Goal: Information Seeking & Learning: Check status

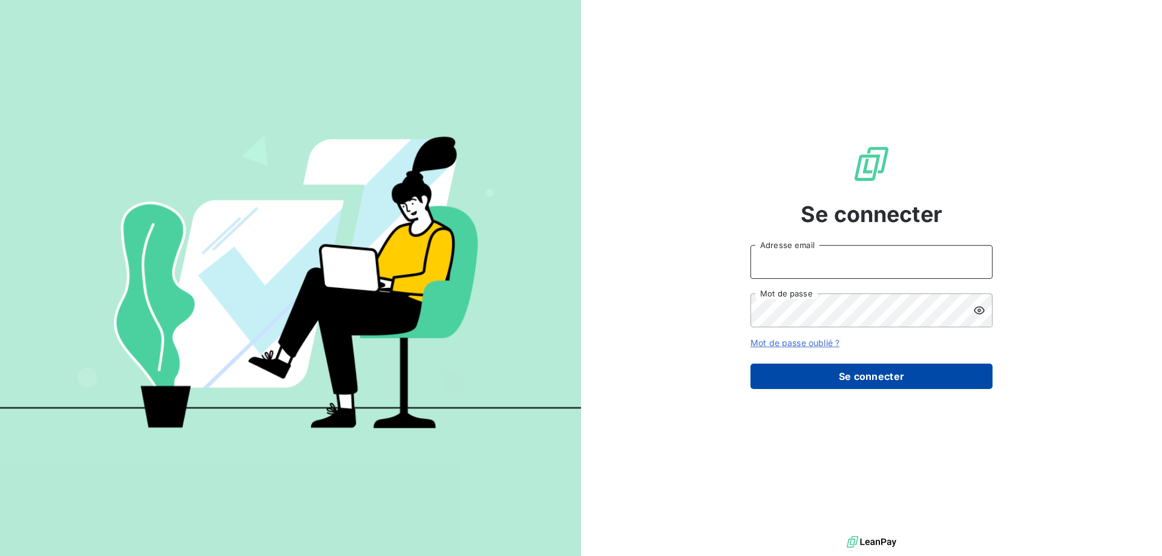
type input "[EMAIL_ADDRESS][DOMAIN_NAME]"
click at [785, 375] on button "Se connecter" at bounding box center [872, 376] width 242 height 25
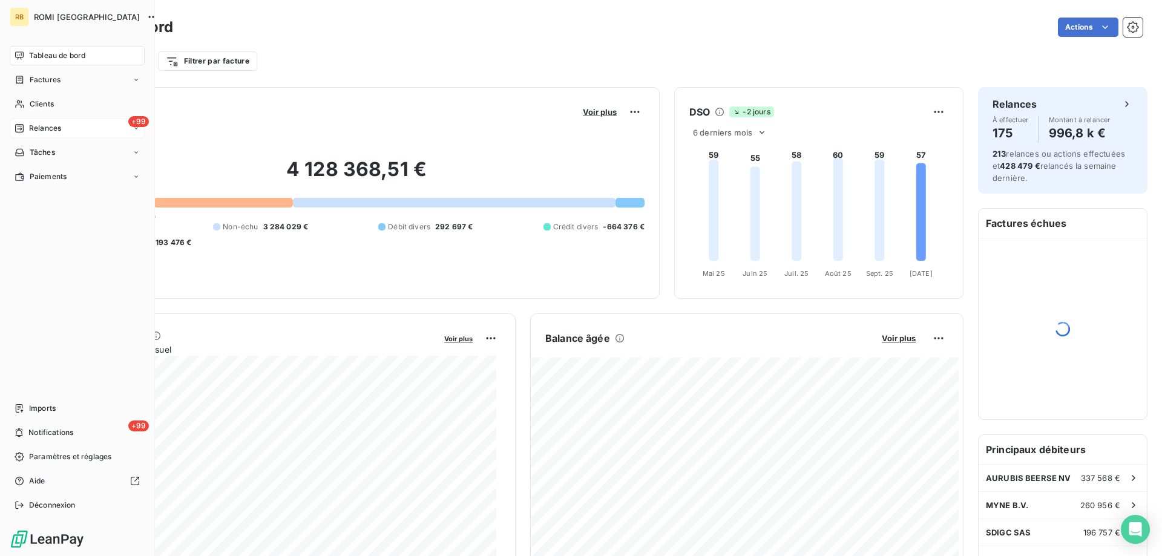
click at [38, 120] on div "+99 Relances" at bounding box center [77, 128] width 135 height 19
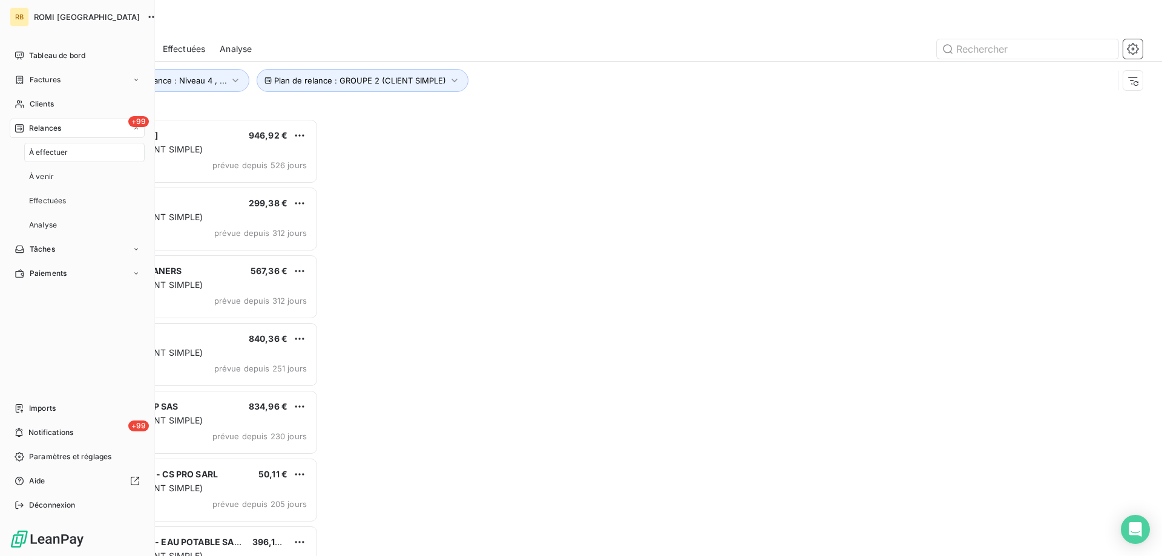
scroll to position [429, 251]
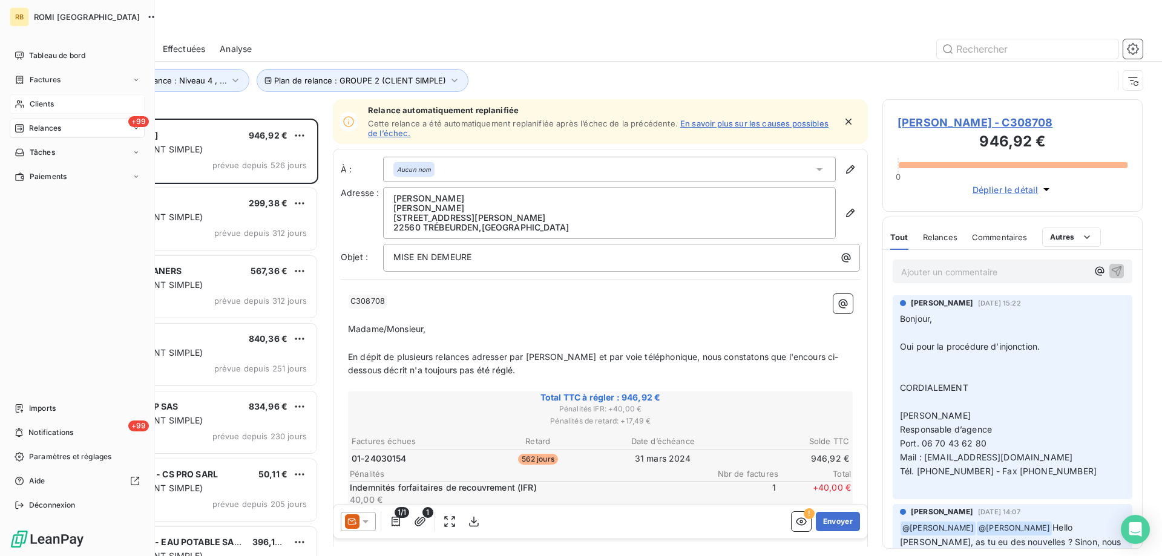
click at [44, 100] on span "Clients" at bounding box center [42, 104] width 24 height 11
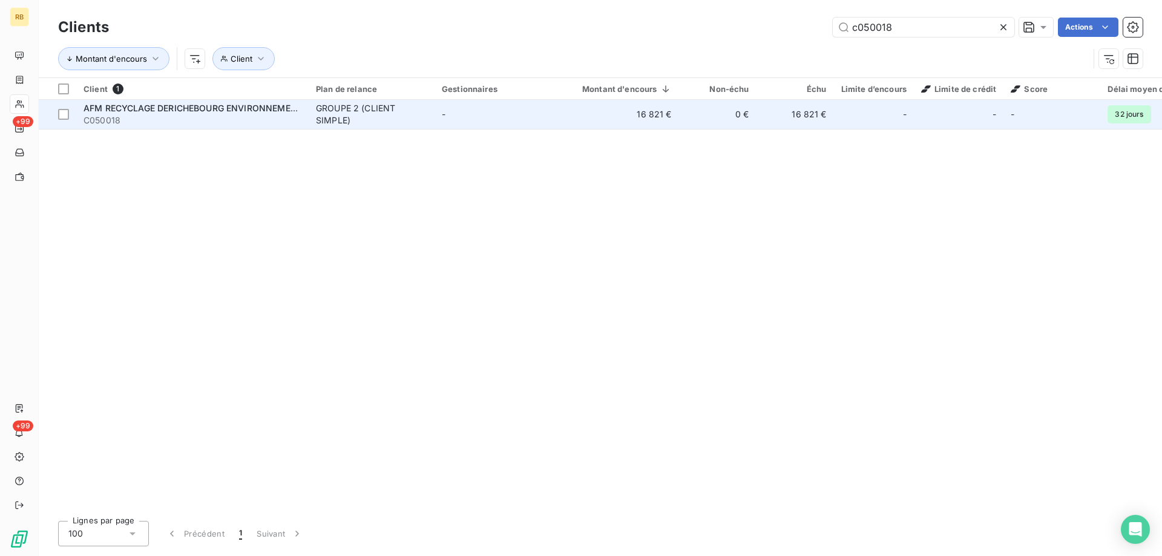
type input "c050018"
click at [205, 111] on span "AFM RECYCLAGE DERICHEBOURG ENVIRONNEMENT" at bounding box center [193, 108] width 219 height 10
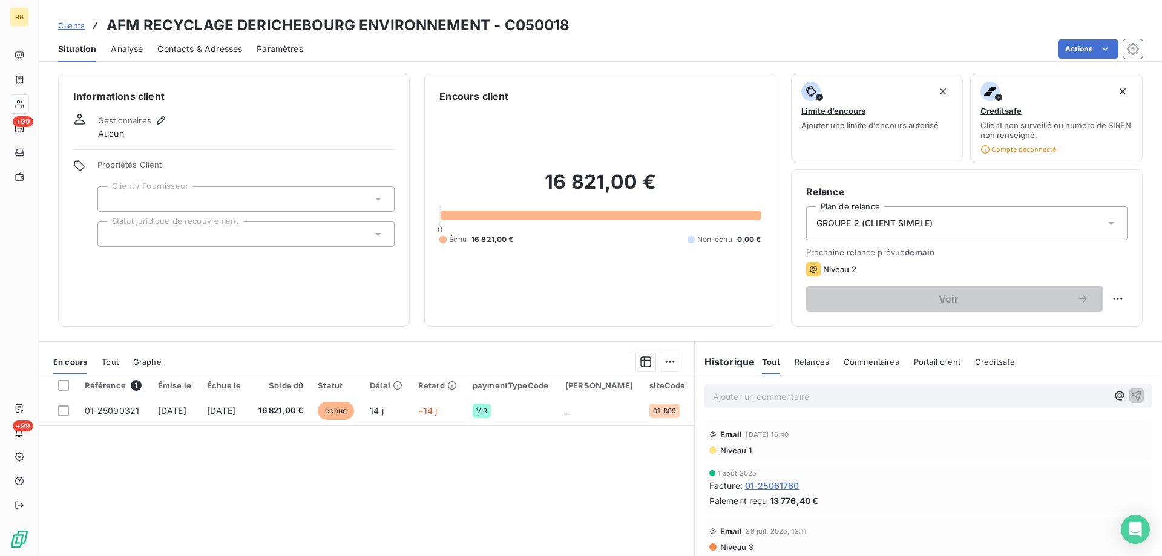
click at [769, 393] on p "Ajouter un commentaire ﻿" at bounding box center [910, 396] width 395 height 15
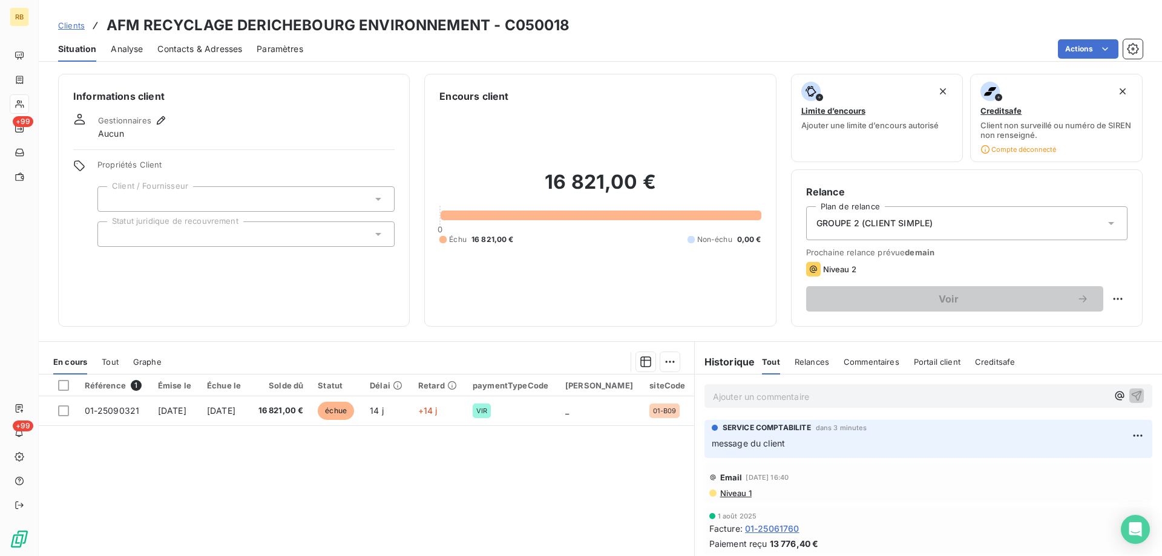
click at [786, 398] on p "Ajouter un commentaire ﻿" at bounding box center [910, 396] width 395 height 15
click at [834, 383] on div "Ajouter un commentaire ﻿" at bounding box center [928, 396] width 467 height 43
click at [833, 389] on div "Ajouter un commentaire ﻿" at bounding box center [910, 396] width 395 height 16
click at [823, 400] on p "Ajouter un commentaire ﻿" at bounding box center [910, 396] width 395 height 15
click at [1128, 436] on html "RB +99 +99 Clients AFM RECYCLAGE DERICHEBOURG ENVIRONNEMENT - C050018 Situation…" at bounding box center [581, 278] width 1162 height 556
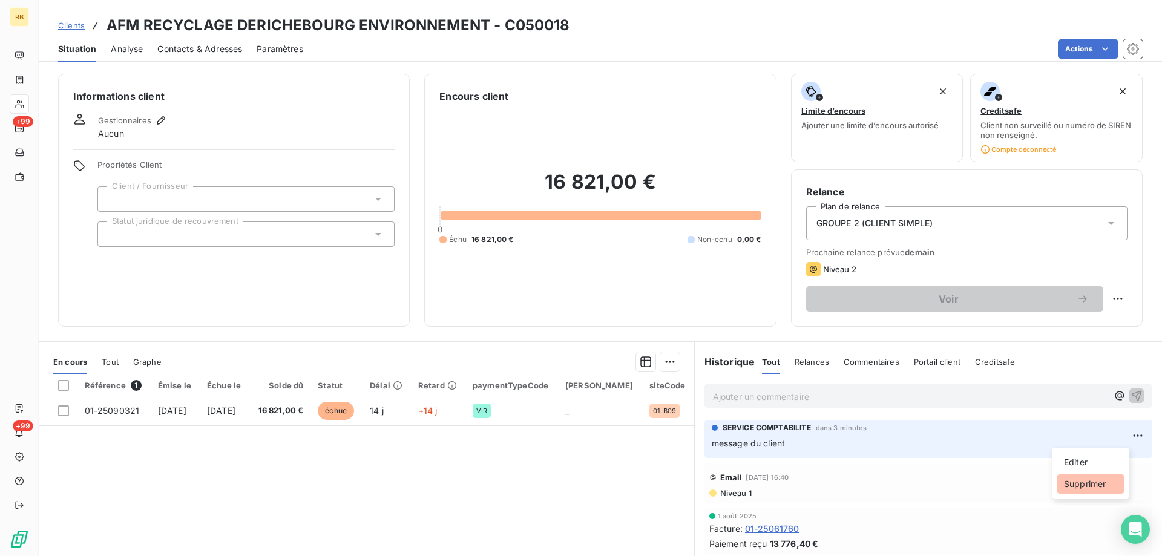
click at [1071, 479] on div "Supprimer" at bounding box center [1091, 484] width 68 height 19
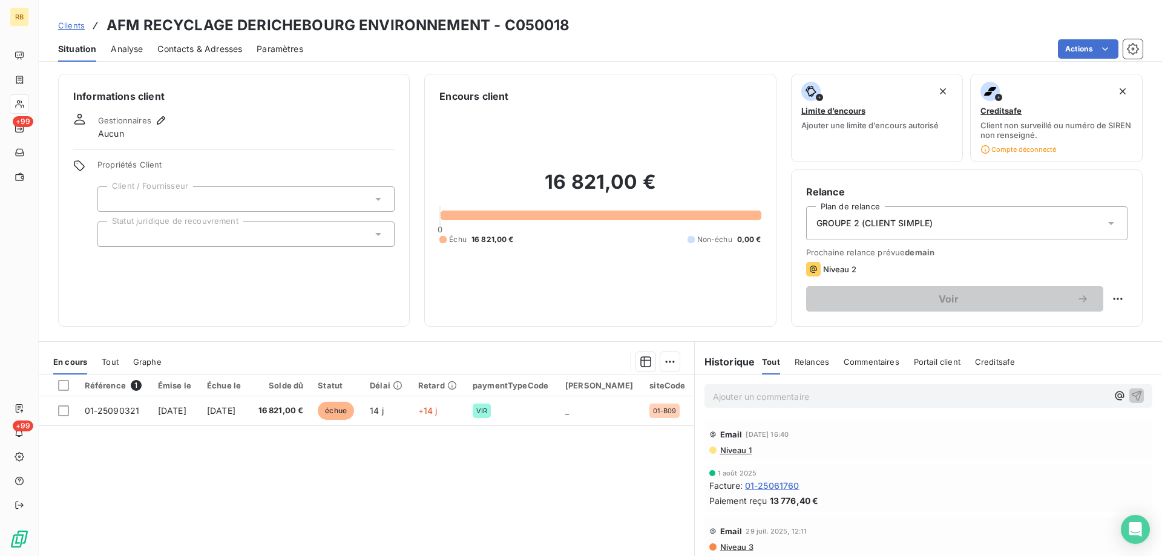
click at [770, 383] on div "Ajouter un commentaire ﻿" at bounding box center [928, 396] width 467 height 43
click at [766, 399] on p "Ajouter un commentaire ﻿" at bounding box center [910, 396] width 395 height 15
click at [794, 395] on p "message du client" at bounding box center [910, 396] width 395 height 14
click at [791, 395] on p "message du client /" at bounding box center [910, 396] width 395 height 14
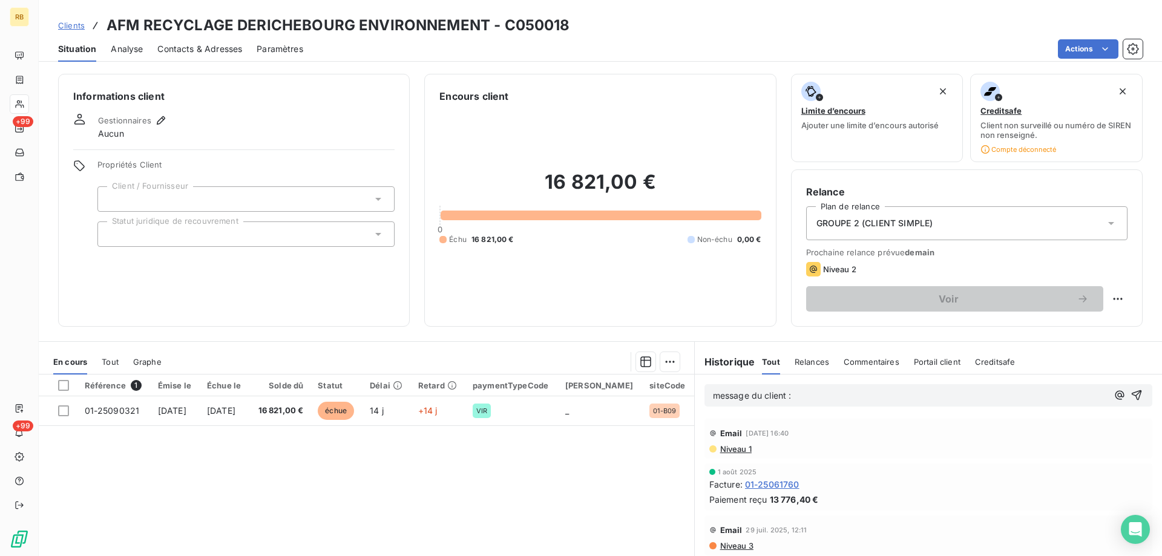
click at [838, 401] on p "message du client :" at bounding box center [910, 396] width 395 height 14
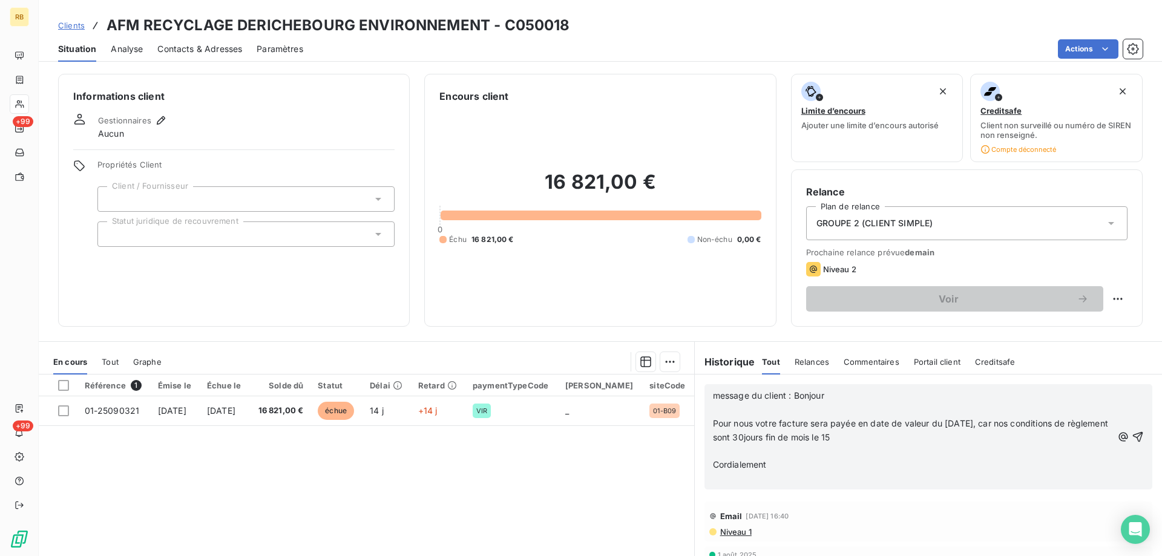
click at [791, 391] on span "message du client : Bonjour" at bounding box center [768, 395] width 111 height 10
click at [1132, 437] on icon "button" at bounding box center [1138, 437] width 12 height 12
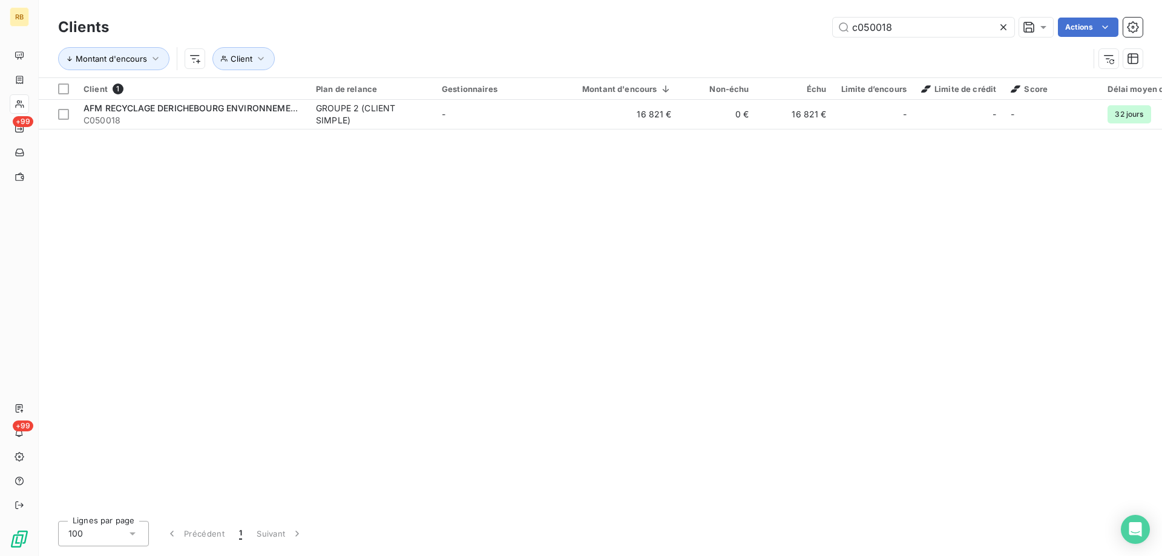
drag, startPoint x: 921, startPoint y: 31, endPoint x: 769, endPoint y: 29, distance: 152.0
click at [769, 29] on div "c050018 Actions" at bounding box center [632, 27] width 1019 height 19
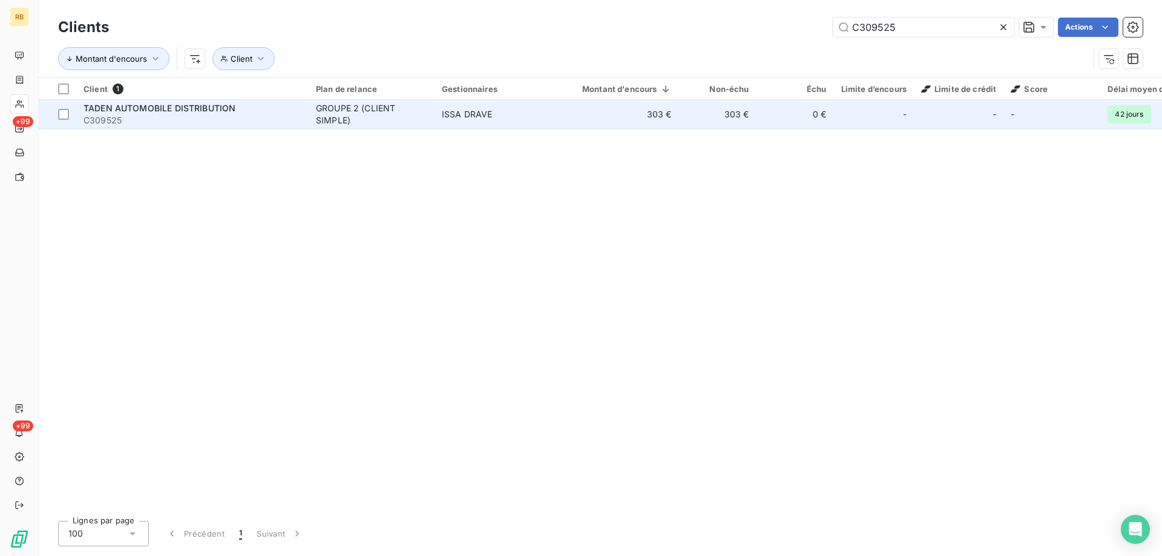
type input "C309525"
click at [222, 111] on span "TADEN AUTOMOBILE DISTRIBUTION" at bounding box center [160, 108] width 152 height 10
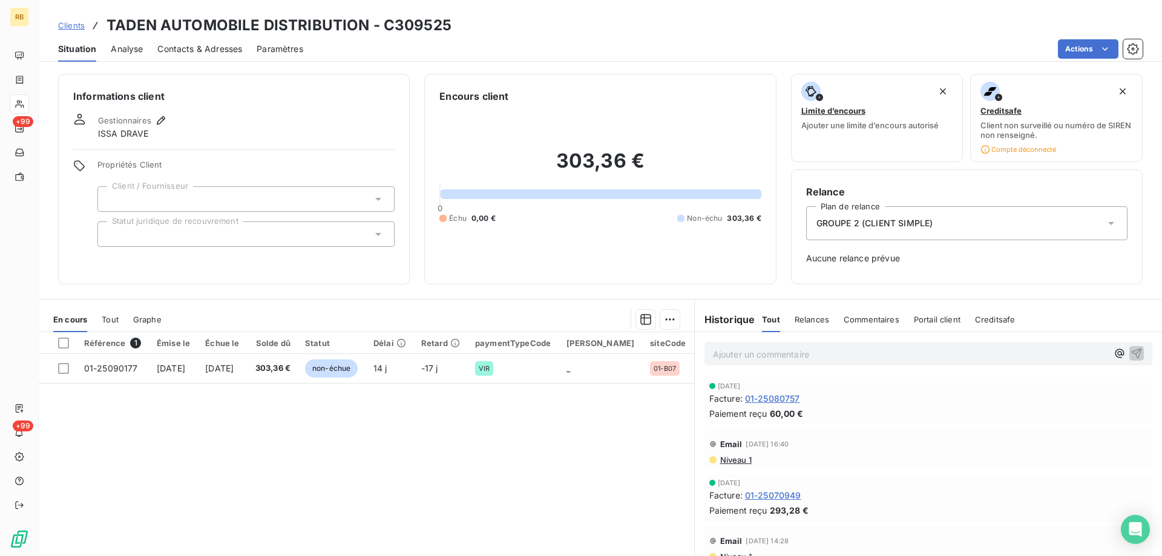
click at [752, 358] on p "Ajouter un commentaire ﻿" at bounding box center [910, 354] width 395 height 15
drag, startPoint x: 841, startPoint y: 352, endPoint x: 590, endPoint y: 354, distance: 251.2
click at [590, 354] on div "En cours Tout Graphe Référence 1 Émise le Échue le Solde dû Statut Délai Retard…" at bounding box center [601, 450] width 1124 height 303
click at [829, 367] on div "Message du client :" at bounding box center [928, 353] width 467 height 42
click at [821, 352] on p "Message du client :" at bounding box center [910, 354] width 395 height 14
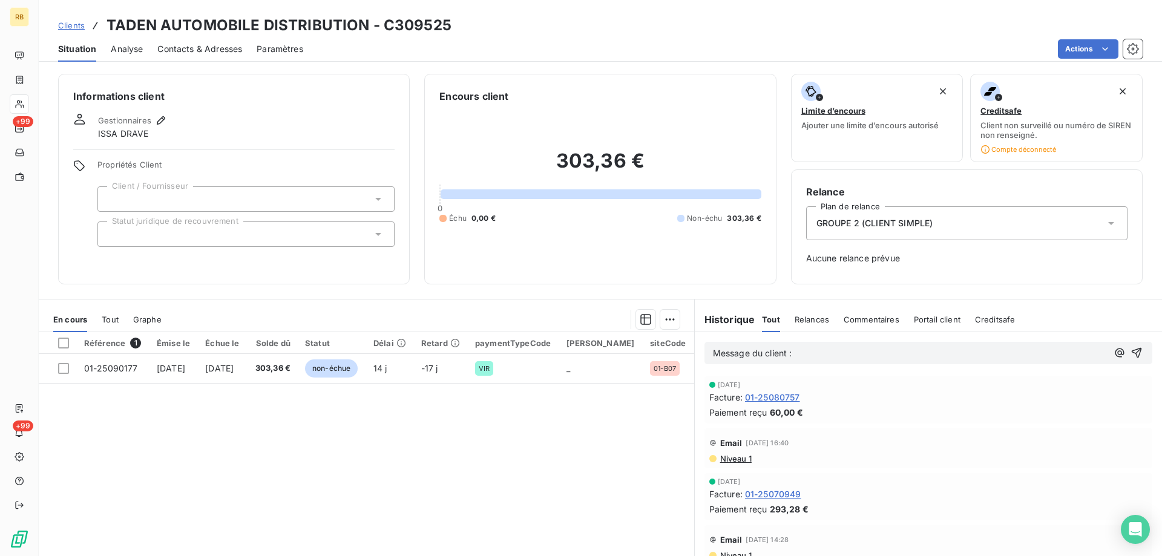
drag, startPoint x: 825, startPoint y: 355, endPoint x: 697, endPoint y: 342, distance: 128.4
click at [697, 342] on div "Message du client :" at bounding box center [928, 353] width 467 height 42
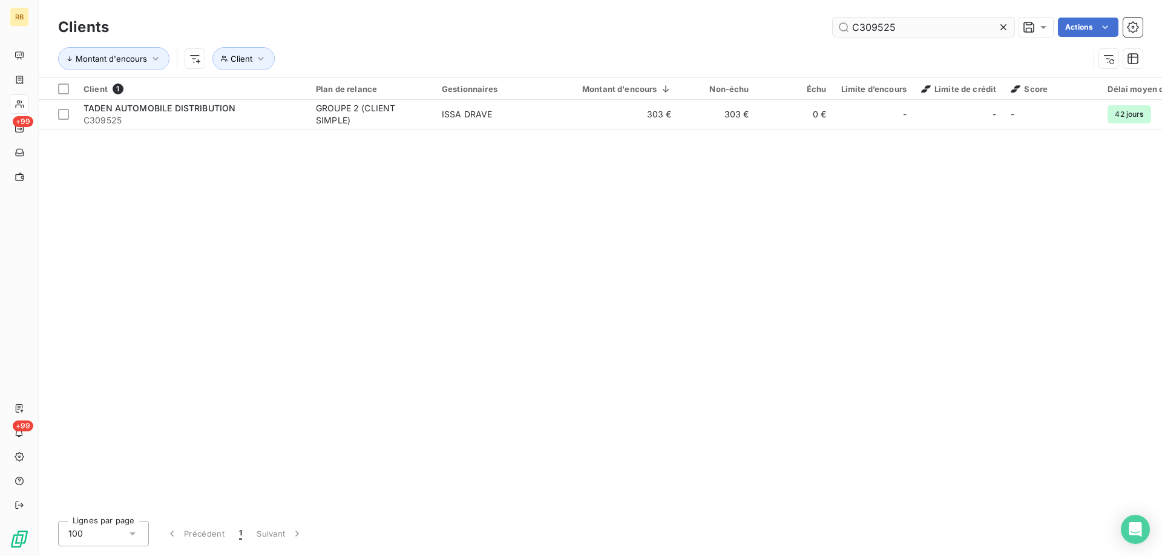
drag, startPoint x: 932, startPoint y: 25, endPoint x: 861, endPoint y: 31, distance: 71.1
click at [861, 31] on input "C309525" at bounding box center [924, 27] width 182 height 19
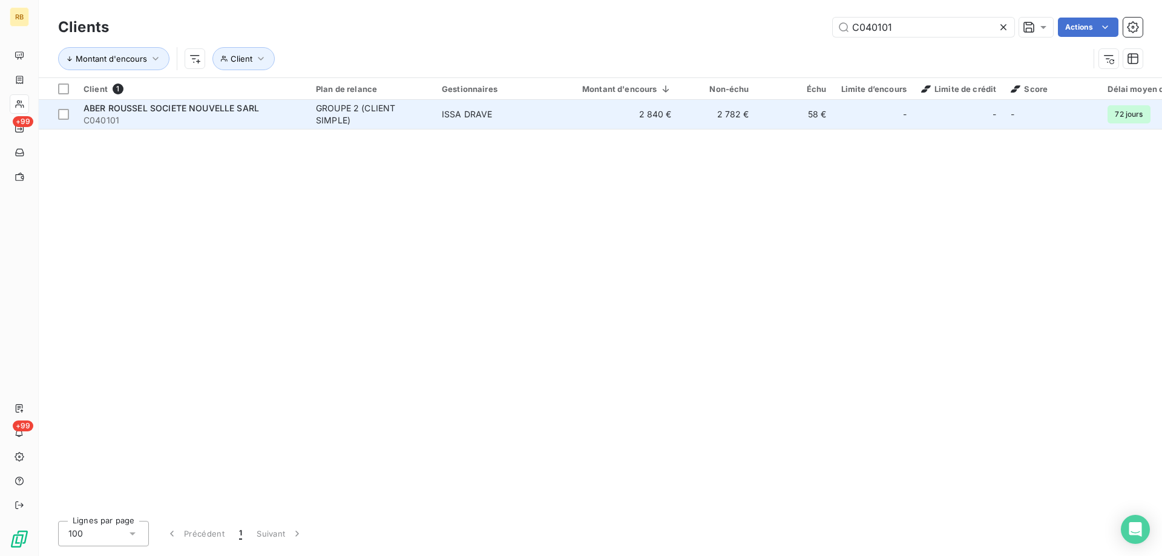
type input "C040101"
click at [217, 111] on span "ABER ROUSSEL SOCIETE NOUVELLE SARL" at bounding box center [172, 108] width 176 height 10
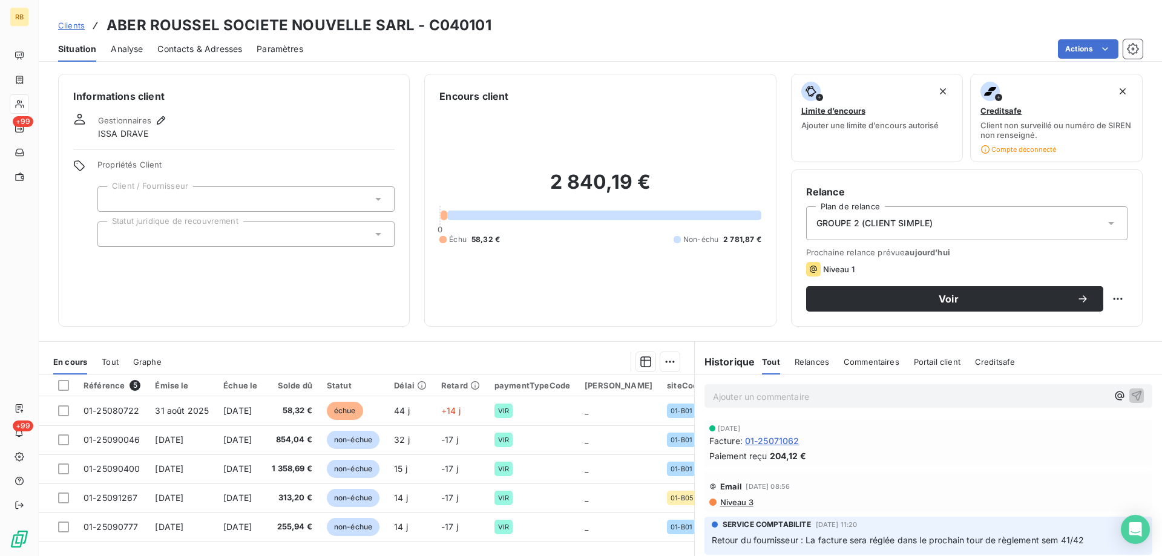
click at [735, 388] on div "Ajouter un commentaire ﻿" at bounding box center [910, 396] width 395 height 16
click at [734, 401] on p "Ajouter un commentaire ﻿" at bounding box center [910, 396] width 395 height 15
click at [803, 400] on p "Message du client :" at bounding box center [910, 396] width 395 height 14
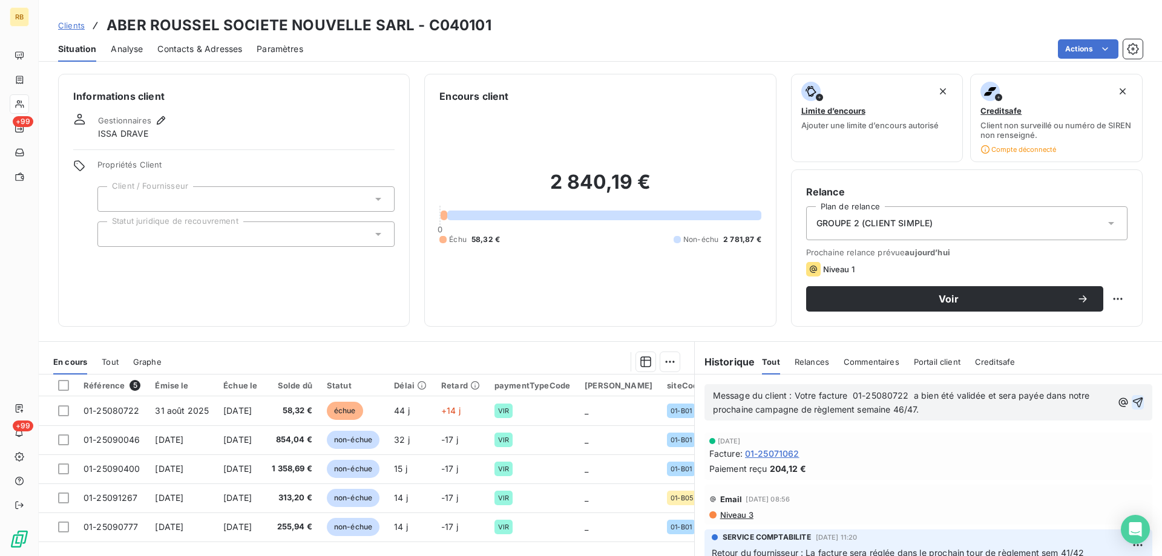
click at [1132, 404] on icon "button" at bounding box center [1138, 403] width 12 height 12
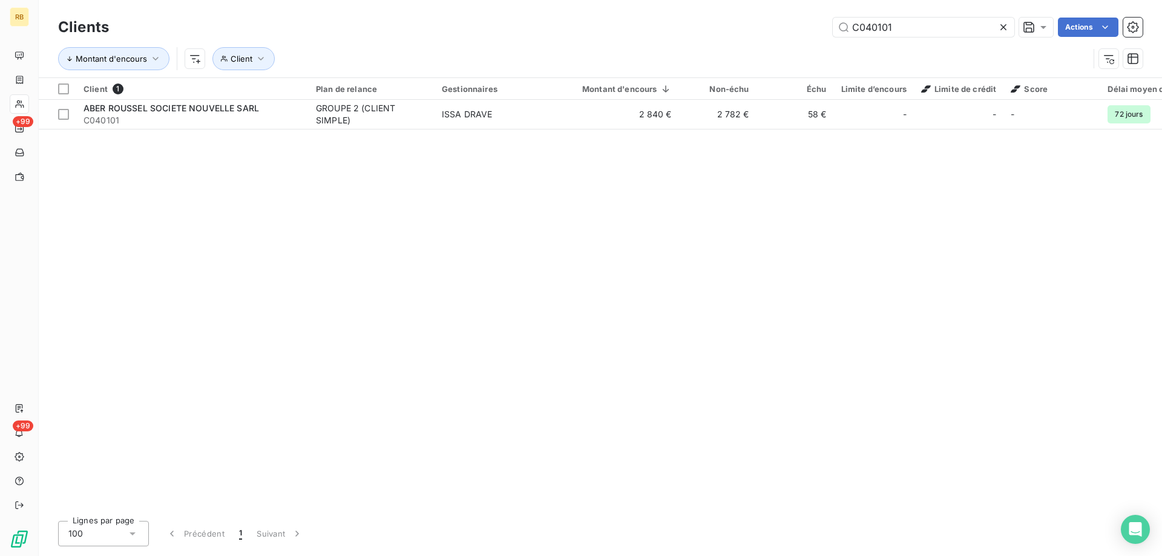
drag, startPoint x: 912, startPoint y: 20, endPoint x: 748, endPoint y: 31, distance: 164.5
click at [748, 31] on div "C040101 Actions" at bounding box center [632, 27] width 1019 height 19
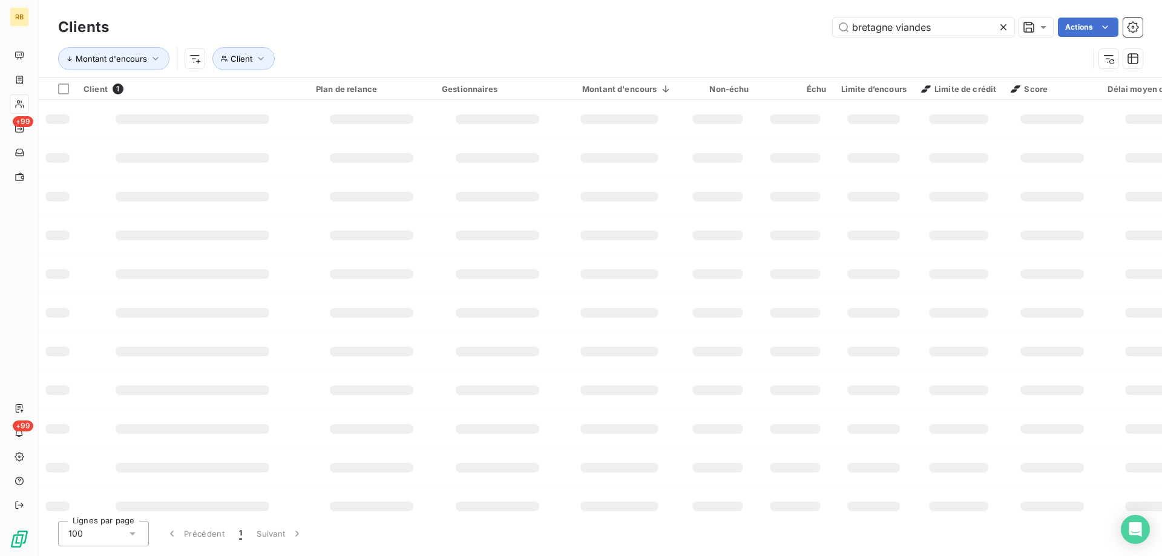
type input "bretagne viandes"
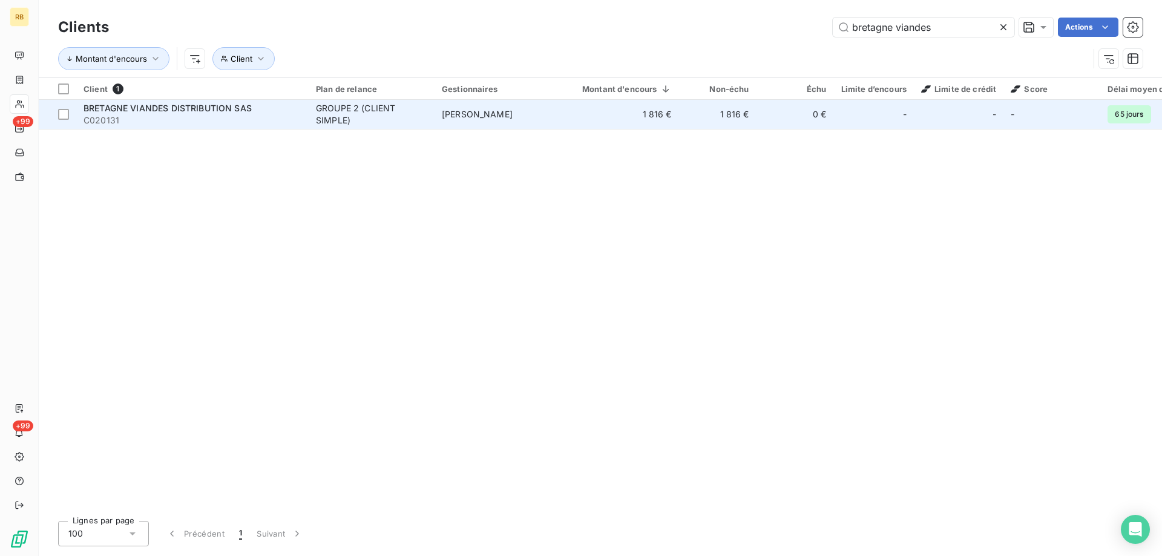
click at [125, 115] on span "C020131" at bounding box center [193, 120] width 218 height 12
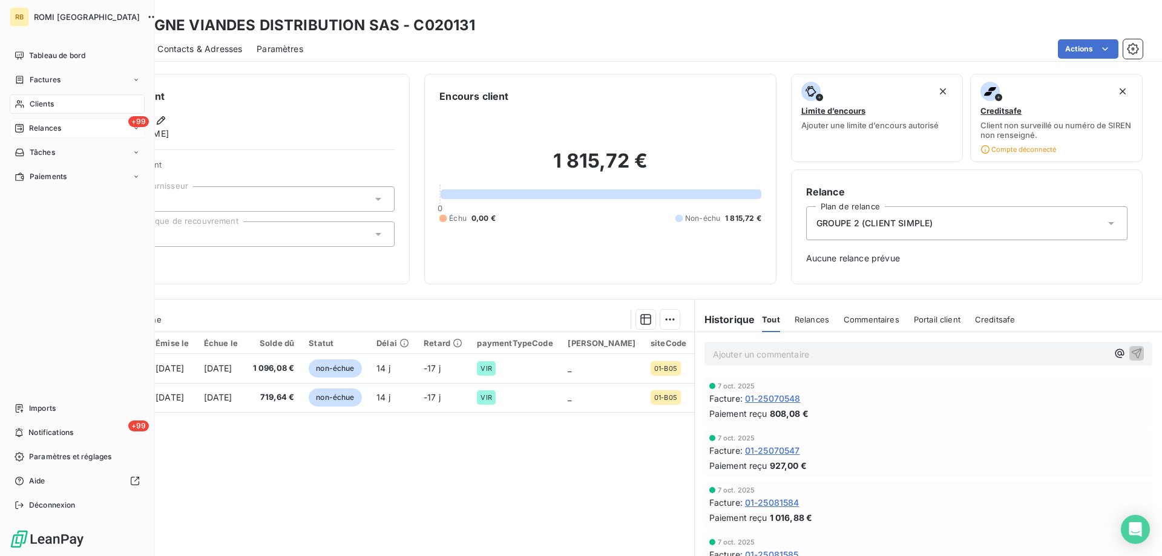
click at [25, 122] on div "+99 Relances" at bounding box center [77, 128] width 135 height 19
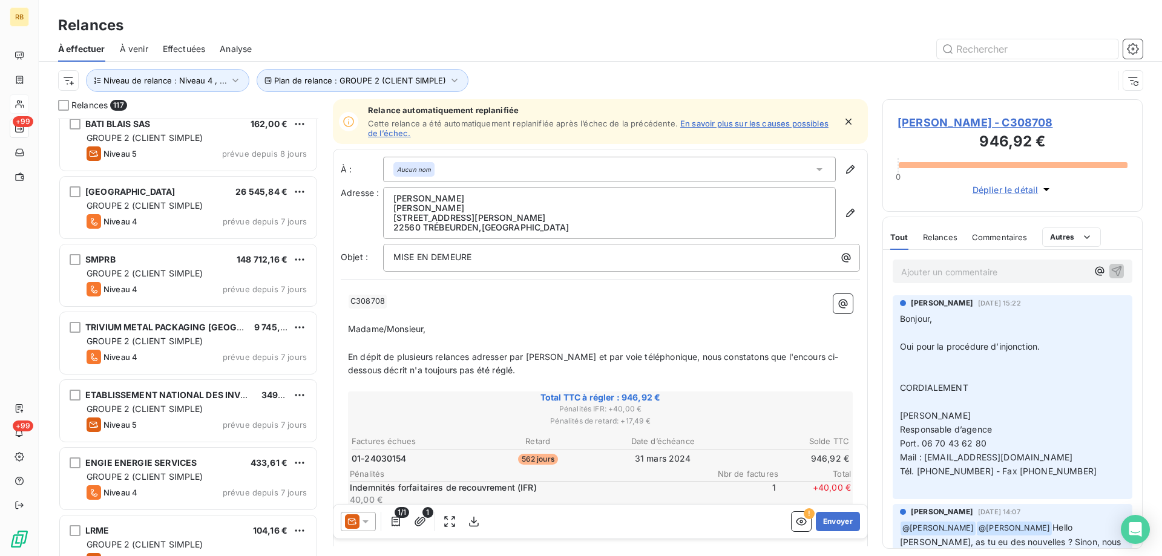
scroll to position [4117, 0]
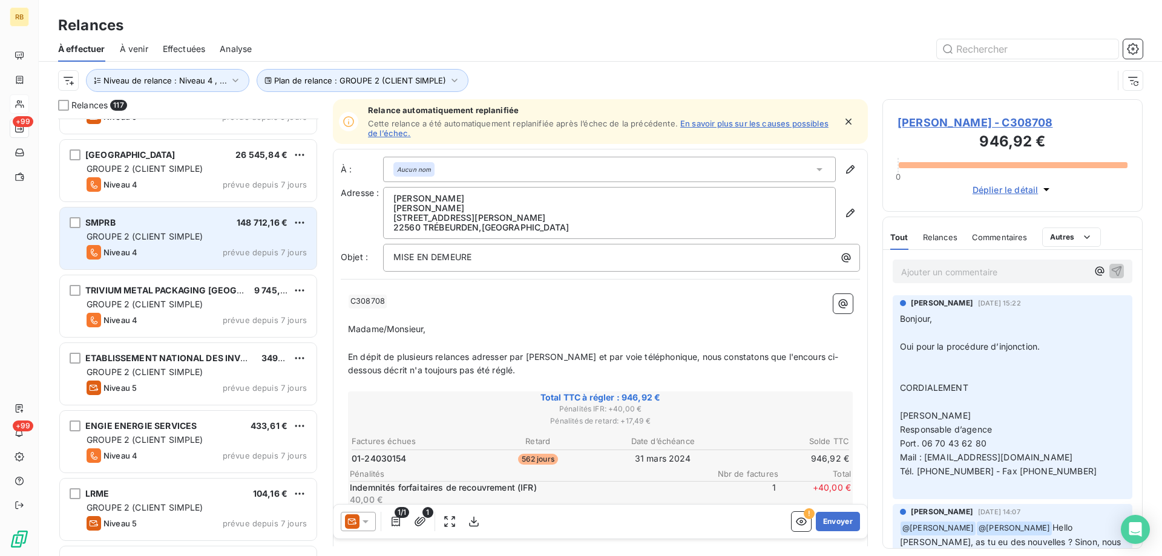
click at [250, 251] on span "prévue depuis 7 jours" at bounding box center [265, 253] width 84 height 10
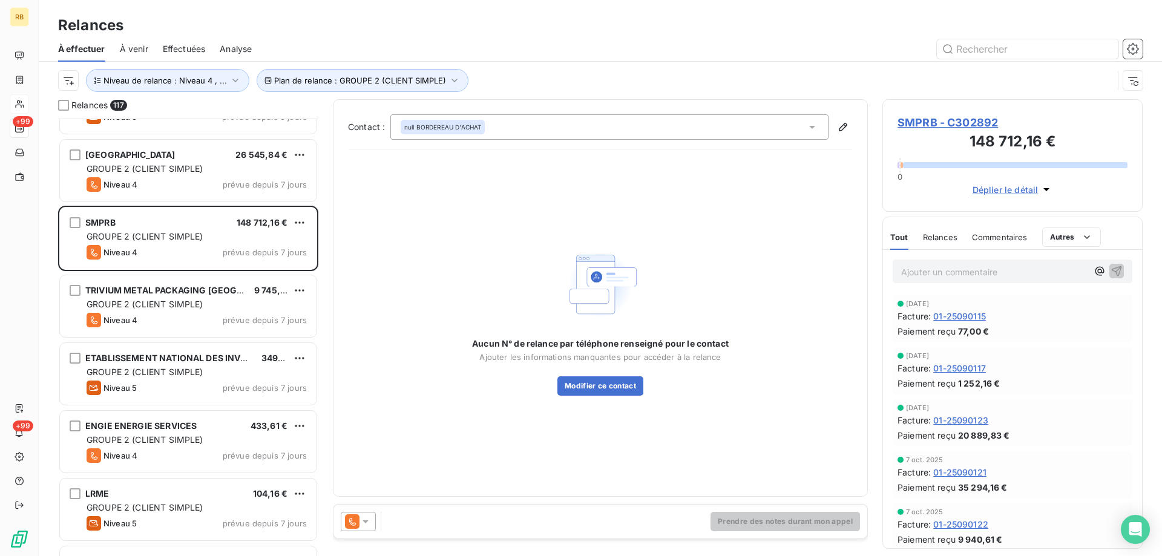
click at [1027, 188] on span "Déplier le détail" at bounding box center [1006, 189] width 66 height 13
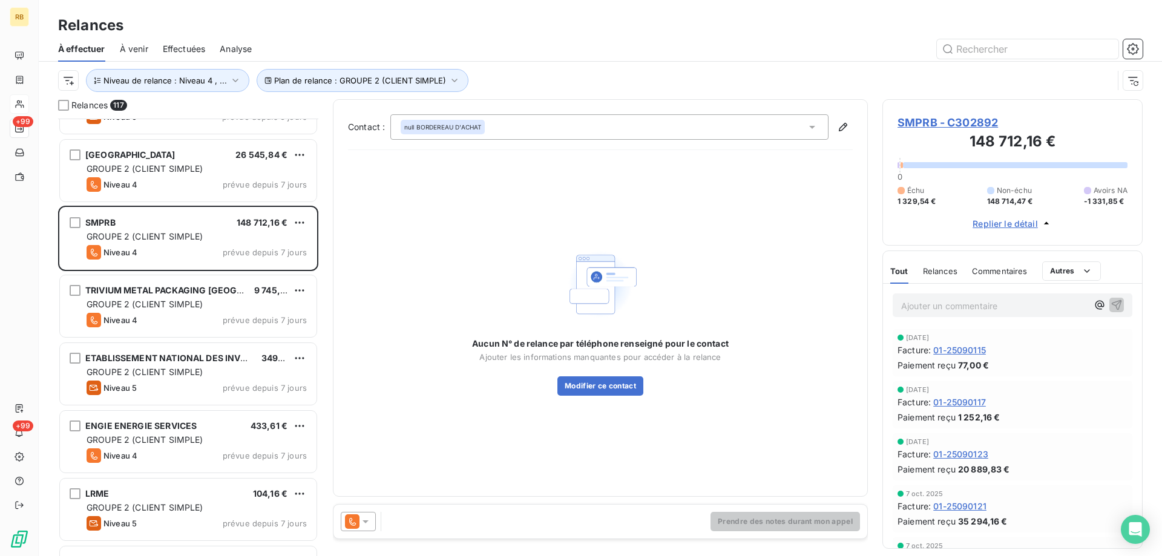
click at [904, 112] on div "SMPRB - C302892 148 712,16 € 0 Échu 1 329,54 € Non-échu 148 714,47 € Avoirs NA …" at bounding box center [1013, 172] width 260 height 146
click at [926, 126] on span "SMPRB - C302892" at bounding box center [1013, 122] width 230 height 16
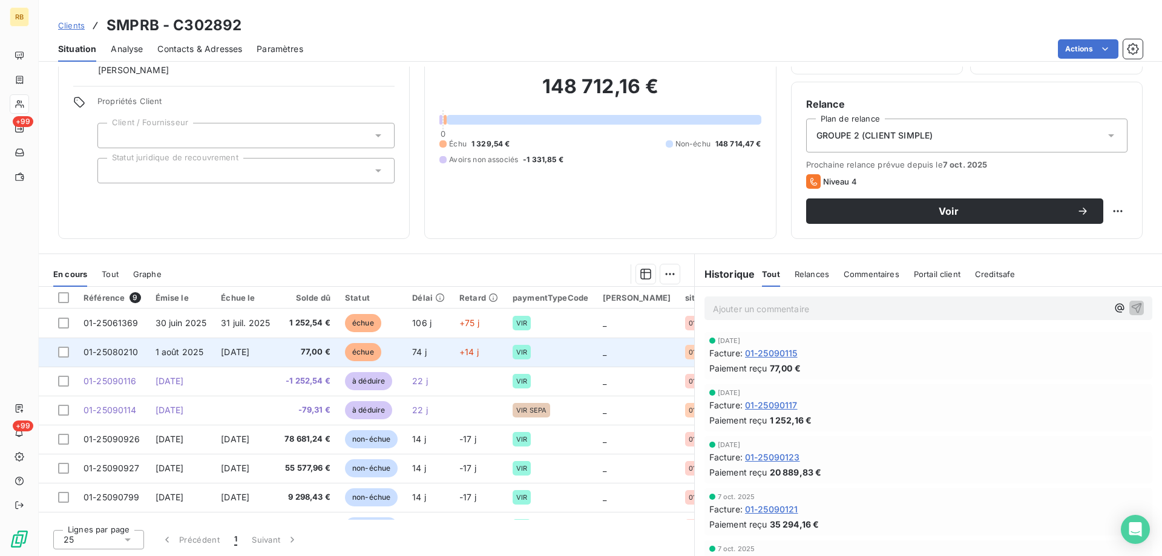
click at [202, 347] on td "1 août 2025" at bounding box center [181, 352] width 66 height 29
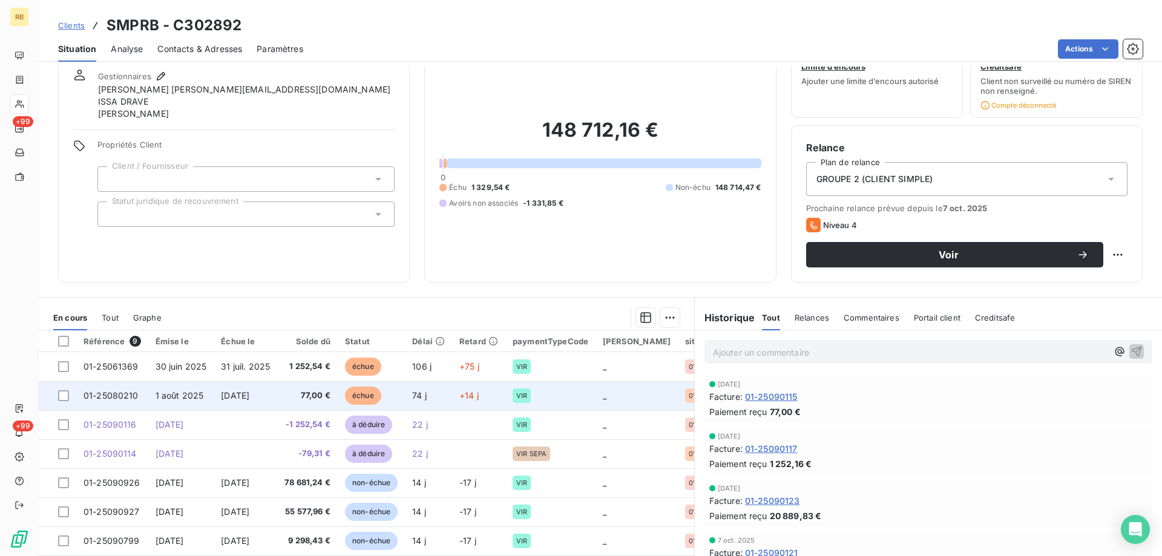
scroll to position [88, 0]
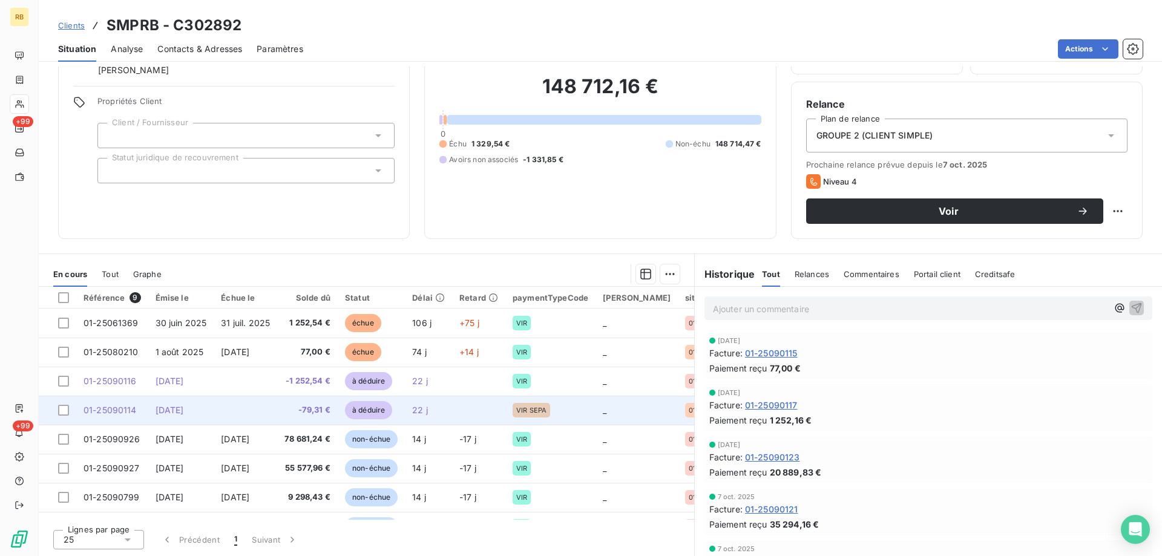
click at [298, 413] on span "-79,31 €" at bounding box center [308, 410] width 46 height 12
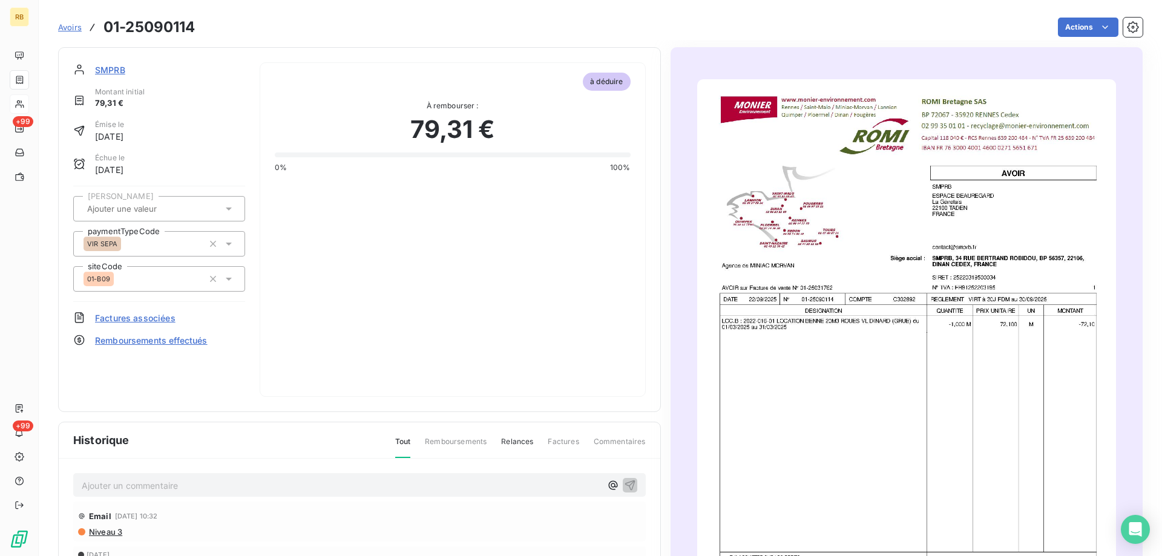
click at [823, 277] on img "button" at bounding box center [906, 375] width 419 height 592
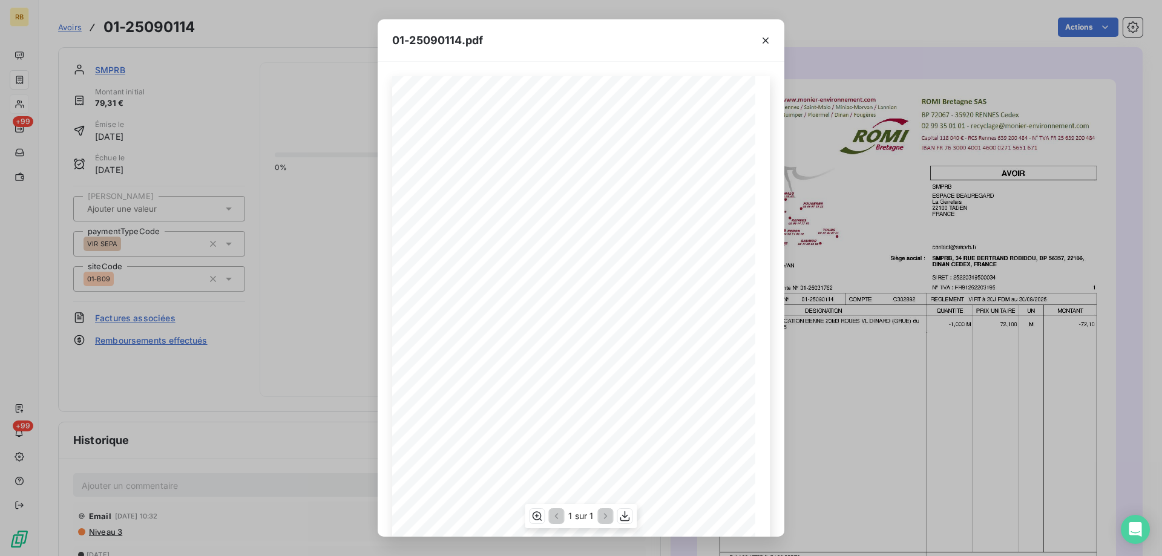
click at [487, 258] on span "AVOIR sur Facture de vente N° 01-25031762" at bounding box center [475, 256] width 108 height 5
click at [538, 519] on icon "button" at bounding box center [537, 516] width 12 height 12
drag, startPoint x: 766, startPoint y: 38, endPoint x: 740, endPoint y: 40, distance: 25.5
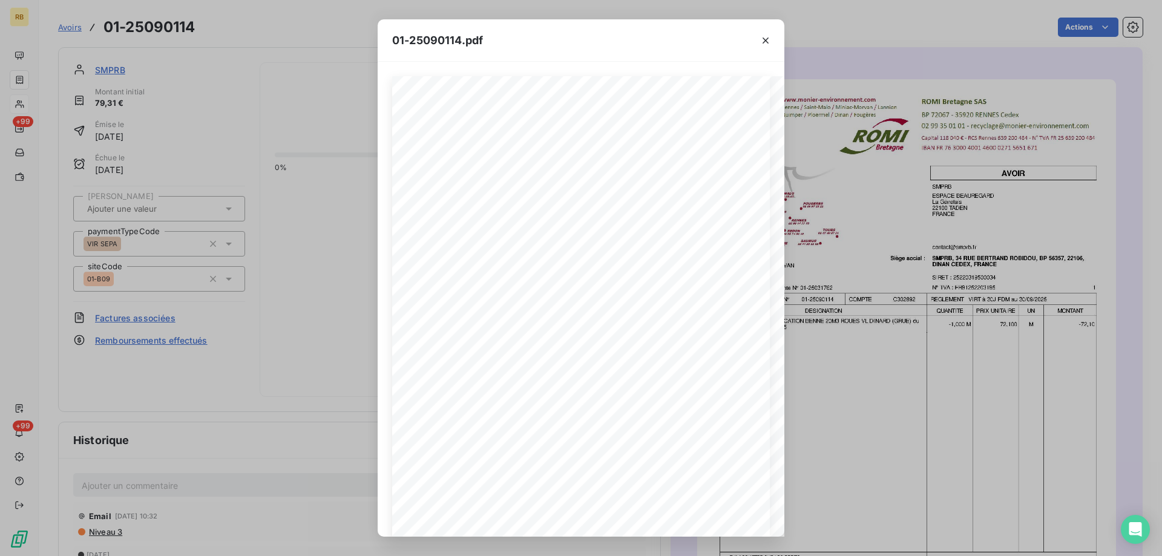
click at [765, 38] on icon "button" at bounding box center [766, 41] width 12 height 12
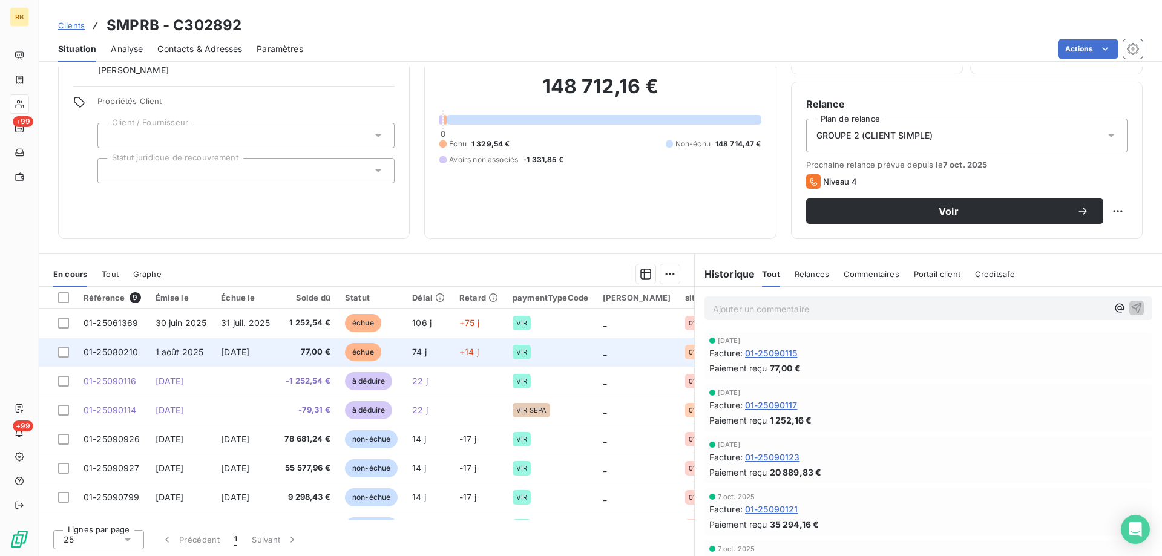
click at [236, 354] on span "[DATE]" at bounding box center [235, 352] width 28 height 10
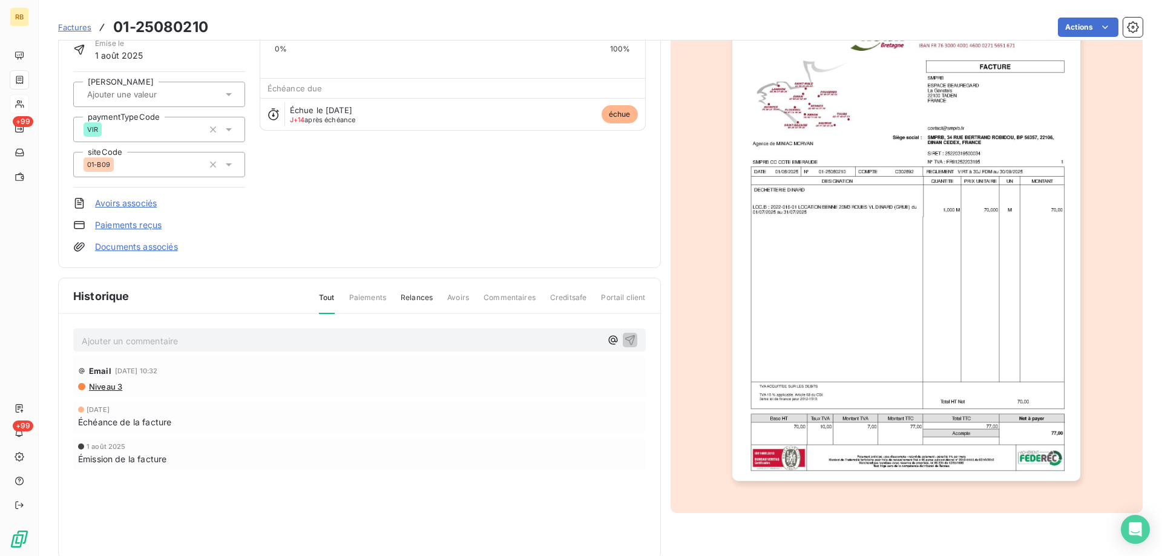
scroll to position [114, 0]
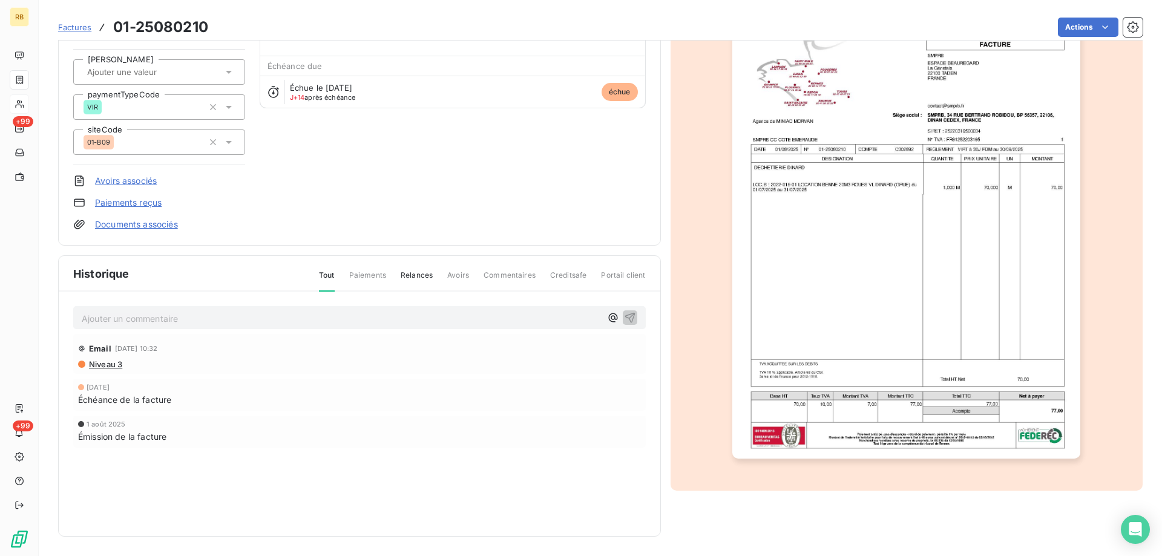
click at [887, 271] on img "button" at bounding box center [906, 212] width 348 height 493
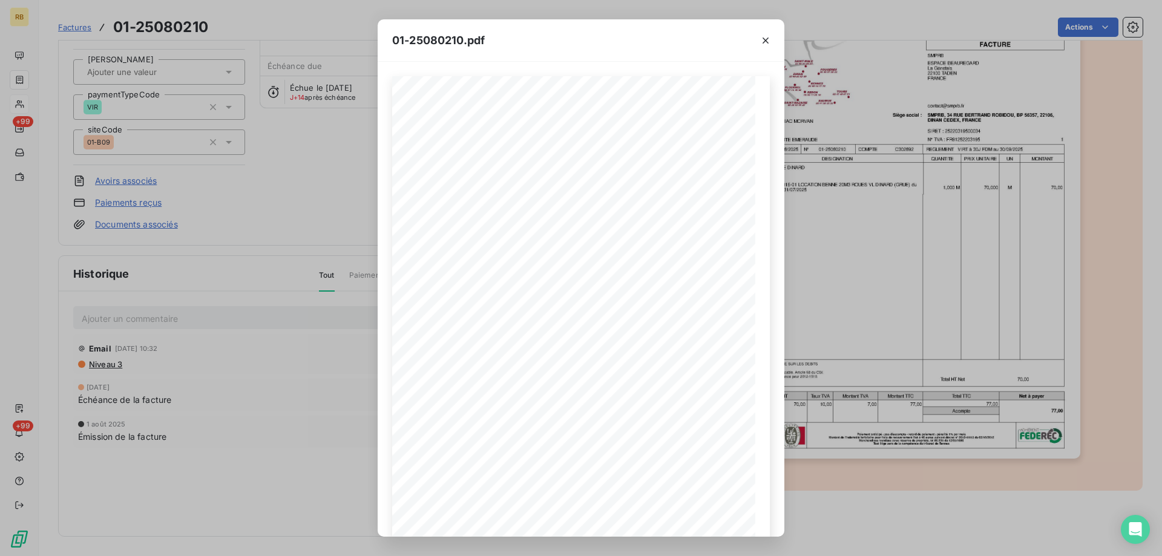
drag, startPoint x: 759, startPoint y: 39, endPoint x: 701, endPoint y: 36, distance: 57.6
click at [758, 39] on button "button" at bounding box center [765, 40] width 19 height 19
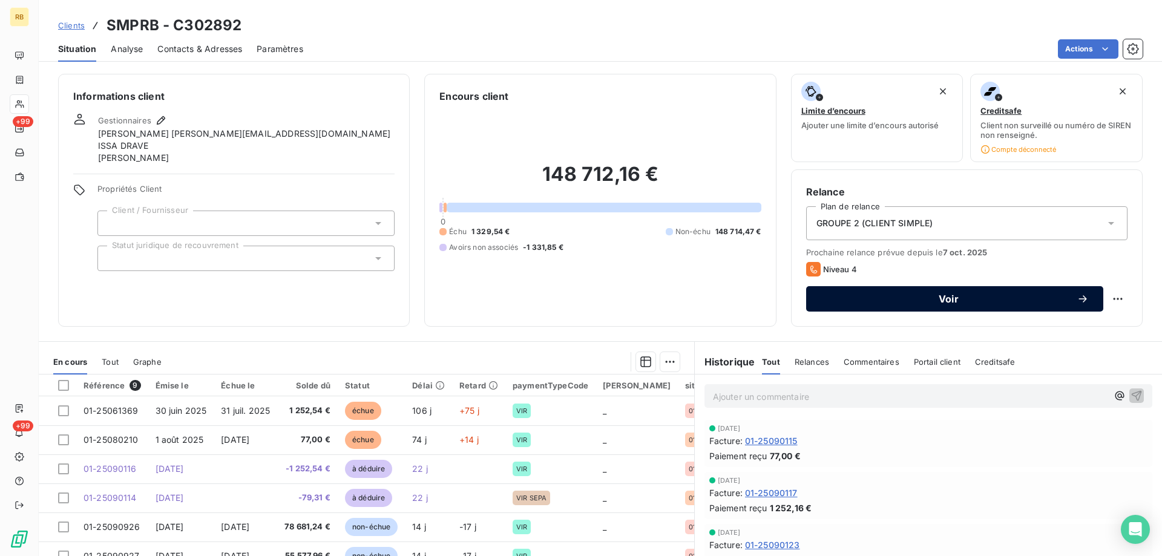
click at [950, 295] on span "Voir" at bounding box center [949, 299] width 256 height 10
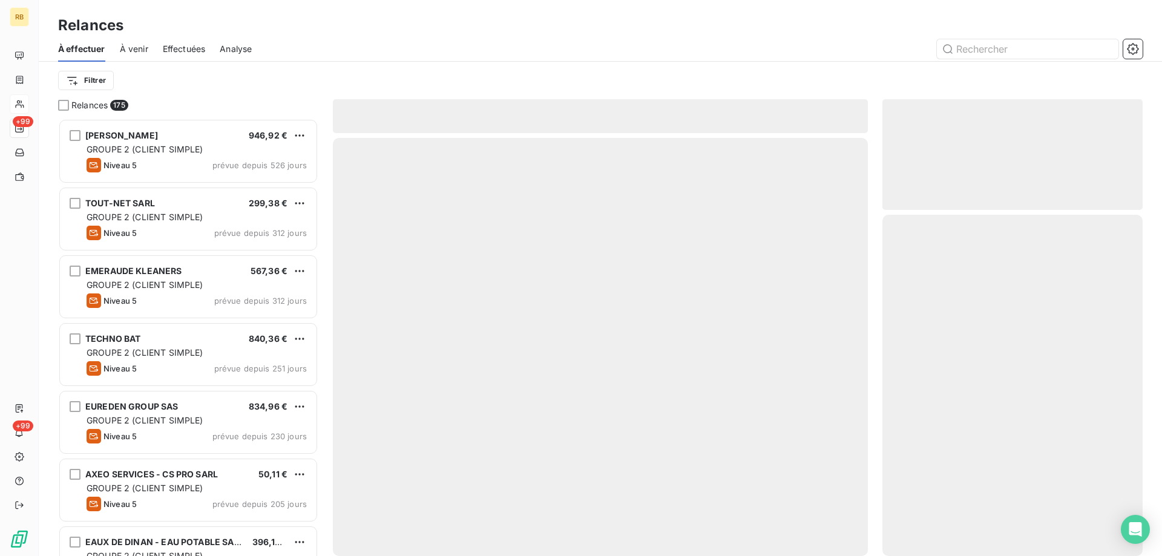
scroll to position [429, 251]
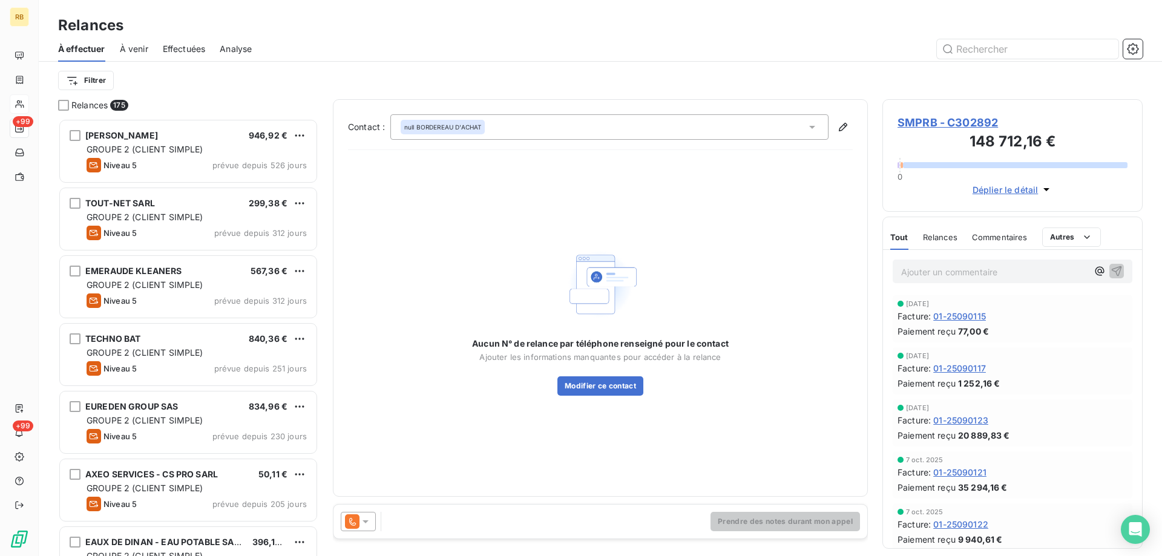
click at [370, 524] on icon at bounding box center [366, 522] width 12 height 12
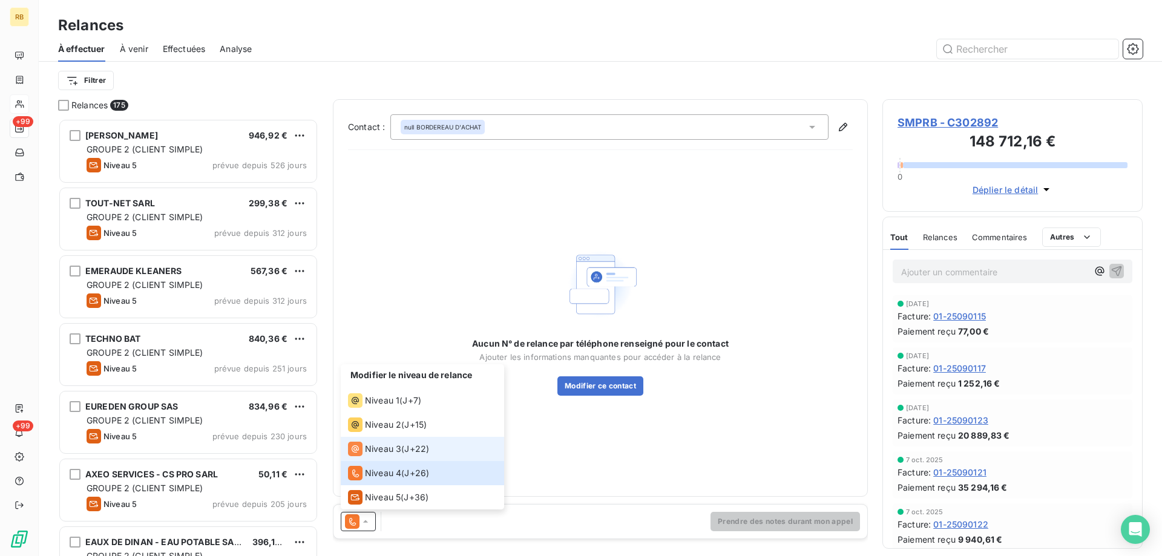
click at [363, 452] on div "Niveau 3" at bounding box center [374, 449] width 53 height 15
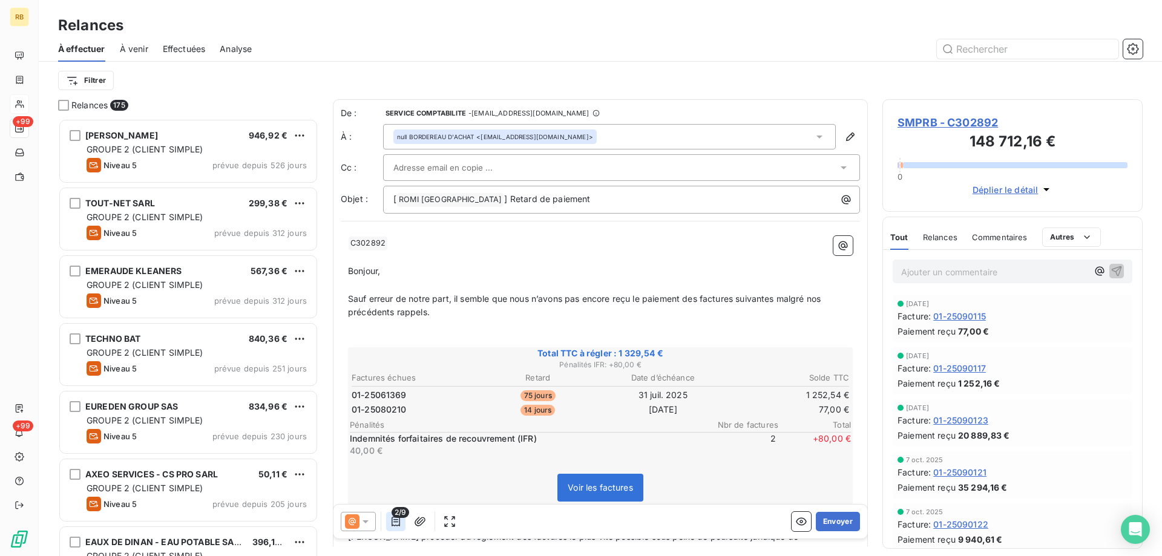
click at [398, 518] on icon "button" at bounding box center [396, 522] width 12 height 12
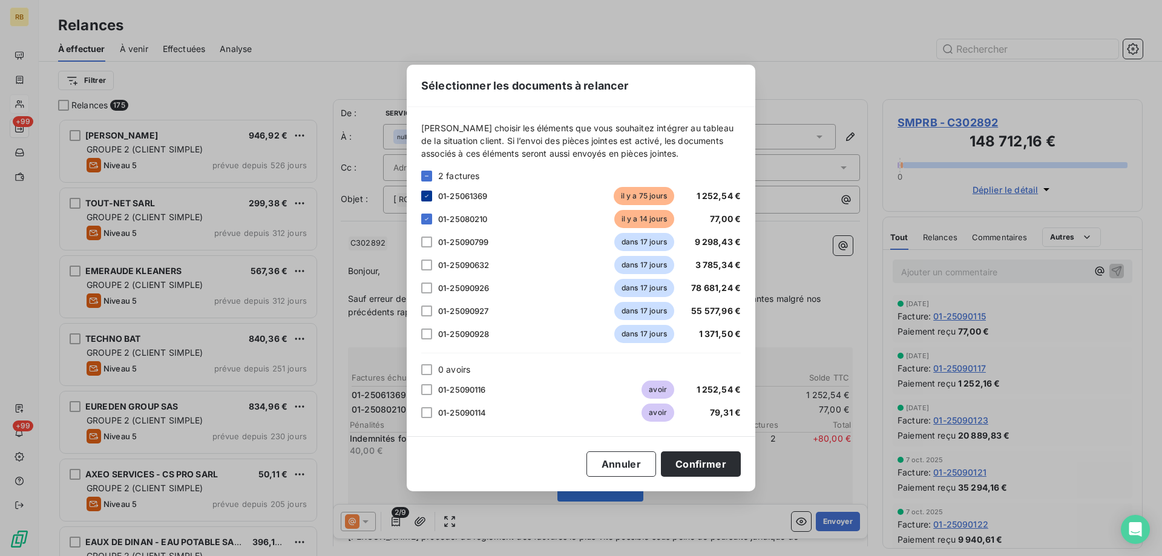
click at [428, 193] on icon at bounding box center [426, 196] width 7 height 7
click at [691, 469] on button "Confirmer" at bounding box center [701, 464] width 80 height 25
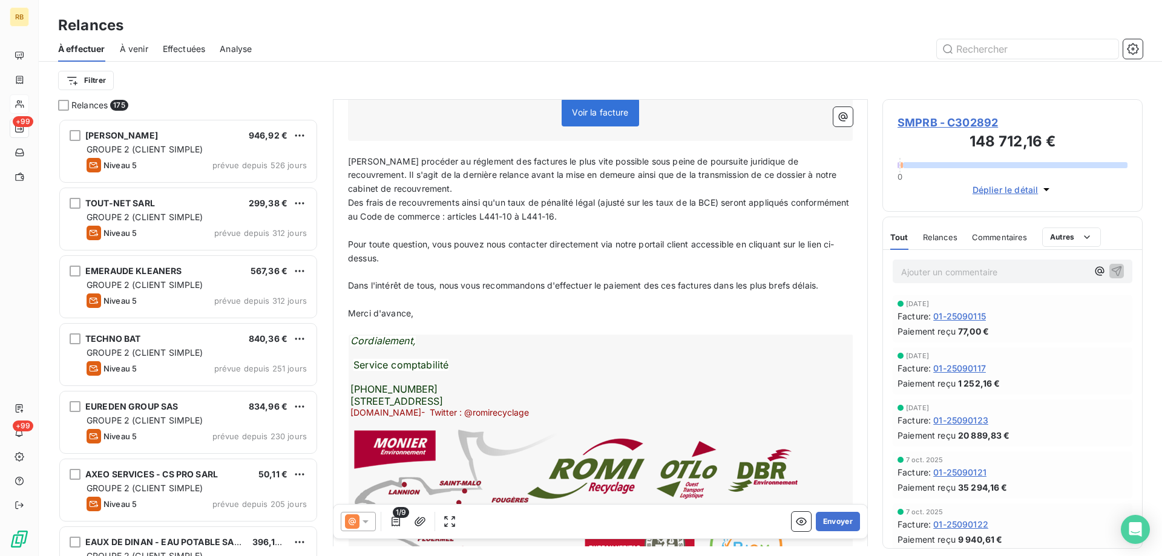
scroll to position [475, 0]
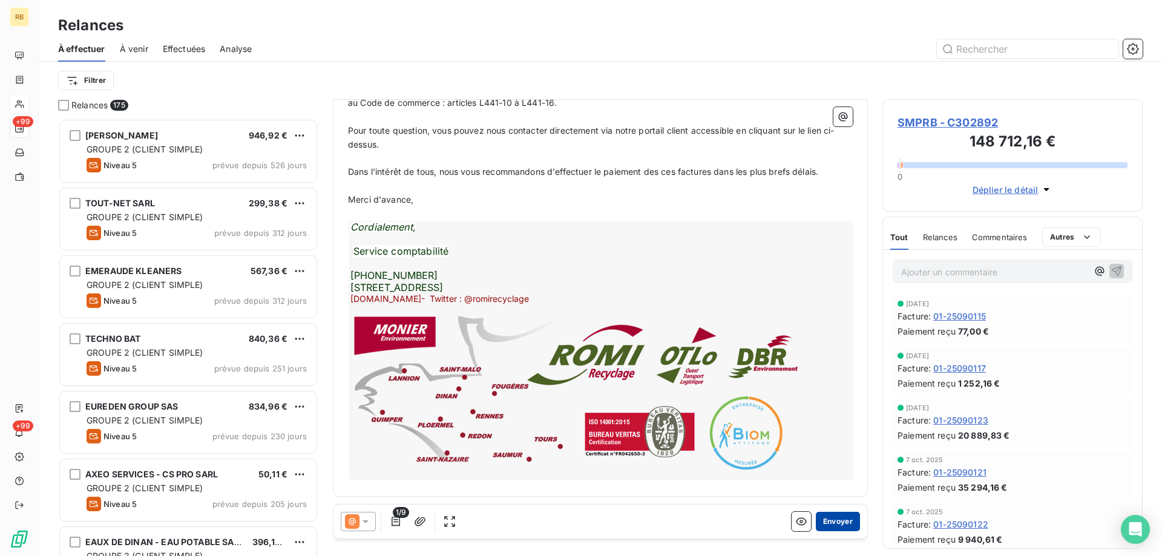
click at [829, 519] on button "Envoyer" at bounding box center [838, 521] width 44 height 19
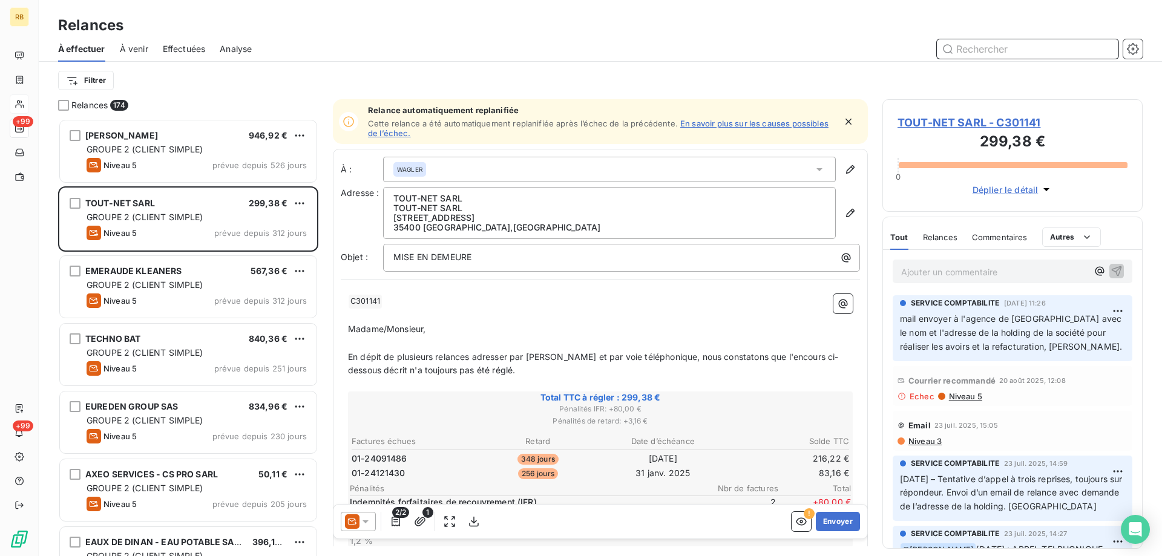
click at [1012, 44] on input "text" at bounding box center [1028, 48] width 182 height 19
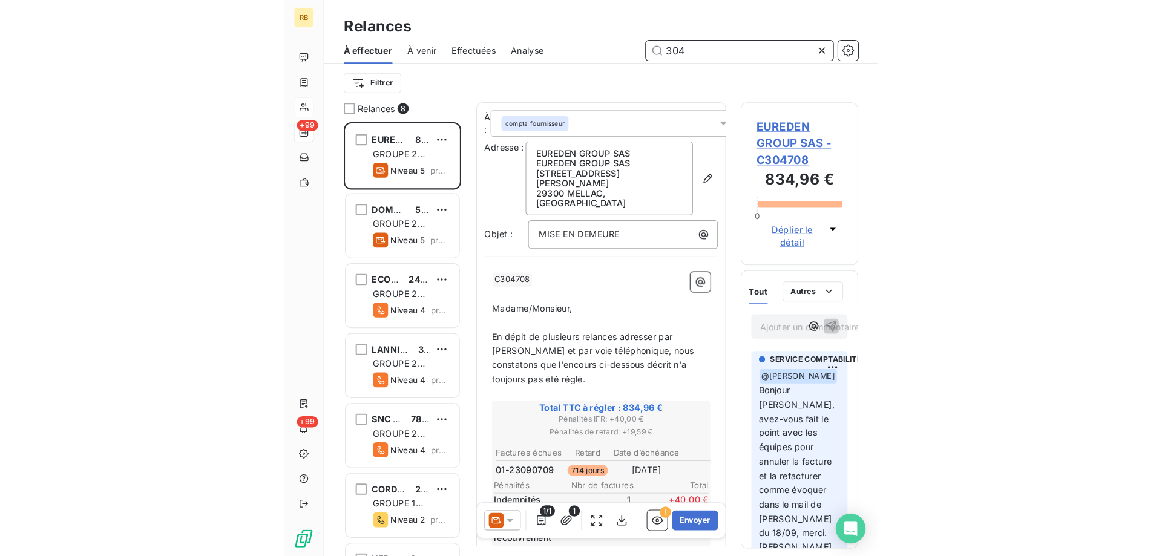
scroll to position [429, 251]
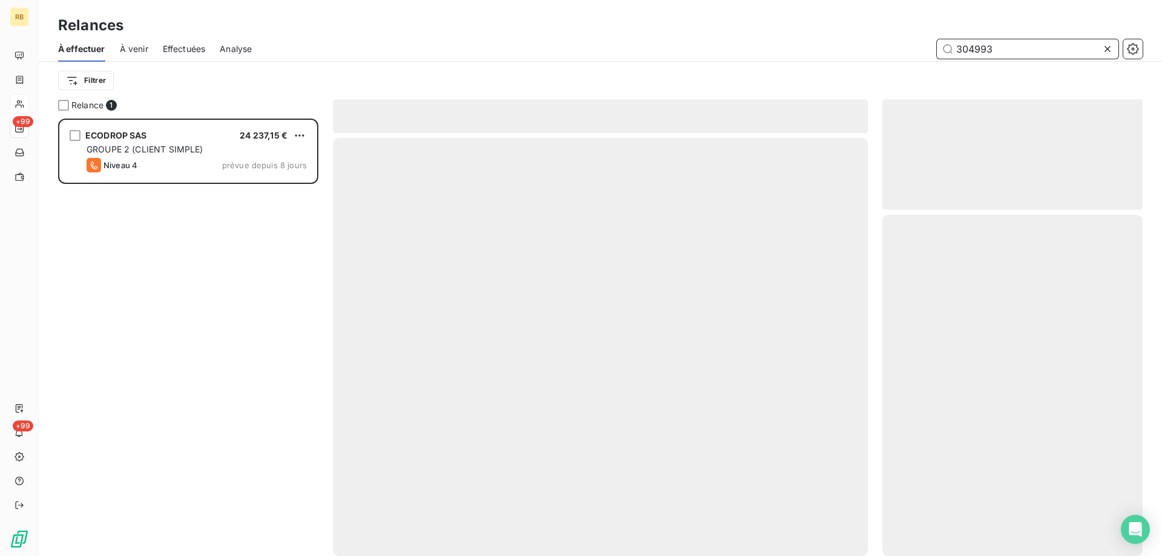
scroll to position [429, 251]
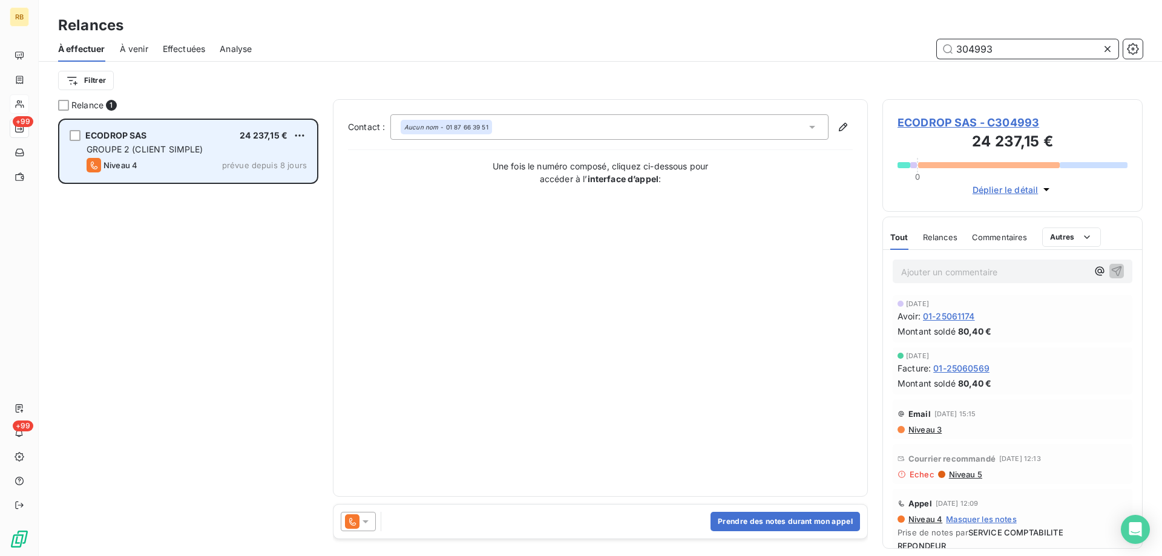
type input "304993"
click at [123, 131] on span "ECODROP SAS" at bounding box center [116, 135] width 62 height 10
click at [121, 131] on span "ECODROP SAS" at bounding box center [116, 135] width 62 height 10
click at [113, 139] on span "ECODROP SAS" at bounding box center [116, 135] width 62 height 10
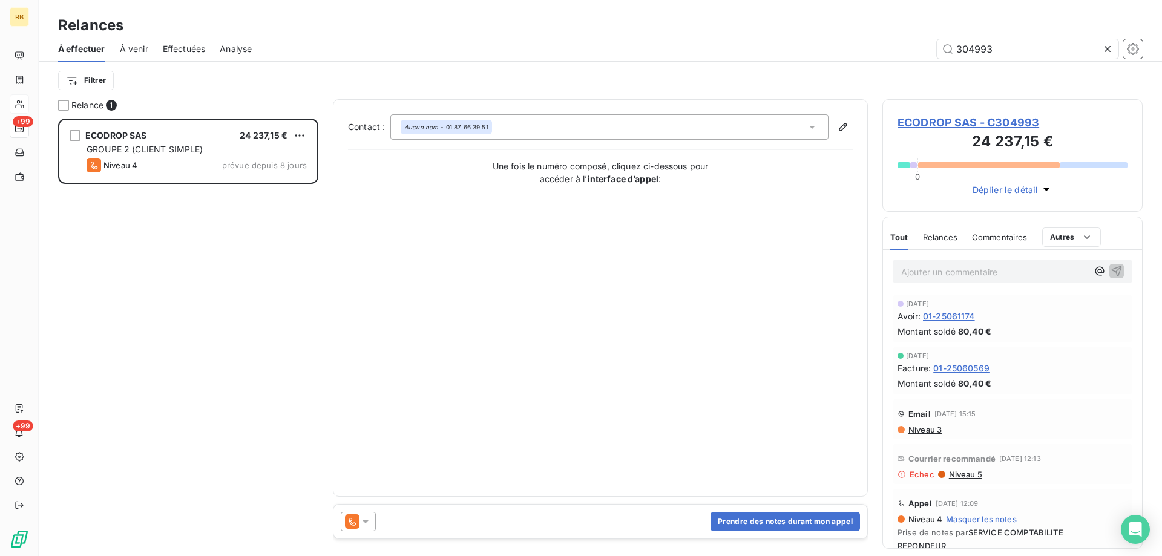
click at [950, 119] on span "ECODROP SAS - C304993" at bounding box center [1013, 122] width 230 height 16
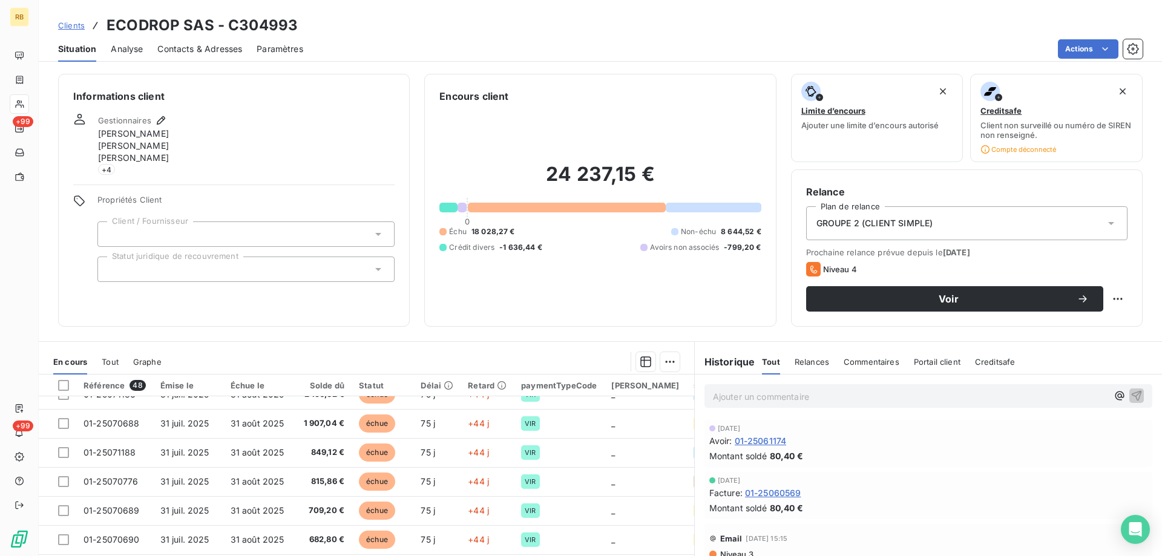
scroll to position [521, 0]
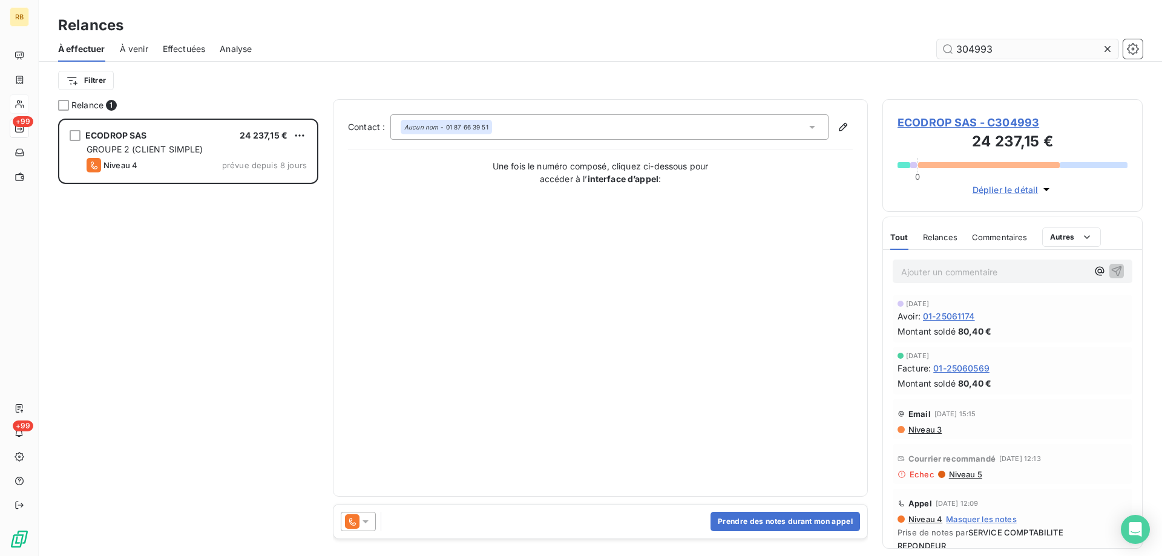
scroll to position [429, 251]
drag, startPoint x: 1024, startPoint y: 47, endPoint x: 817, endPoint y: 43, distance: 207.1
click at [817, 43] on div "304993" at bounding box center [704, 48] width 877 height 19
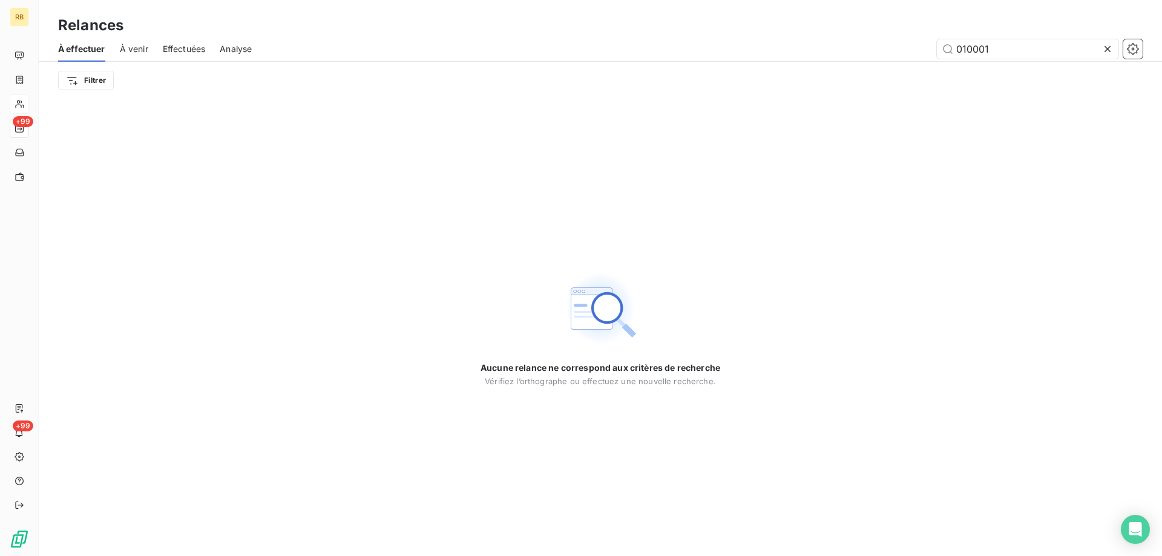
type input "010001"
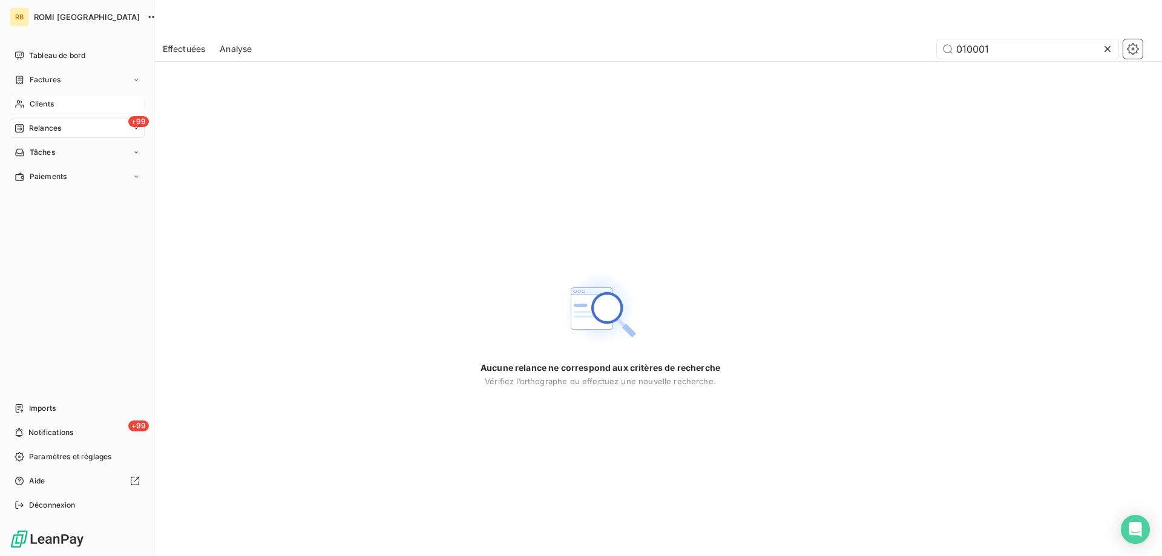
click at [46, 111] on div "Clients" at bounding box center [77, 103] width 135 height 19
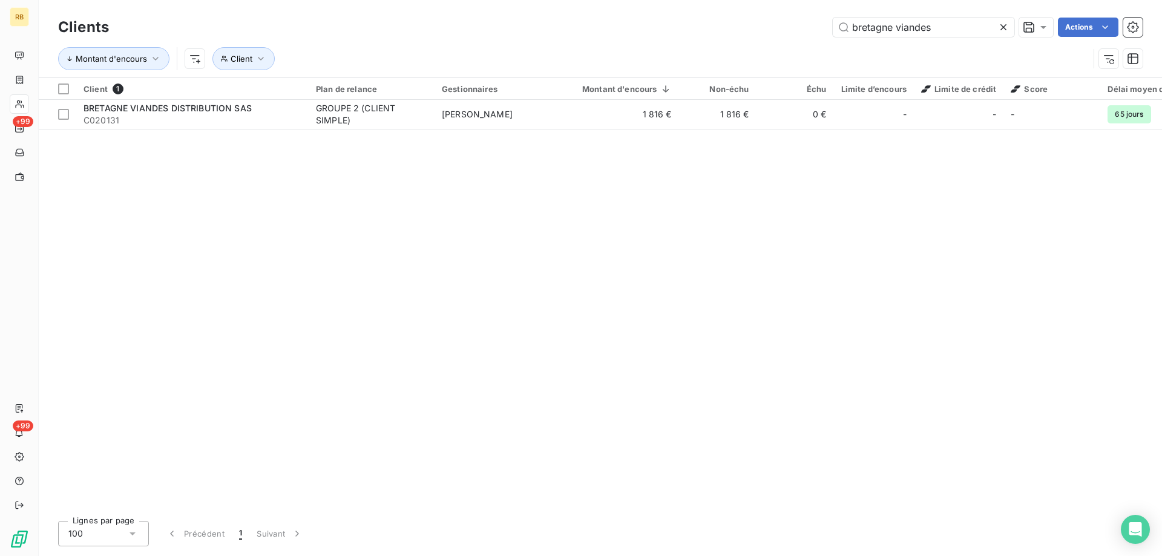
drag, startPoint x: 956, startPoint y: 25, endPoint x: 636, endPoint y: 21, distance: 320.3
click at [636, 21] on div "bretagne viandes Actions" at bounding box center [632, 27] width 1019 height 19
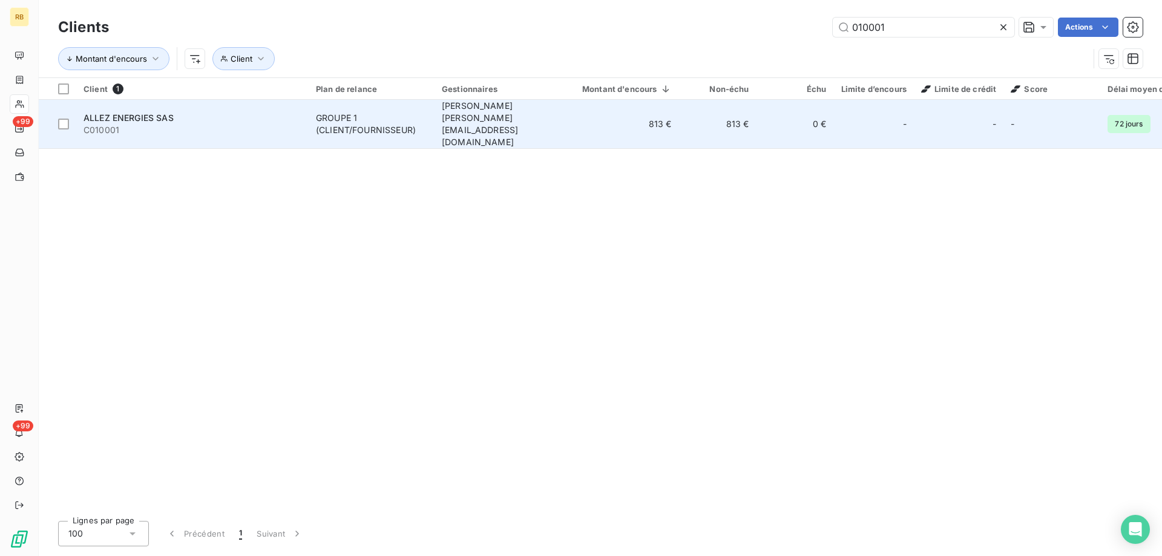
type input "010001"
click at [125, 113] on span "ALLEZ ENERGIES SAS" at bounding box center [129, 118] width 90 height 10
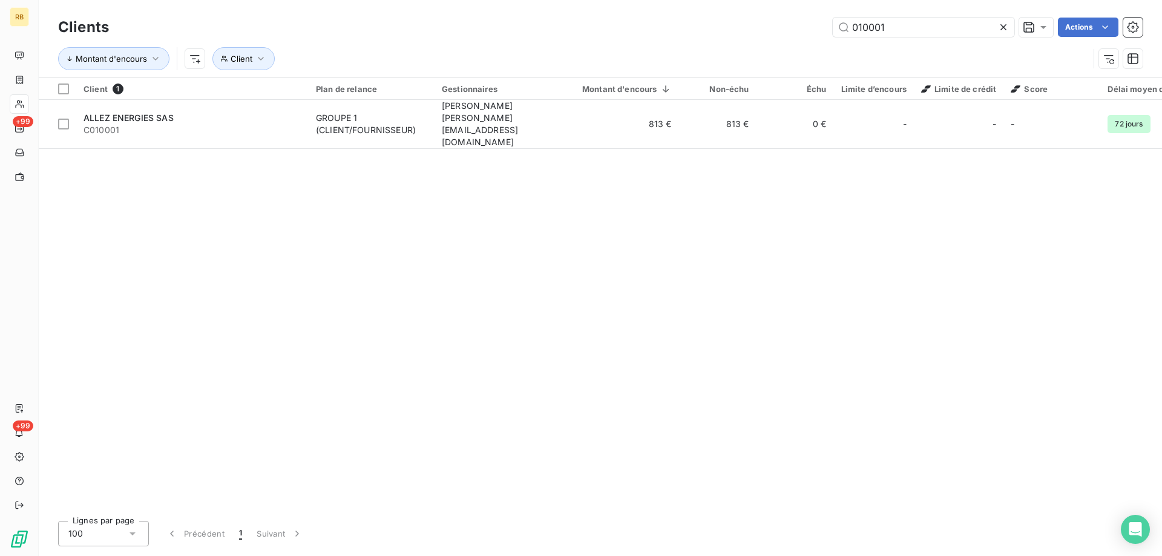
drag, startPoint x: 911, startPoint y: 28, endPoint x: 769, endPoint y: 27, distance: 142.3
click at [769, 27] on div "010001 Actions" at bounding box center [632, 27] width 1019 height 19
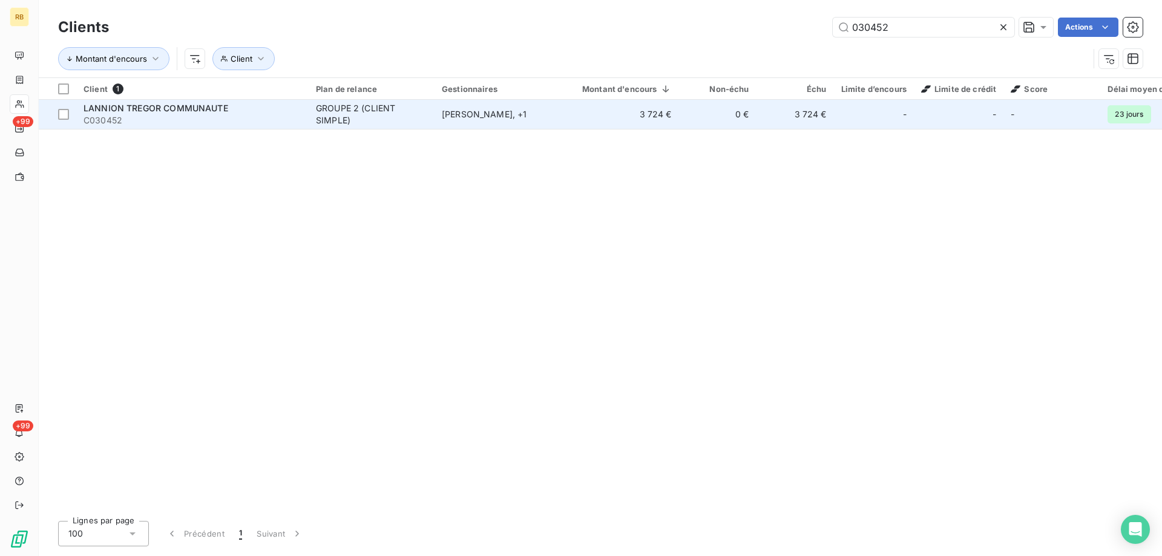
type input "030452"
click at [216, 116] on span "C030452" at bounding box center [193, 120] width 218 height 12
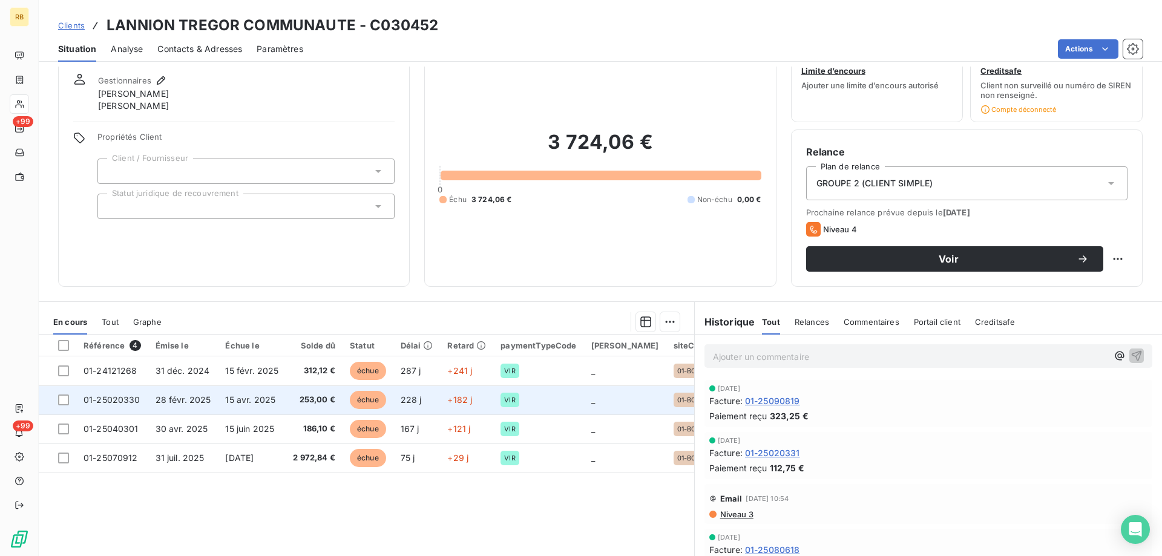
scroll to position [88, 0]
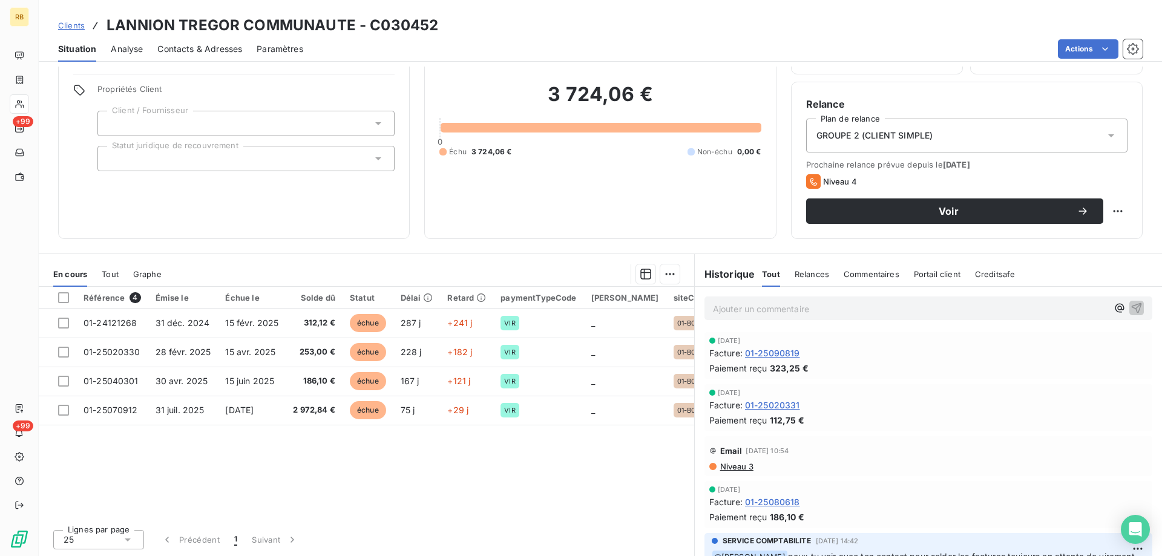
click at [130, 48] on span "Analyse" at bounding box center [127, 49] width 32 height 12
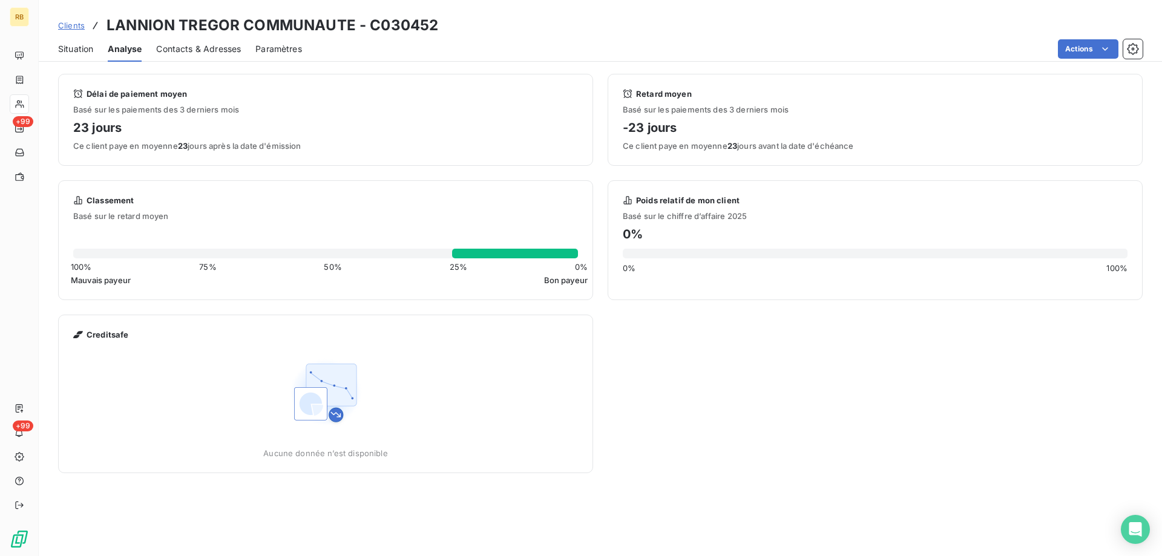
click at [176, 44] on span "Contacts & Adresses" at bounding box center [198, 49] width 85 height 12
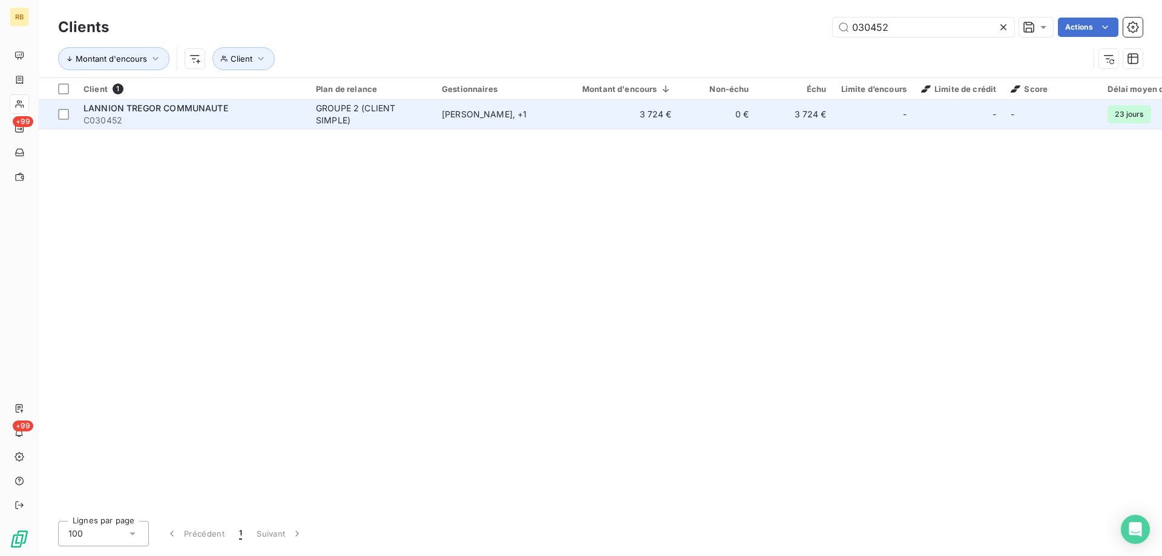
click at [191, 112] on span "LANNION TREGOR COMMUNAUTE" at bounding box center [156, 108] width 145 height 10
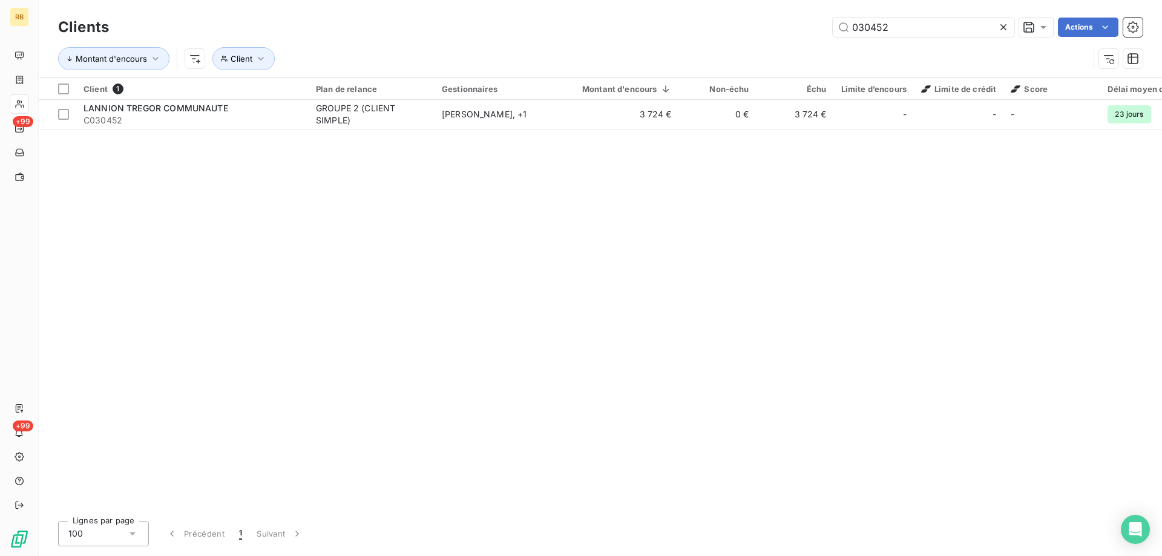
drag, startPoint x: 918, startPoint y: 30, endPoint x: 656, endPoint y: 27, distance: 261.5
click at [656, 27] on div "030452 Actions" at bounding box center [632, 27] width 1019 height 19
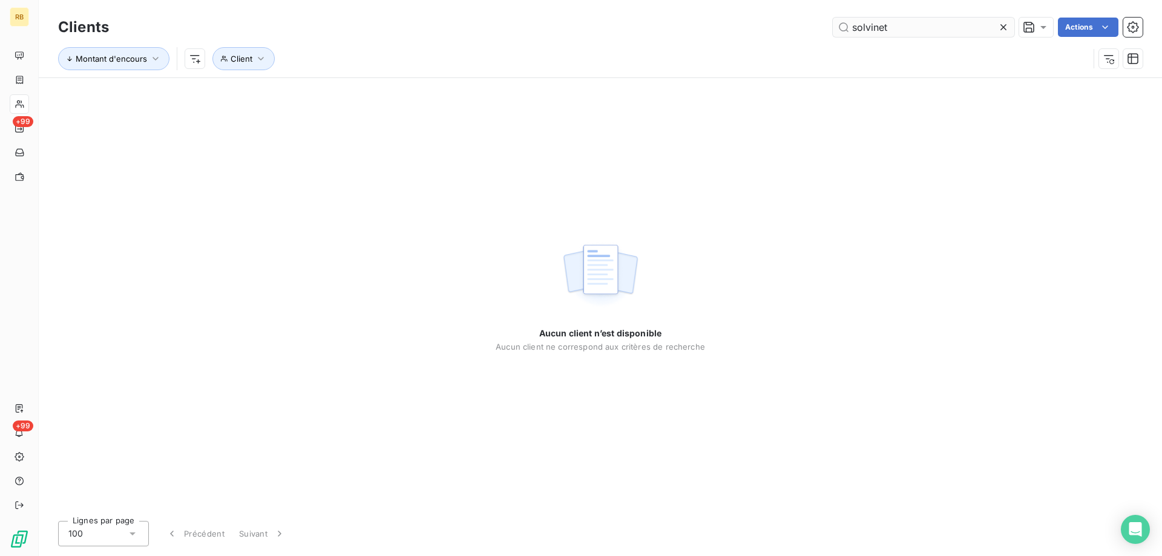
click at [923, 29] on input "solvinet" at bounding box center [924, 27] width 182 height 19
drag, startPoint x: 920, startPoint y: 29, endPoint x: 837, endPoint y: 42, distance: 83.4
click at [837, 42] on div "Clients solvinet Actions Montant d'encours Client" at bounding box center [600, 46] width 1085 height 63
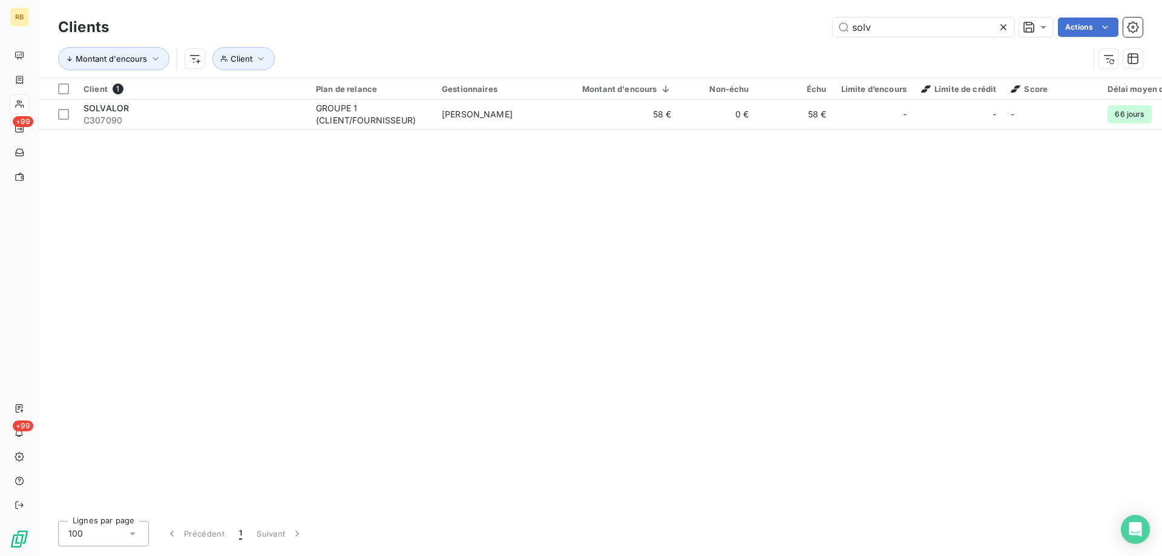
drag, startPoint x: 909, startPoint y: 29, endPoint x: 710, endPoint y: 35, distance: 199.3
click at [713, 35] on div "solv Actions" at bounding box center [632, 27] width 1019 height 19
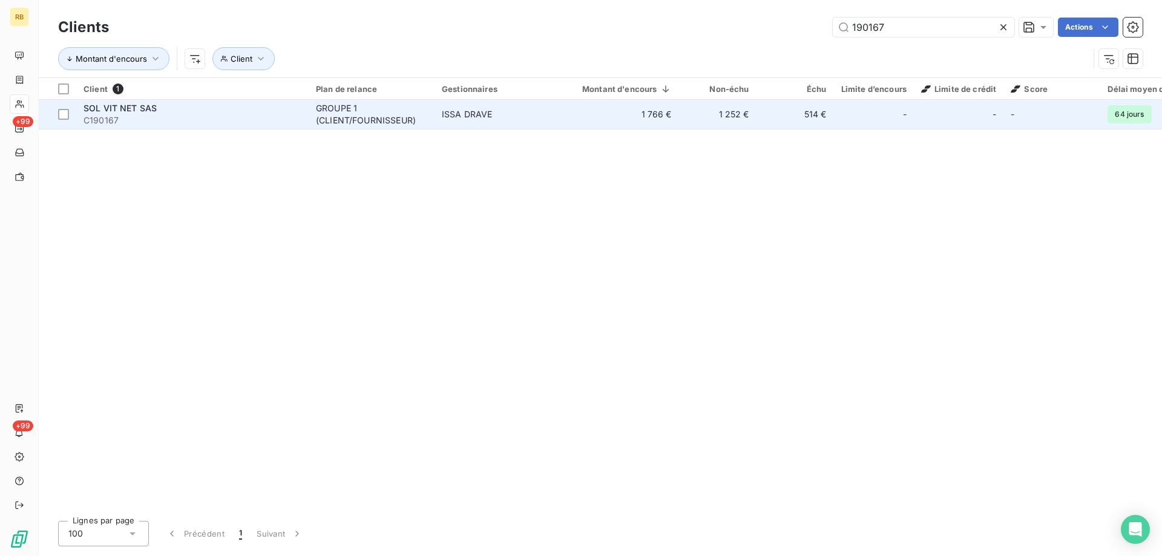
type input "190167"
click at [318, 108] on div "GROUPE 1 (CLIENT/FOURNISSEUR)" at bounding box center [371, 114] width 111 height 24
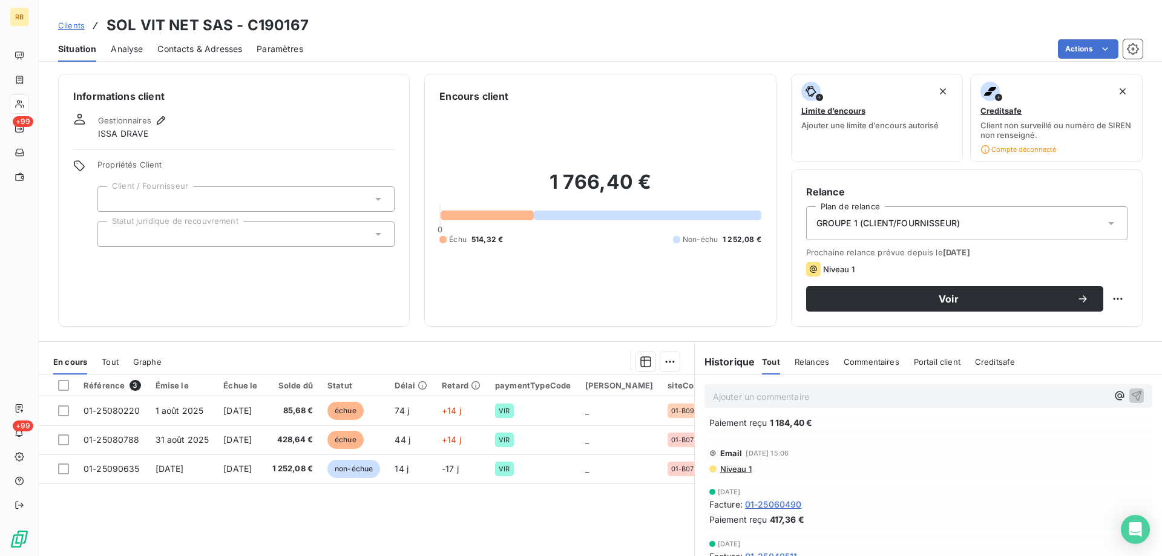
scroll to position [61, 0]
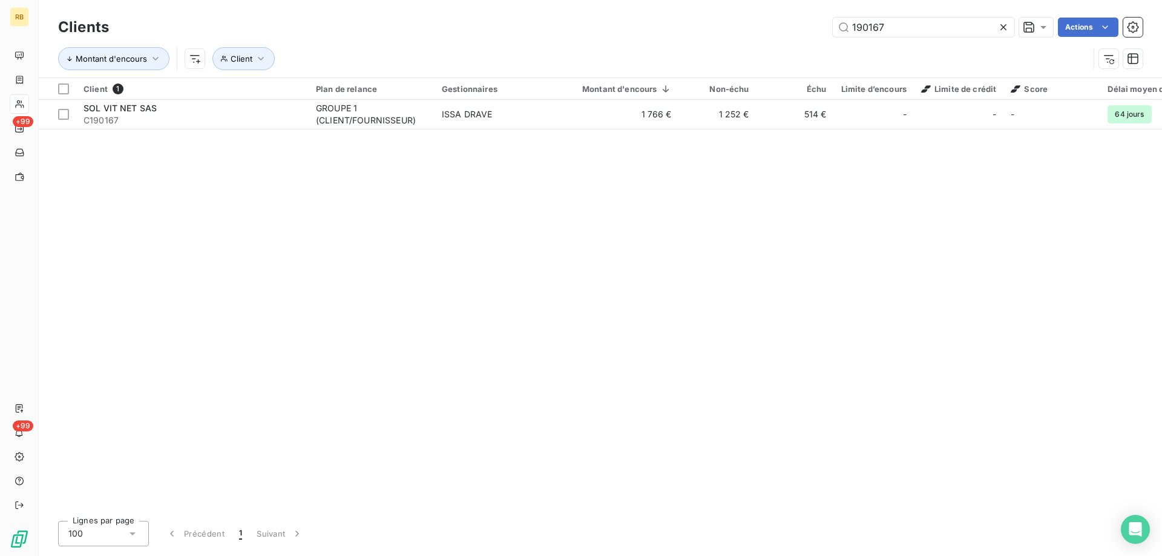
drag, startPoint x: 908, startPoint y: 33, endPoint x: 759, endPoint y: 30, distance: 149.6
click at [759, 30] on div "190167 Actions" at bounding box center [632, 27] width 1019 height 19
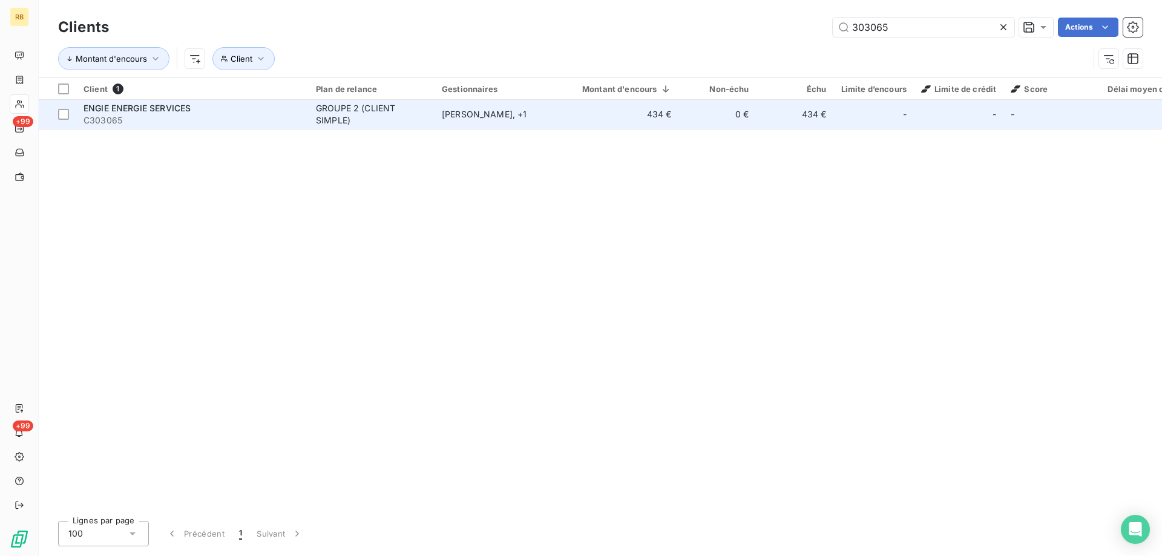
type input "303065"
click at [171, 107] on span "ENGIE ENERGIE SERVICES" at bounding box center [137, 108] width 107 height 10
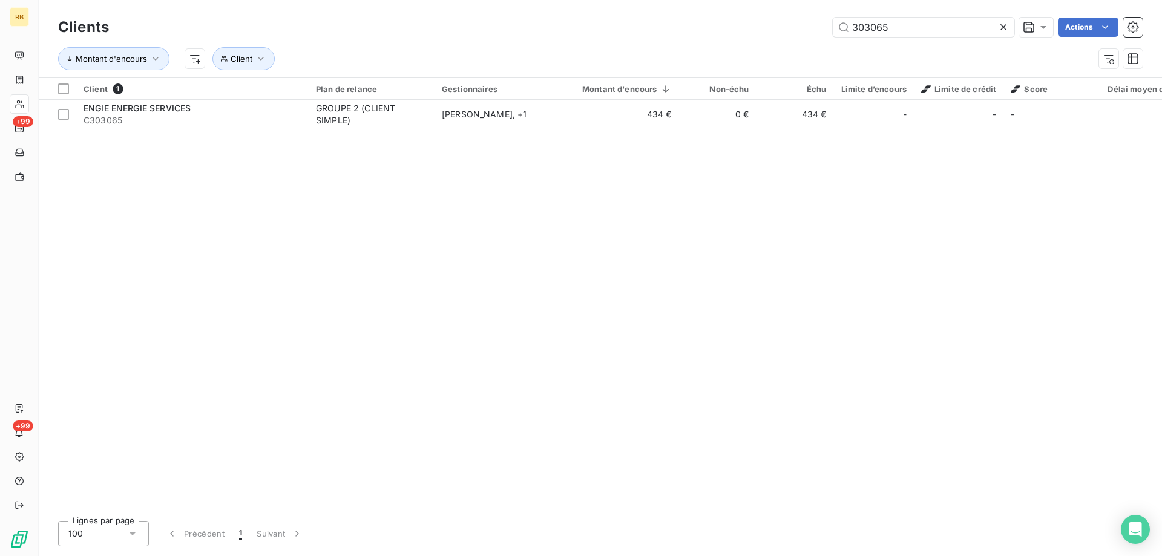
drag, startPoint x: 896, startPoint y: 36, endPoint x: 735, endPoint y: 15, distance: 162.4
click at [735, 15] on div "Clients 303065 Actions" at bounding box center [600, 27] width 1085 height 25
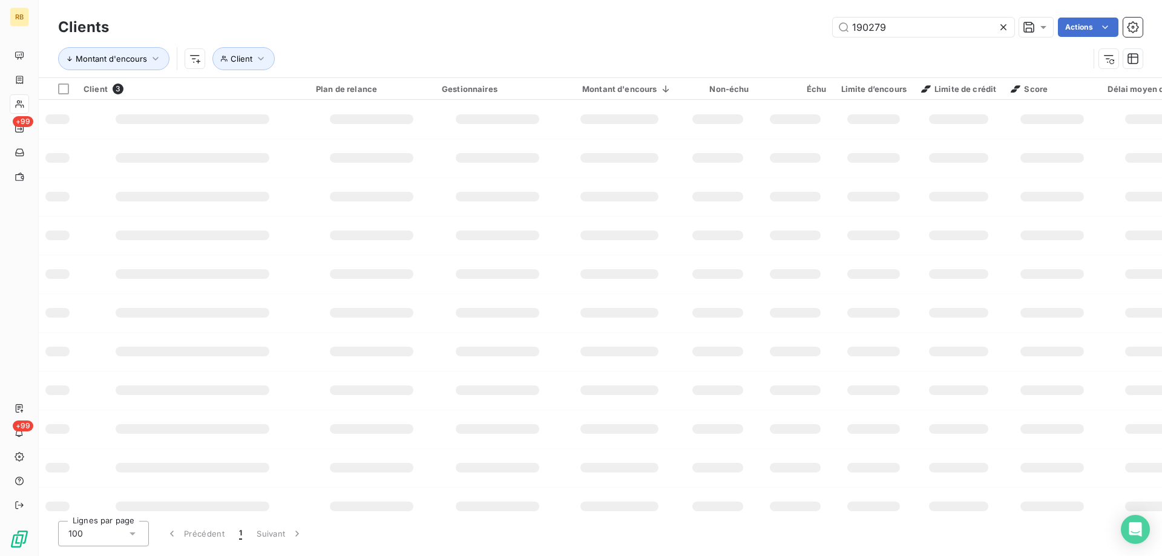
type input "190279"
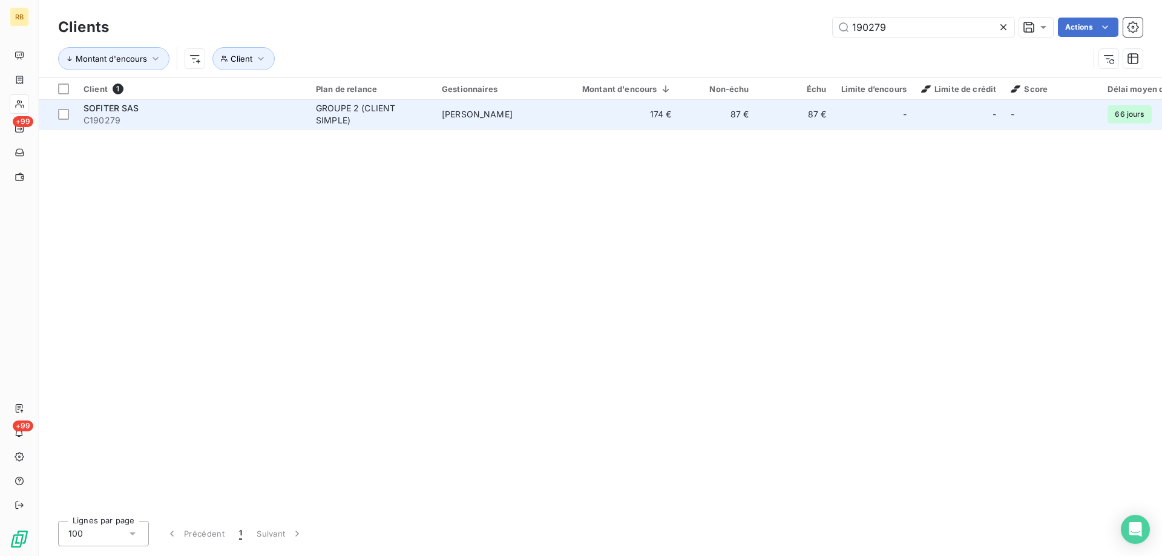
click at [108, 102] on div "SOFITER SAS" at bounding box center [193, 108] width 218 height 12
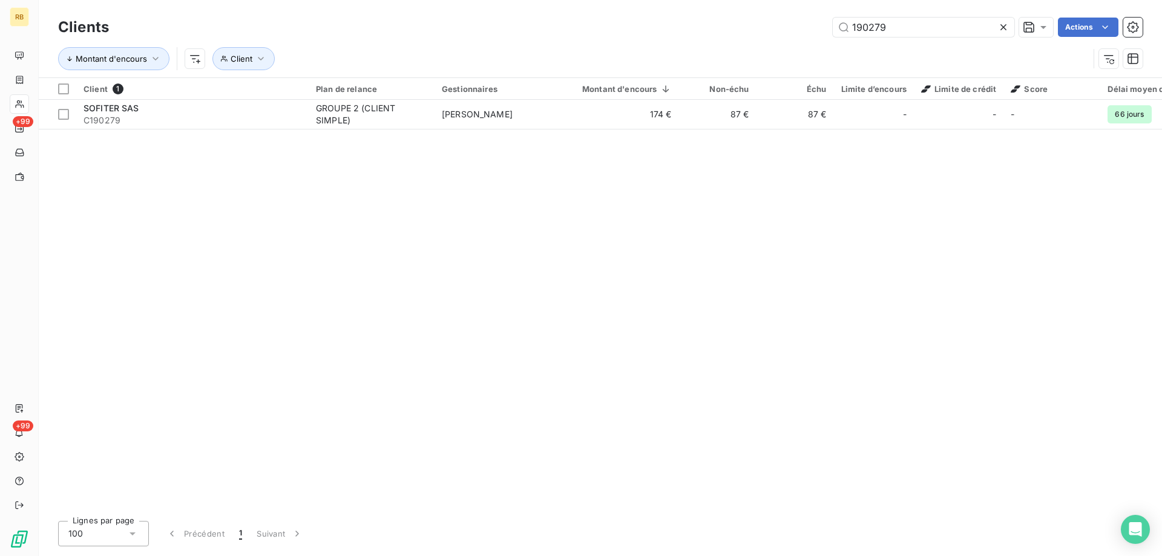
drag, startPoint x: 894, startPoint y: 30, endPoint x: 659, endPoint y: 31, distance: 234.3
click at [659, 31] on div "190279 Actions" at bounding box center [632, 27] width 1019 height 19
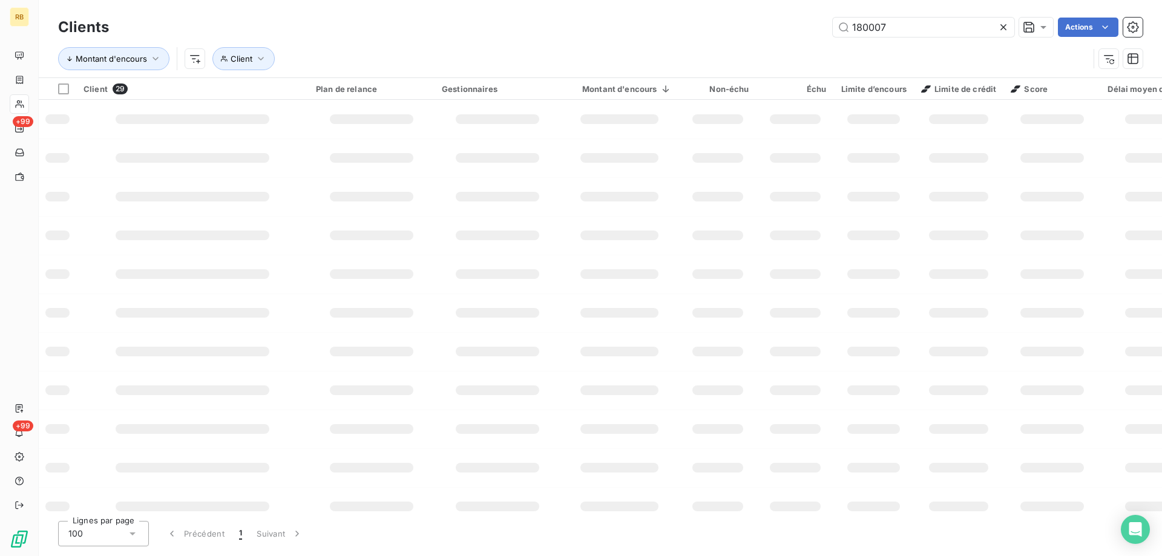
type input "180007"
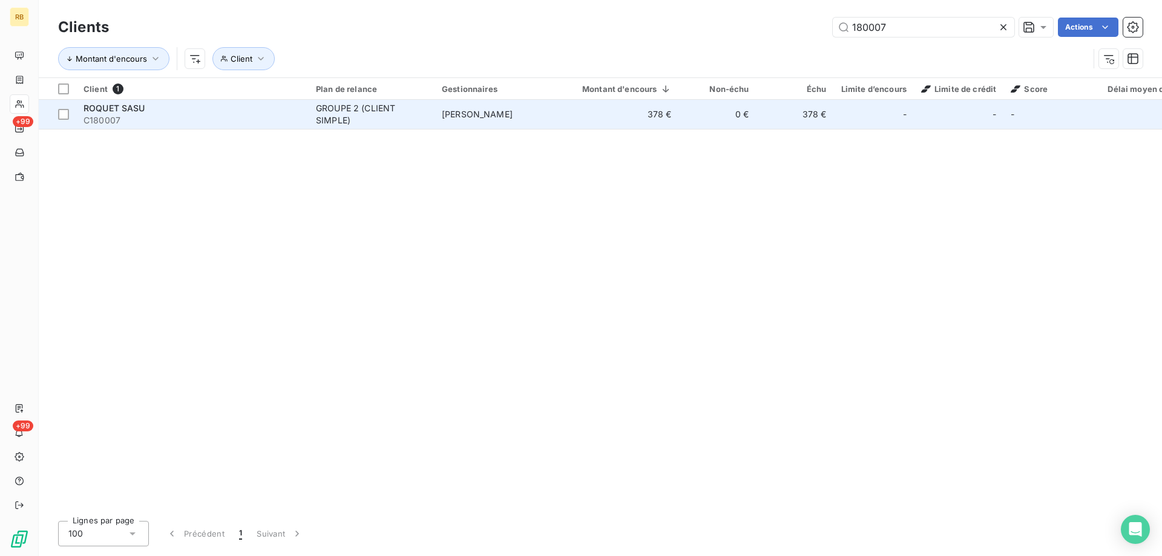
click at [153, 106] on div "ROQUET SASU" at bounding box center [193, 108] width 218 height 12
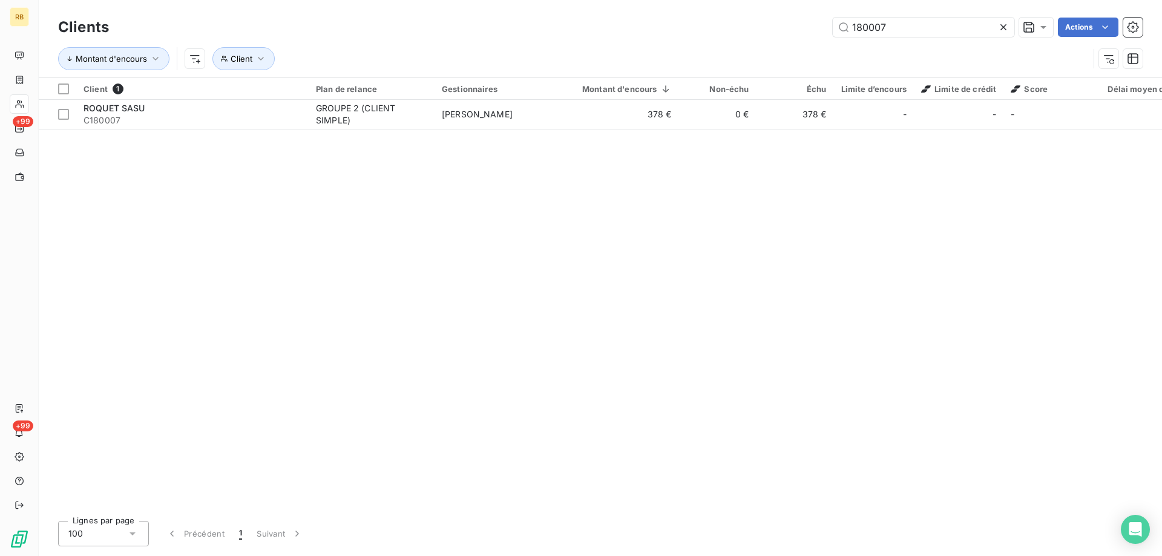
drag, startPoint x: 919, startPoint y: 22, endPoint x: 806, endPoint y: 30, distance: 113.5
click at [806, 30] on div "180007 Actions" at bounding box center [632, 27] width 1019 height 19
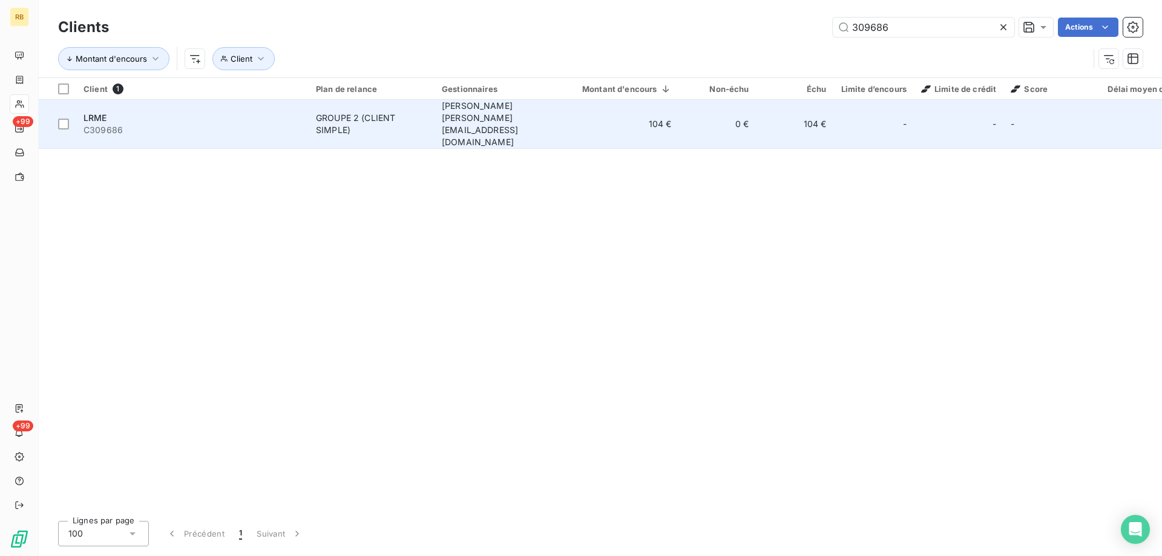
type input "309686"
click at [82, 110] on td "LRME C309686" at bounding box center [192, 124] width 232 height 49
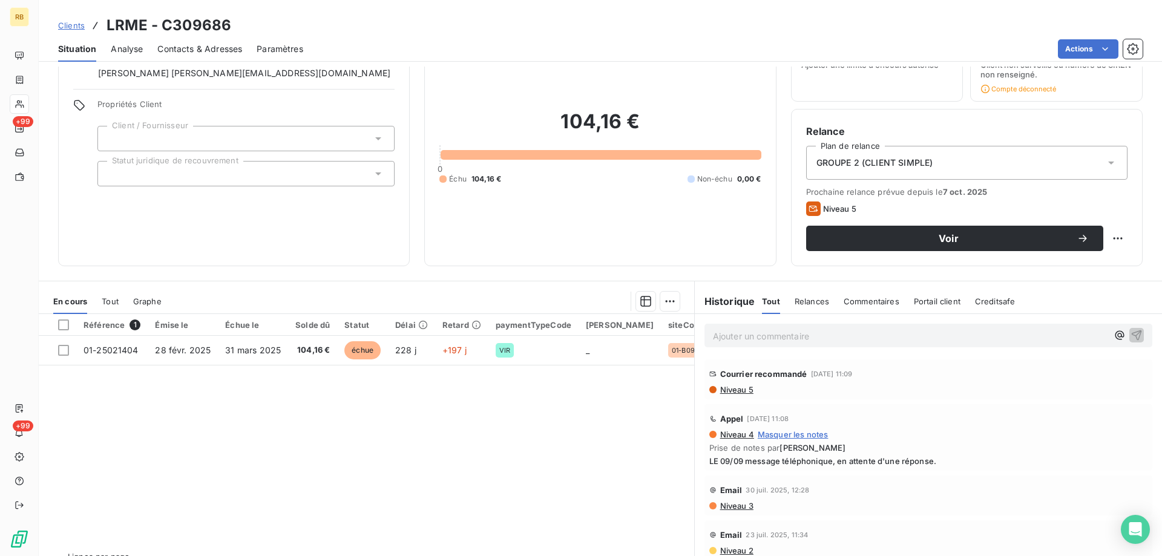
click at [736, 389] on span "Niveau 5" at bounding box center [736, 390] width 35 height 10
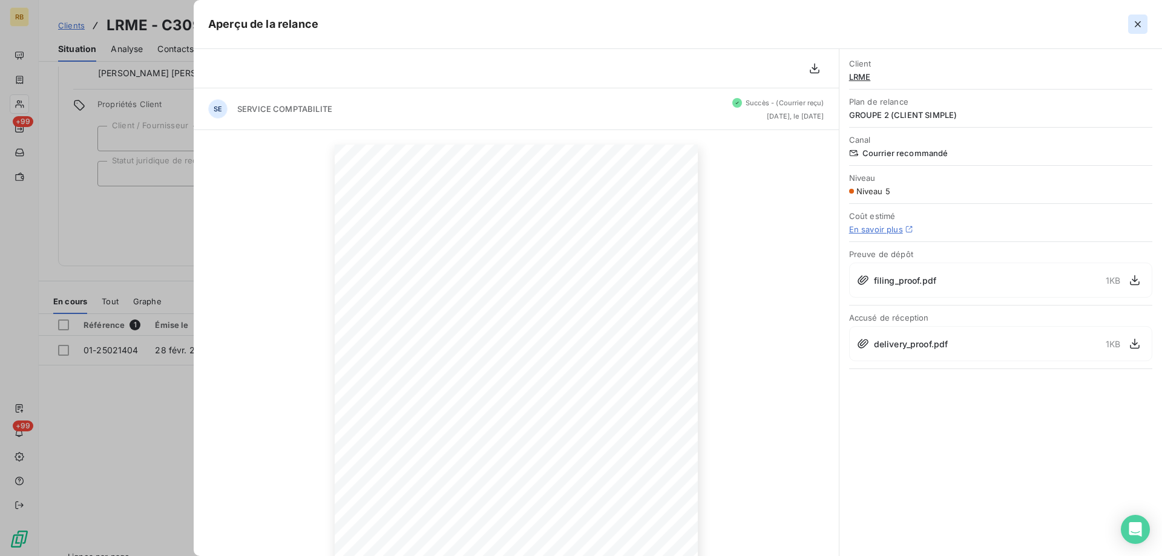
click at [1137, 23] on icon "button" at bounding box center [1138, 24] width 6 height 6
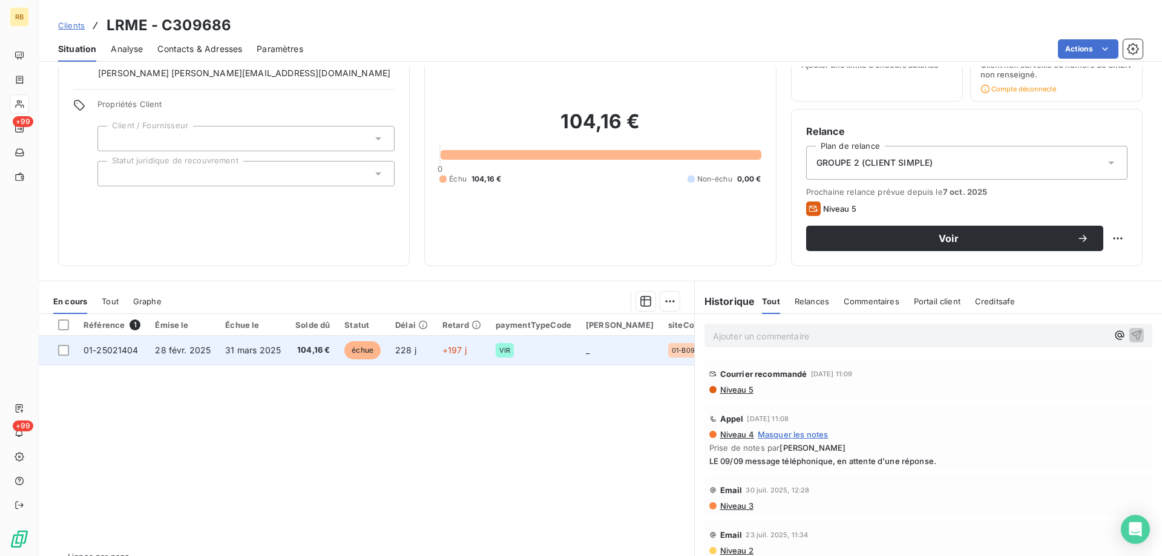
click at [176, 350] on span "28 févr. 2025" at bounding box center [183, 350] width 56 height 10
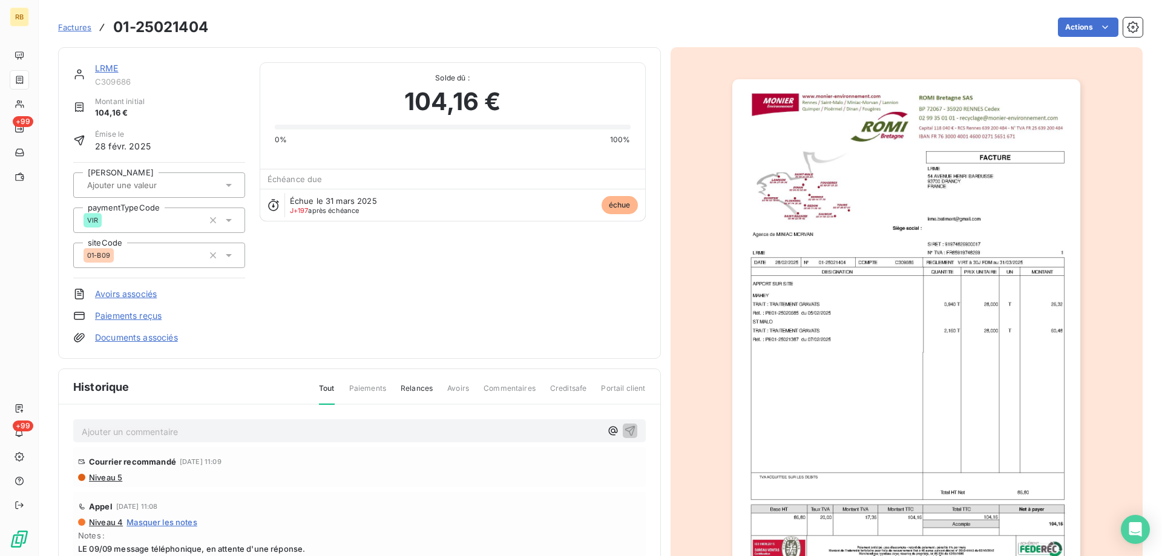
click at [930, 181] on img "button" at bounding box center [906, 325] width 348 height 493
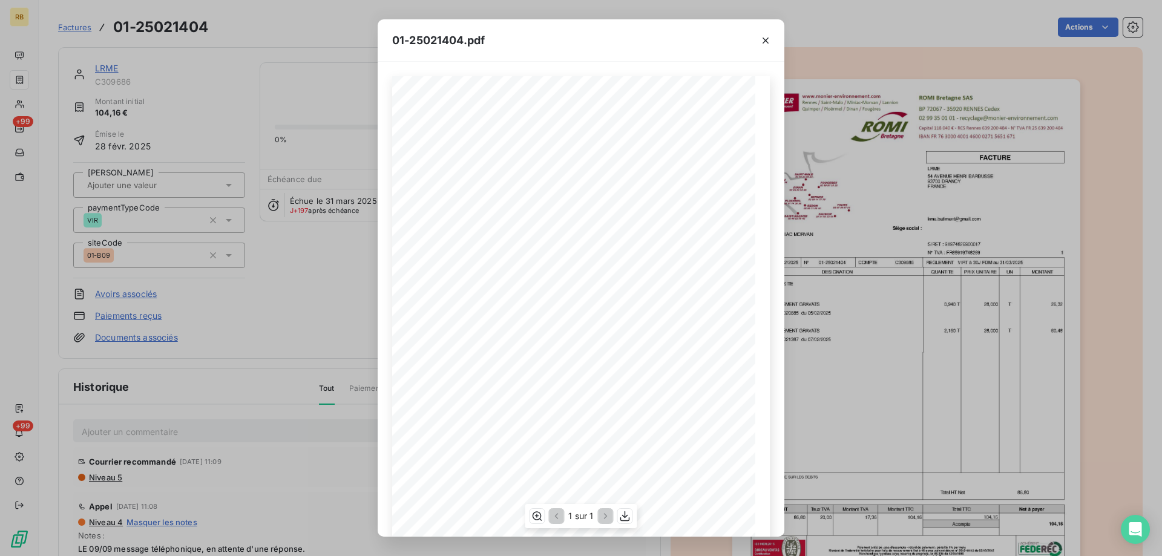
scroll to position [76, 0]
click at [542, 513] on icon "button" at bounding box center [537, 516] width 12 height 12
click at [764, 39] on icon "button" at bounding box center [766, 41] width 12 height 12
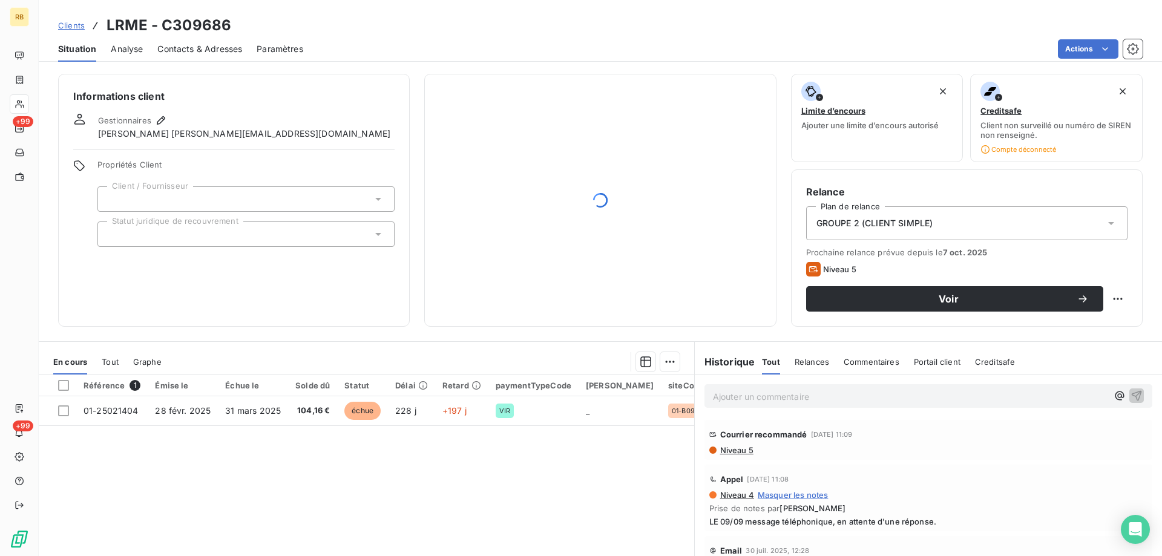
click at [188, 44] on span "Contacts & Adresses" at bounding box center [199, 49] width 85 height 12
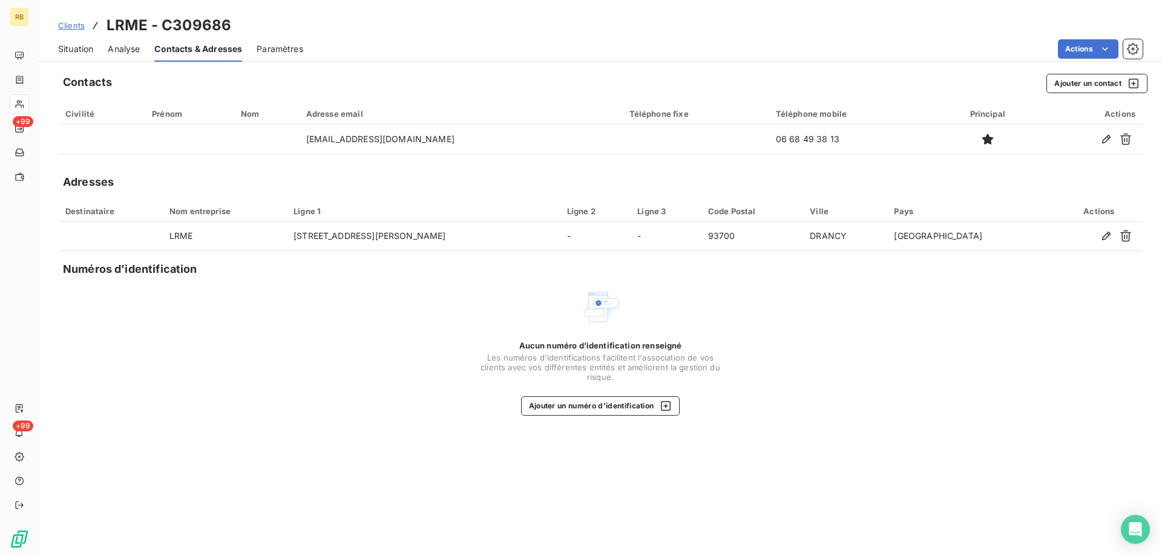
click at [81, 53] on span "Situation" at bounding box center [75, 49] width 35 height 12
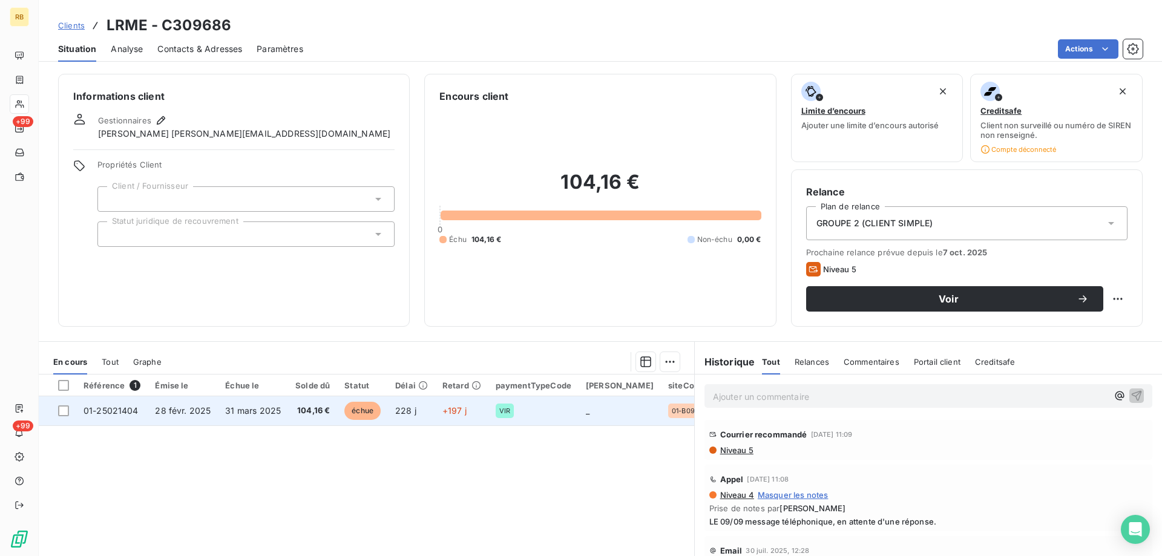
click at [220, 410] on td "31 mars 2025" at bounding box center [253, 411] width 70 height 29
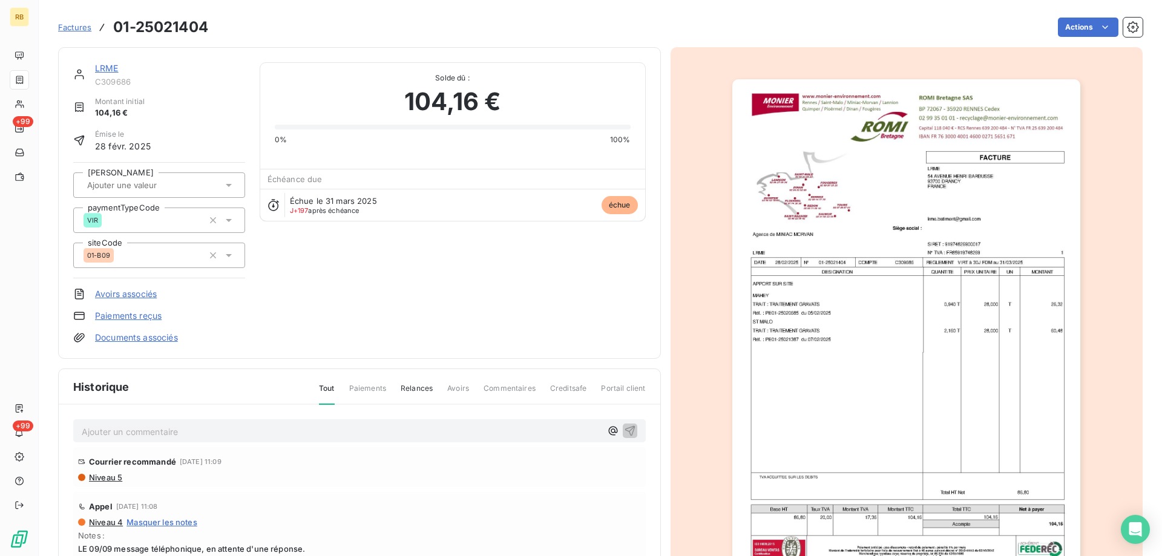
click at [956, 134] on img "button" at bounding box center [906, 325] width 348 height 493
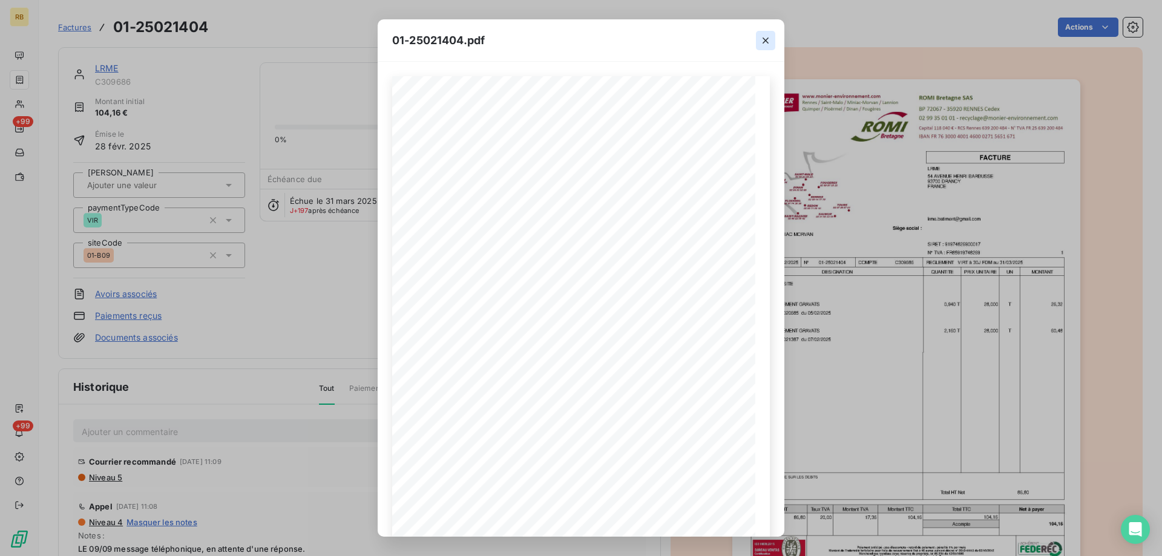
click at [763, 35] on icon "button" at bounding box center [766, 41] width 12 height 12
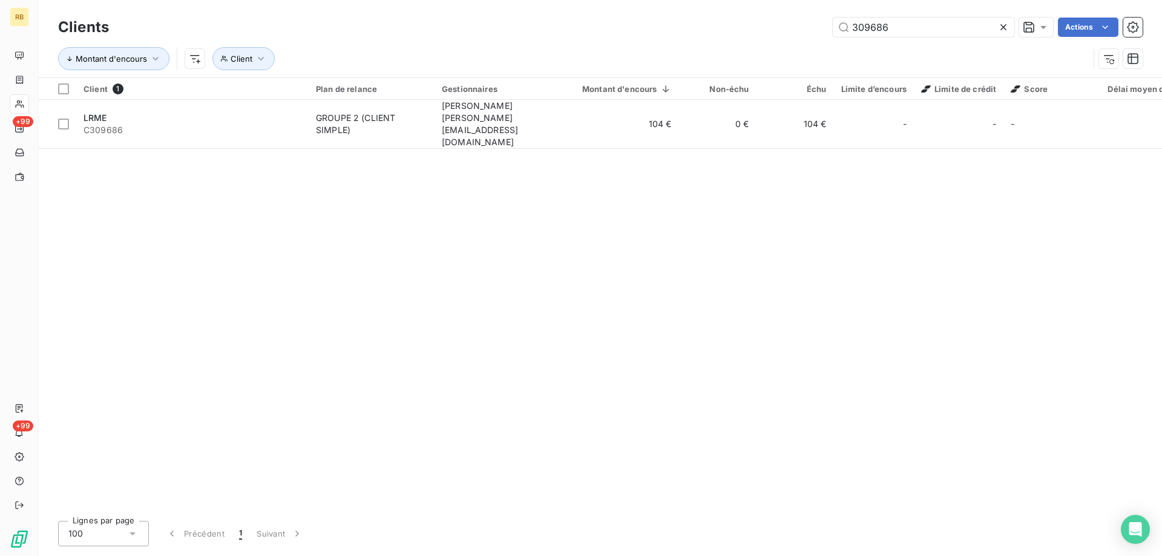
drag, startPoint x: 943, startPoint y: 19, endPoint x: 572, endPoint y: 38, distance: 371.6
click at [572, 38] on div "Clients 309686 Actions" at bounding box center [600, 27] width 1085 height 25
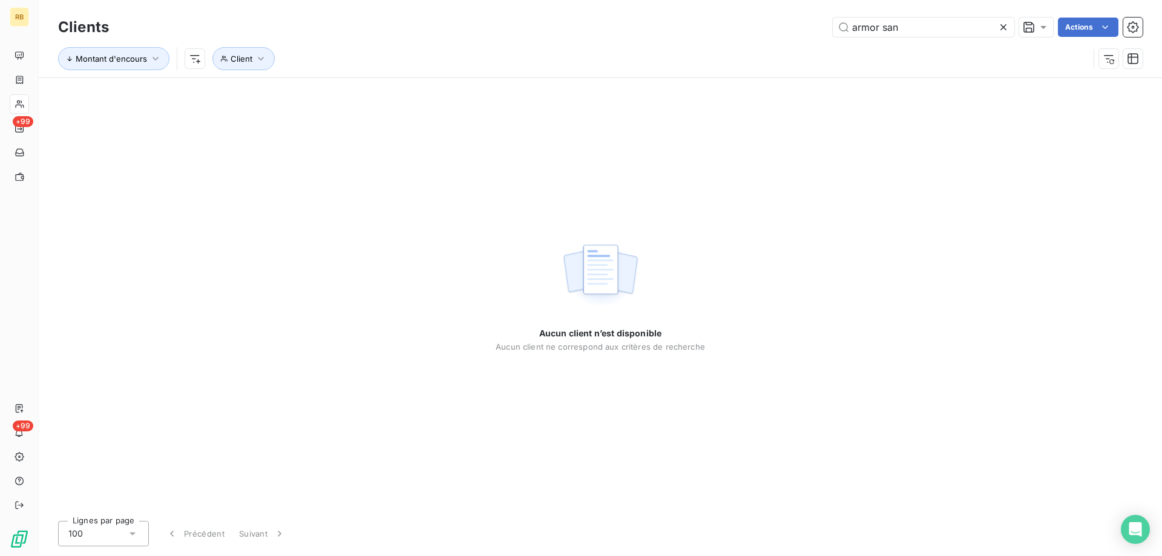
drag, startPoint x: 921, startPoint y: 27, endPoint x: 829, endPoint y: 25, distance: 91.4
click at [829, 25] on div "armor san Actions" at bounding box center [632, 27] width 1019 height 19
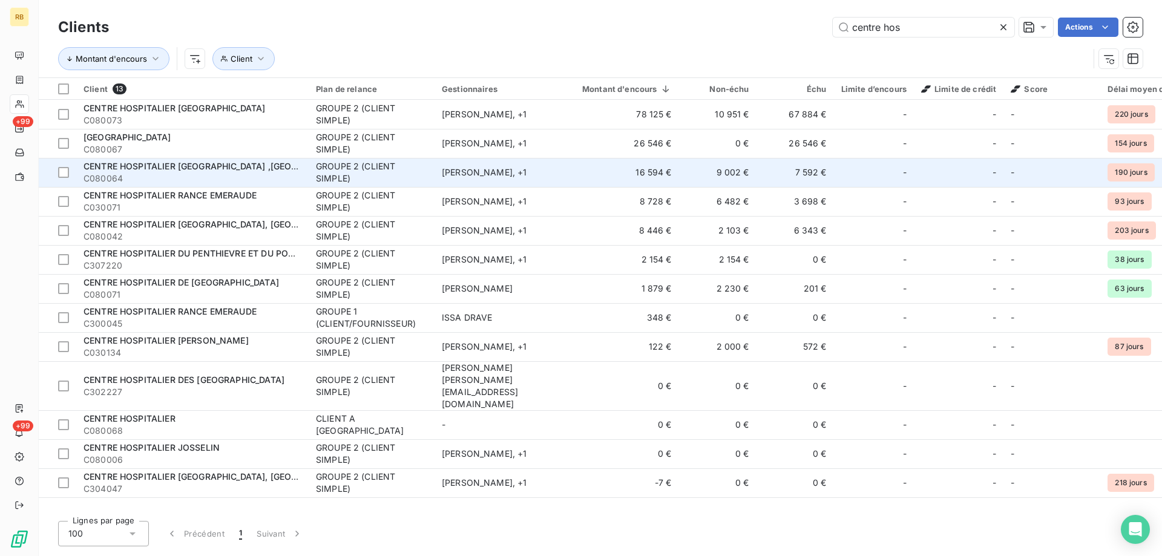
type input "centre hos"
click at [259, 164] on span "CENTRE HOSPITALIER [GEOGRAPHIC_DATA] ,[GEOGRAPHIC_DATA] , [GEOGRAPHIC_DATA]" at bounding box center [268, 166] width 369 height 10
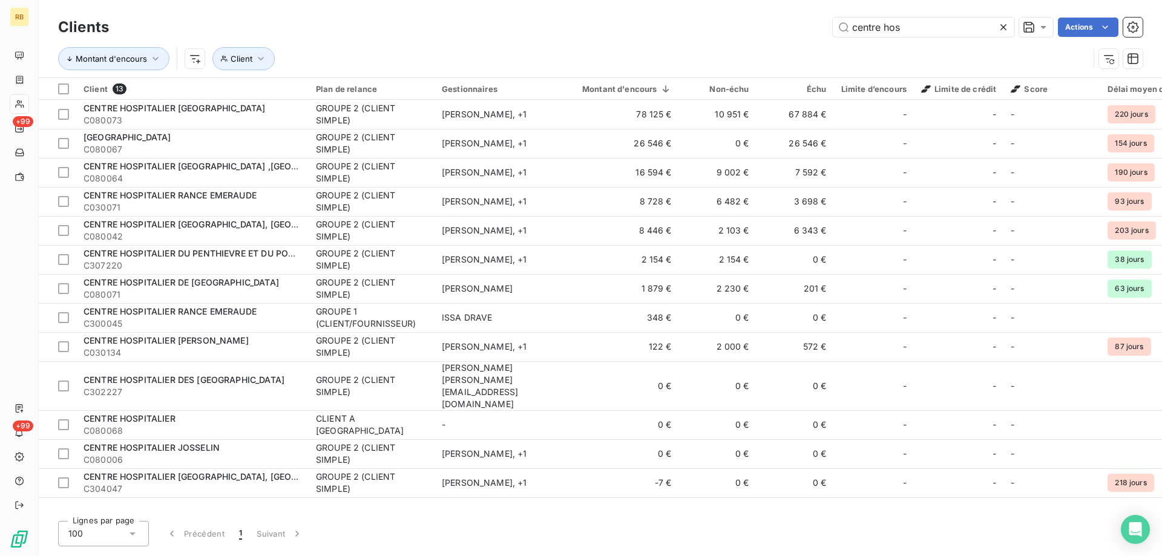
drag, startPoint x: 879, startPoint y: 19, endPoint x: 805, endPoint y: 19, distance: 73.9
click at [805, 19] on div "centre hos Actions" at bounding box center [632, 27] width 1019 height 19
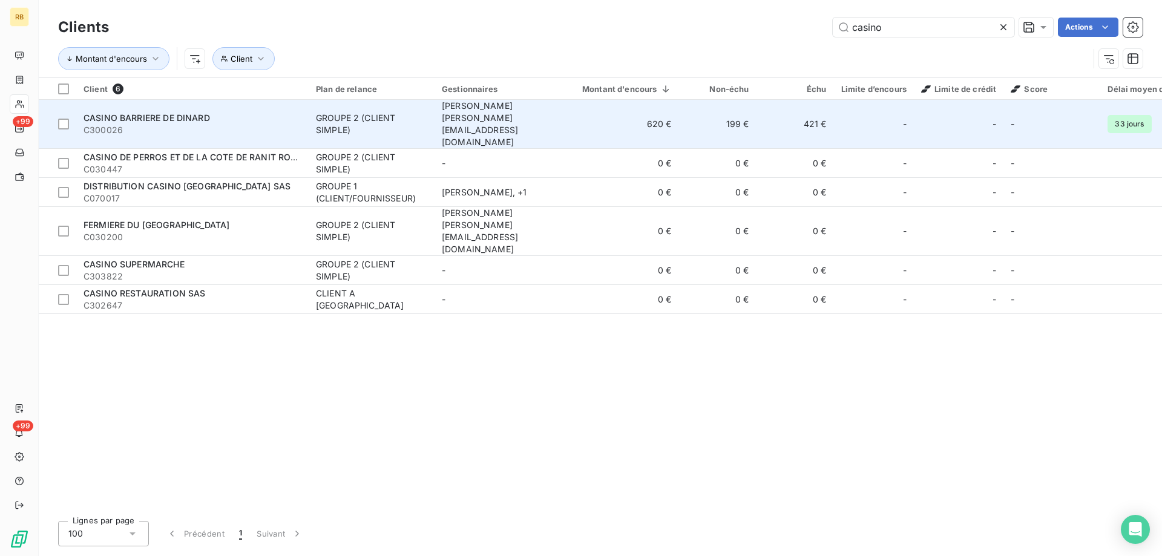
type input "casino"
click at [174, 113] on span "CASINO BARRIERE DE DINARD" at bounding box center [147, 118] width 127 height 10
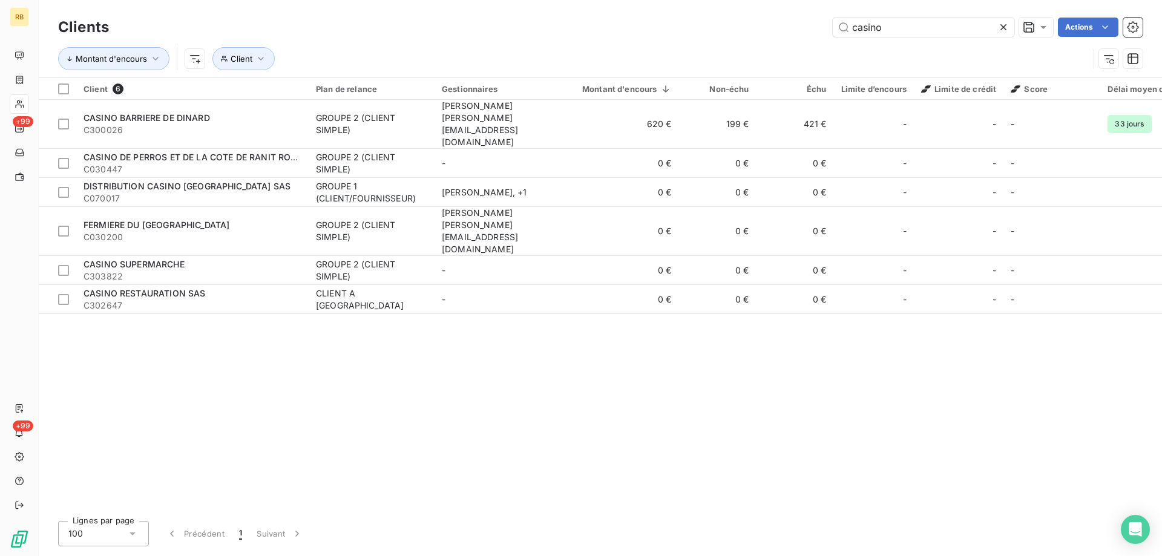
drag, startPoint x: 898, startPoint y: 22, endPoint x: 706, endPoint y: 40, distance: 192.7
click at [706, 40] on div "Clients casino Actions Montant d'encours Client" at bounding box center [600, 46] width 1085 height 63
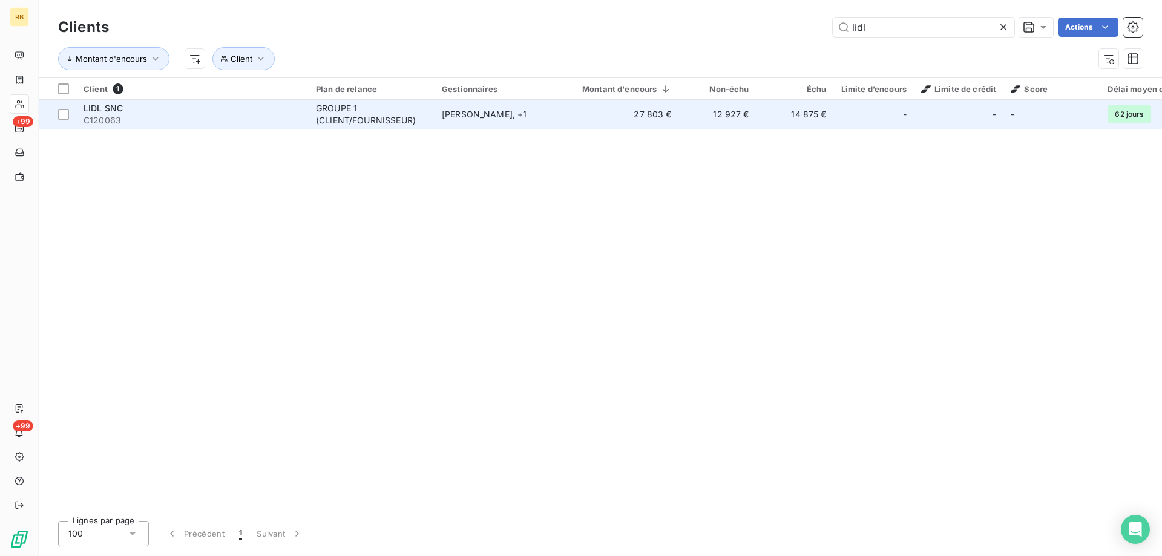
type input "lidl"
click at [146, 114] on span "C120063" at bounding box center [193, 120] width 218 height 12
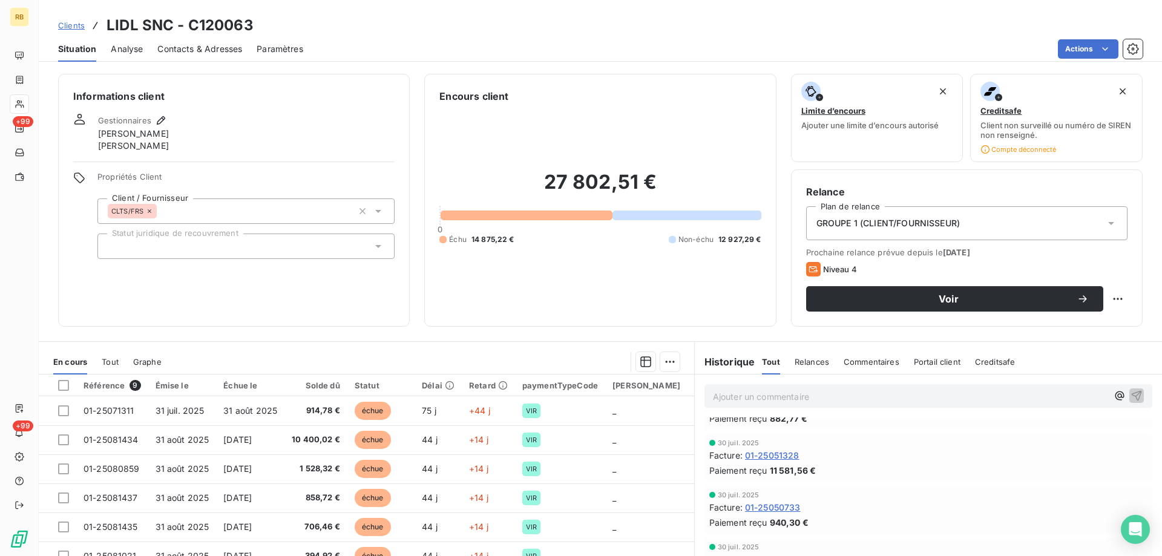
click at [196, 50] on span "Contacts & Adresses" at bounding box center [199, 49] width 85 height 12
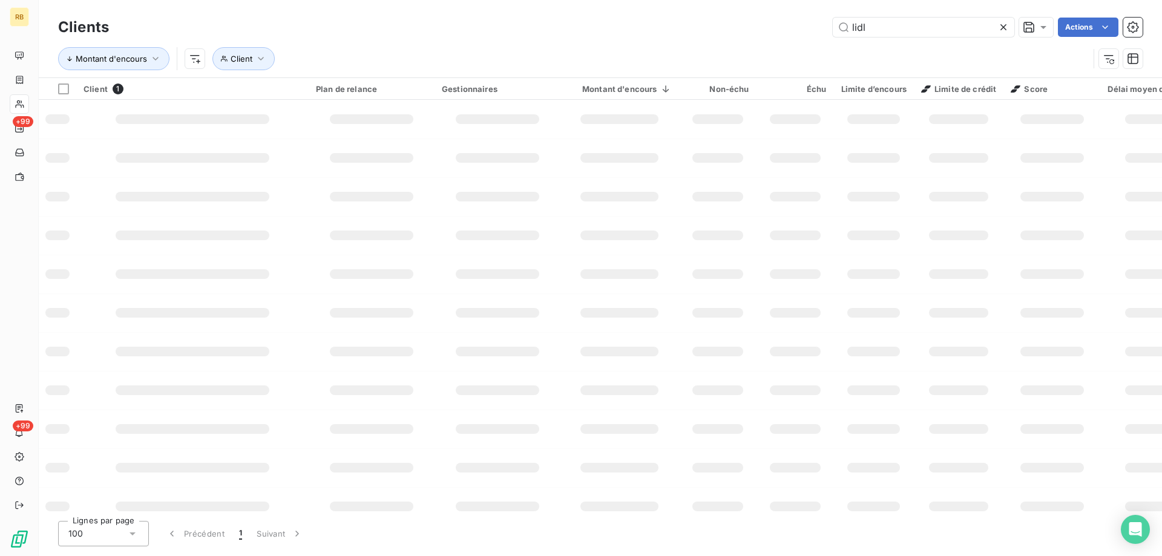
drag, startPoint x: 898, startPoint y: 26, endPoint x: 786, endPoint y: 22, distance: 112.1
click at [786, 22] on div "lidl Actions" at bounding box center [632, 27] width 1019 height 19
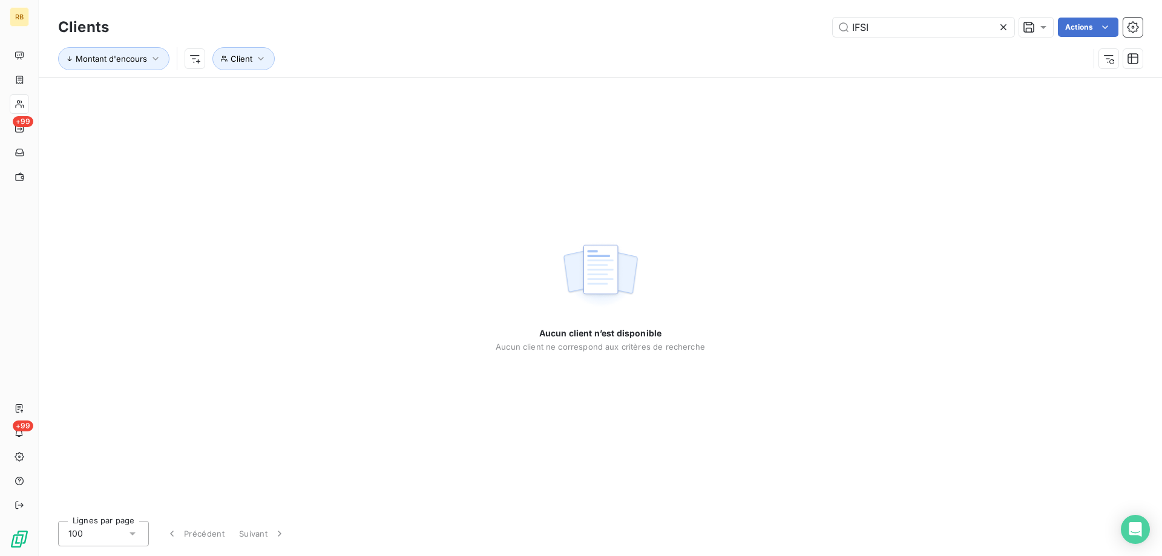
type input "IFSI"
click at [267, 142] on div "Aucun client n’est disponible Aucun client ne correspond aux critères de recher…" at bounding box center [601, 294] width 1124 height 433
drag, startPoint x: 880, startPoint y: 24, endPoint x: 831, endPoint y: 19, distance: 49.3
click at [852, 20] on input "IFSI" at bounding box center [924, 27] width 182 height 19
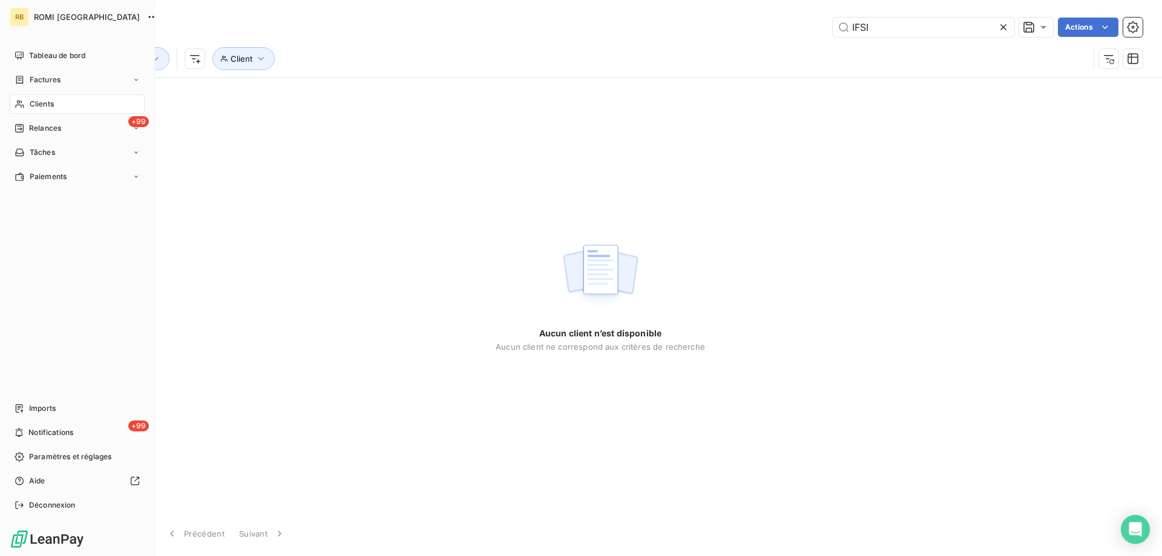
click at [59, 96] on div "Clients" at bounding box center [77, 103] width 135 height 19
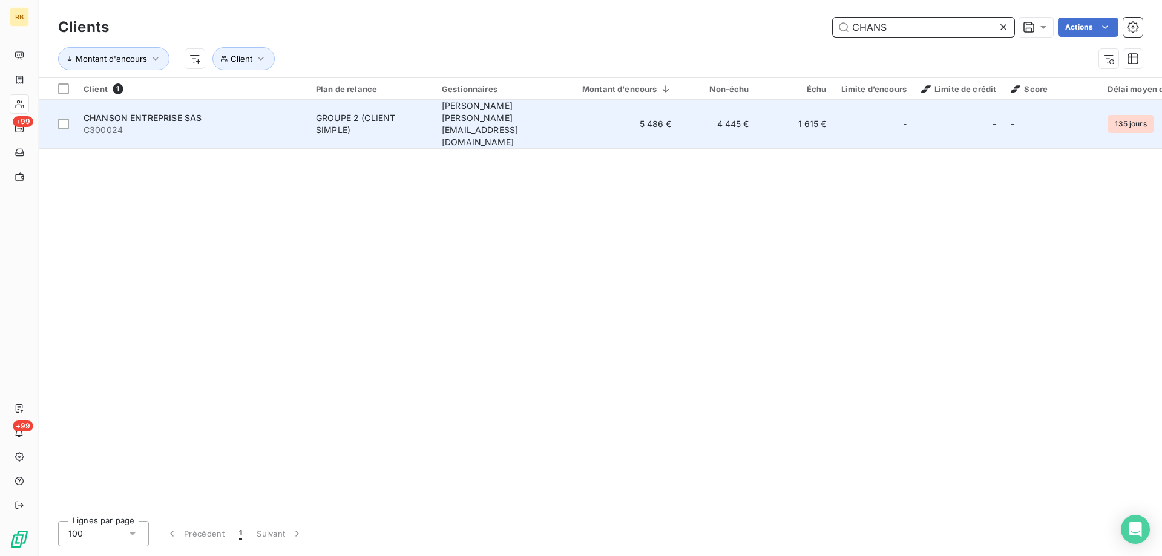
type input "CHANS"
click at [208, 112] on div "CHANSON ENTREPRISE SAS" at bounding box center [193, 118] width 218 height 12
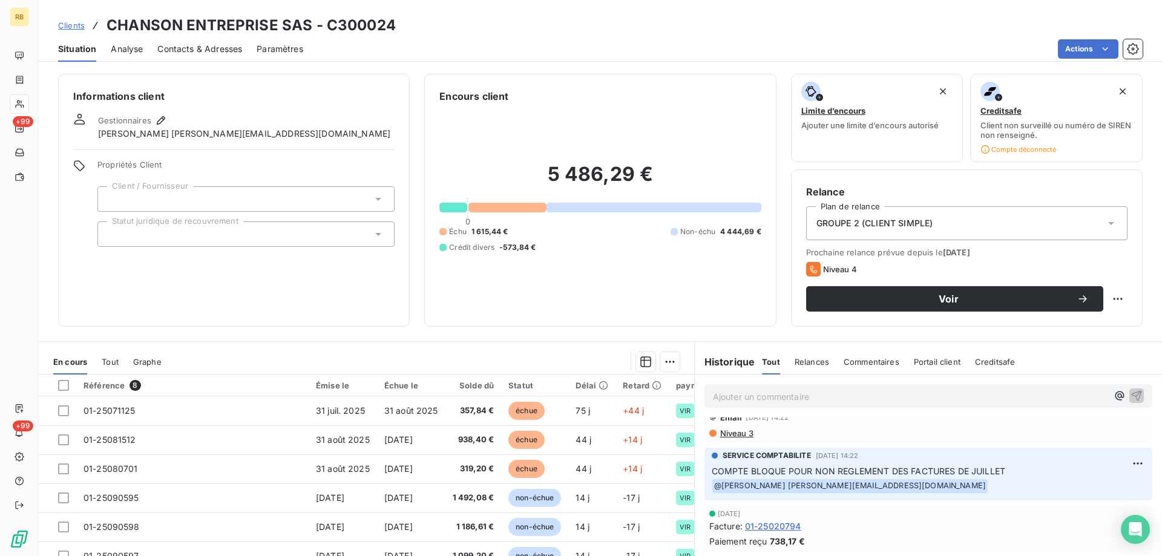
scroll to position [61, 0]
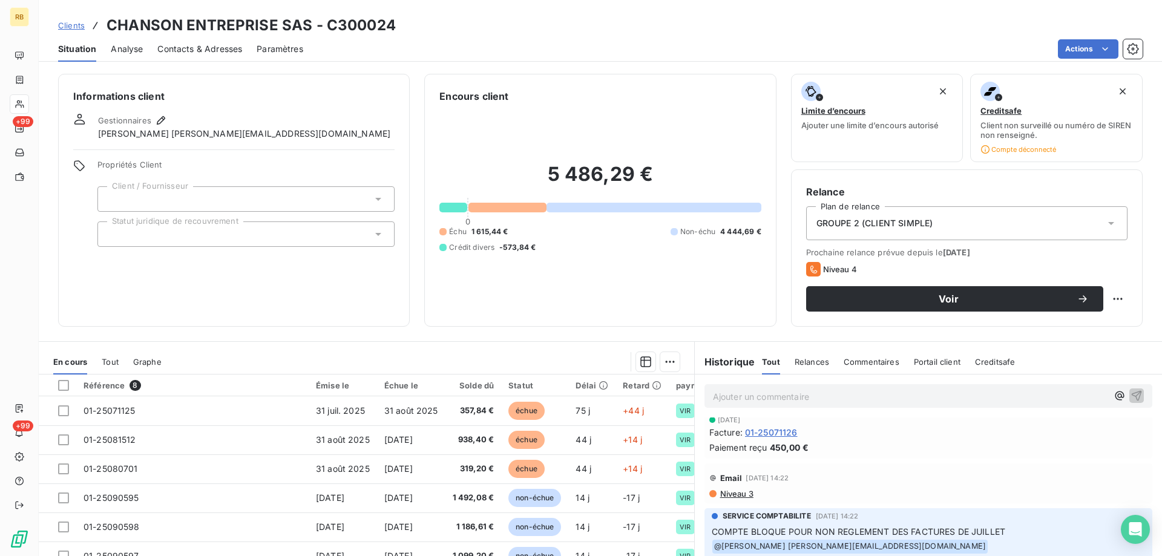
click at [726, 492] on span "Niveau 3" at bounding box center [736, 494] width 35 height 10
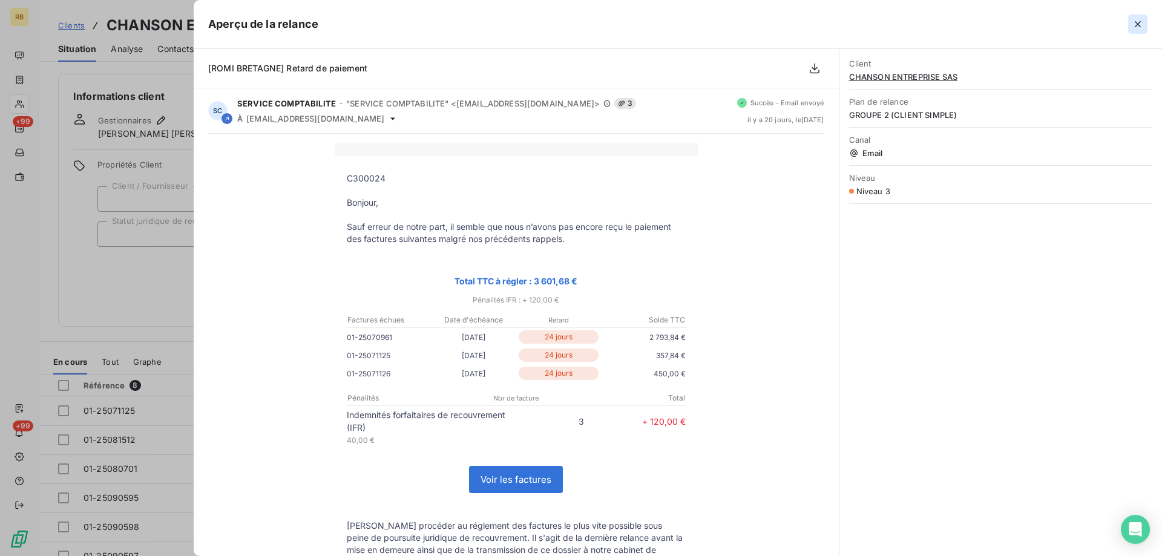
click at [1129, 18] on button "button" at bounding box center [1137, 24] width 19 height 19
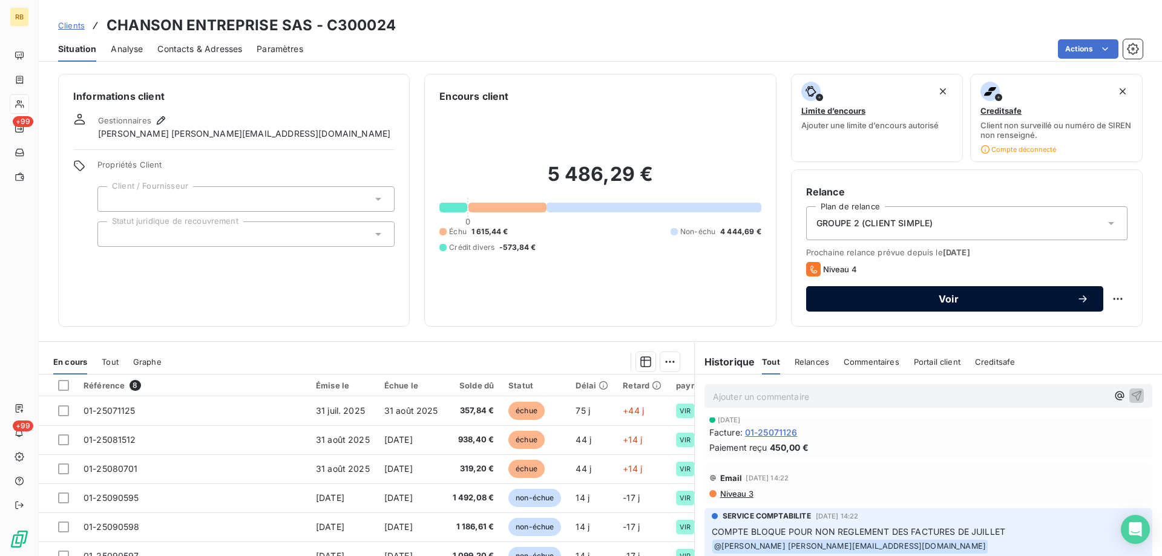
click at [1007, 290] on button "Voir" at bounding box center [954, 298] width 297 height 25
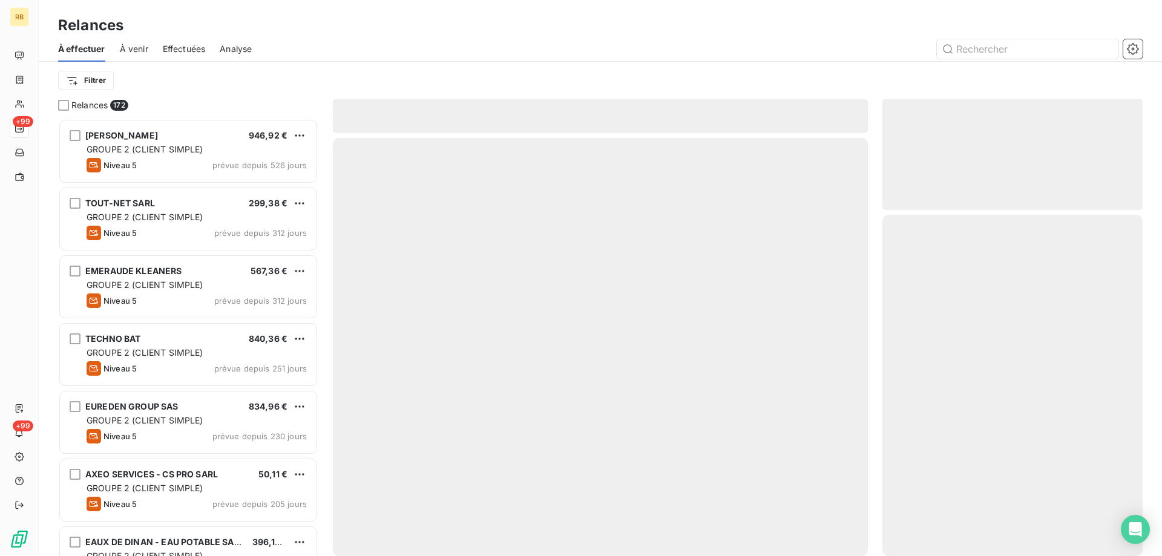
scroll to position [429, 251]
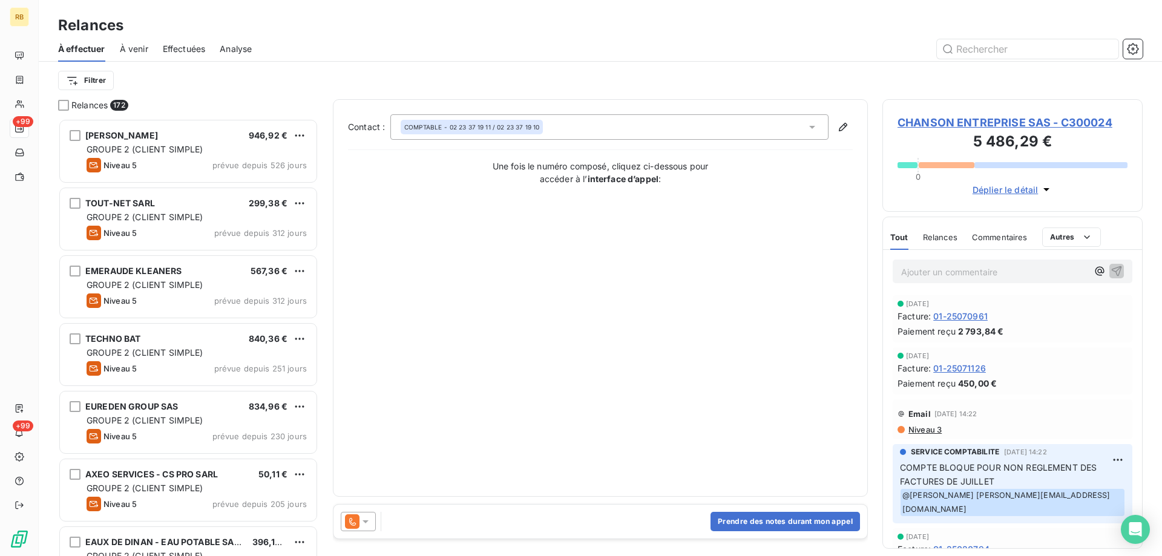
click at [354, 517] on icon at bounding box center [352, 522] width 15 height 15
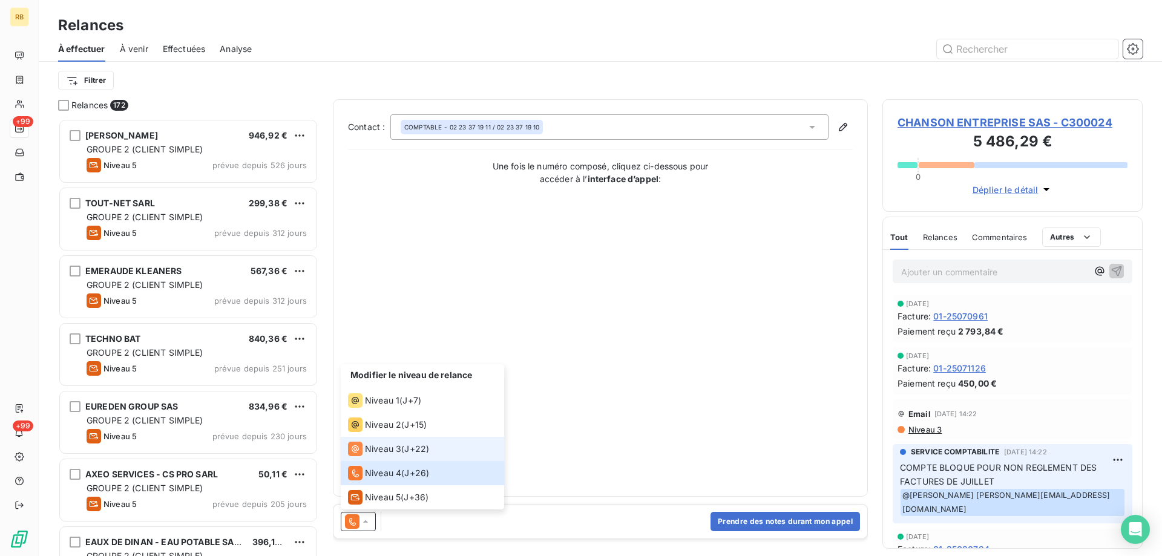
click at [400, 455] on div "Niveau 3" at bounding box center [374, 449] width 53 height 15
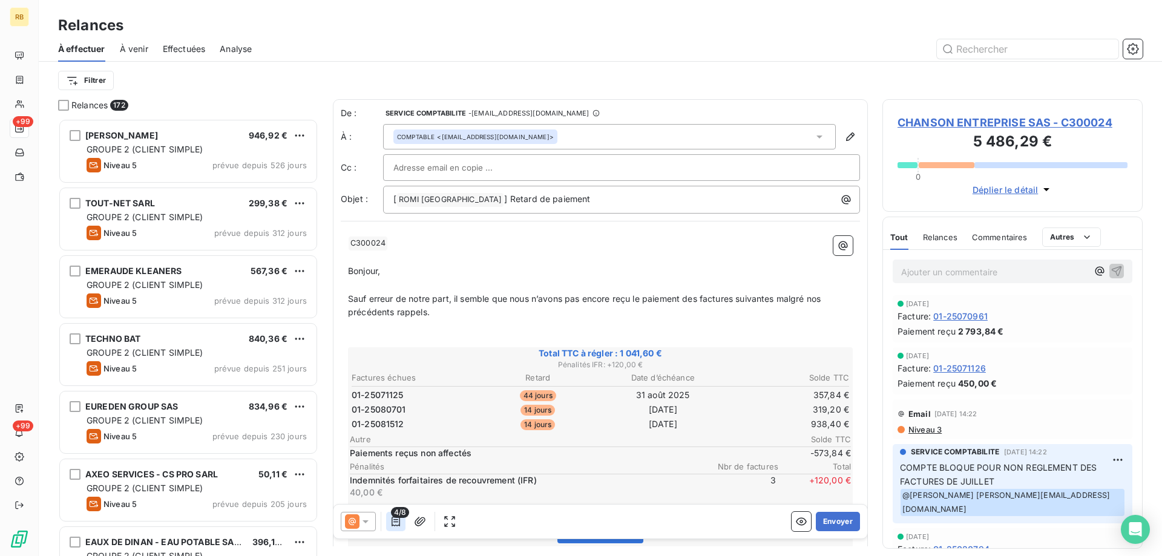
click at [393, 519] on icon "button" at bounding box center [396, 522] width 12 height 12
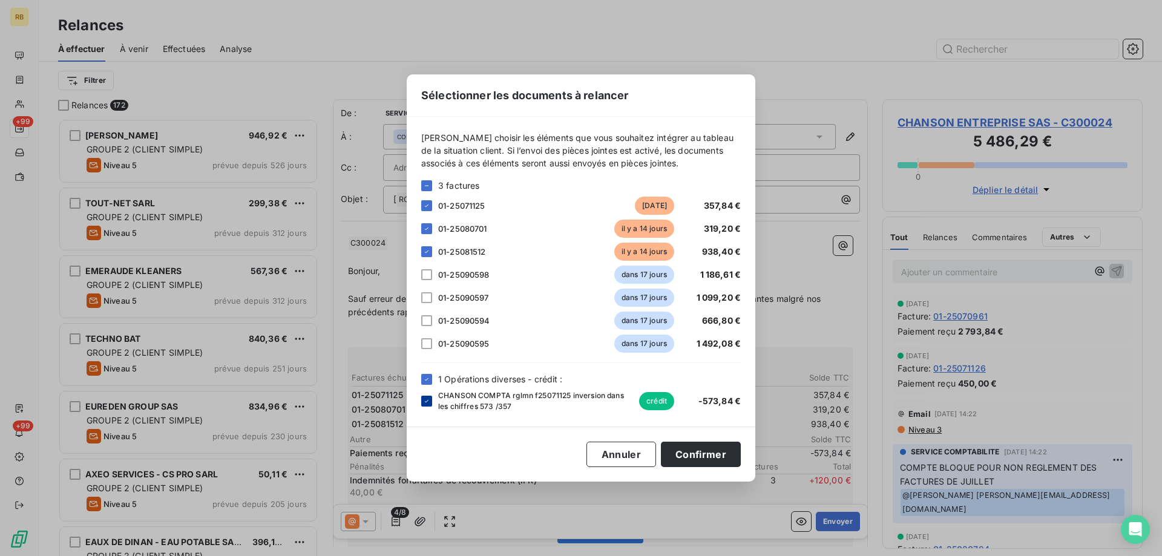
click at [430, 405] on div at bounding box center [426, 401] width 11 height 11
click at [422, 202] on div at bounding box center [426, 205] width 11 height 11
click at [695, 457] on button "Confirmer" at bounding box center [701, 454] width 80 height 25
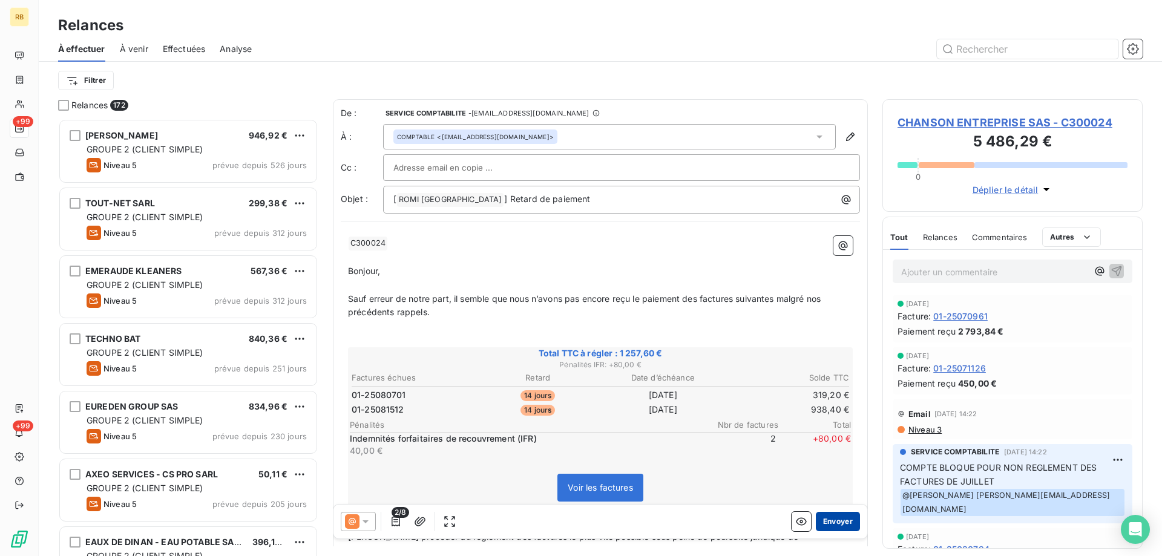
click at [820, 521] on button "Envoyer" at bounding box center [838, 521] width 44 height 19
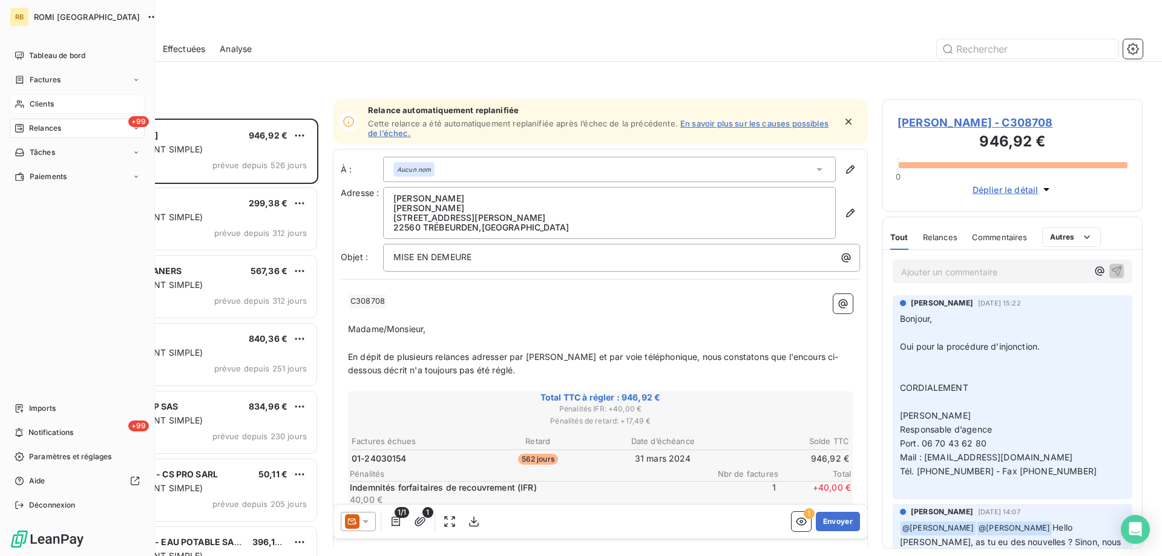
click at [46, 104] on span "Clients" at bounding box center [42, 104] width 24 height 11
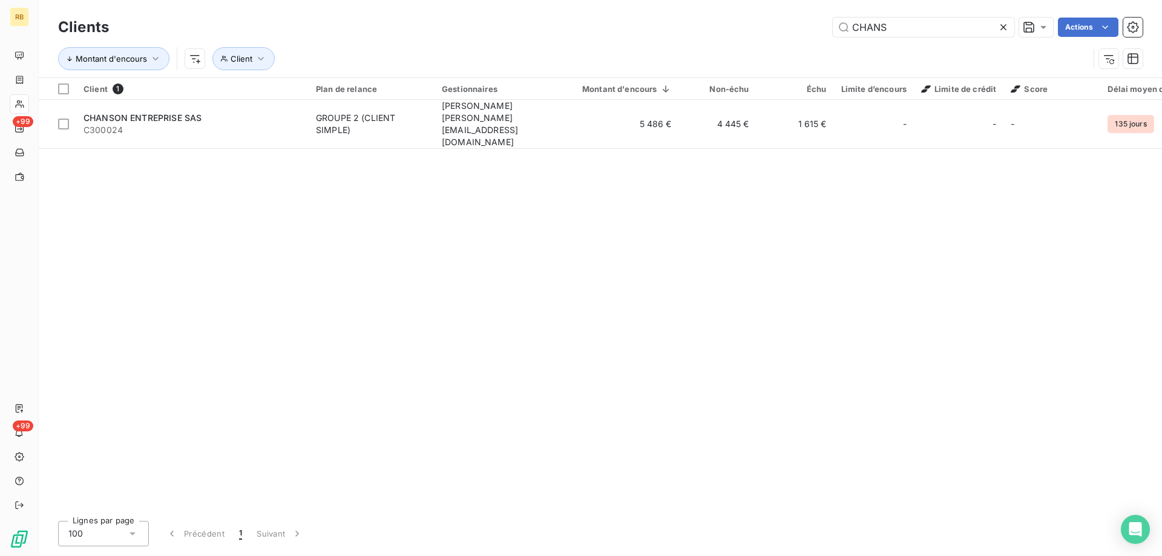
drag, startPoint x: 940, startPoint y: 31, endPoint x: 798, endPoint y: 36, distance: 141.1
click at [826, 31] on div "CHANS Actions" at bounding box center [632, 27] width 1019 height 19
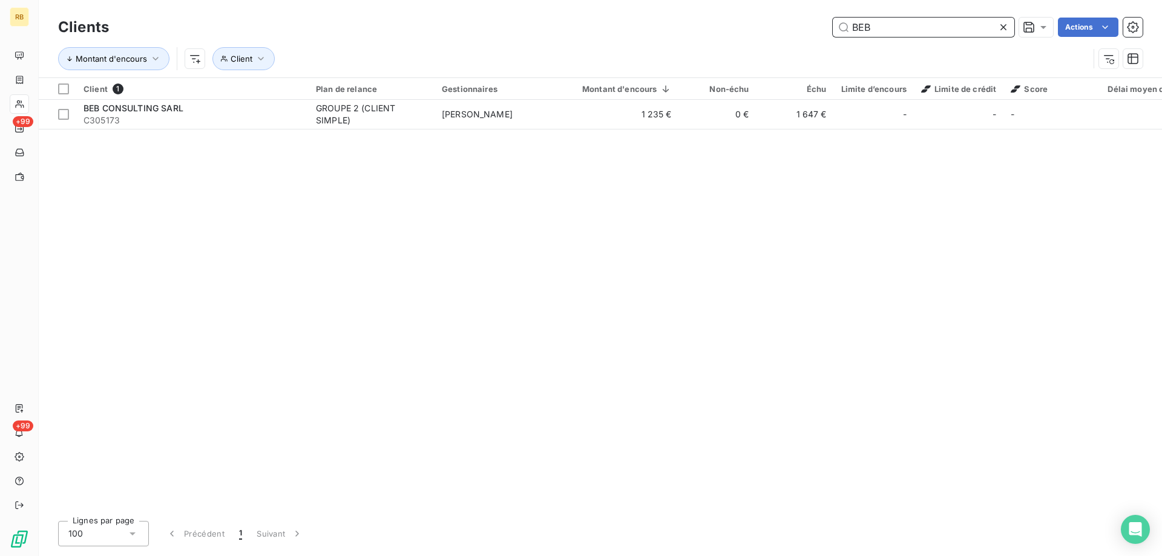
type input "BEB"
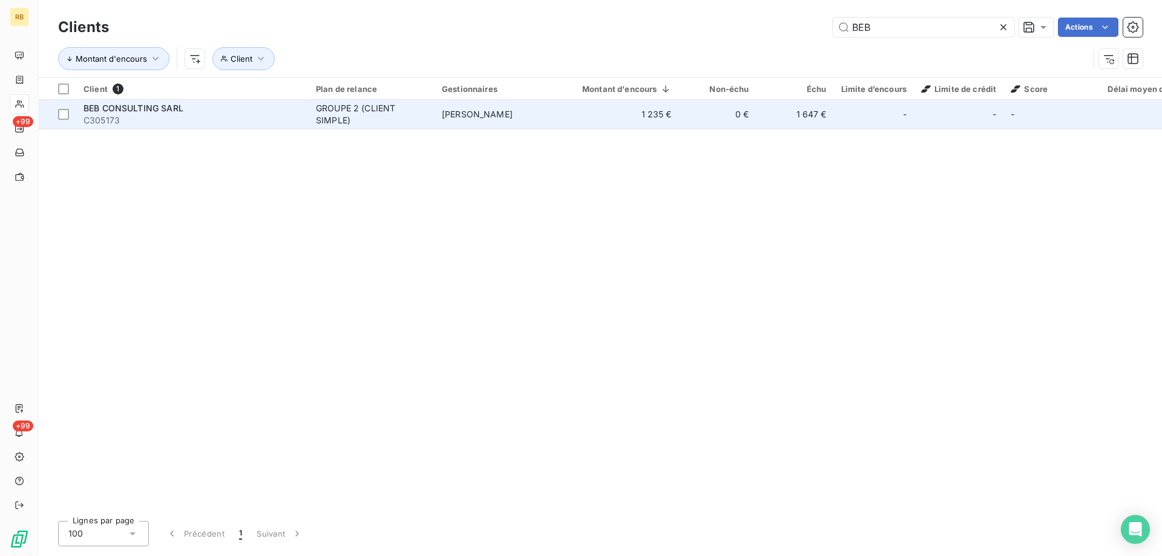
click at [200, 121] on span "C305173" at bounding box center [193, 120] width 218 height 12
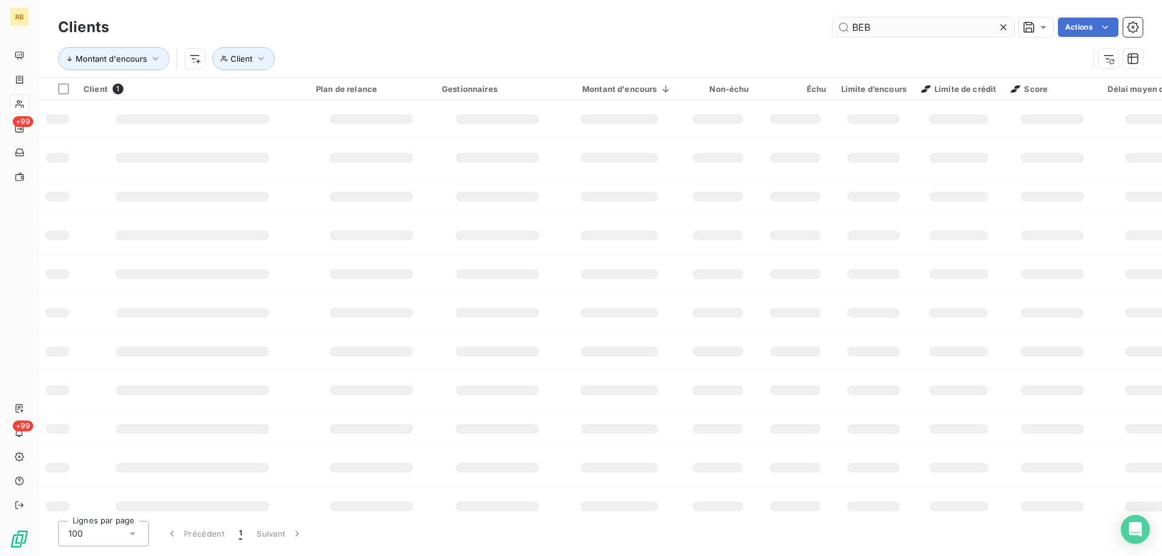
click at [924, 24] on input "BEB" at bounding box center [924, 27] width 182 height 19
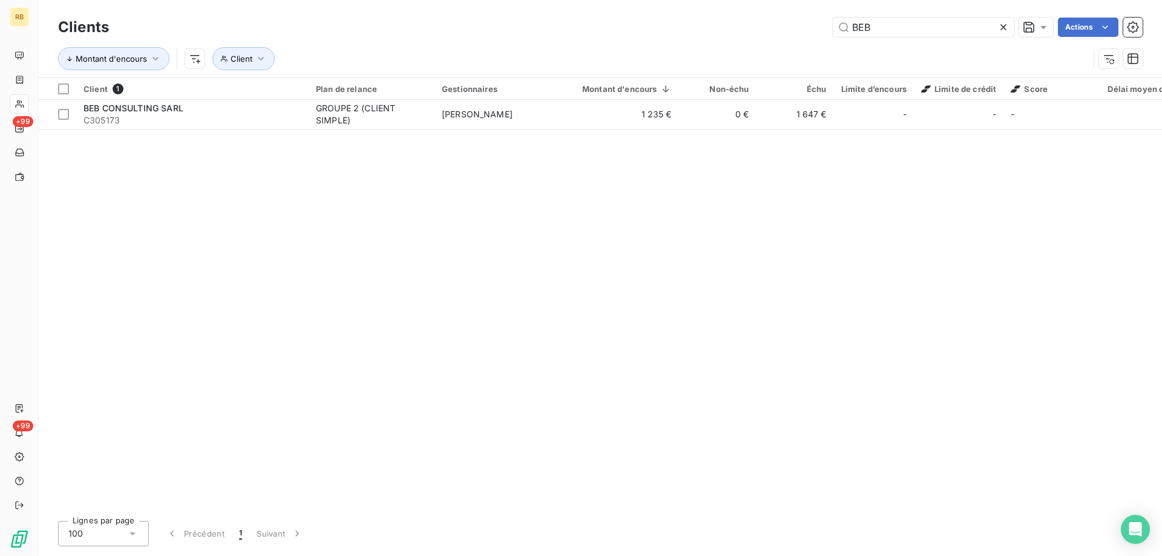
drag, startPoint x: 921, startPoint y: 25, endPoint x: 799, endPoint y: 23, distance: 121.7
click at [802, 25] on div "BEB Actions" at bounding box center [632, 27] width 1019 height 19
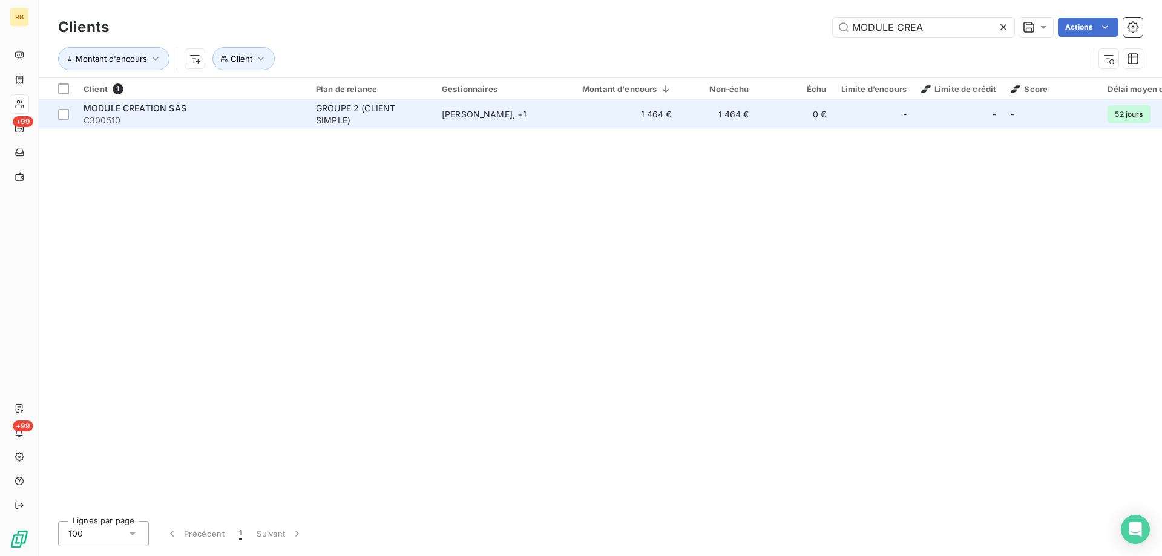
type input "MODULE CREA"
click at [208, 117] on span "C300510" at bounding box center [193, 120] width 218 height 12
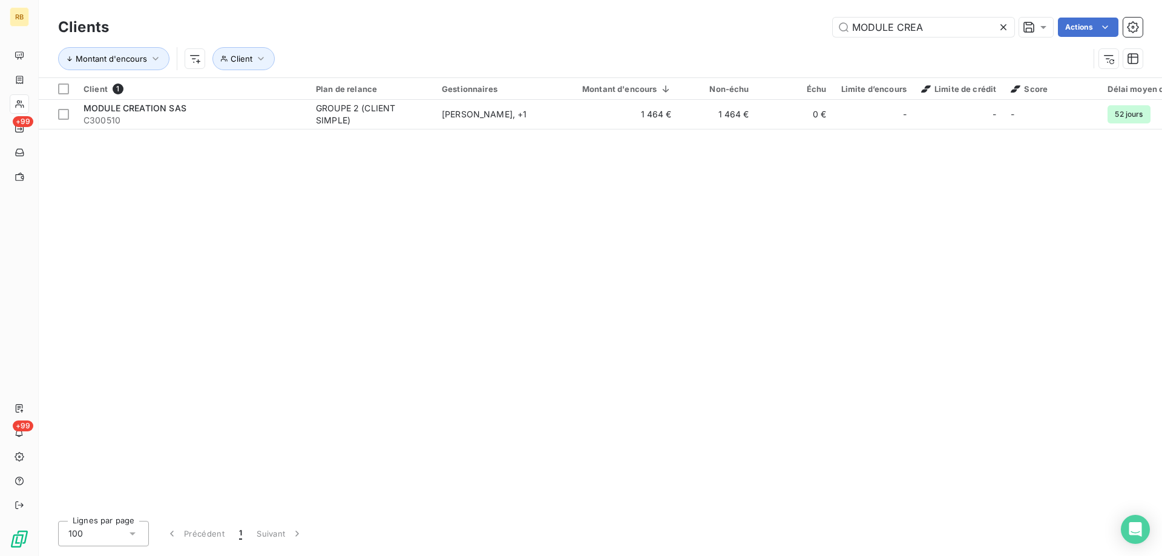
drag, startPoint x: 960, startPoint y: 24, endPoint x: 844, endPoint y: 40, distance: 116.1
click at [844, 40] on div "Clients MODULE CREA Actions Montant d'encours Client" at bounding box center [600, 46] width 1085 height 63
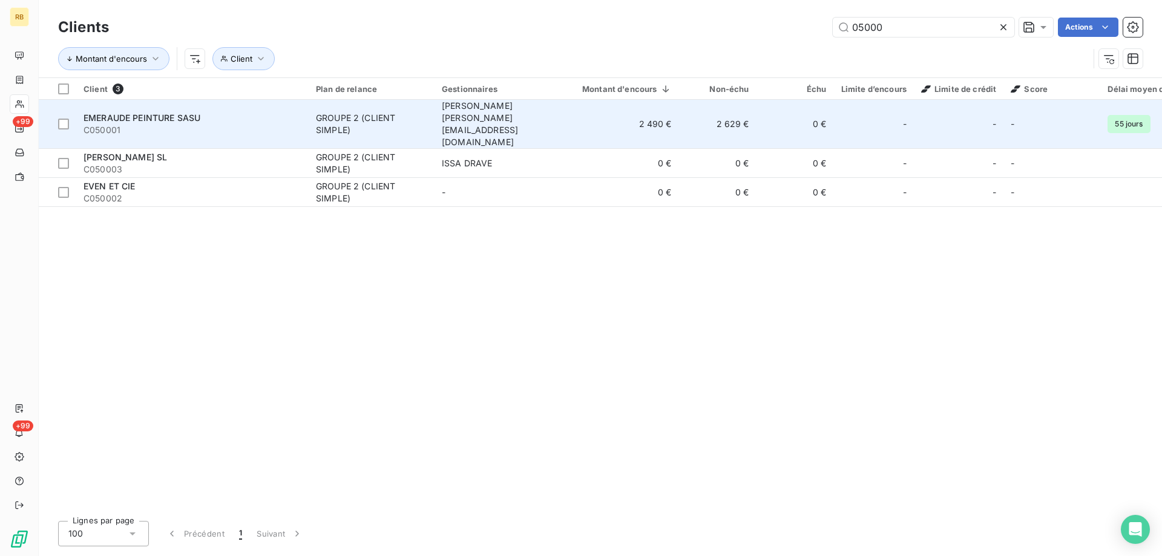
type input "05000"
click at [204, 112] on div "EMERAUDE PEINTURE SASU" at bounding box center [193, 118] width 218 height 12
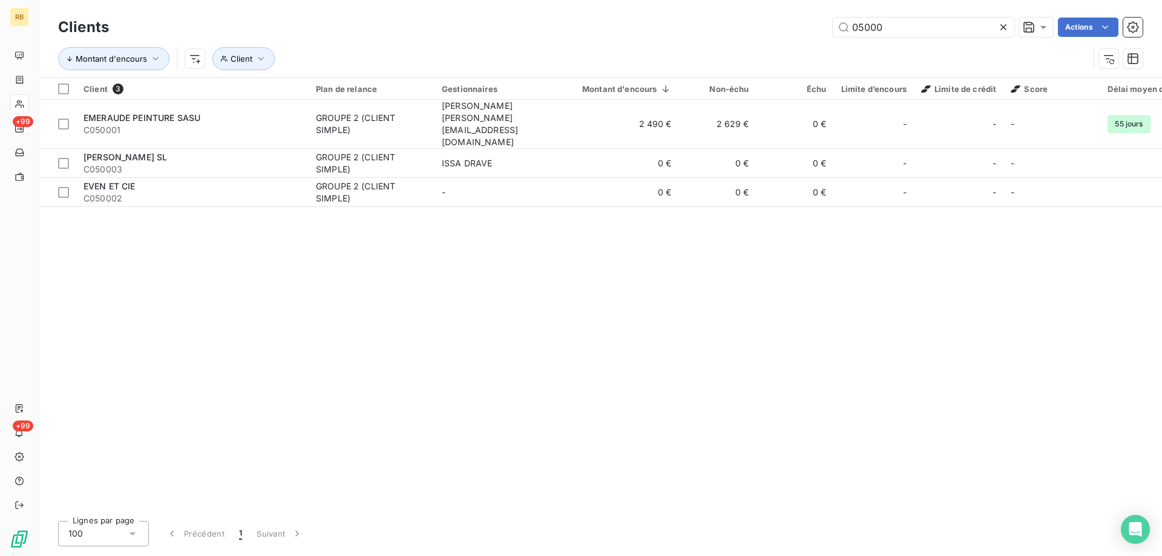
drag, startPoint x: 897, startPoint y: 28, endPoint x: 794, endPoint y: 22, distance: 103.1
click at [797, 22] on div "05000 Actions" at bounding box center [632, 27] width 1019 height 19
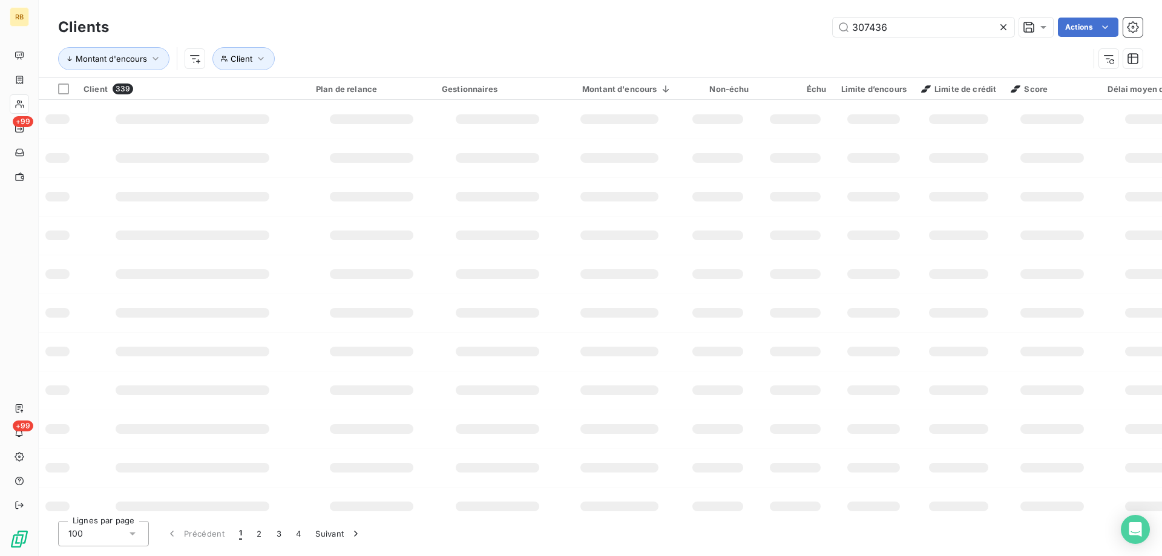
type input "307436"
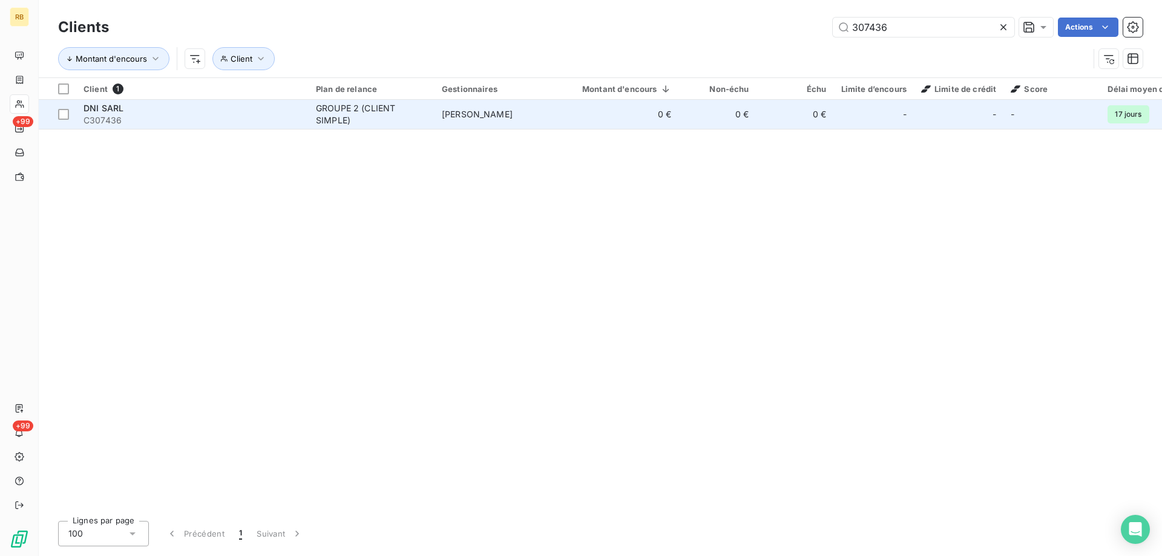
click at [140, 117] on span "C307436" at bounding box center [193, 120] width 218 height 12
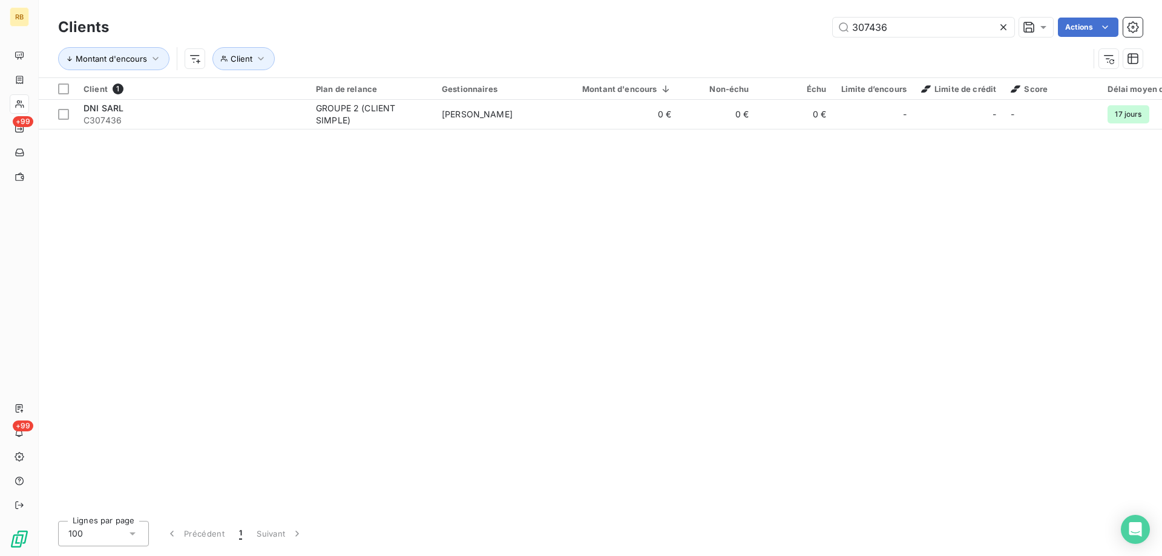
drag, startPoint x: 927, startPoint y: 26, endPoint x: 703, endPoint y: 45, distance: 225.4
click at [703, 45] on div "Clients 307436 Actions Montant d'encours Client" at bounding box center [600, 46] width 1085 height 63
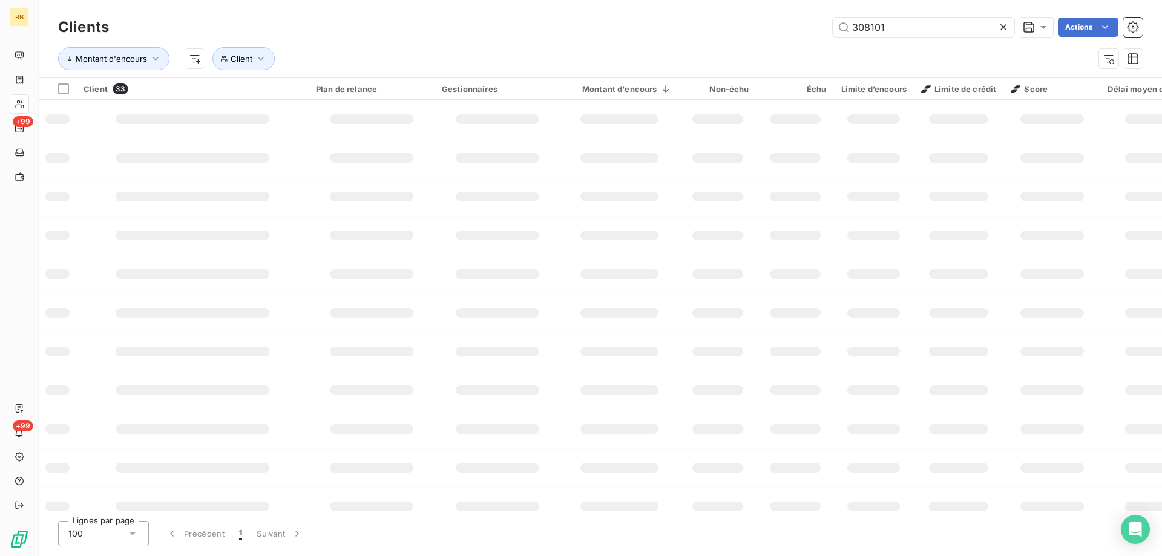
type input "308101"
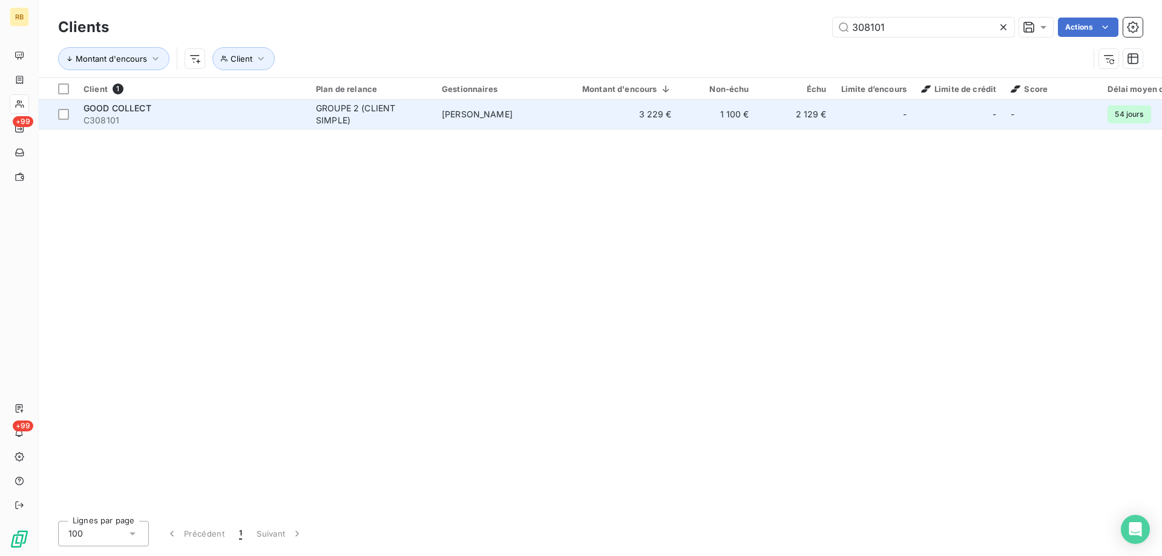
click at [136, 109] on span "GOOD COLLECT" at bounding box center [118, 108] width 68 height 10
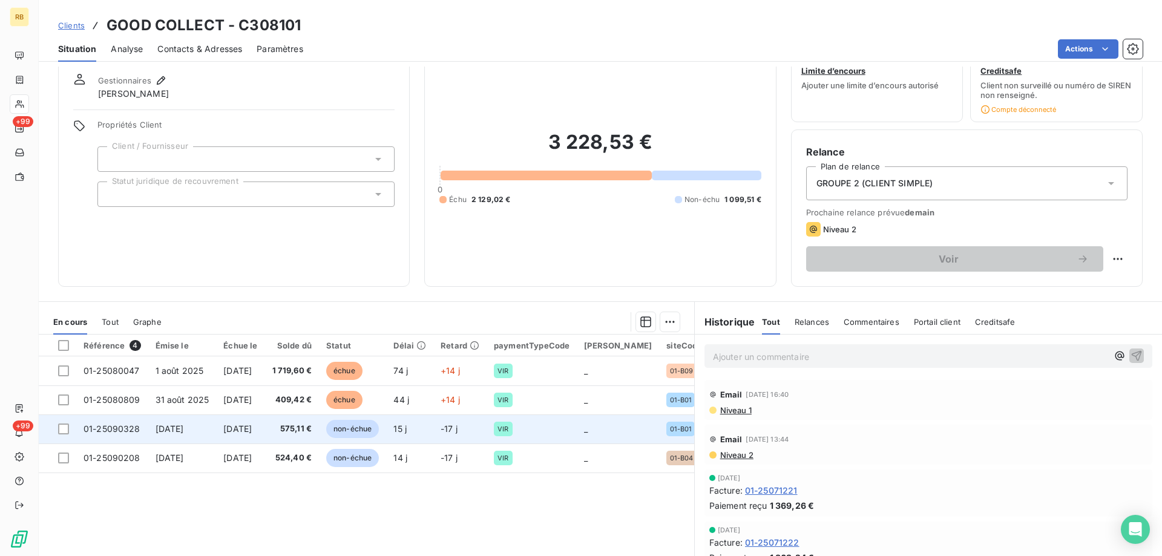
scroll to position [61, 0]
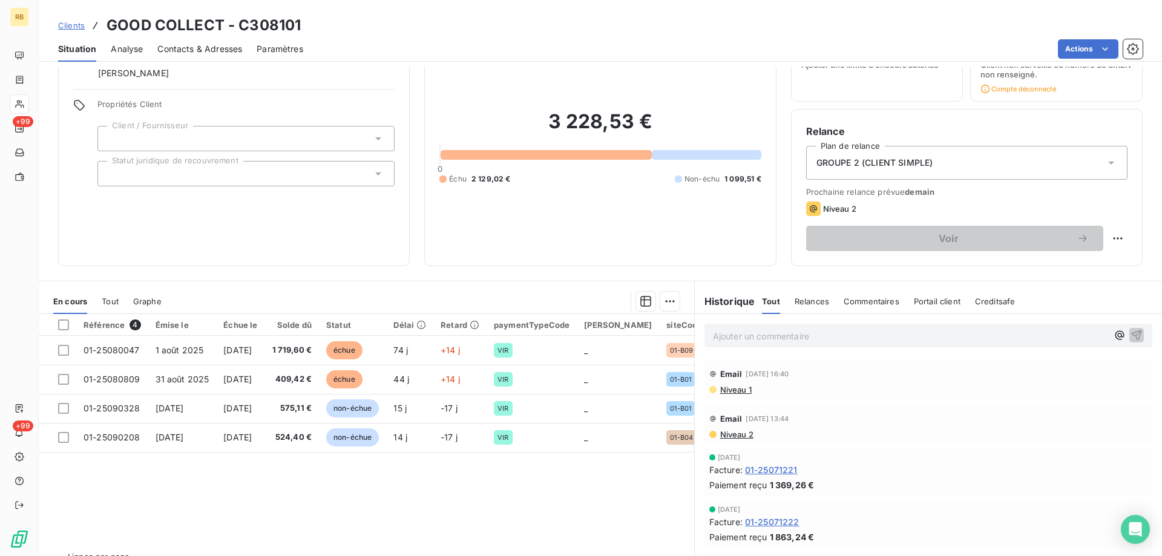
click at [738, 390] on span "Niveau 1" at bounding box center [735, 390] width 33 height 10
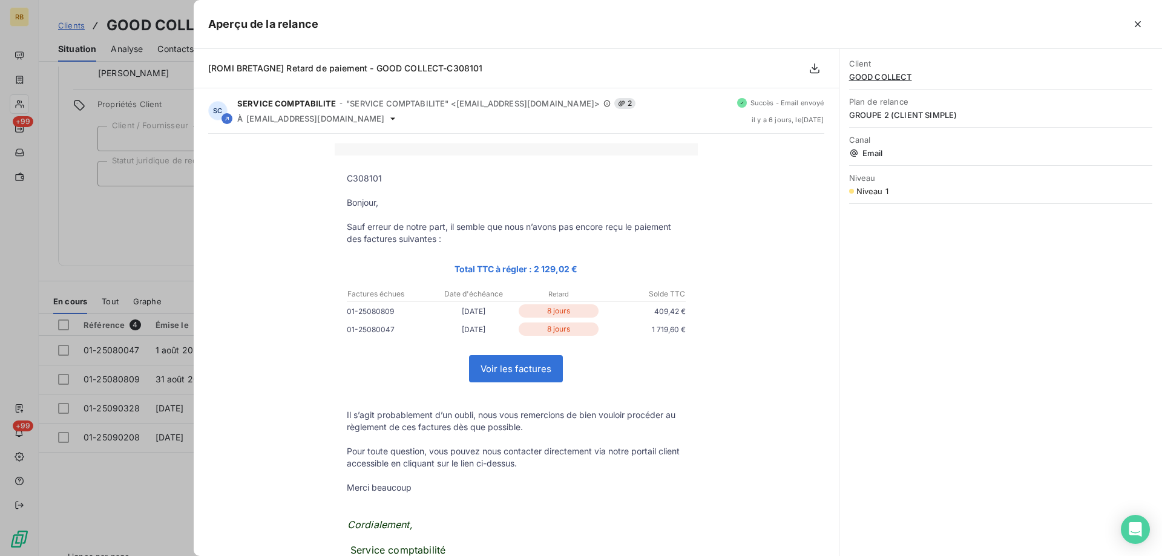
click at [60, 211] on div at bounding box center [581, 278] width 1162 height 556
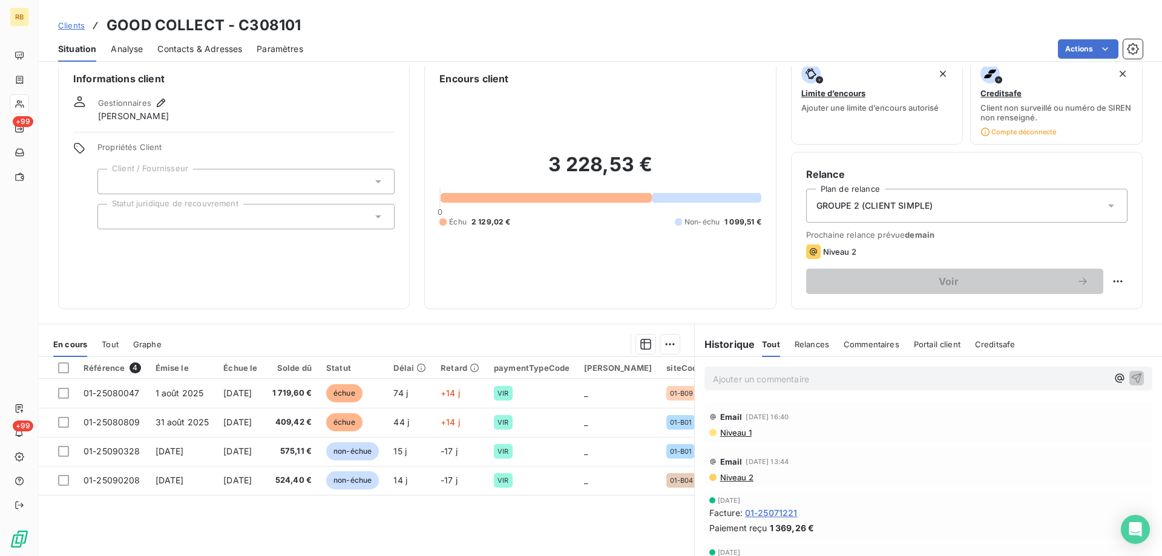
scroll to position [0, 0]
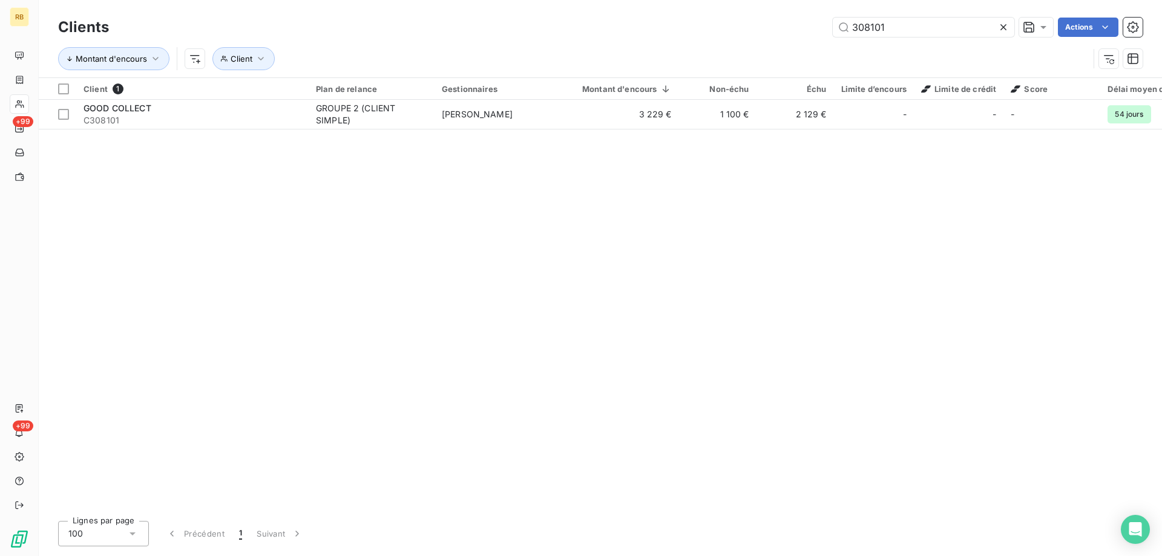
drag, startPoint x: 905, startPoint y: 36, endPoint x: 819, endPoint y: 24, distance: 86.7
click at [820, 24] on div "308101 Actions" at bounding box center [632, 27] width 1019 height 19
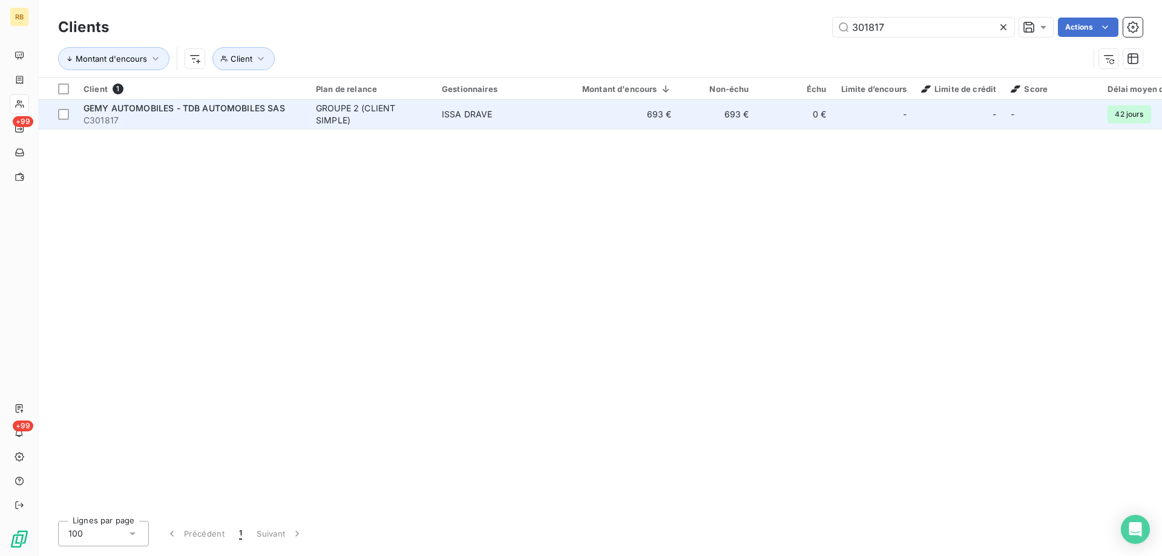
type input "301817"
click at [193, 112] on span "GEMY AUTOMOBILES - TDB AUTOMOBILES SAS" at bounding box center [185, 108] width 202 height 10
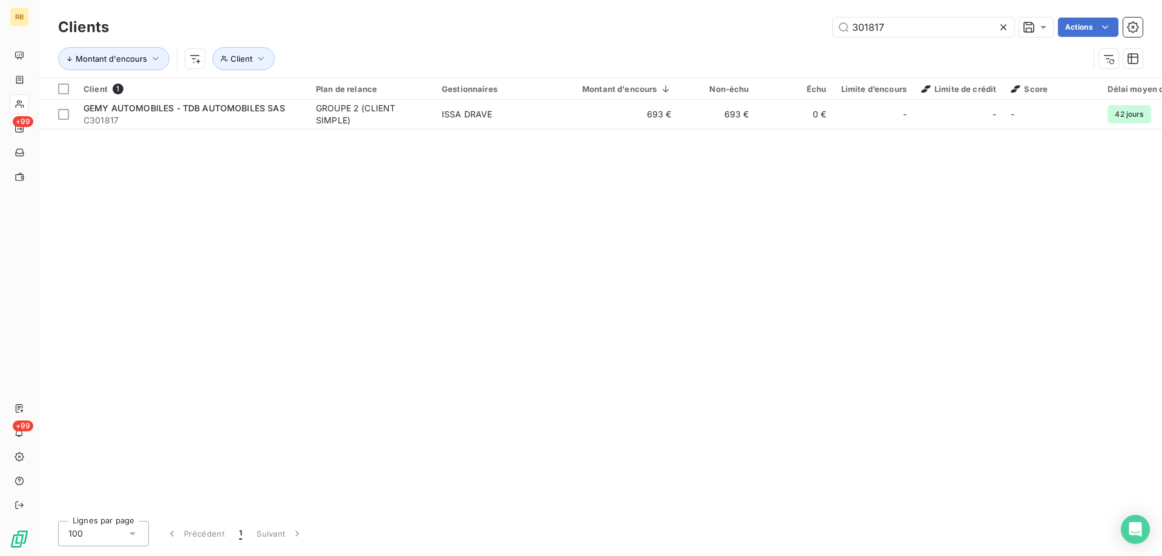
drag, startPoint x: 830, startPoint y: 28, endPoint x: 817, endPoint y: 28, distance: 12.7
click at [818, 28] on div "301817 Actions" at bounding box center [632, 27] width 1019 height 19
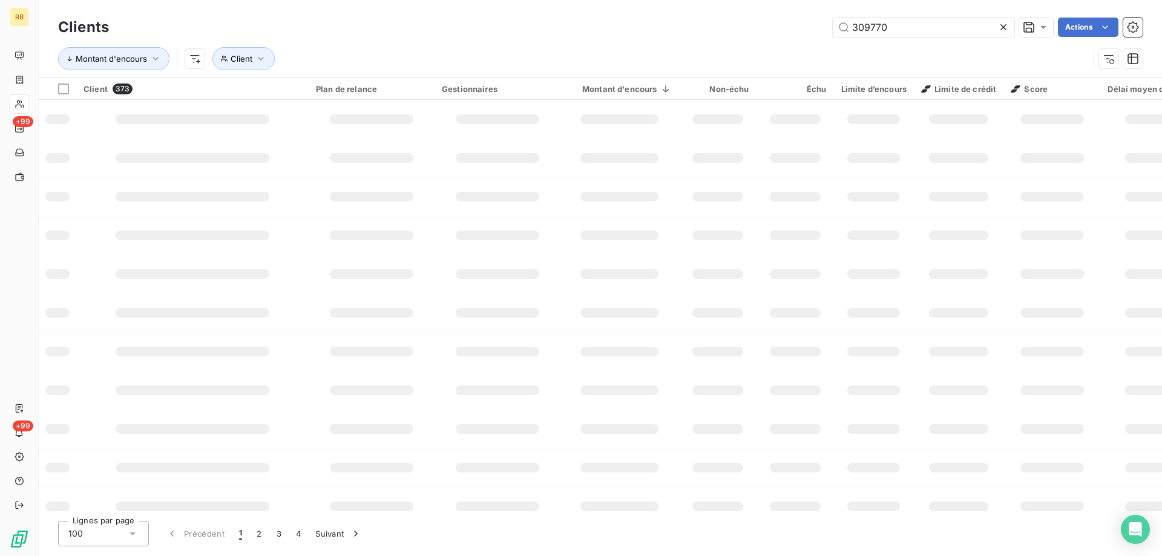
type input "309770"
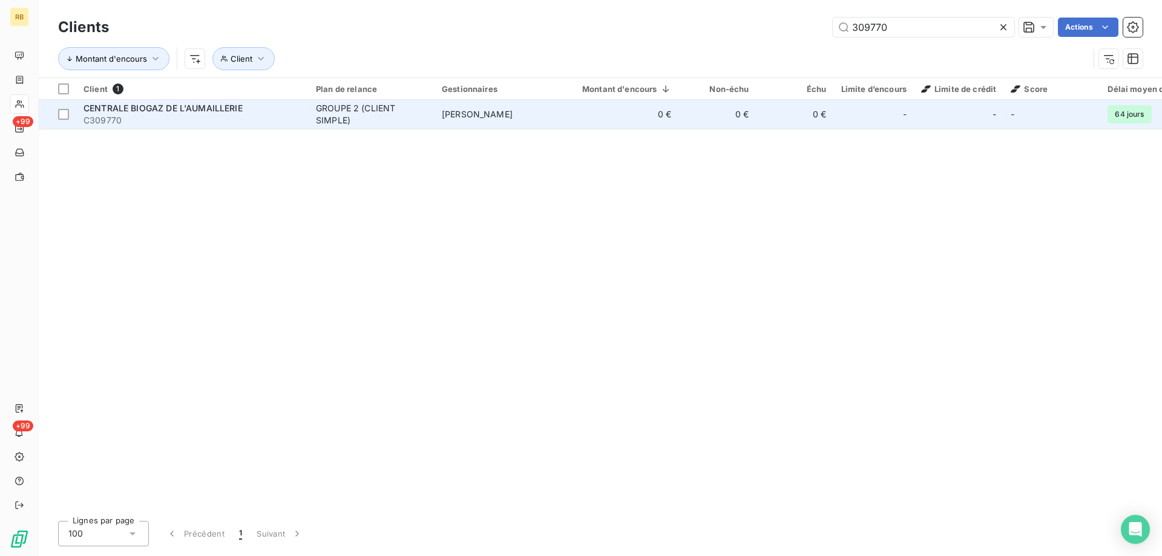
click at [192, 116] on span "C309770" at bounding box center [193, 120] width 218 height 12
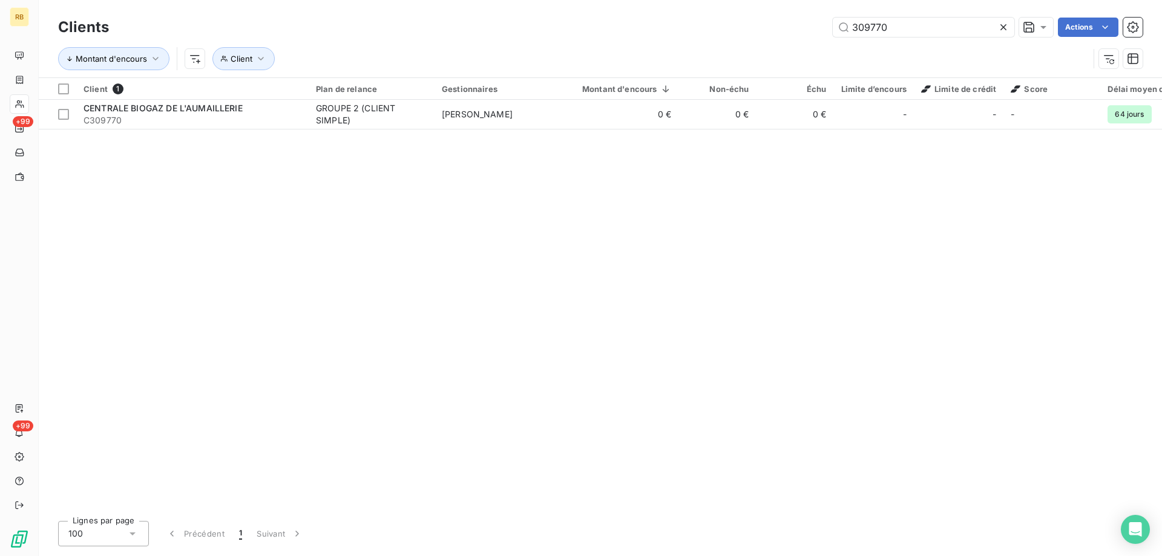
drag, startPoint x: 924, startPoint y: 27, endPoint x: 650, endPoint y: 33, distance: 274.3
click at [651, 35] on div "309770 Actions" at bounding box center [632, 27] width 1019 height 19
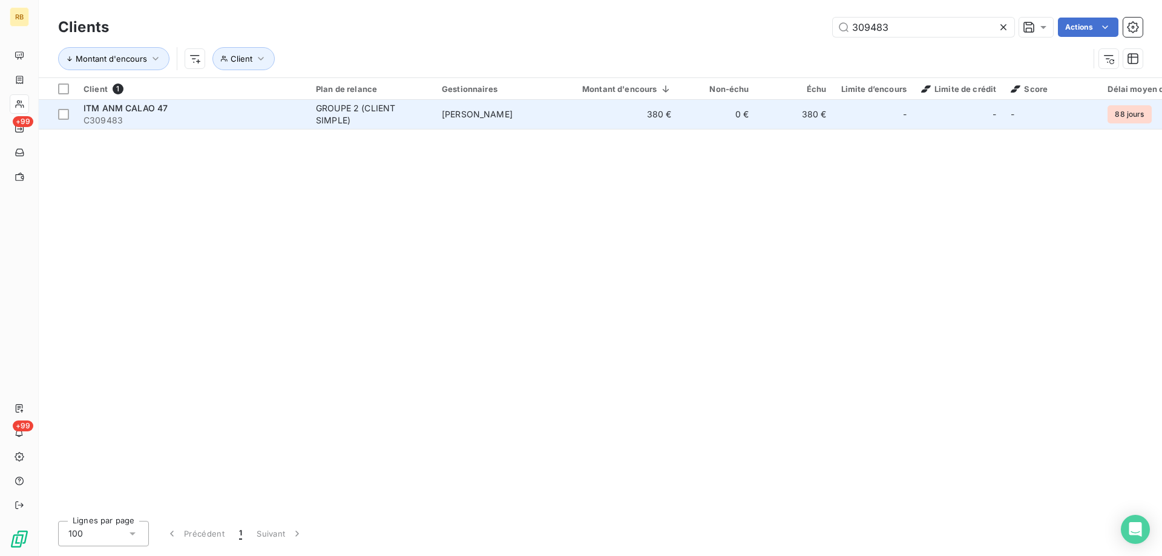
type input "309483"
click at [124, 110] on span "ITM ANM CALAO 47" at bounding box center [126, 108] width 84 height 10
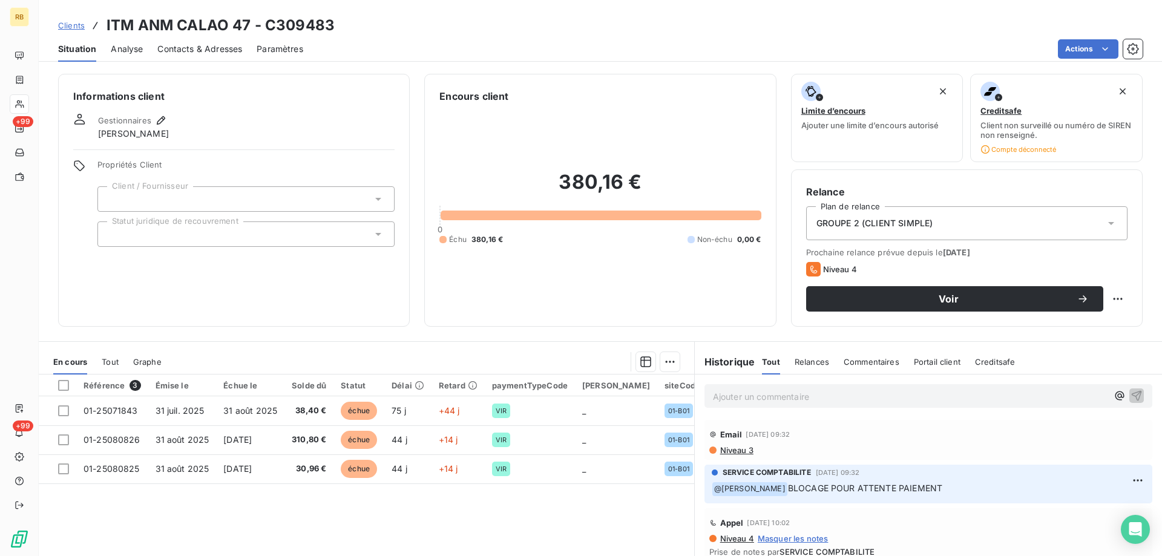
click at [181, 48] on span "Contacts & Adresses" at bounding box center [199, 49] width 85 height 12
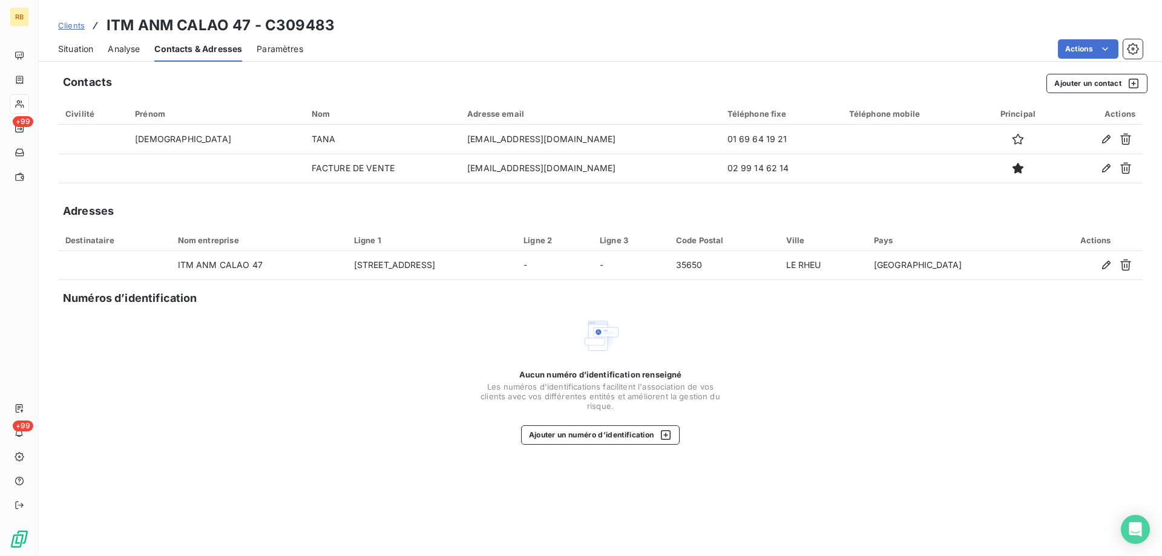
click at [76, 46] on span "Situation" at bounding box center [75, 49] width 35 height 12
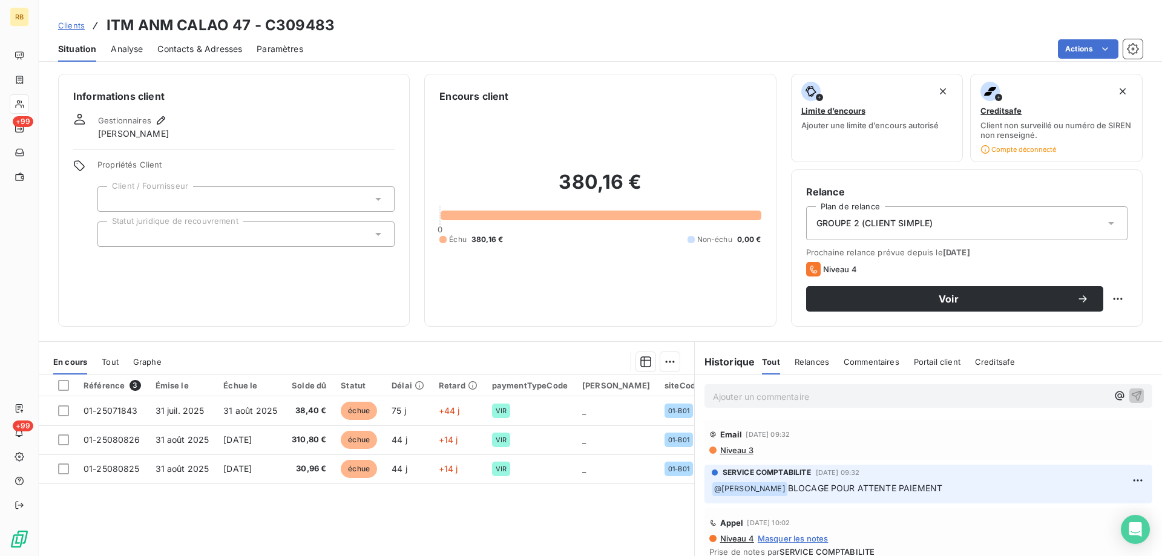
click at [731, 451] on span "Niveau 3" at bounding box center [736, 451] width 35 height 10
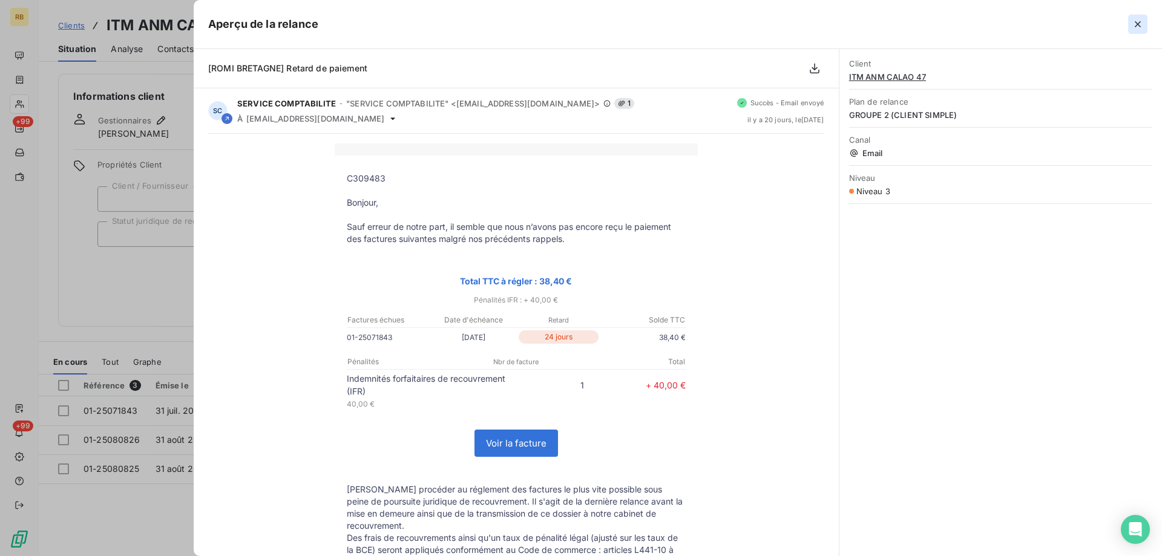
click at [1144, 25] on icon "button" at bounding box center [1138, 24] width 12 height 12
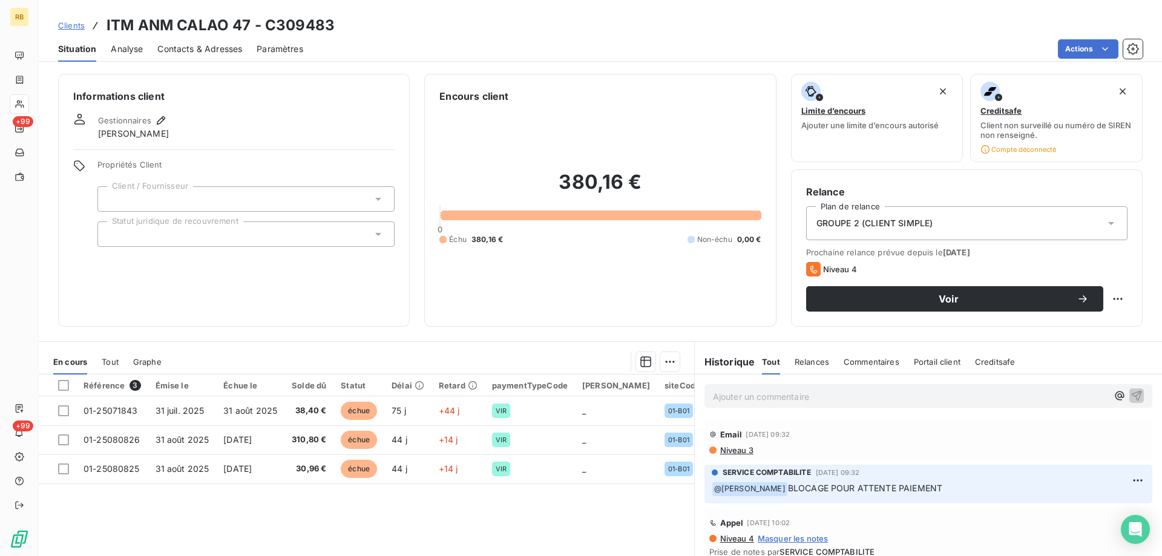
click at [215, 47] on span "Contacts & Adresses" at bounding box center [199, 49] width 85 height 12
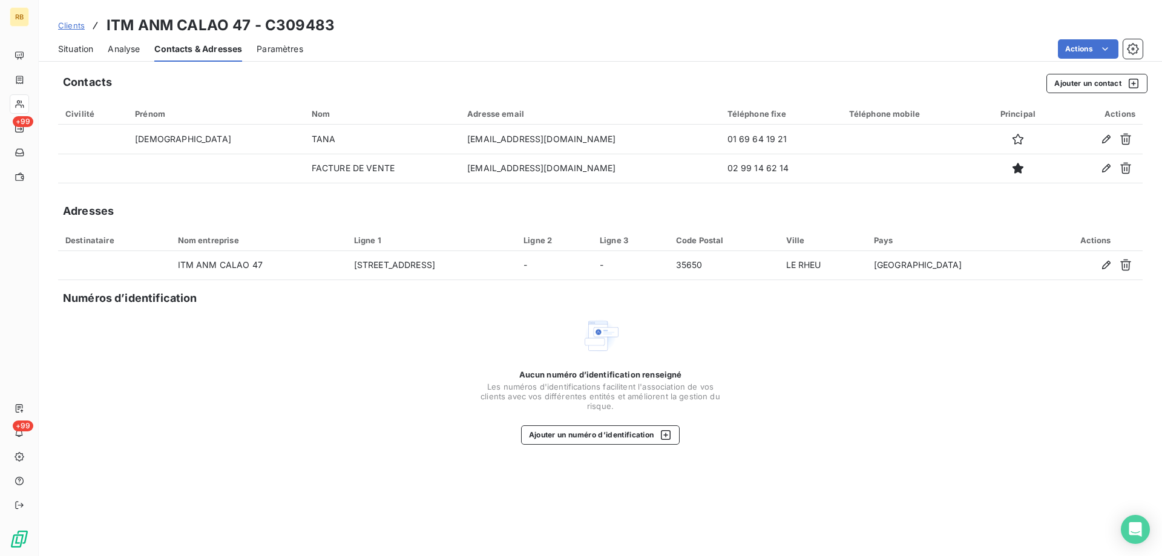
click at [77, 48] on span "Situation" at bounding box center [75, 49] width 35 height 12
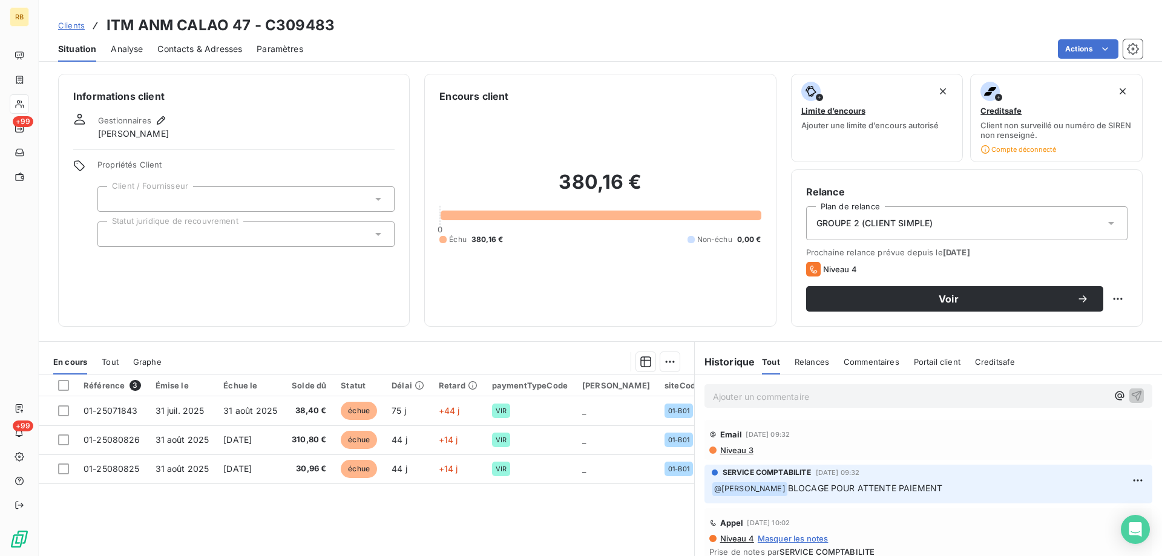
click at [206, 47] on span "Contacts & Adresses" at bounding box center [199, 49] width 85 height 12
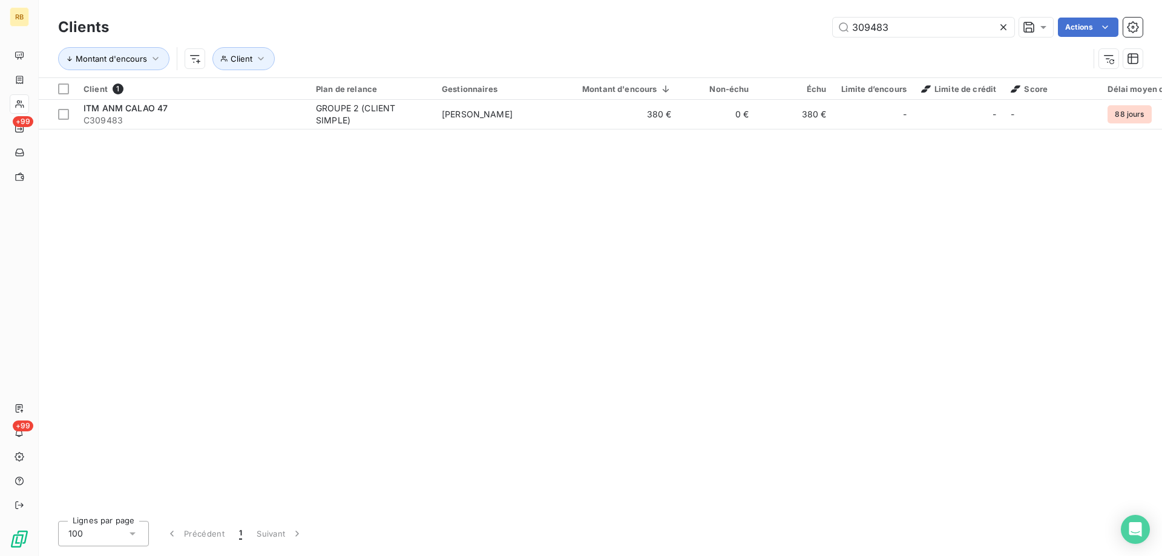
drag, startPoint x: 932, startPoint y: 23, endPoint x: 705, endPoint y: 47, distance: 228.3
click at [705, 47] on div "Clients 309483 Actions Montant d'encours Client" at bounding box center [600, 46] width 1085 height 63
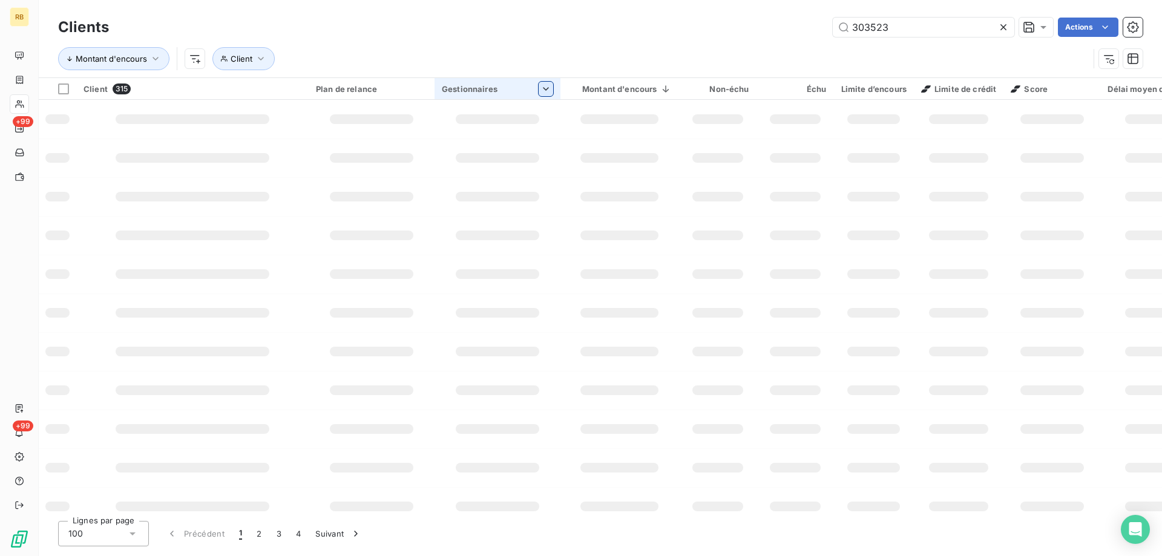
type input "303523"
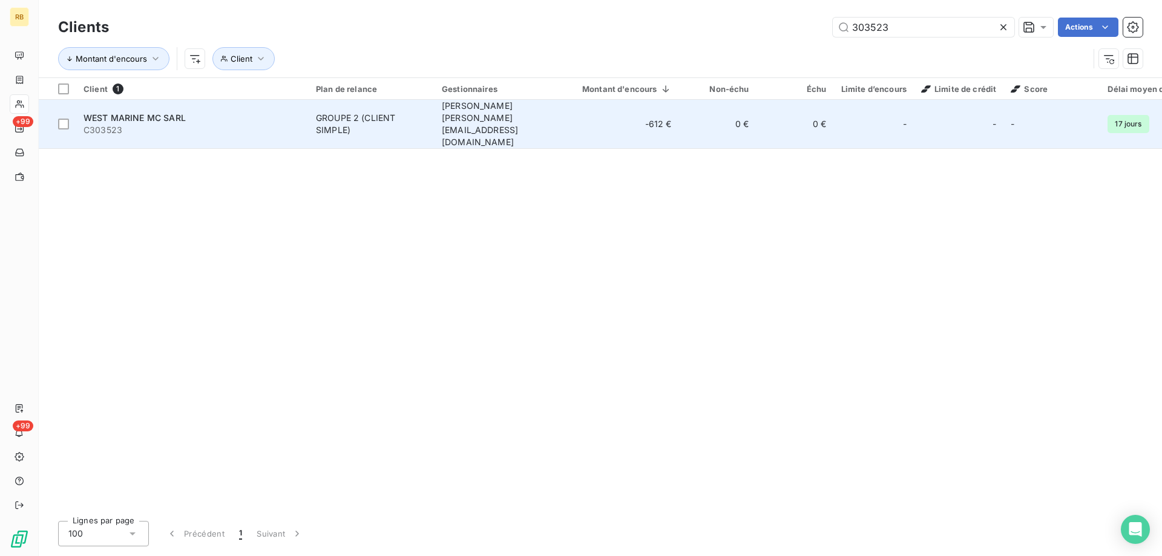
click at [182, 124] on span "C303523" at bounding box center [193, 130] width 218 height 12
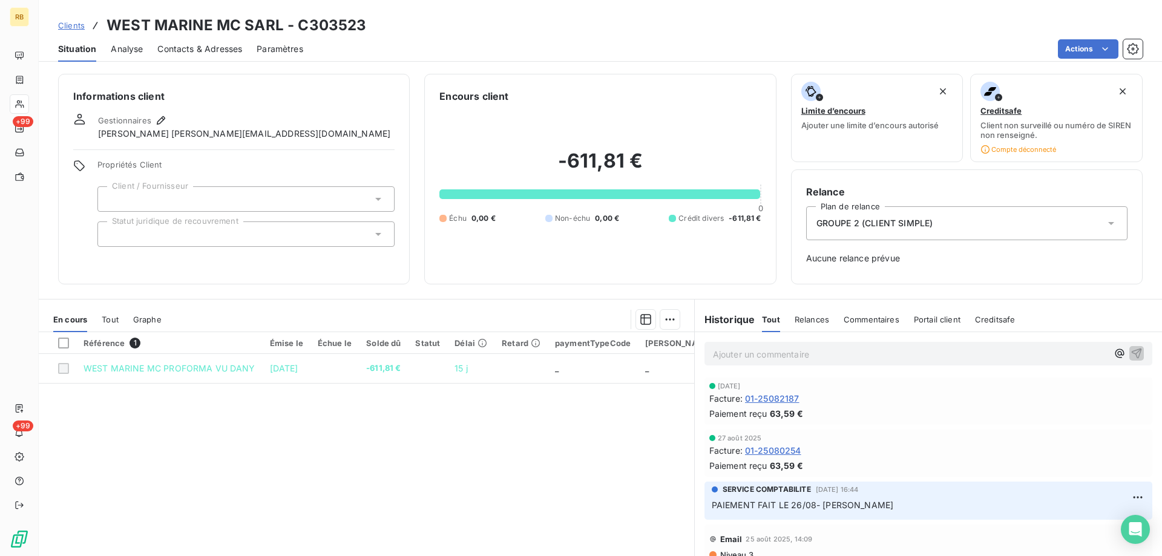
click at [131, 50] on span "Analyse" at bounding box center [127, 49] width 32 height 12
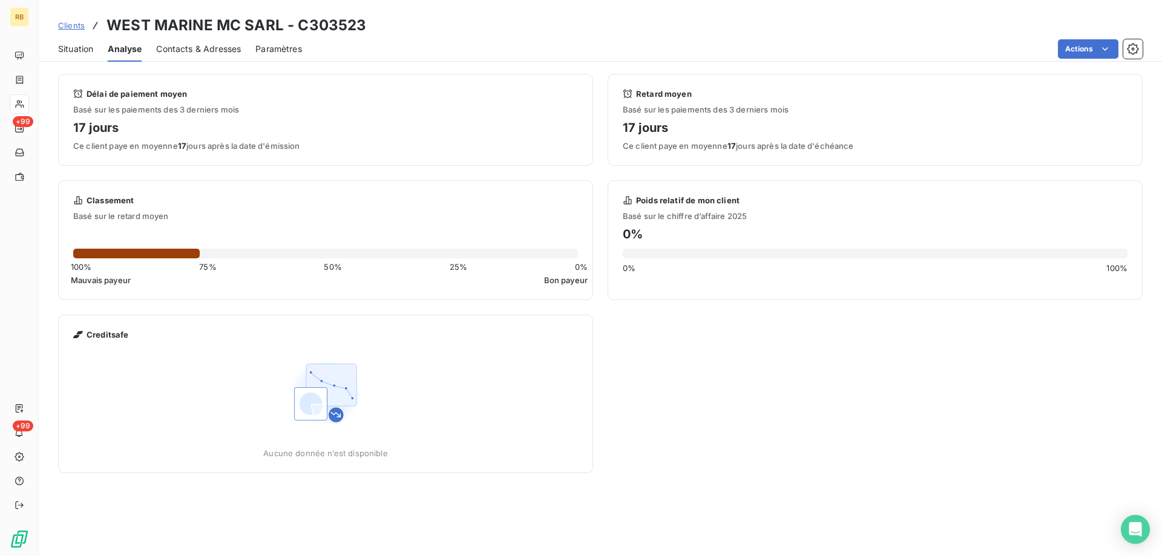
click at [169, 47] on span "Contacts & Adresses" at bounding box center [198, 49] width 85 height 12
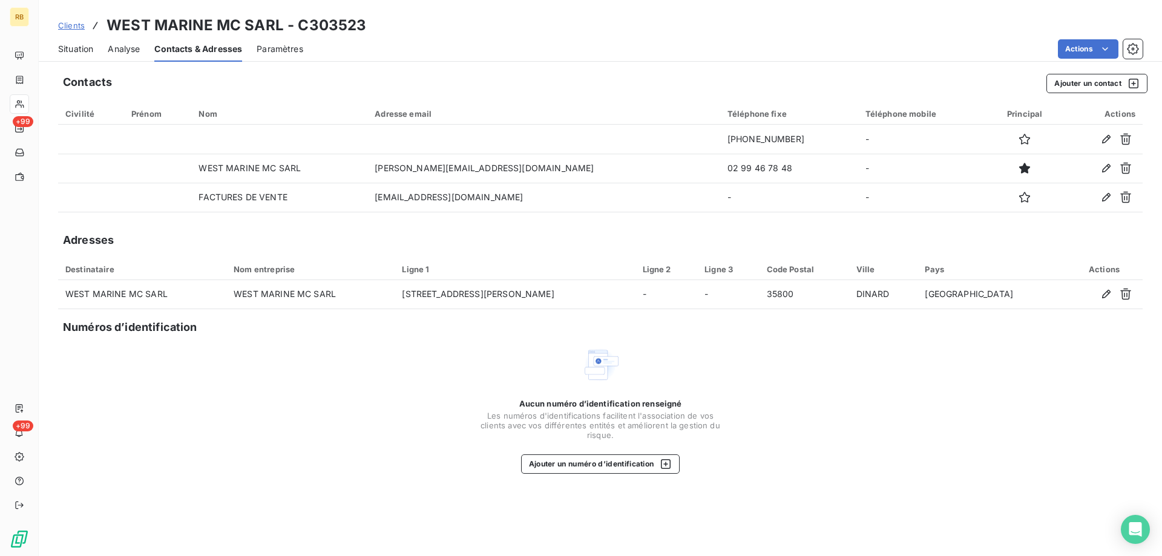
click at [78, 48] on span "Situation" at bounding box center [75, 49] width 35 height 12
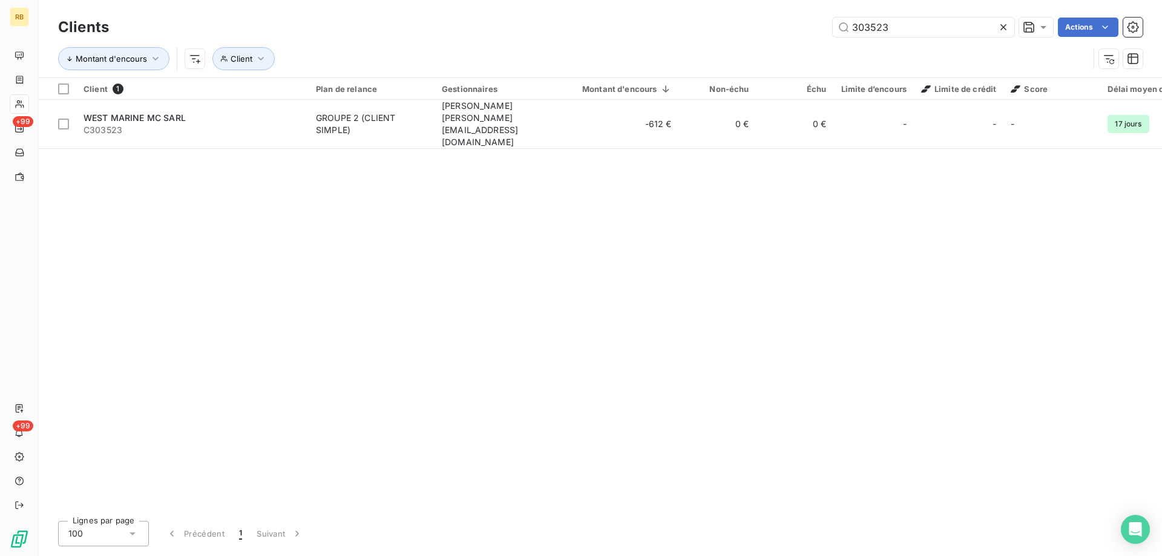
drag, startPoint x: 912, startPoint y: 36, endPoint x: 802, endPoint y: 21, distance: 111.2
click at [802, 21] on div "303523 Actions" at bounding box center [632, 27] width 1019 height 19
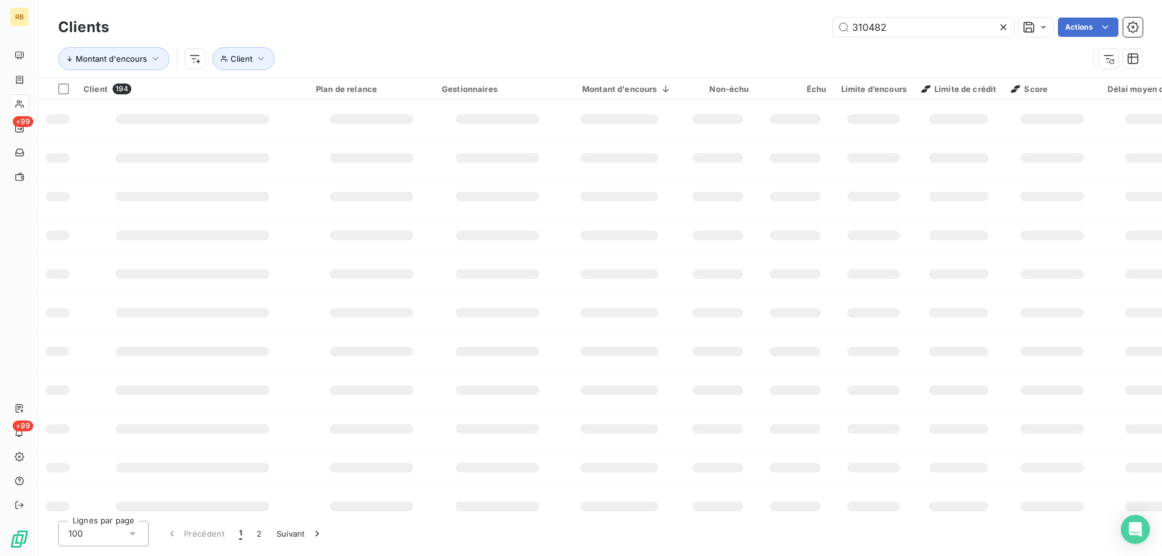
type input "310482"
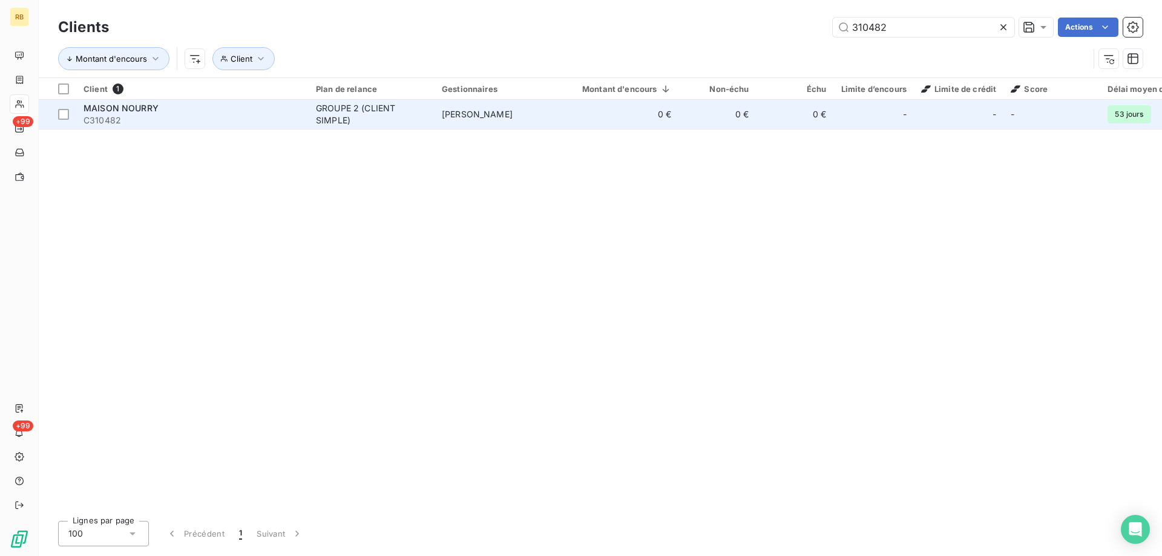
click at [173, 112] on div "MAISON NOURRY" at bounding box center [193, 108] width 218 height 12
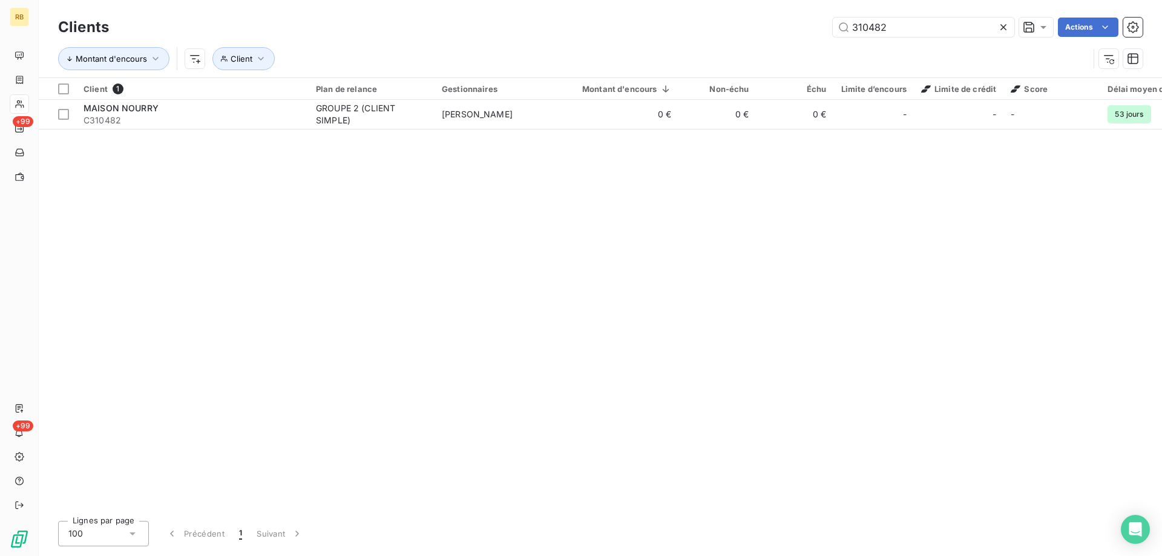
drag, startPoint x: 918, startPoint y: 37, endPoint x: 823, endPoint y: 31, distance: 94.6
click at [823, 31] on div "Clients 310482 Actions" at bounding box center [600, 27] width 1085 height 25
drag, startPoint x: 838, startPoint y: 25, endPoint x: 766, endPoint y: 30, distance: 71.6
click at [766, 30] on div "310482 Actions" at bounding box center [632, 27] width 1019 height 19
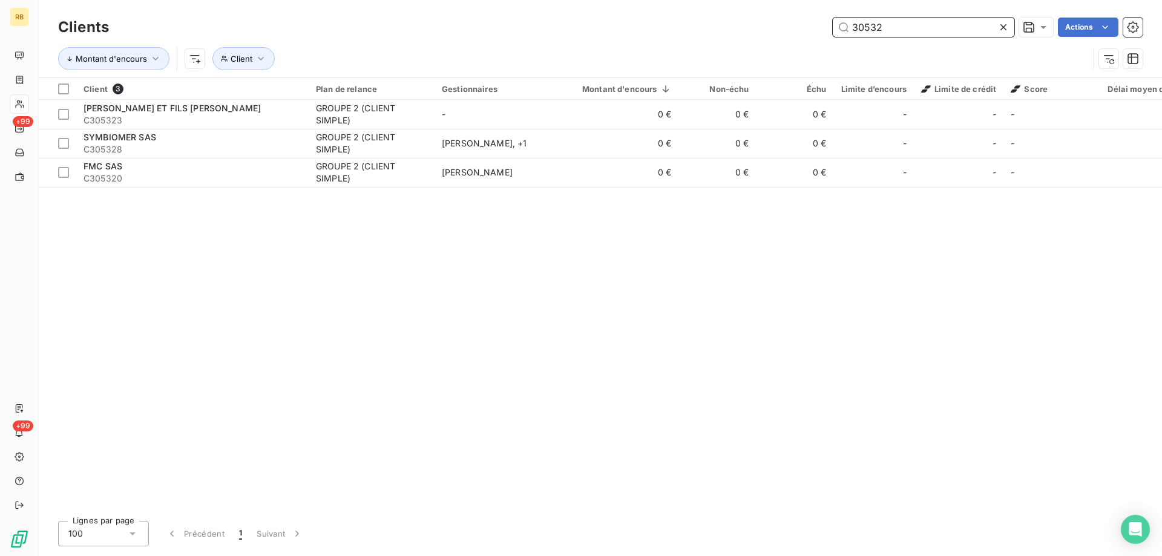
drag, startPoint x: 953, startPoint y: 25, endPoint x: 848, endPoint y: 15, distance: 105.9
click at [852, 21] on input "30532" at bounding box center [924, 27] width 182 height 19
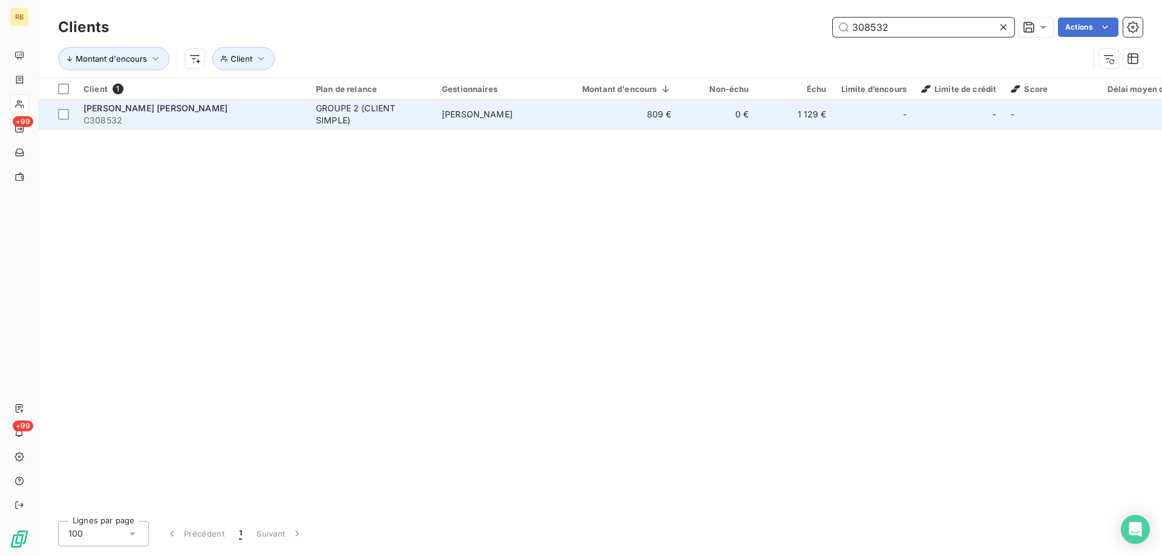
type input "308532"
click at [165, 117] on span "C308532" at bounding box center [193, 120] width 218 height 12
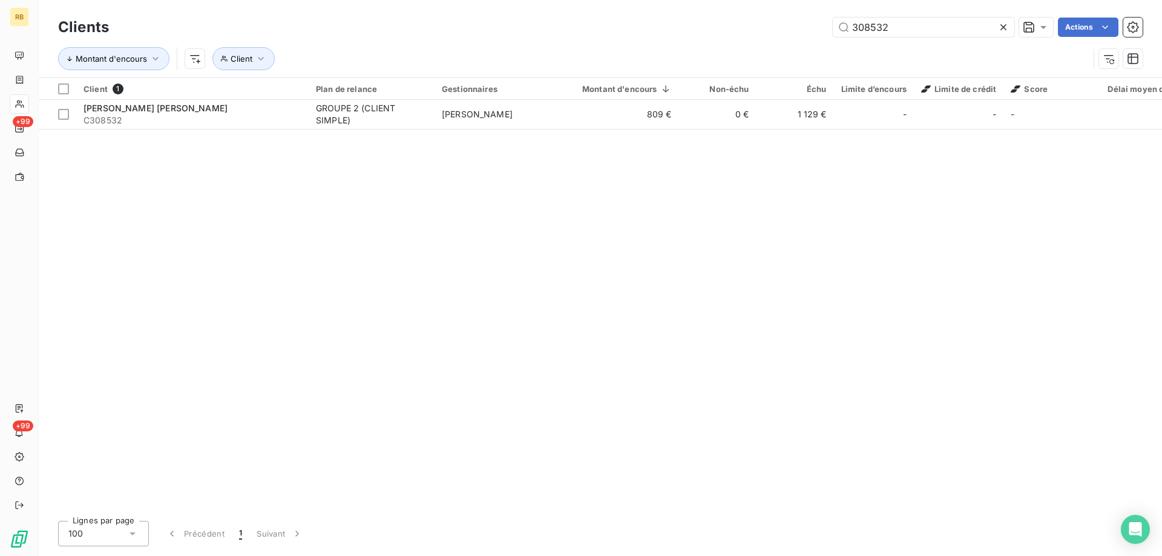
drag, startPoint x: 889, startPoint y: 22, endPoint x: 624, endPoint y: 69, distance: 268.7
click at [720, 27] on div "308532 Actions" at bounding box center [632, 27] width 1019 height 19
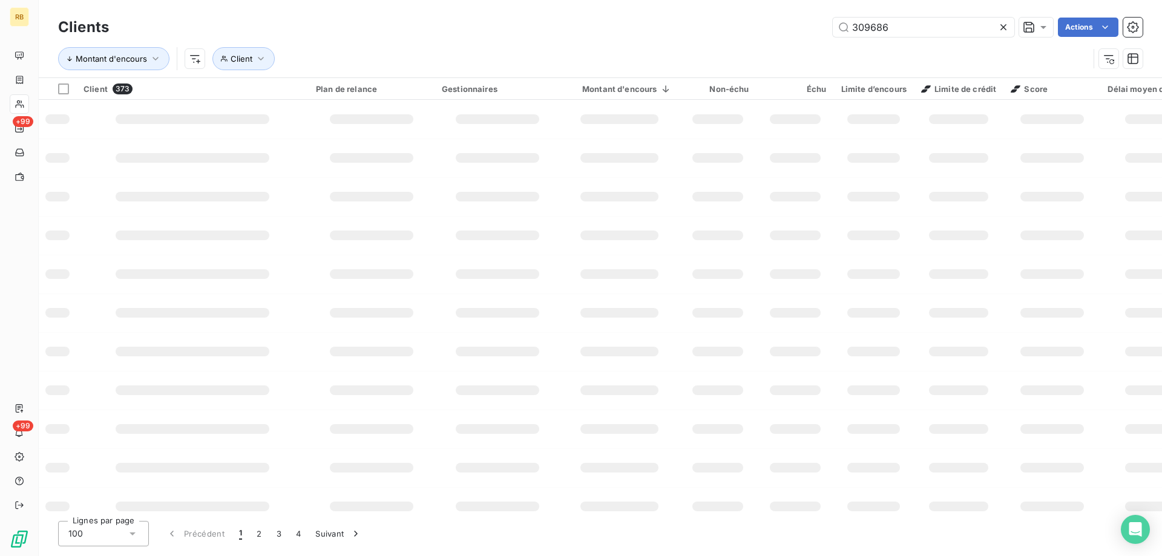
type input "309686"
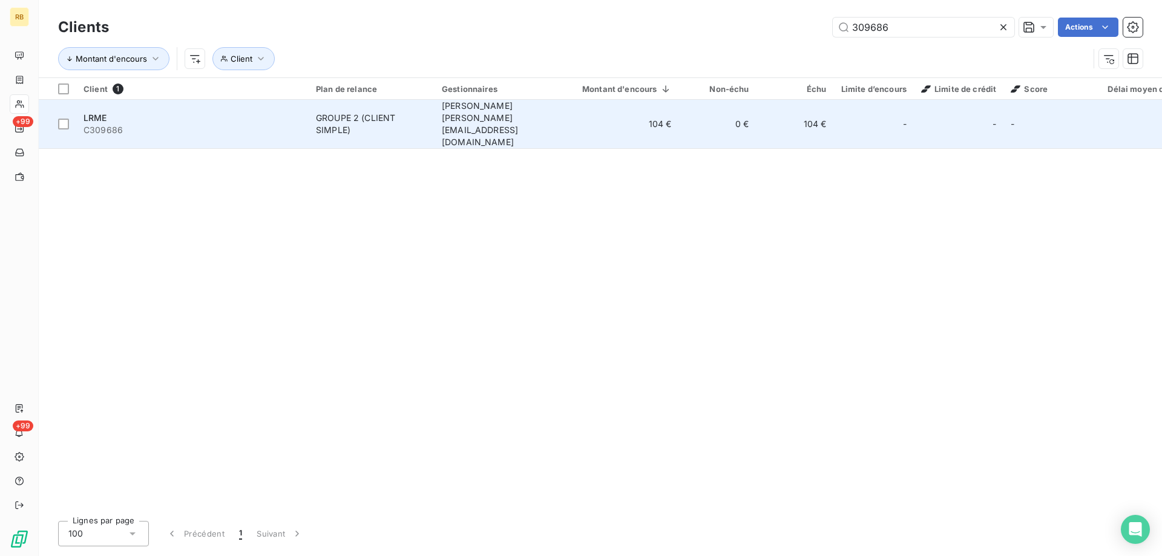
click at [110, 124] on span "C309686" at bounding box center [193, 130] width 218 height 12
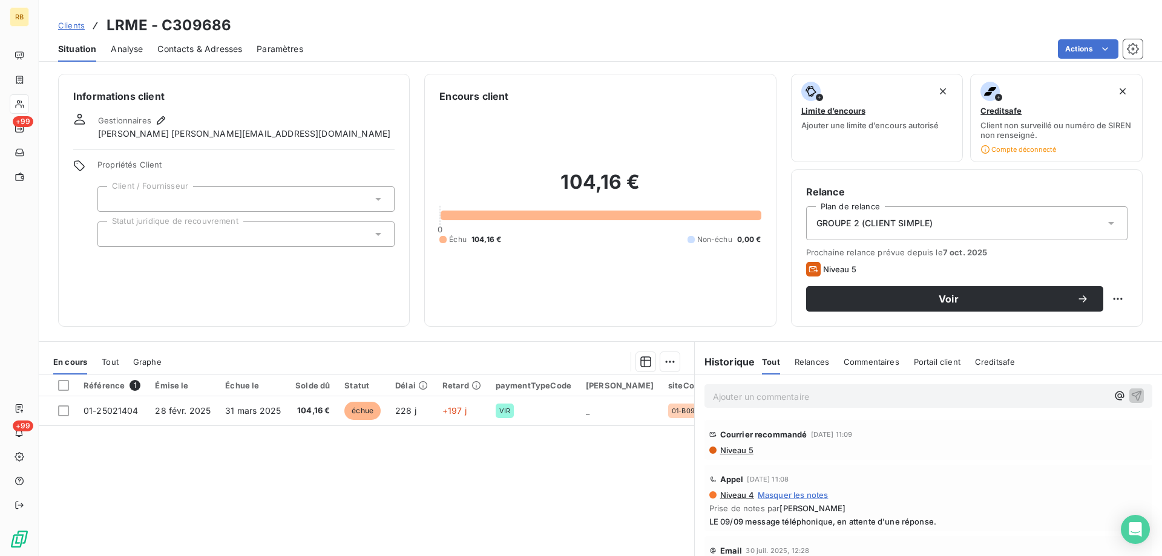
click at [215, 51] on span "Contacts & Adresses" at bounding box center [199, 49] width 85 height 12
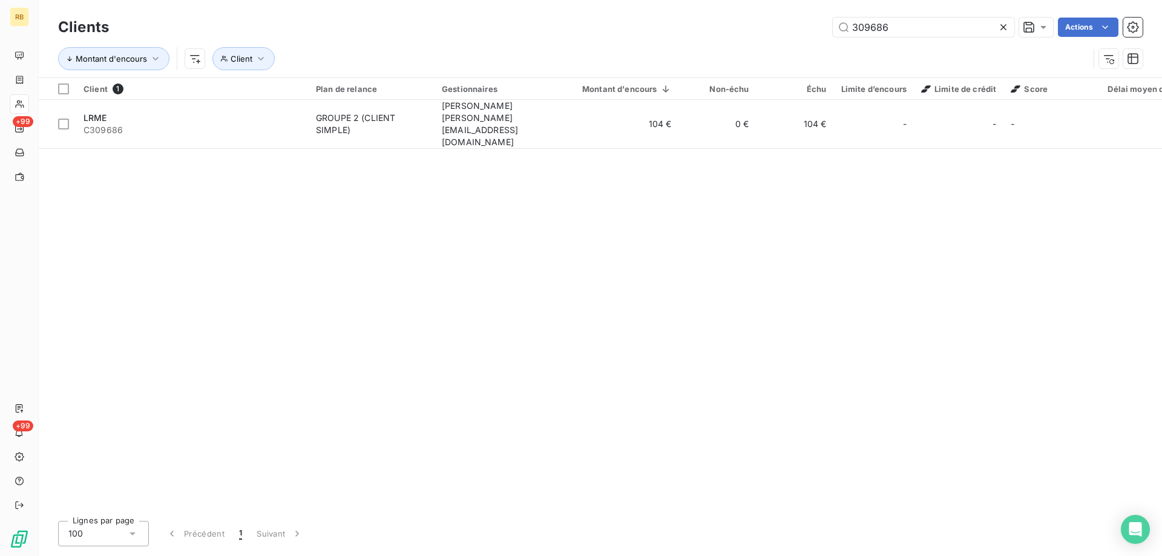
drag, startPoint x: 913, startPoint y: 37, endPoint x: 683, endPoint y: 24, distance: 229.8
click at [683, 24] on div "Clients 309686 Actions" at bounding box center [600, 27] width 1085 height 25
drag, startPoint x: 930, startPoint y: 25, endPoint x: 648, endPoint y: 33, distance: 282.2
click at [648, 33] on div "309686 Actions" at bounding box center [632, 27] width 1019 height 19
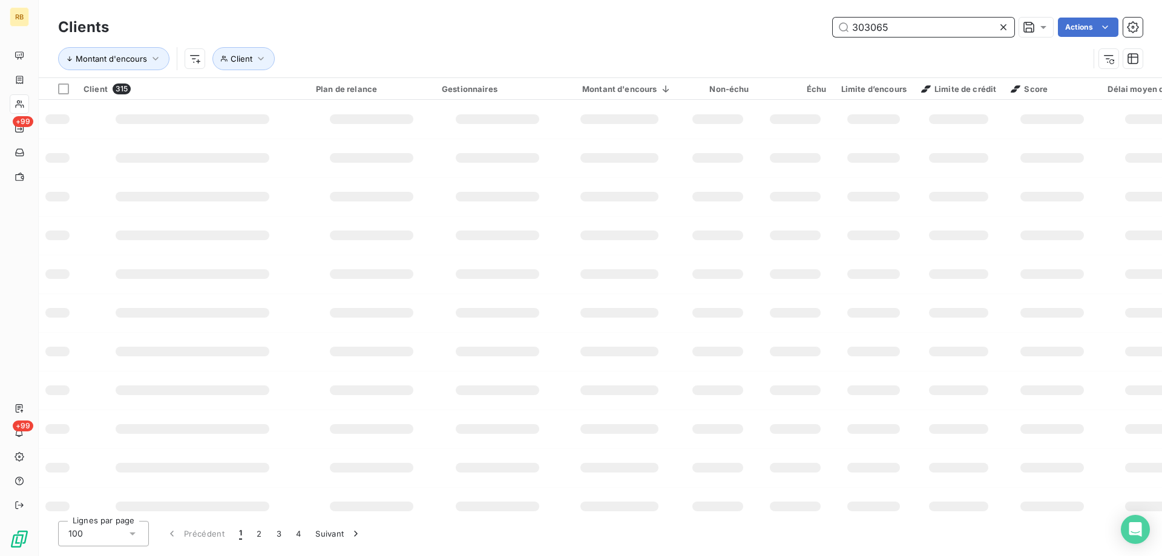
type input "303065"
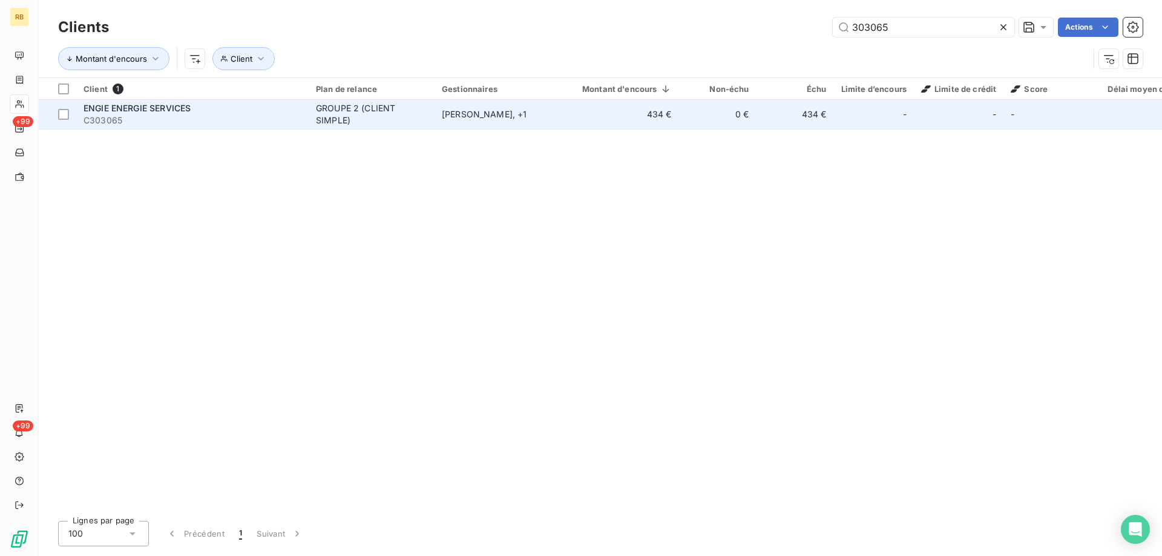
click at [182, 111] on span "ENGIE ENERGIE SERVICES" at bounding box center [137, 108] width 107 height 10
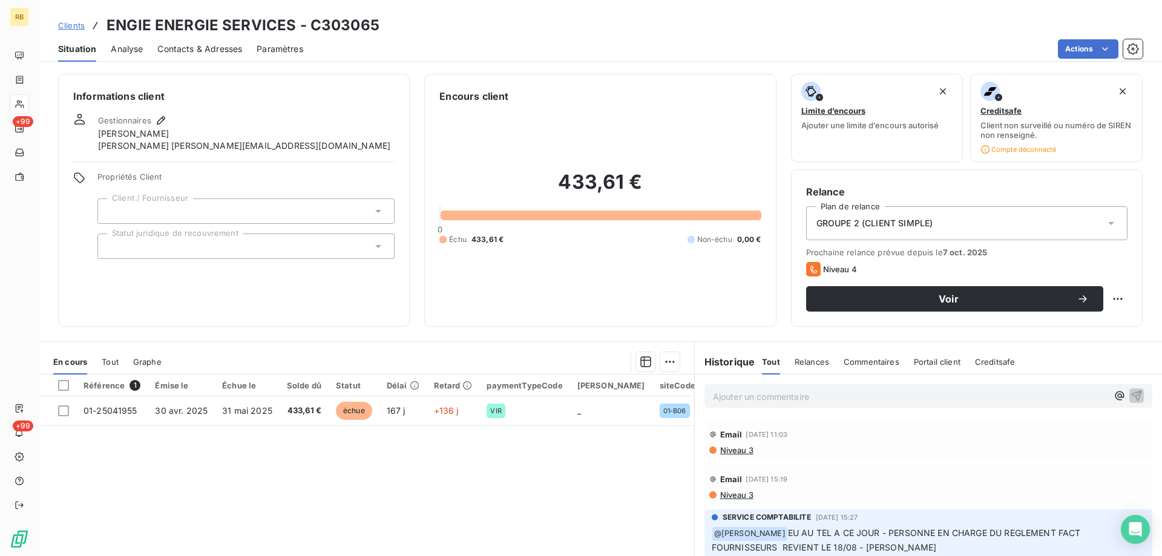
click at [205, 53] on span "Contacts & Adresses" at bounding box center [199, 49] width 85 height 12
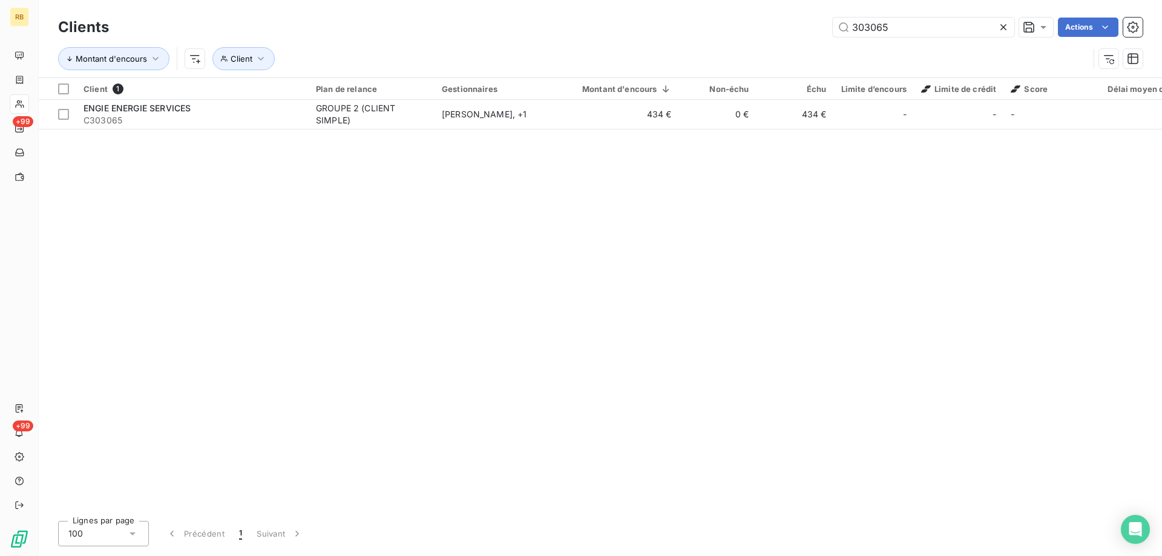
drag, startPoint x: 917, startPoint y: 24, endPoint x: 648, endPoint y: 39, distance: 269.2
click at [648, 39] on div "Clients 303065 Actions" at bounding box center [600, 27] width 1085 height 25
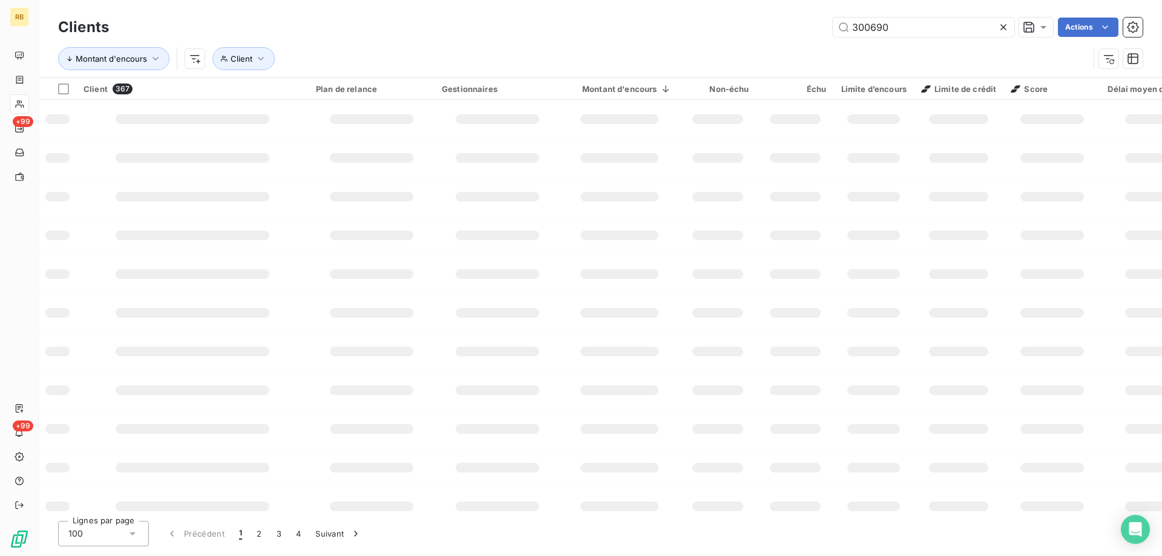
type input "300690"
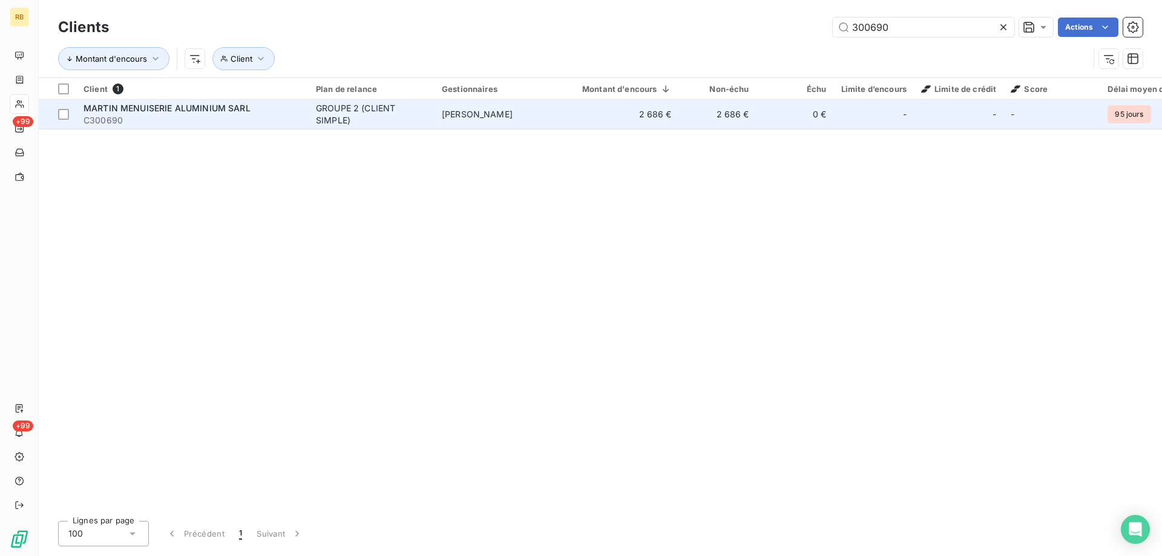
click at [193, 110] on span "MARTIN MENUISERIE ALUMINIUM SARL" at bounding box center [167, 108] width 167 height 10
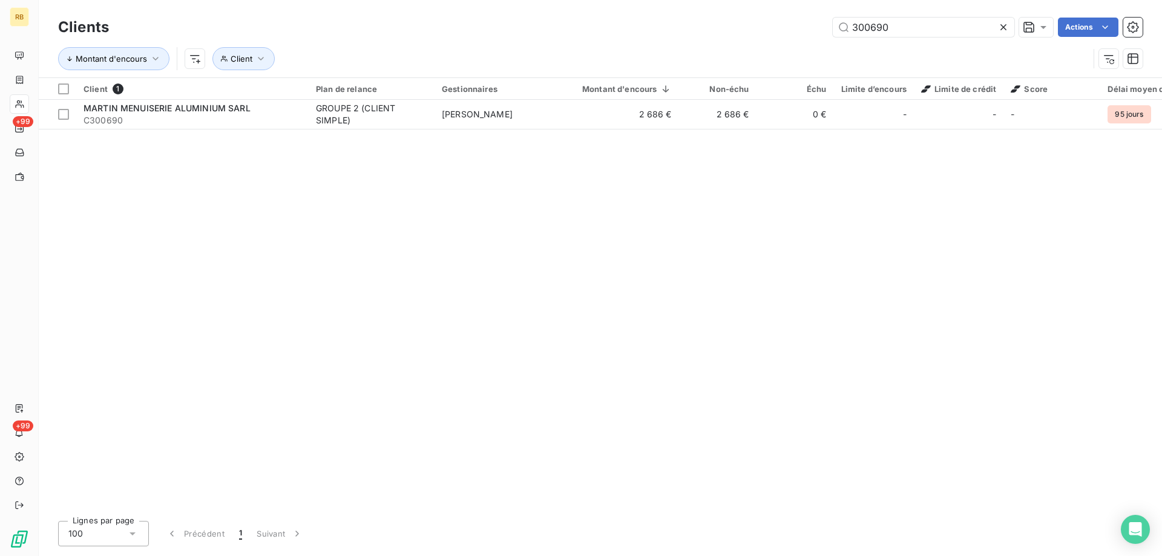
drag, startPoint x: 938, startPoint y: 27, endPoint x: 526, endPoint y: 33, distance: 412.3
click at [527, 33] on div "300690 Actions" at bounding box center [632, 27] width 1019 height 19
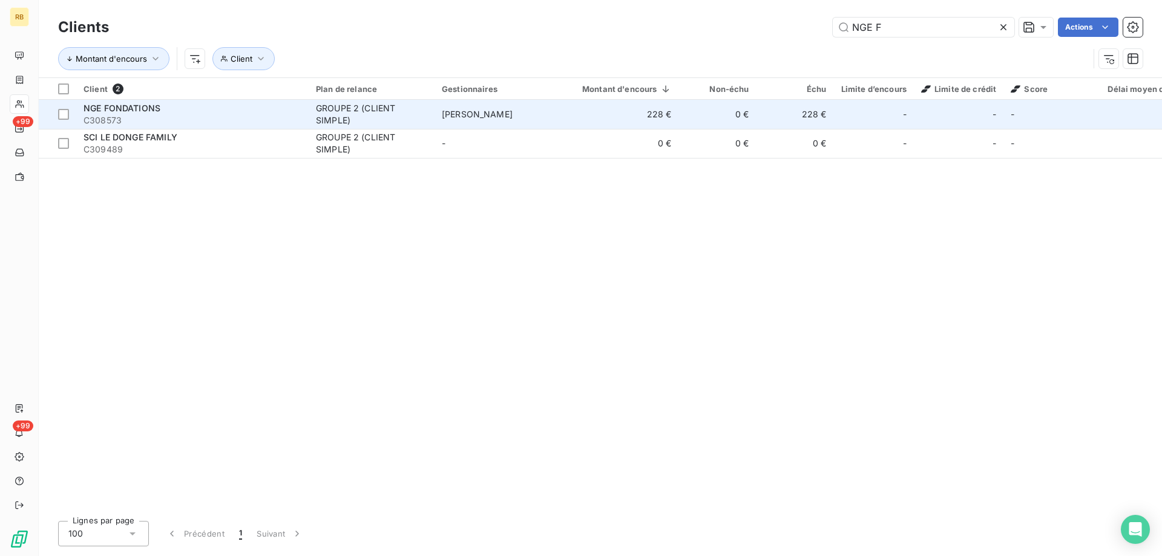
type input "NGE F"
click at [152, 109] on span "NGE FONDATIONS" at bounding box center [122, 108] width 77 height 10
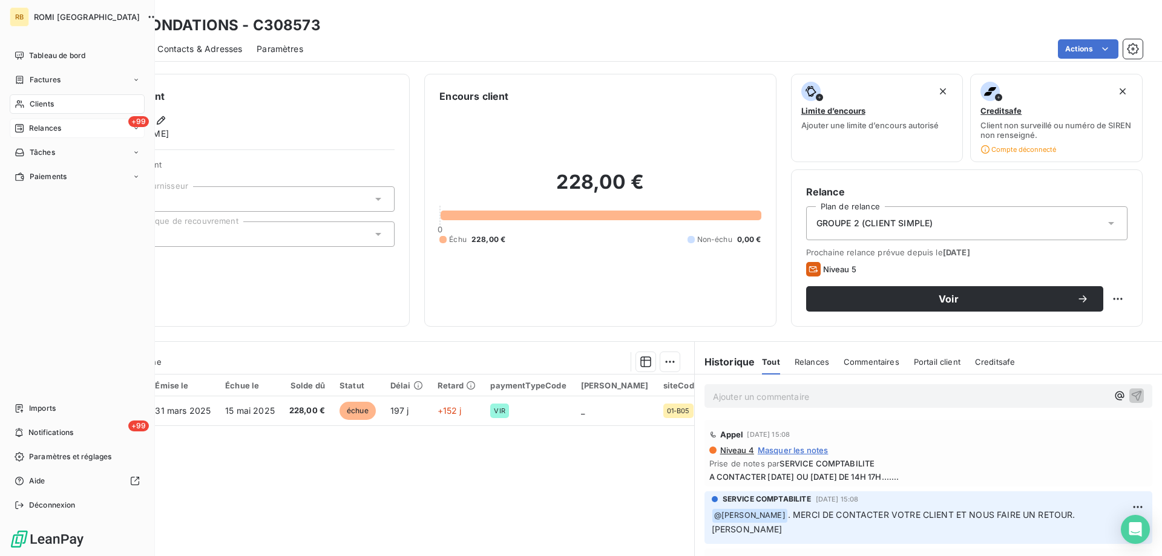
click at [57, 131] on span "Relances" at bounding box center [45, 128] width 32 height 11
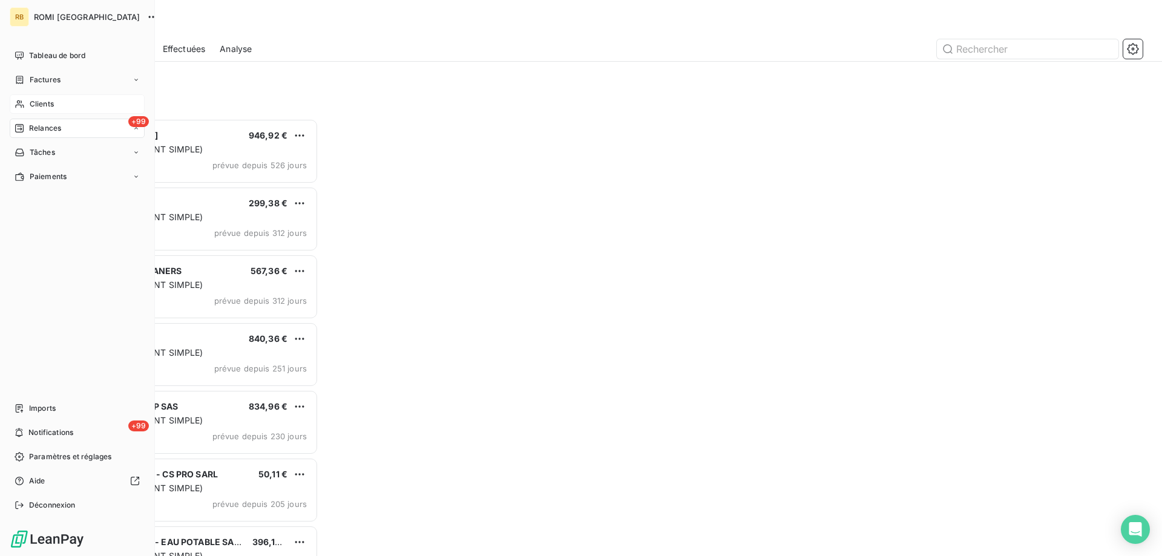
scroll to position [10, 10]
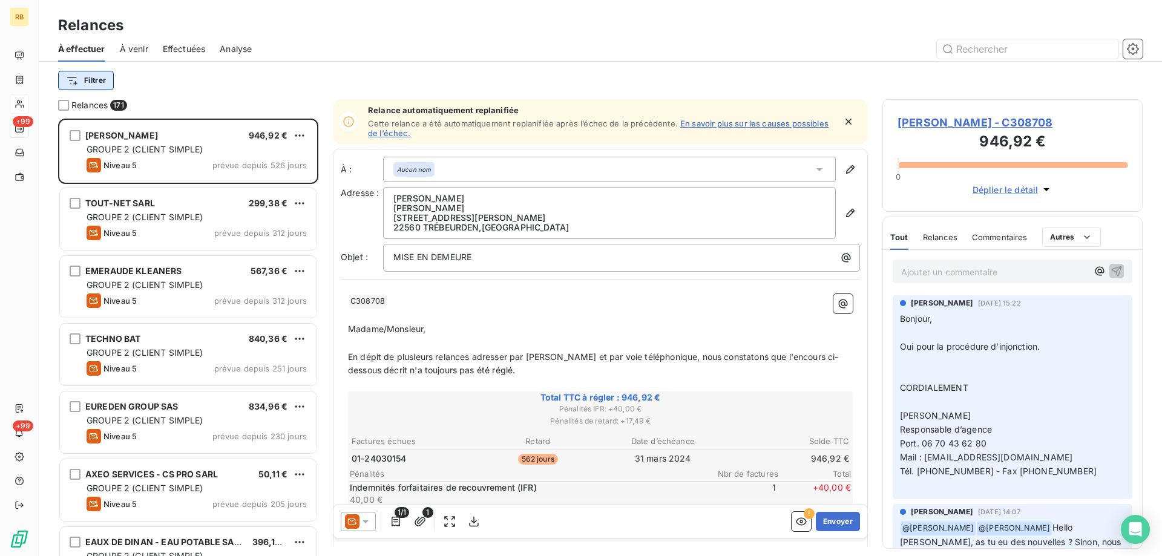
click at [74, 76] on html "RB +99 +99 Relances À effectuer À venir Effectuées Analyse Filtrer Relances 171…" at bounding box center [581, 278] width 1162 height 556
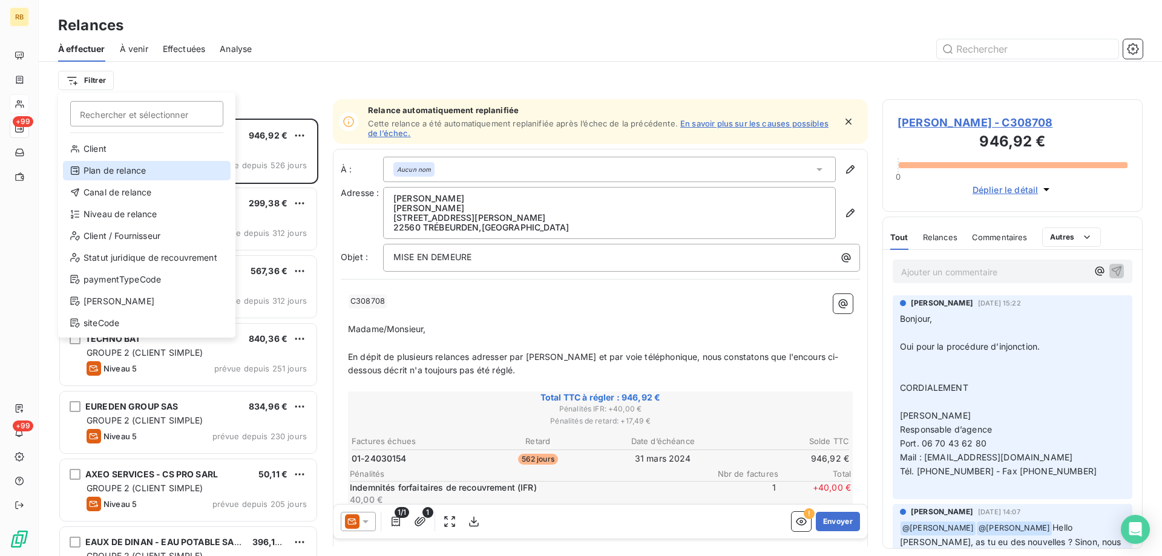
click at [104, 174] on div "Plan de relance" at bounding box center [147, 170] width 168 height 19
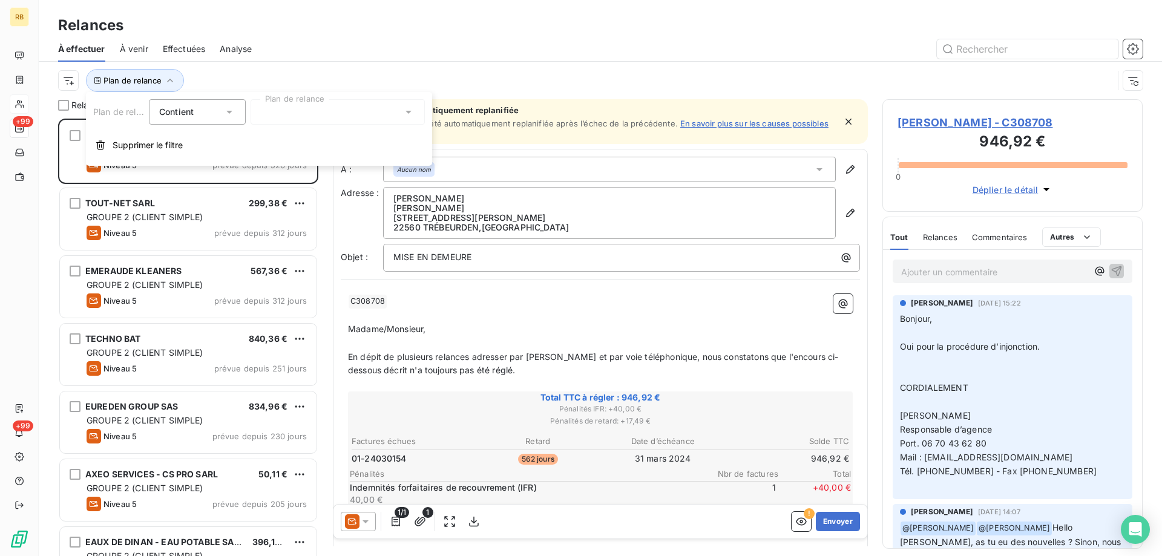
click at [346, 117] on div at bounding box center [338, 111] width 174 height 25
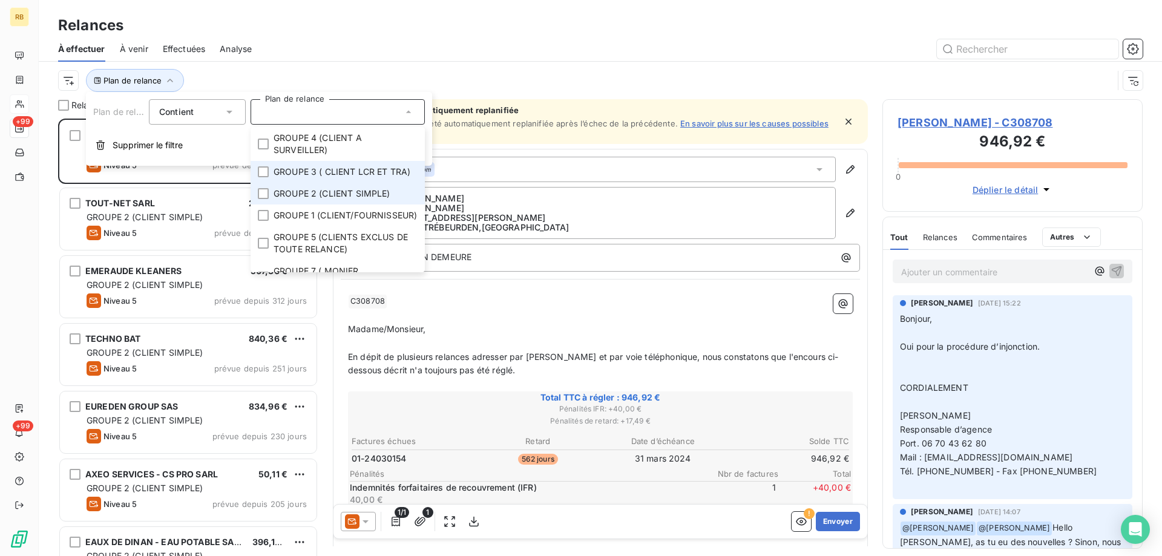
drag, startPoint x: 324, startPoint y: 205, endPoint x: 309, endPoint y: 181, distance: 28.9
click at [324, 200] on span "GROUPE 2 (CLIENT SIMPLE)" at bounding box center [332, 194] width 117 height 12
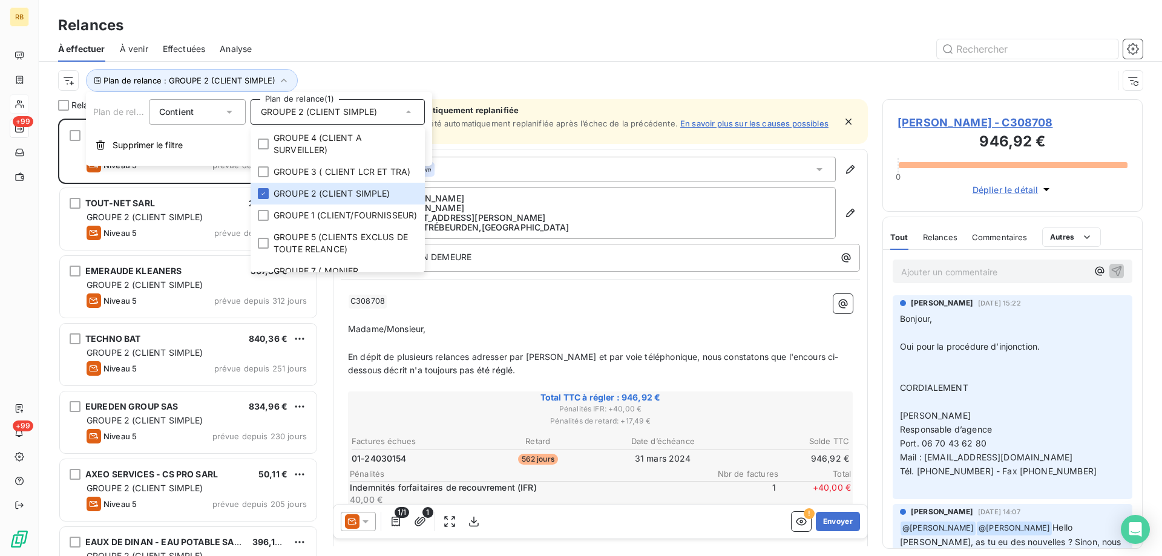
scroll to position [429, 251]
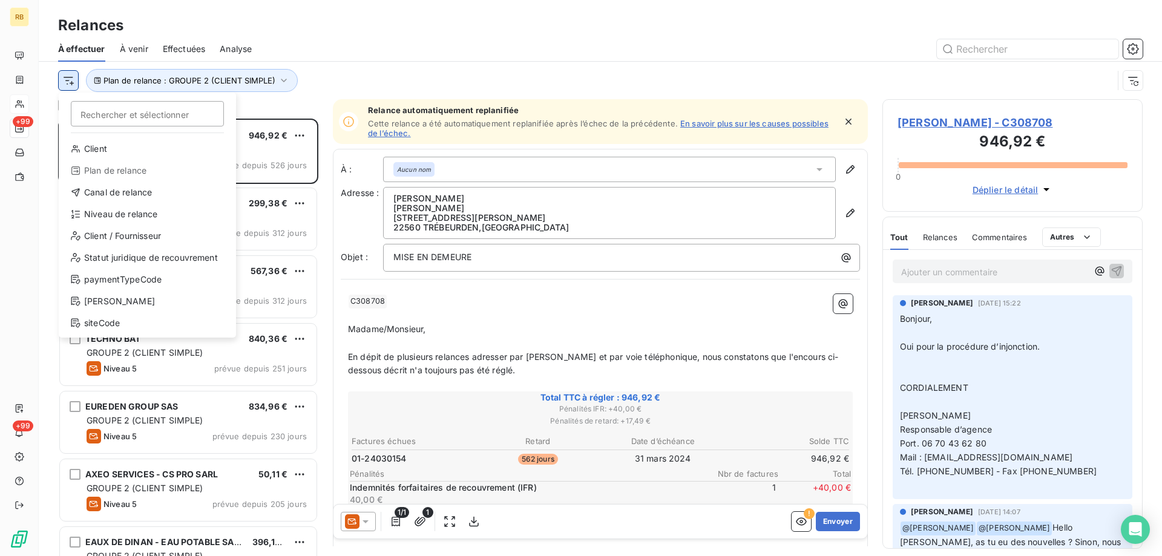
click at [77, 79] on html "RB +99 +99 Relances À effectuer À venir Effectuées Analyse Rechercher et sélect…" at bounding box center [581, 278] width 1162 height 556
click at [117, 211] on div "Niveau de relance" at bounding box center [148, 214] width 168 height 19
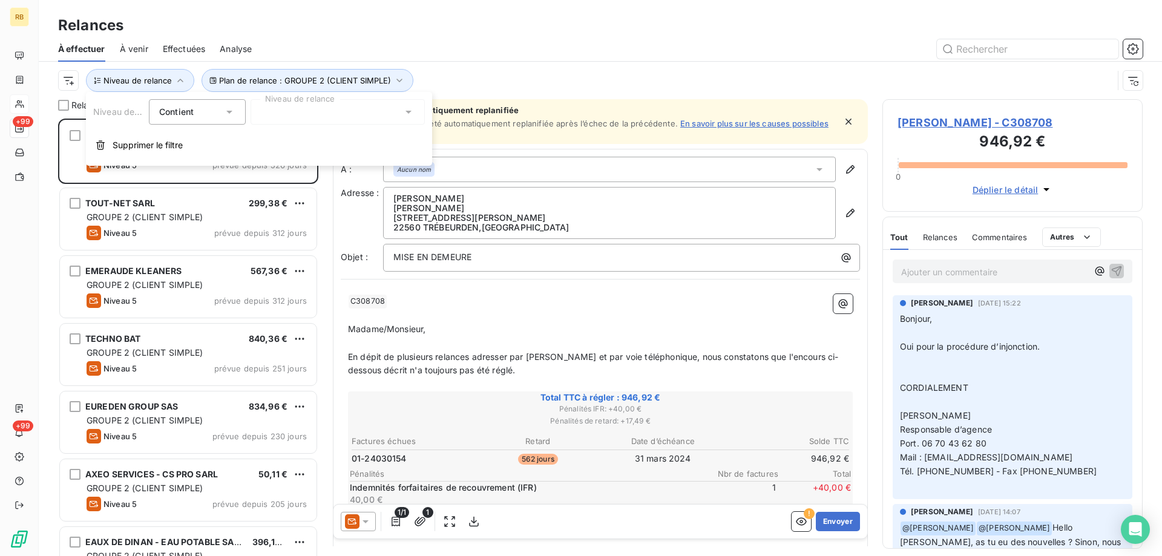
click at [296, 109] on div at bounding box center [338, 111] width 174 height 25
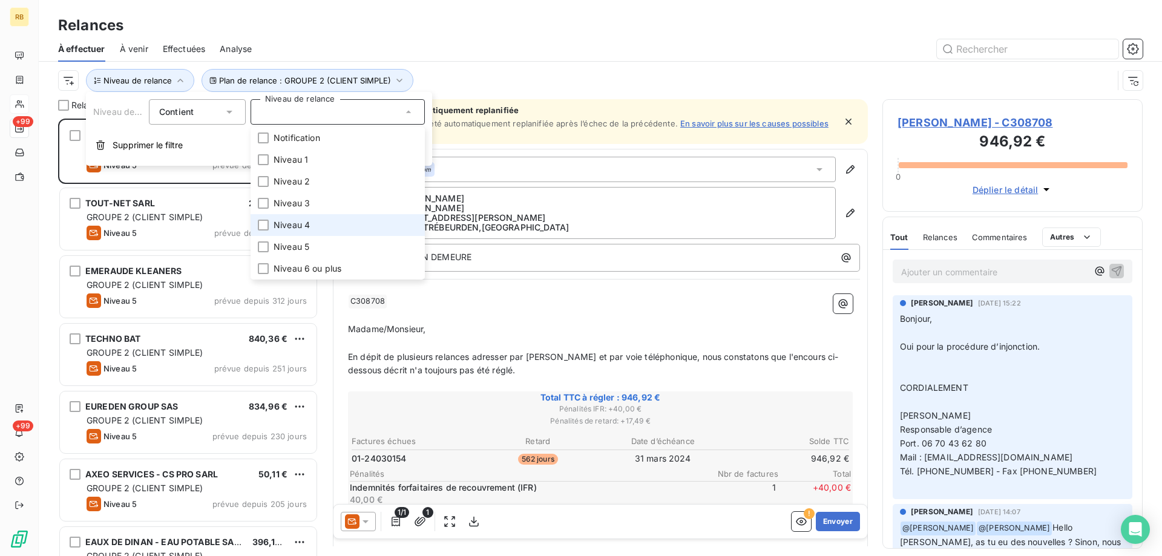
click at [278, 229] on span "Niveau 4" at bounding box center [292, 225] width 36 height 12
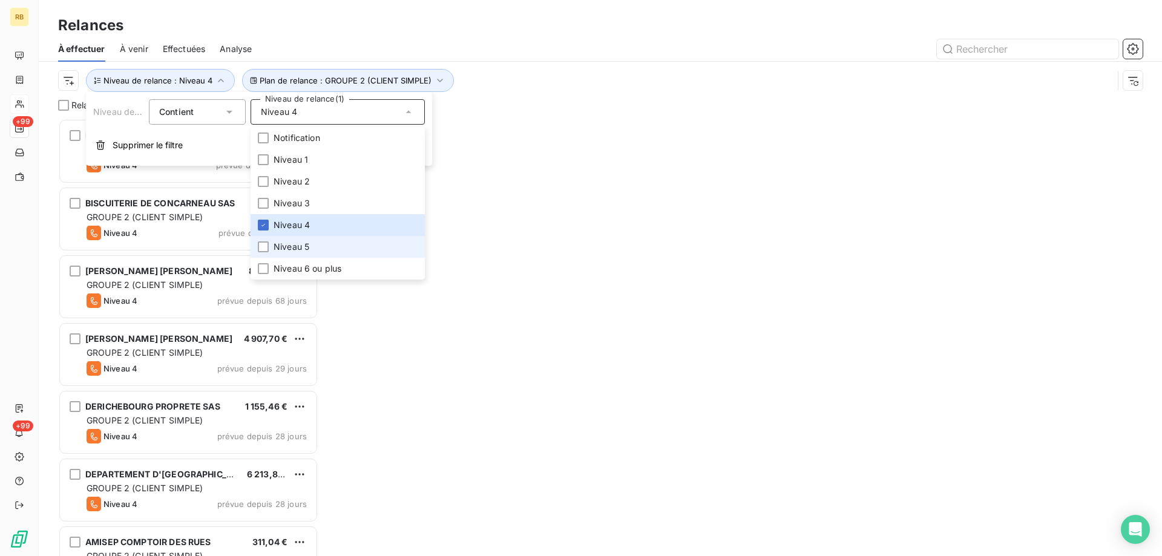
scroll to position [429, 251]
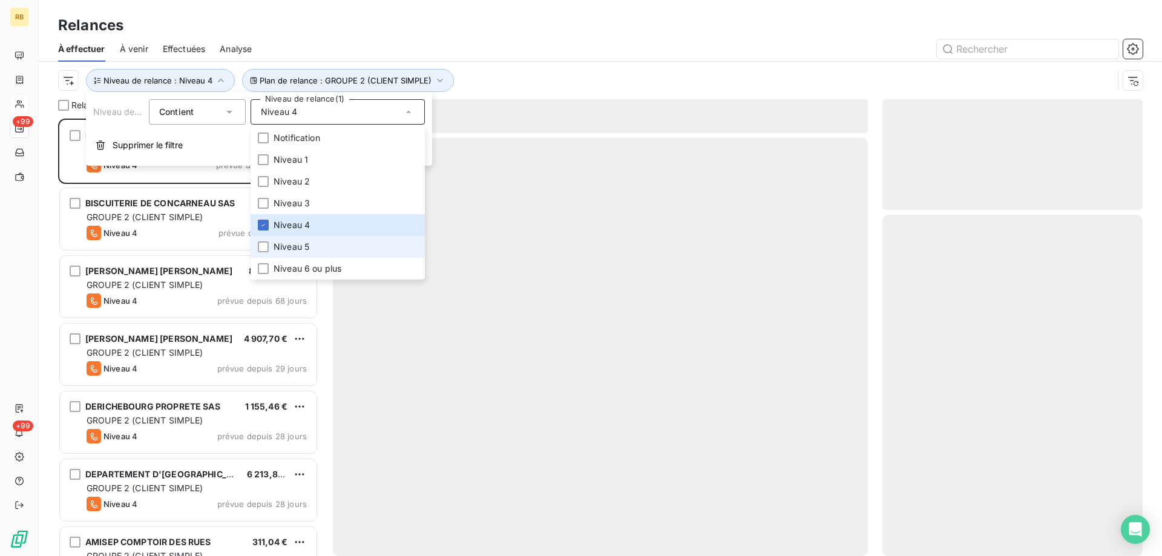
click at [278, 248] on span "Niveau 5" at bounding box center [292, 247] width 36 height 12
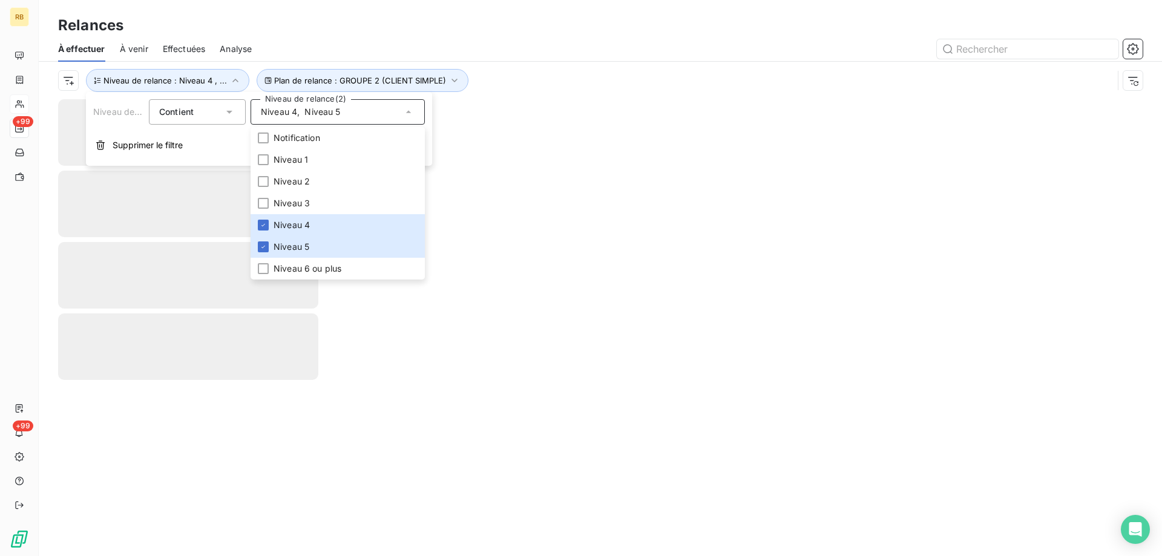
click at [513, 41] on div at bounding box center [704, 48] width 877 height 19
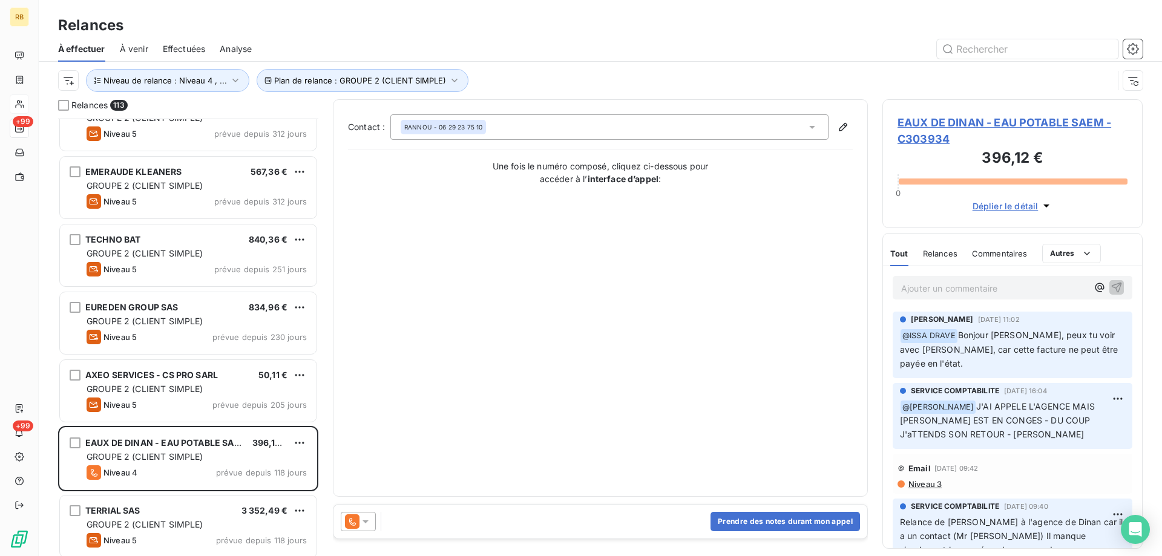
scroll to position [122, 0]
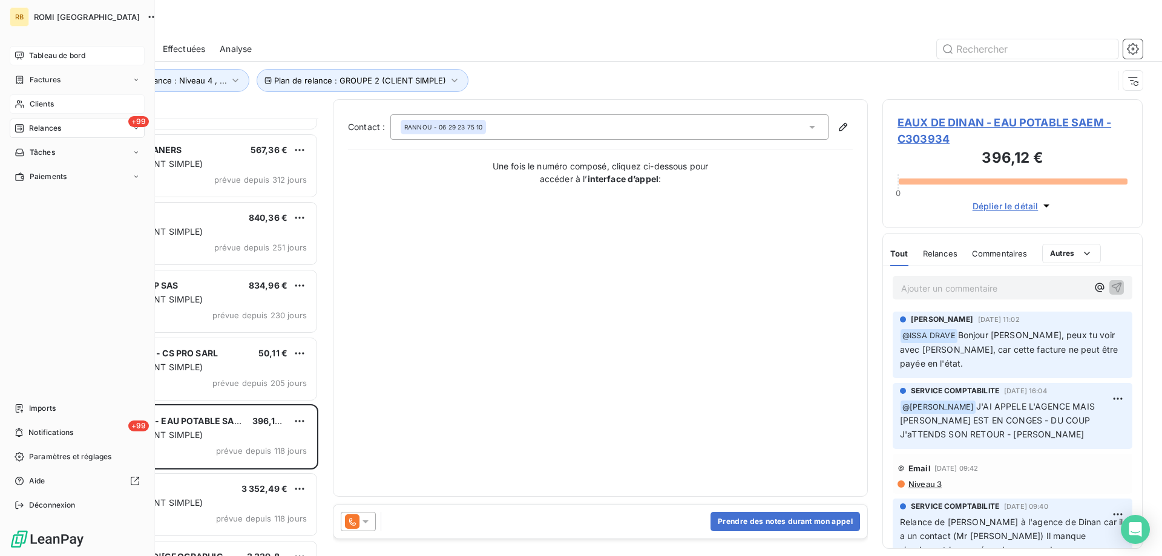
click at [45, 59] on span "Tableau de bord" at bounding box center [57, 55] width 56 height 11
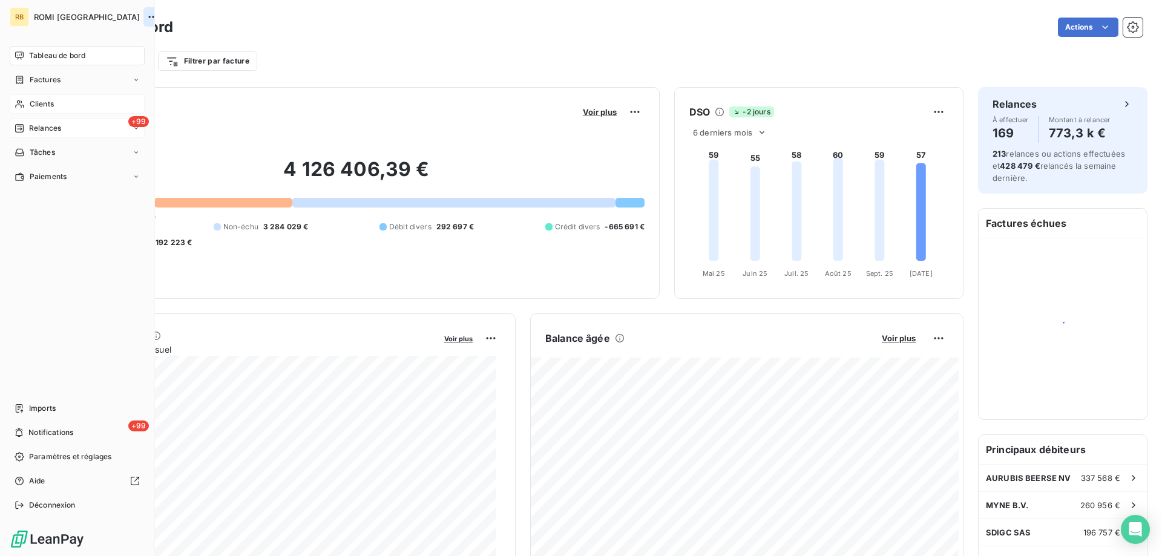
click at [147, 17] on icon "button" at bounding box center [153, 17] width 12 height 12
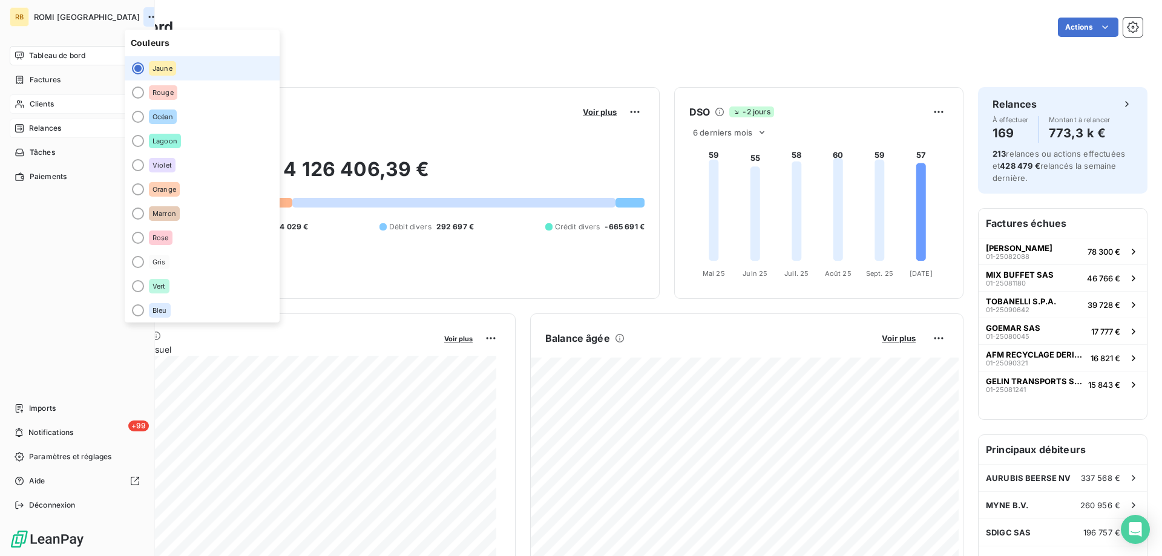
click at [147, 17] on icon "button" at bounding box center [153, 17] width 12 height 12
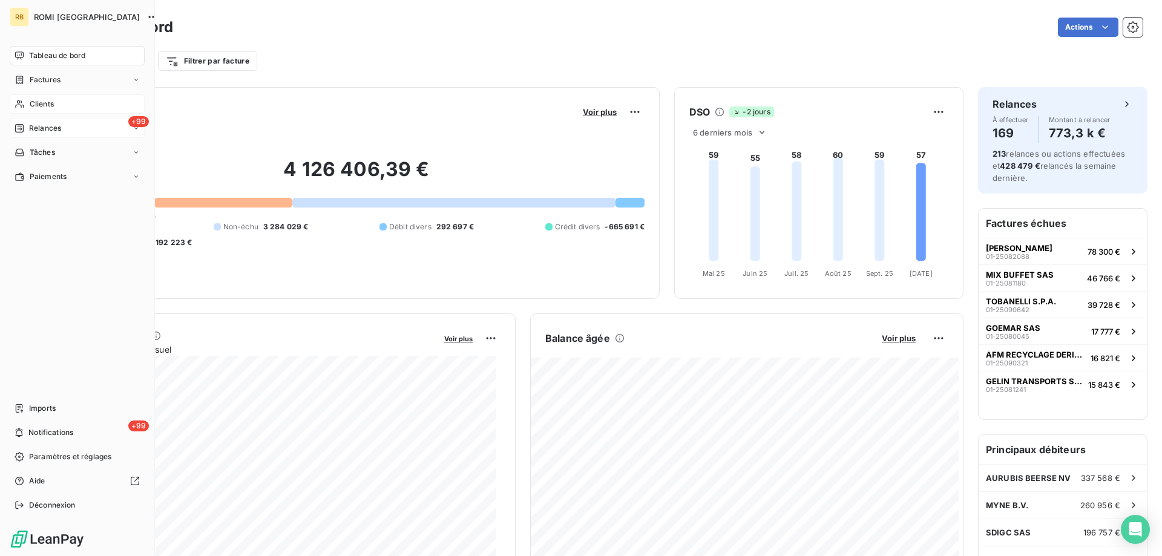
click at [54, 18] on span "ROMI [GEOGRAPHIC_DATA]" at bounding box center [87, 17] width 106 height 10
click at [13, 17] on div "RB" at bounding box center [19, 16] width 19 height 19
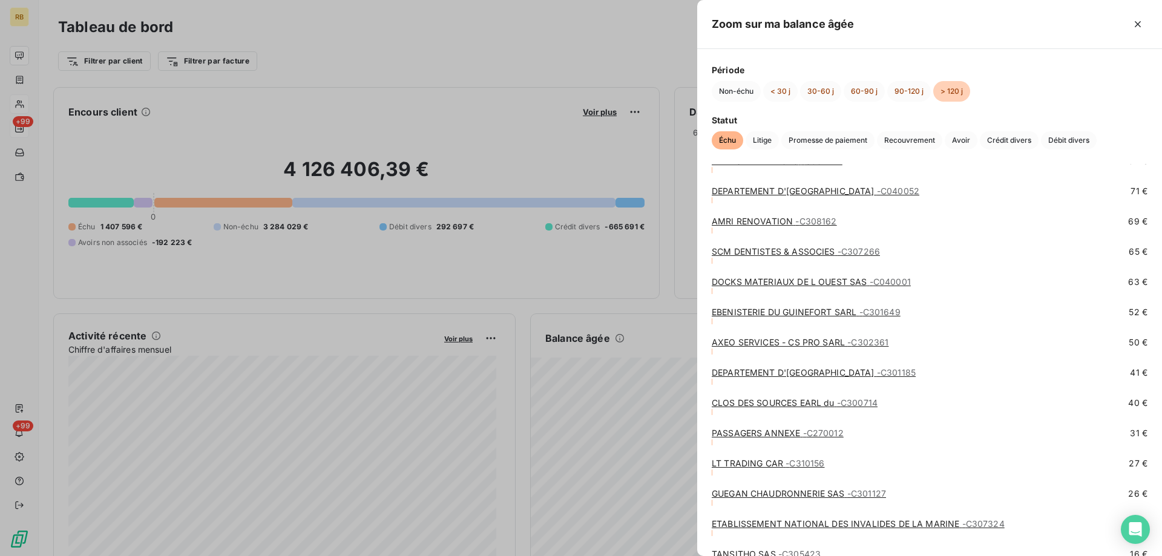
scroll to position [4736, 0]
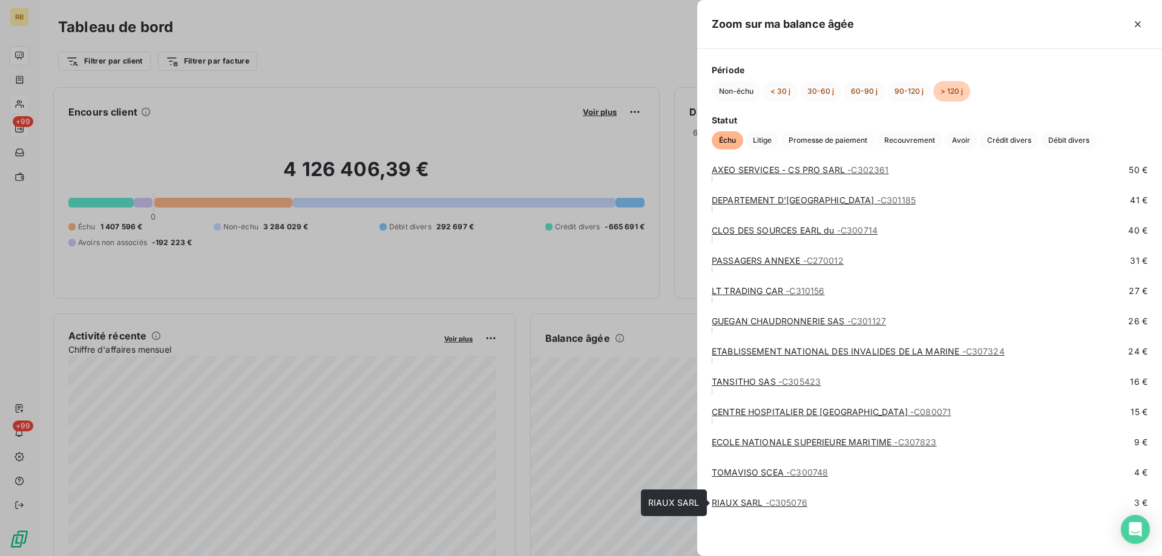
click at [749, 502] on link "RIAUX SARL - C305076" at bounding box center [760, 503] width 96 height 10
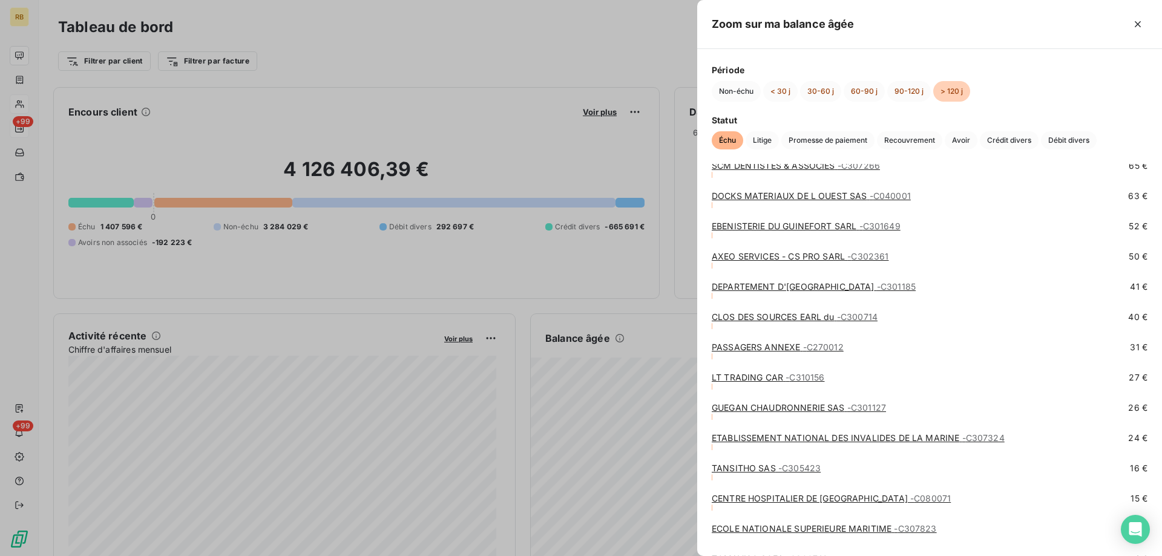
scroll to position [4736, 0]
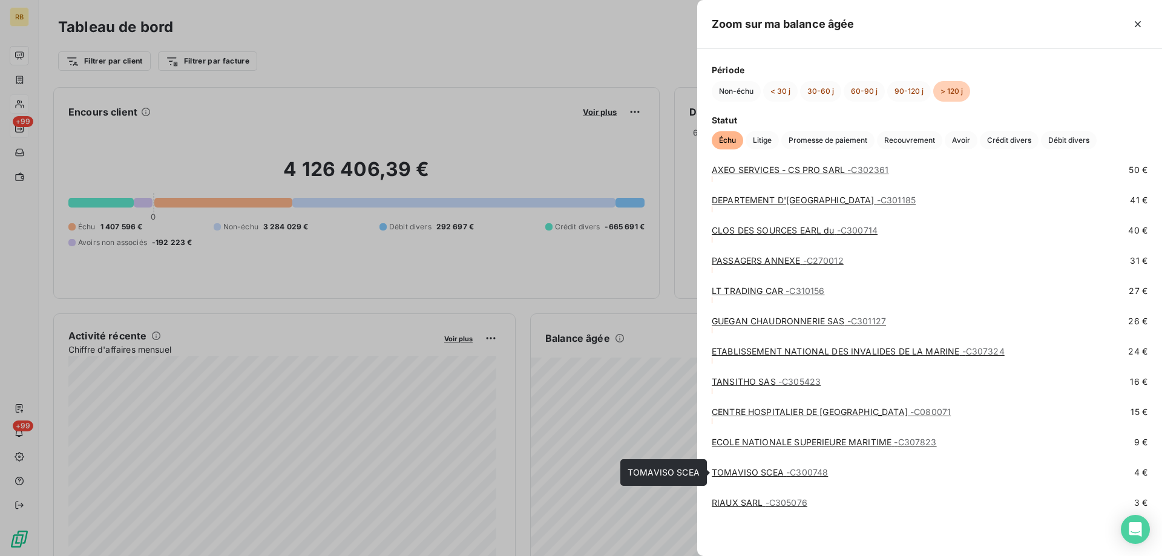
click at [767, 470] on link "TOMAVISO SCEA - C300748" at bounding box center [770, 472] width 116 height 10
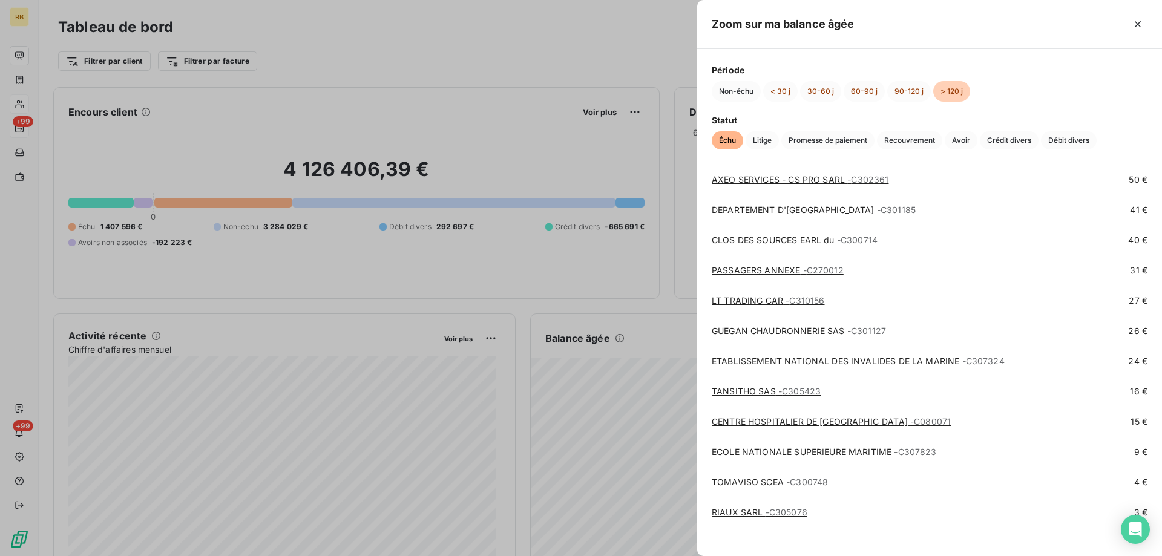
scroll to position [4736, 0]
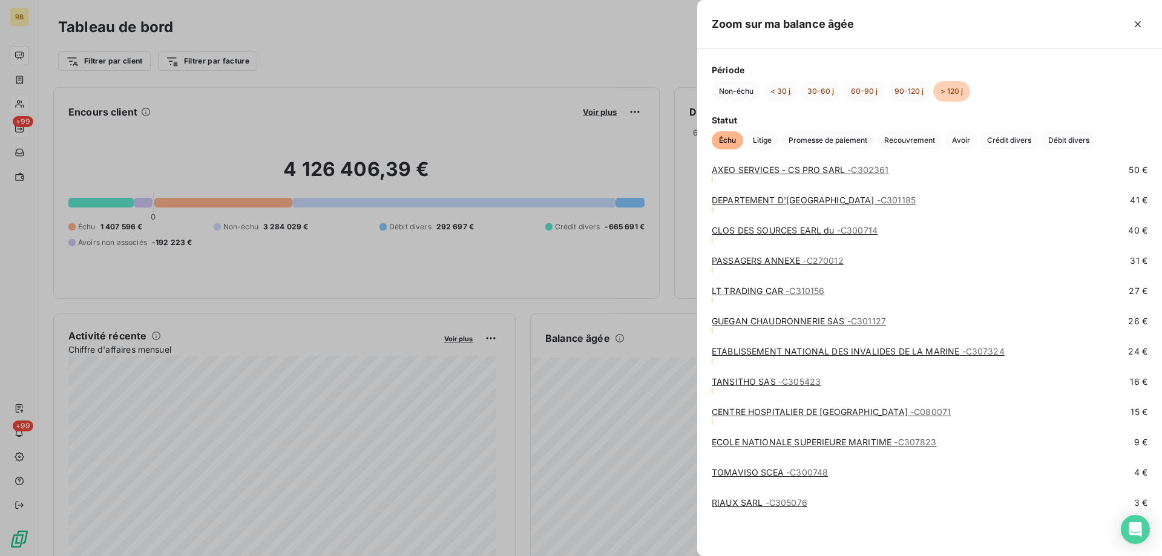
click at [792, 439] on link "ECOLE NATIONALE SUPERIEURE MARITIME - C307823" at bounding box center [824, 442] width 225 height 10
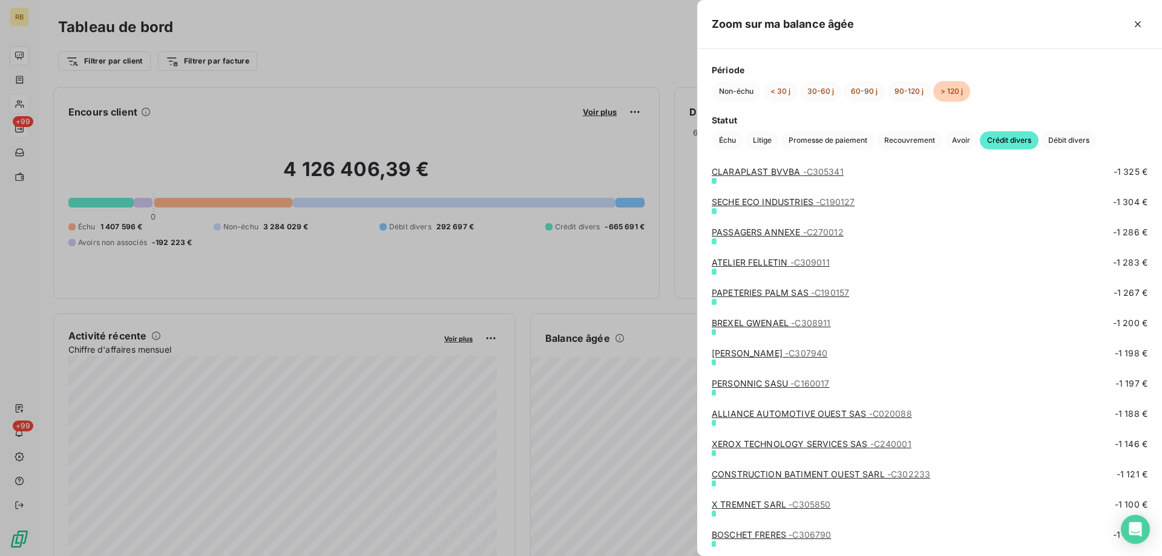
scroll to position [1513, 0]
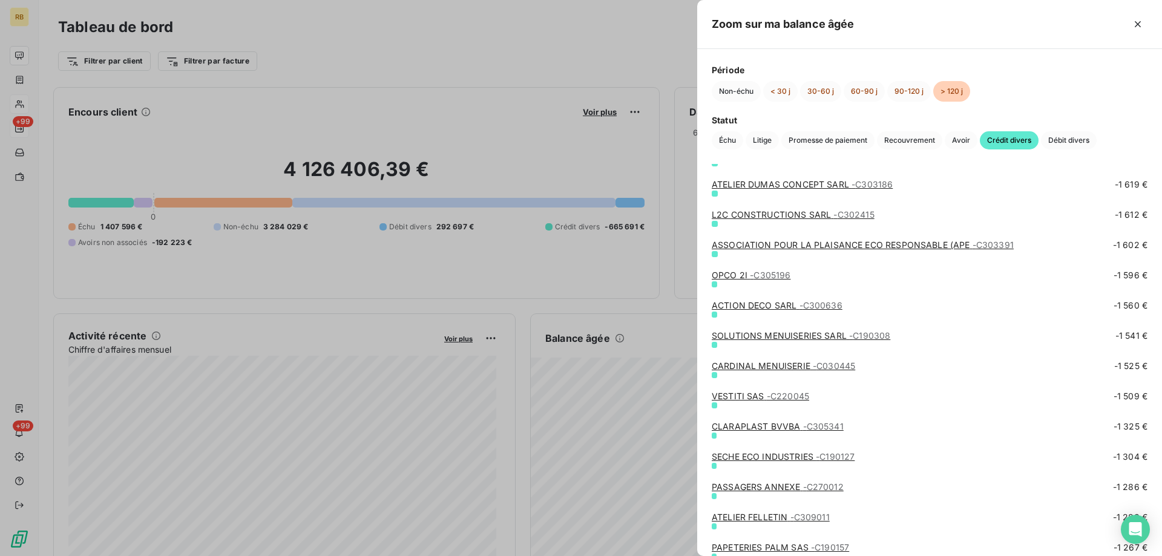
click at [558, 265] on div at bounding box center [581, 278] width 1162 height 556
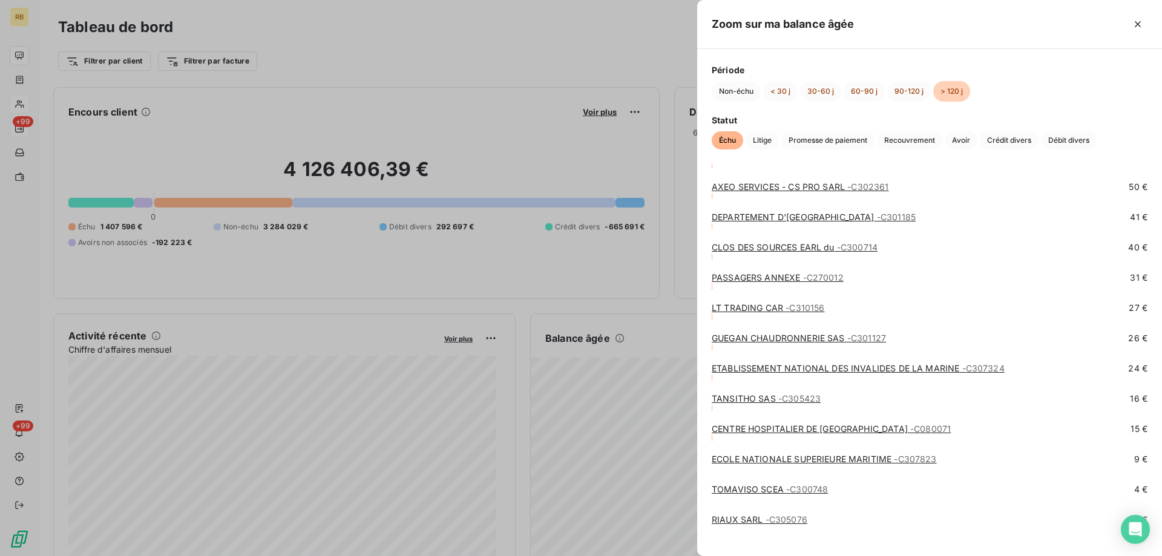
scroll to position [4728, 0]
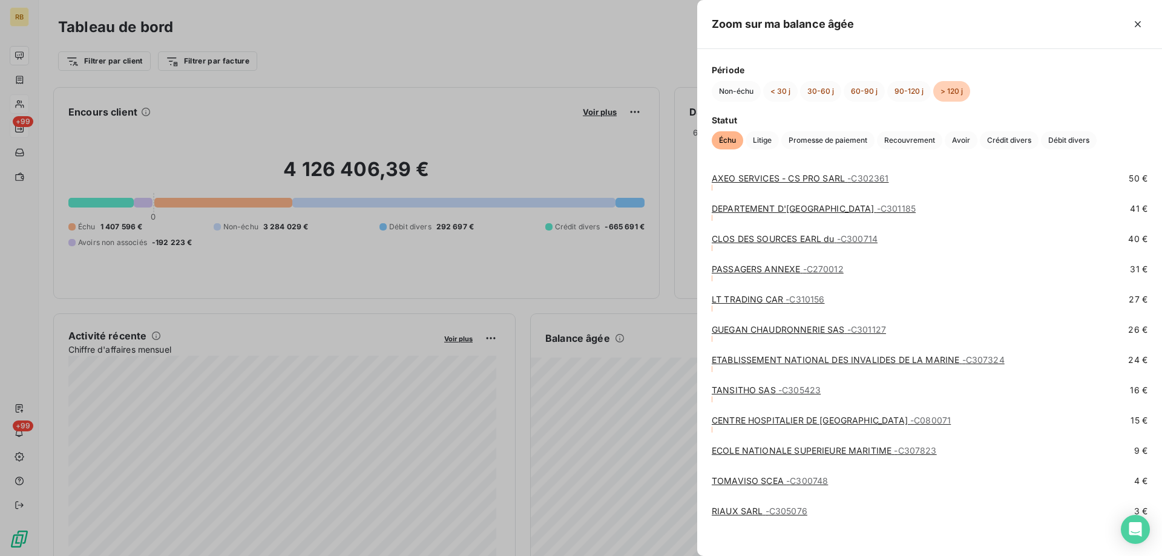
click at [787, 419] on link "CENTRE HOSPITALIER DE CORNOUAILLE - C080071" at bounding box center [831, 420] width 239 height 10
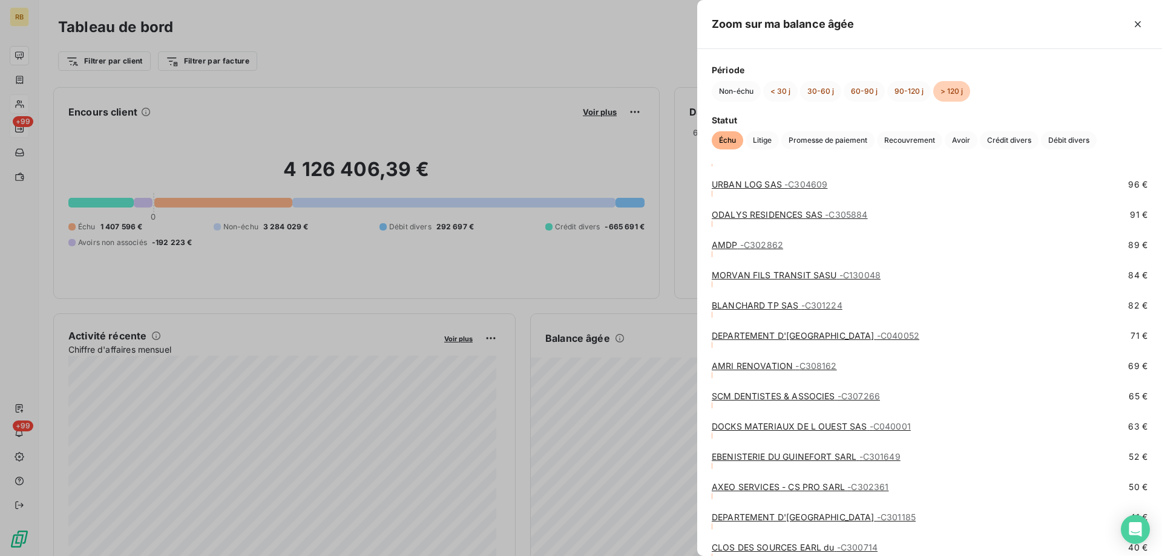
scroll to position [4736, 0]
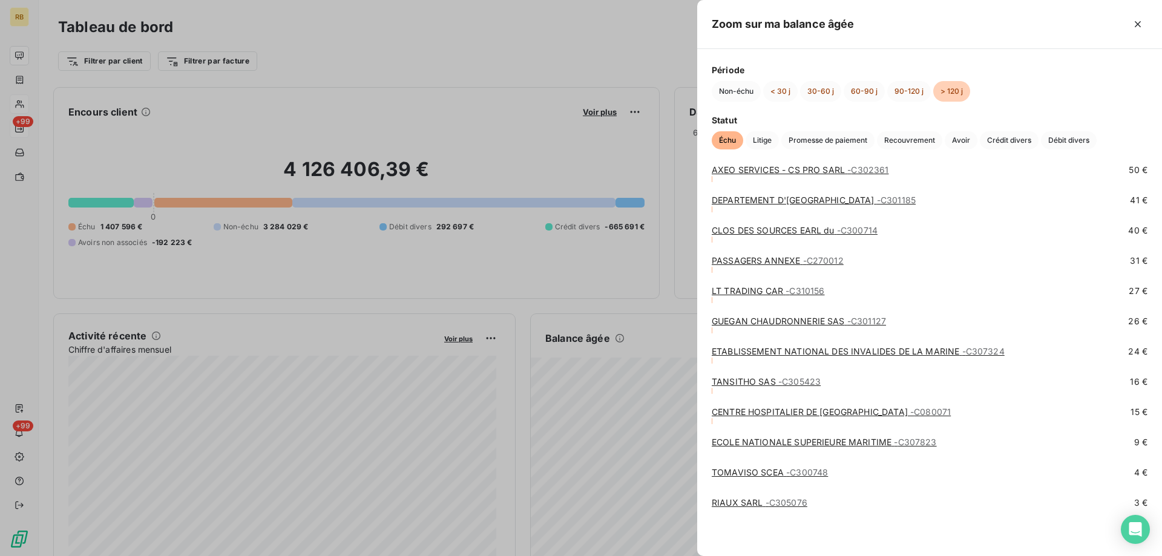
click at [779, 410] on link "CENTRE HOSPITALIER DE CORNOUAILLE - C080071" at bounding box center [831, 412] width 239 height 10
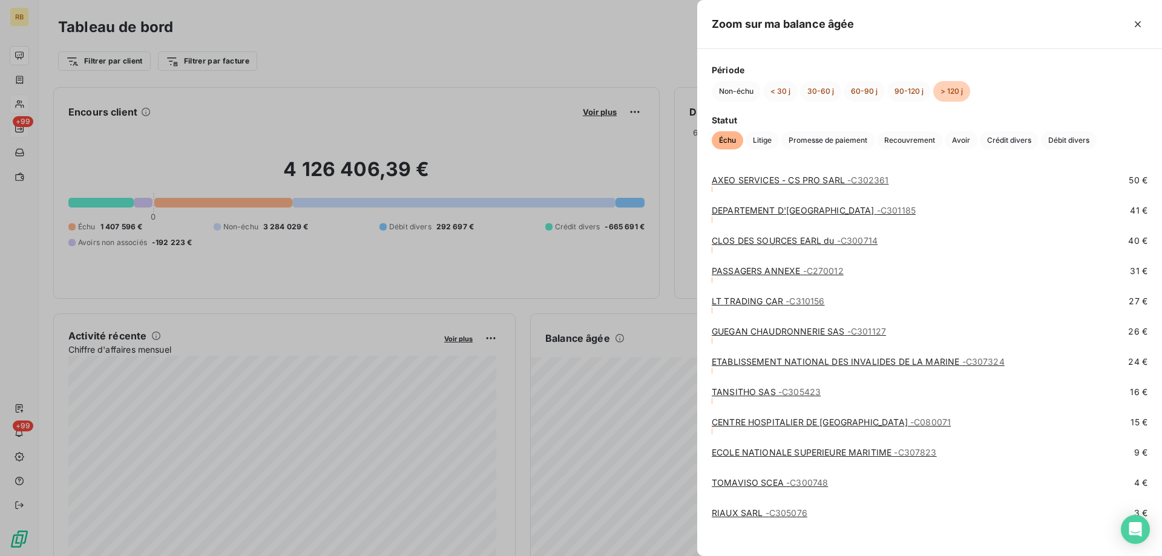
scroll to position [4736, 0]
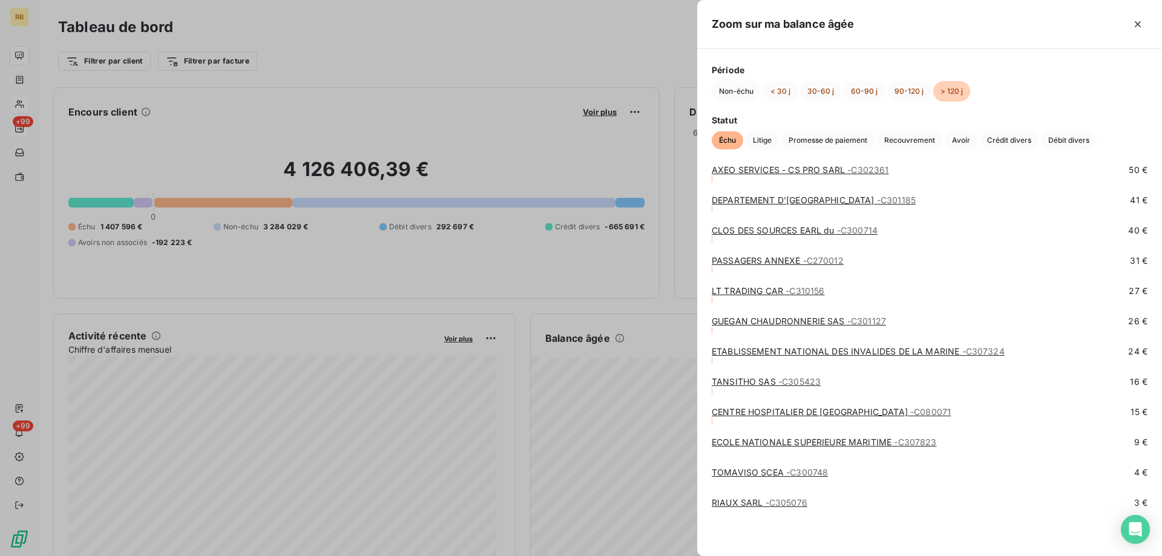
click at [757, 378] on link "TANSITHO SAS - C305423" at bounding box center [766, 382] width 109 height 10
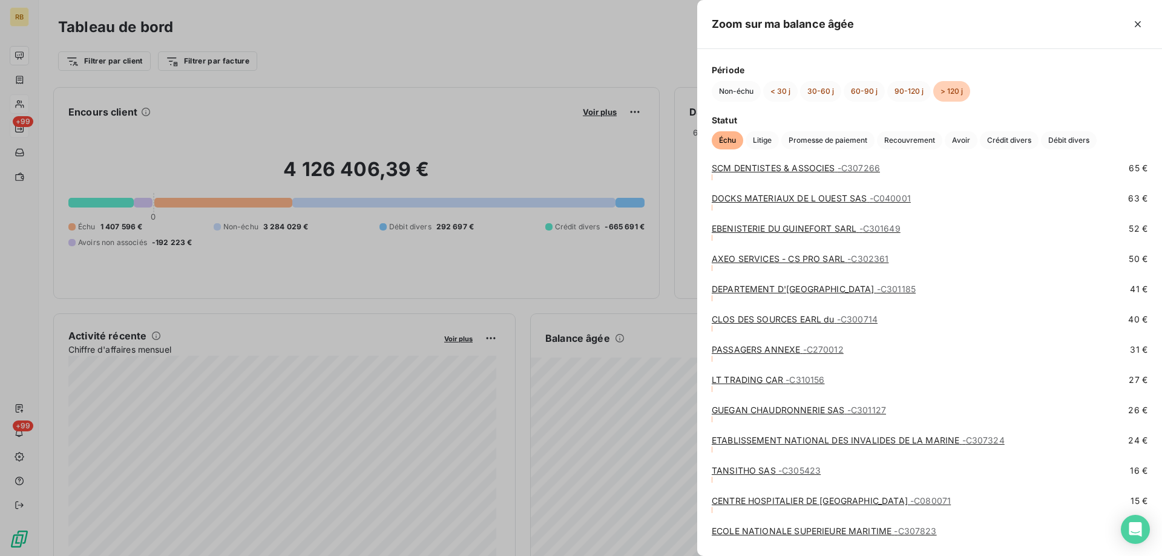
scroll to position [4736, 0]
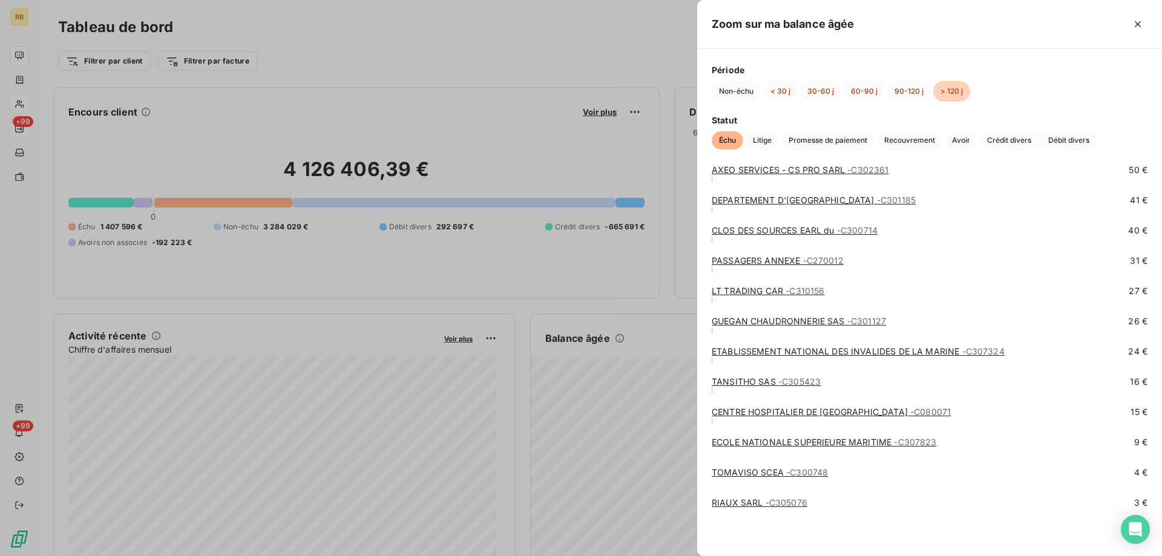
click at [831, 349] on link "ETABLISSEMENT NATIONAL DES INVALIDES DE LA MARINE - C307324" at bounding box center [858, 351] width 293 height 10
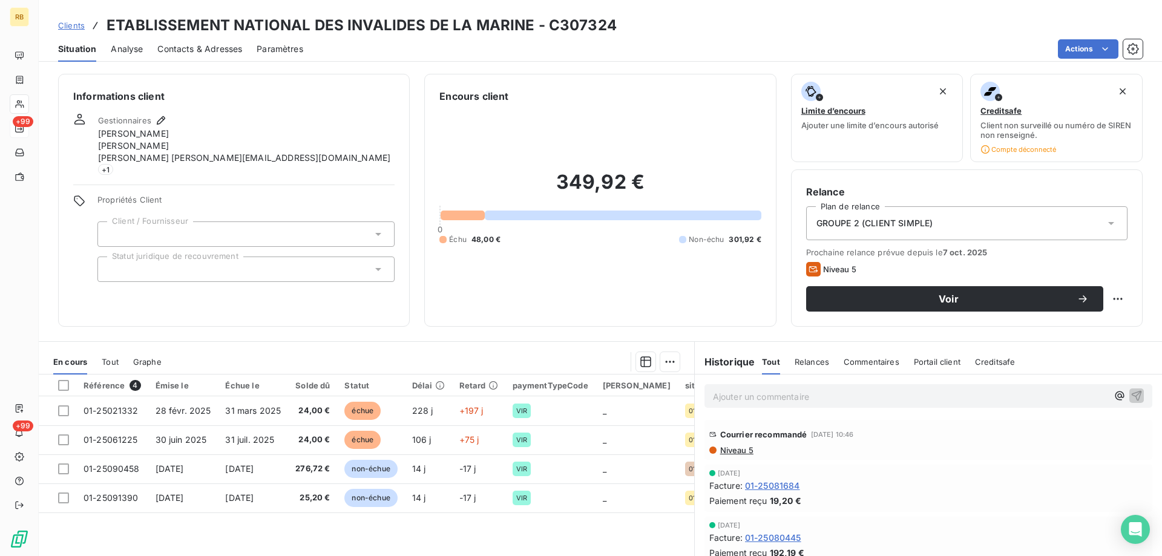
click at [736, 452] on span "Niveau 5" at bounding box center [736, 451] width 35 height 10
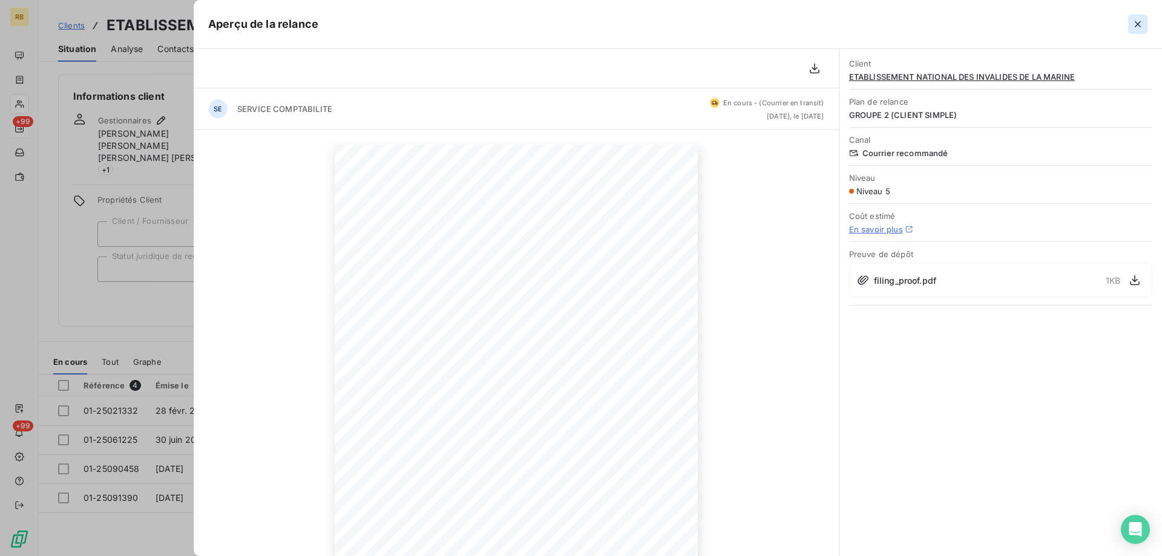
click at [1139, 19] on icon "button" at bounding box center [1138, 24] width 12 height 12
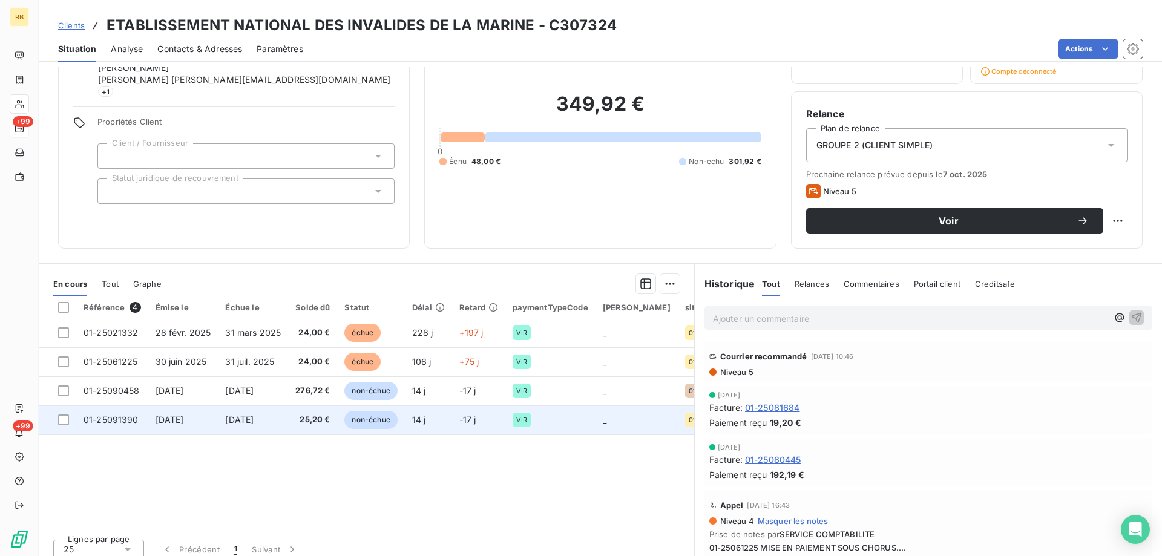
scroll to position [88, 0]
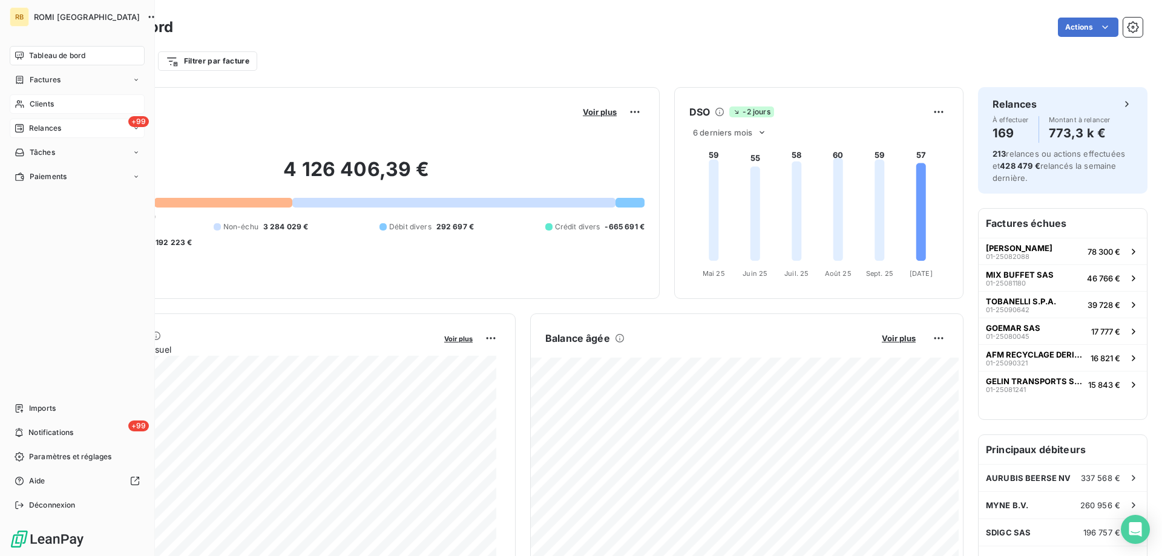
click at [35, 58] on span "Tableau de bord" at bounding box center [57, 55] width 56 height 11
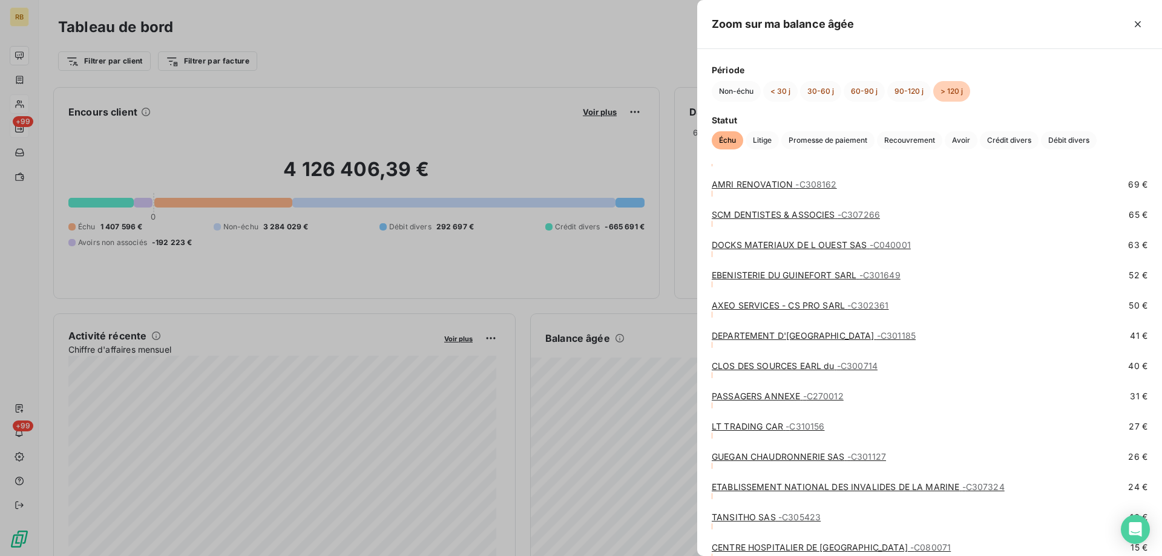
scroll to position [4661, 0]
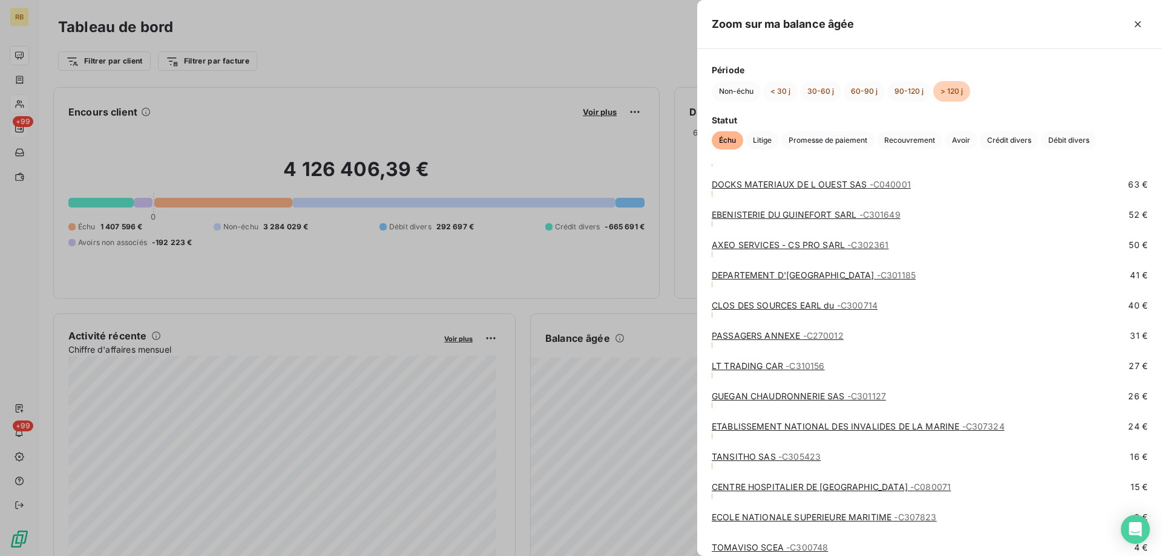
click at [766, 393] on link "GUEGAN CHAUDRONNERIE SAS - C301127" at bounding box center [799, 396] width 174 height 10
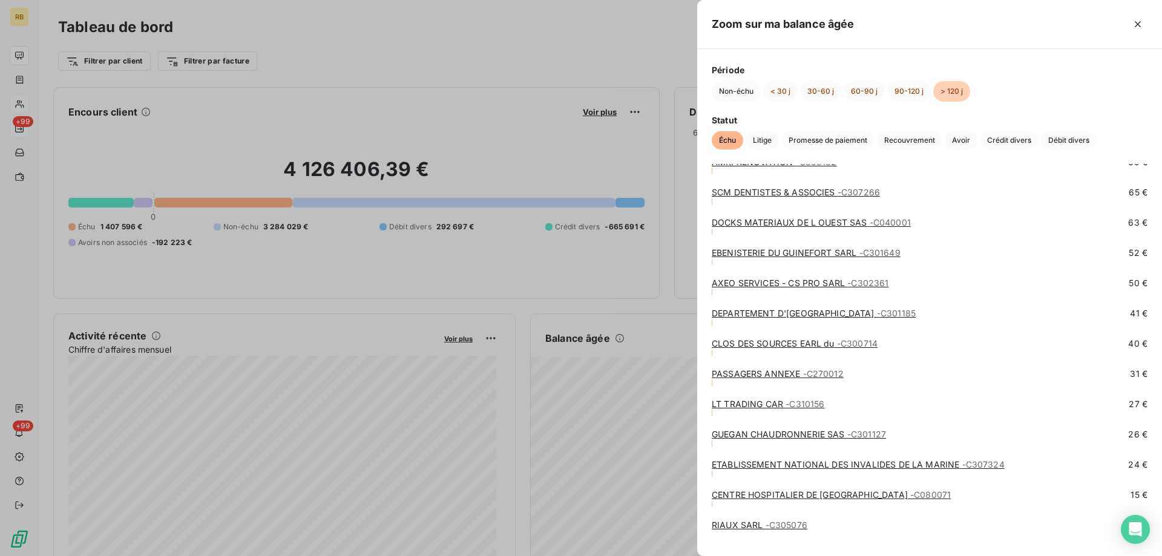
scroll to position [4646, 0]
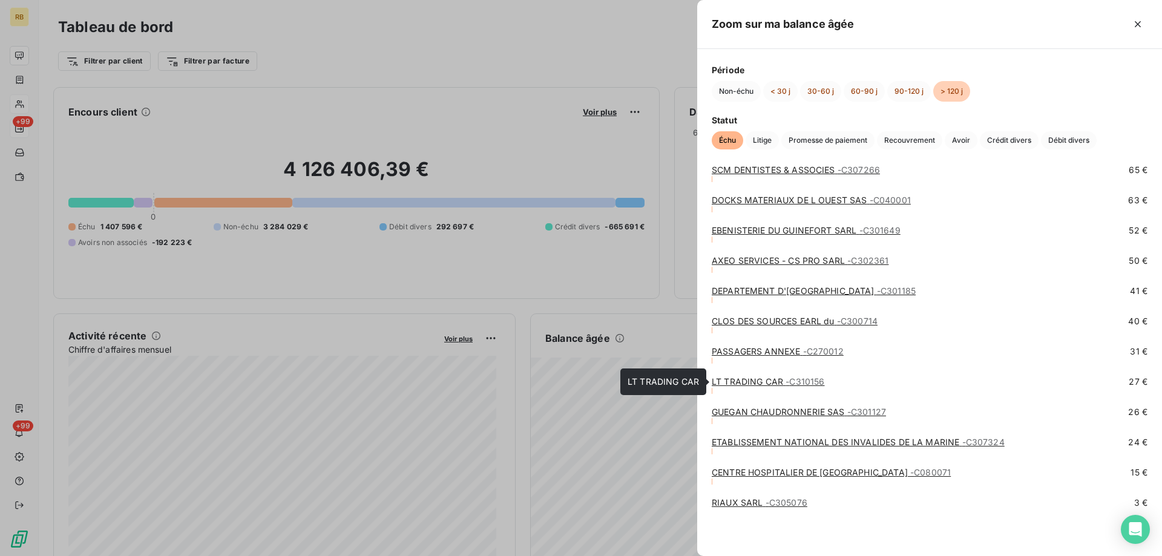
click at [768, 381] on link "LT TRADING CAR - C310156" at bounding box center [768, 382] width 113 height 10
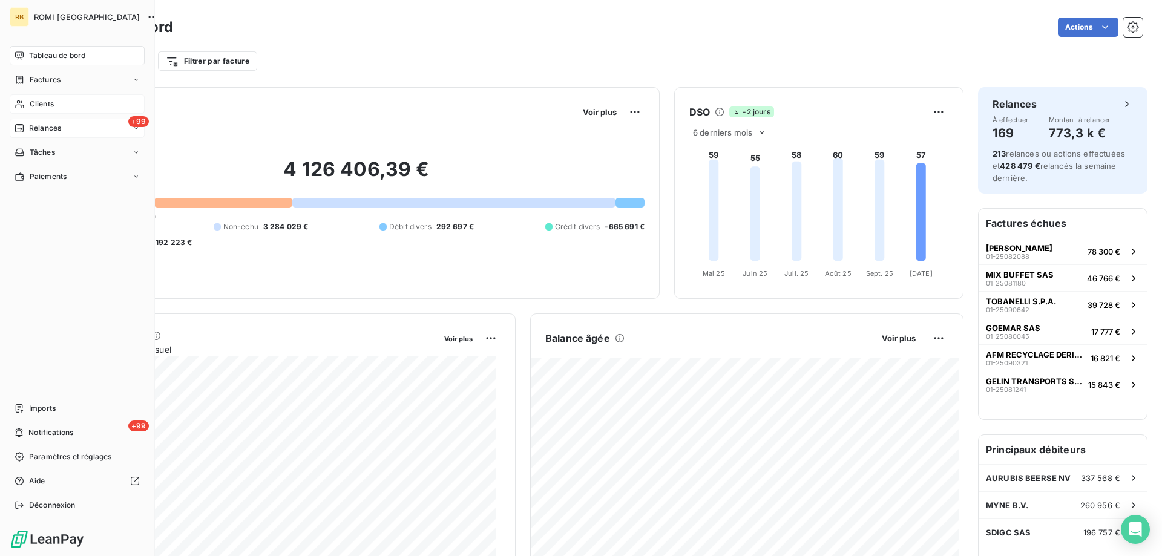
click at [47, 52] on span "Tableau de bord" at bounding box center [57, 55] width 56 height 11
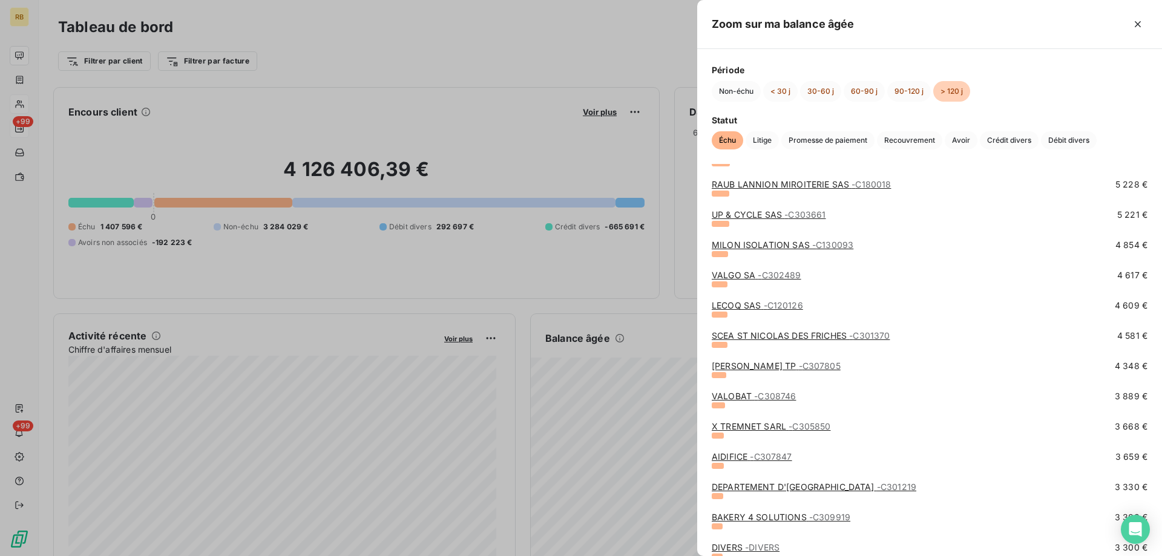
drag, startPoint x: 676, startPoint y: 422, endPoint x: 682, endPoint y: 397, distance: 26.1
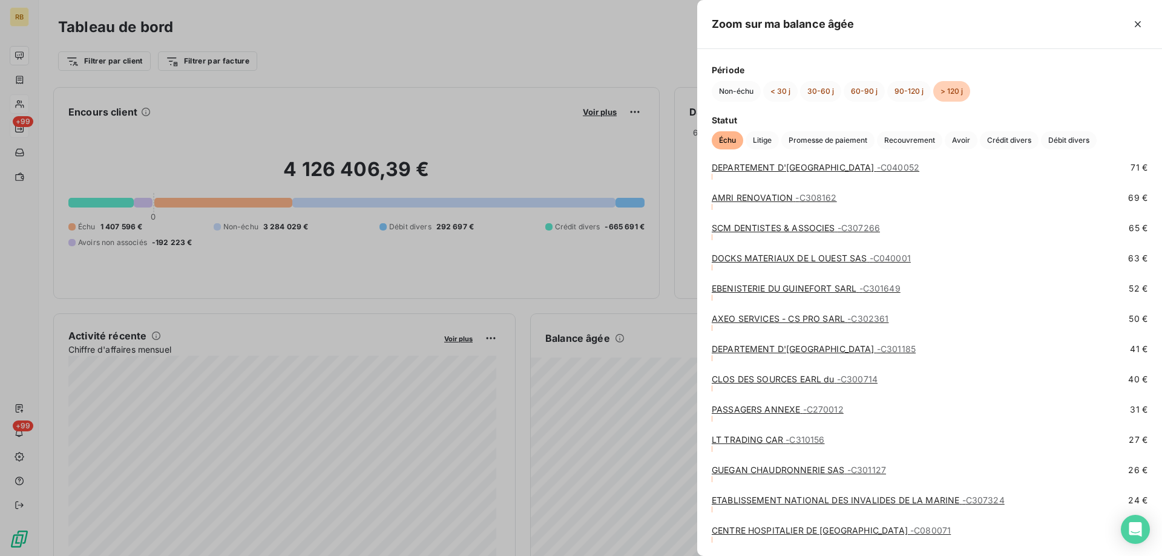
scroll to position [4601, 0]
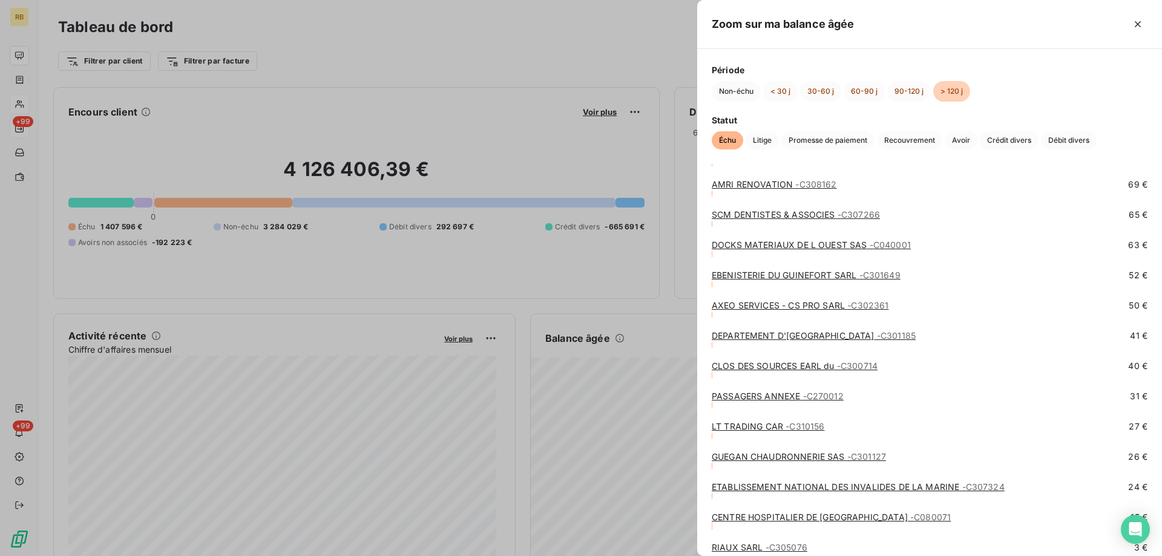
click at [800, 396] on link "PASSAGERS ANNEXE - C270012" at bounding box center [778, 396] width 132 height 10
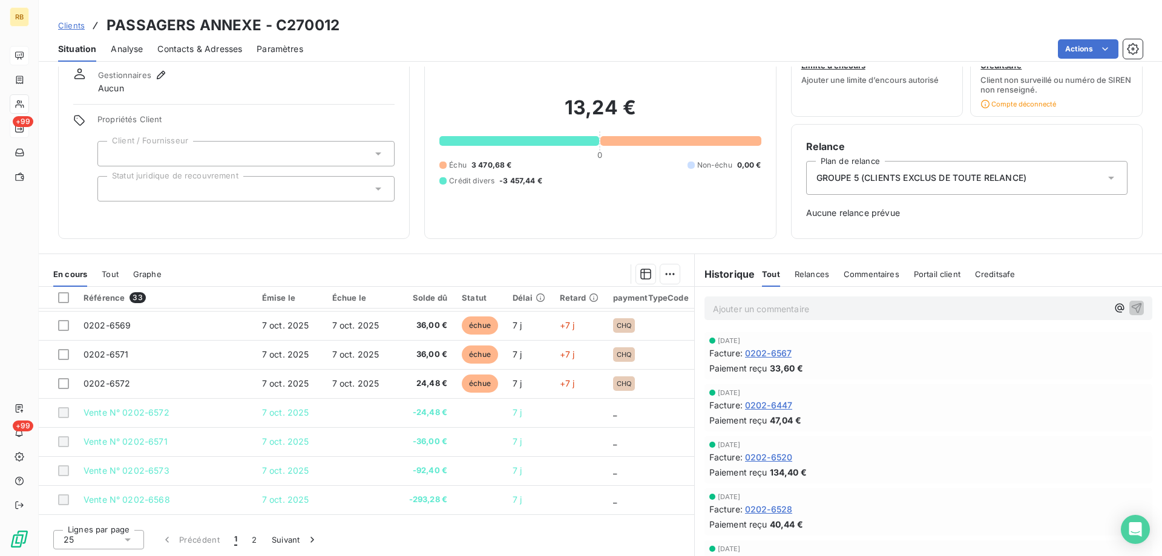
scroll to position [339, 0]
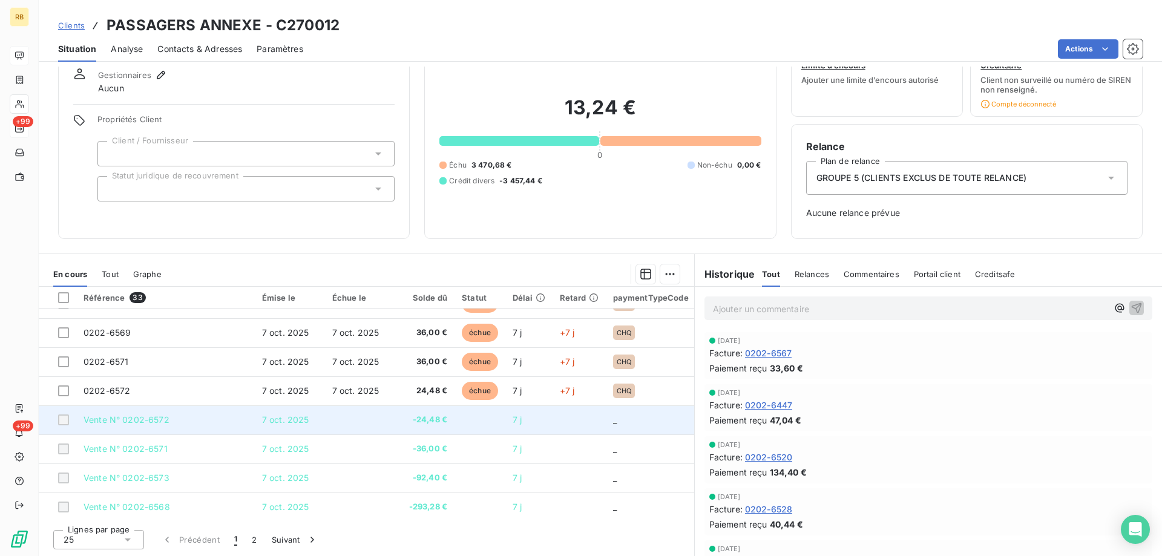
click at [133, 424] on span "Vente N° 0202-6572" at bounding box center [127, 420] width 86 height 10
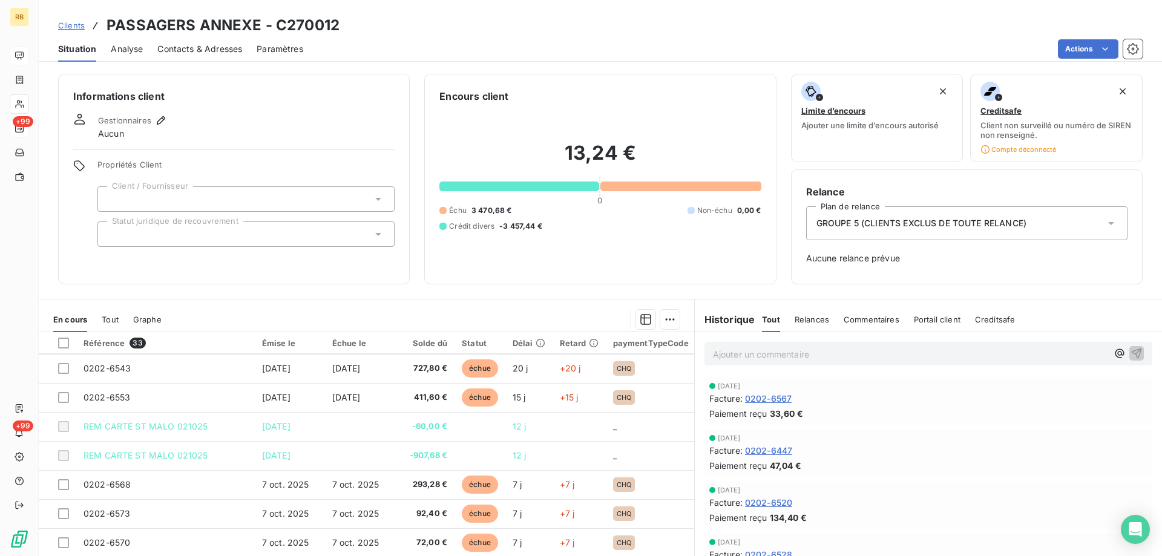
scroll to position [0, 0]
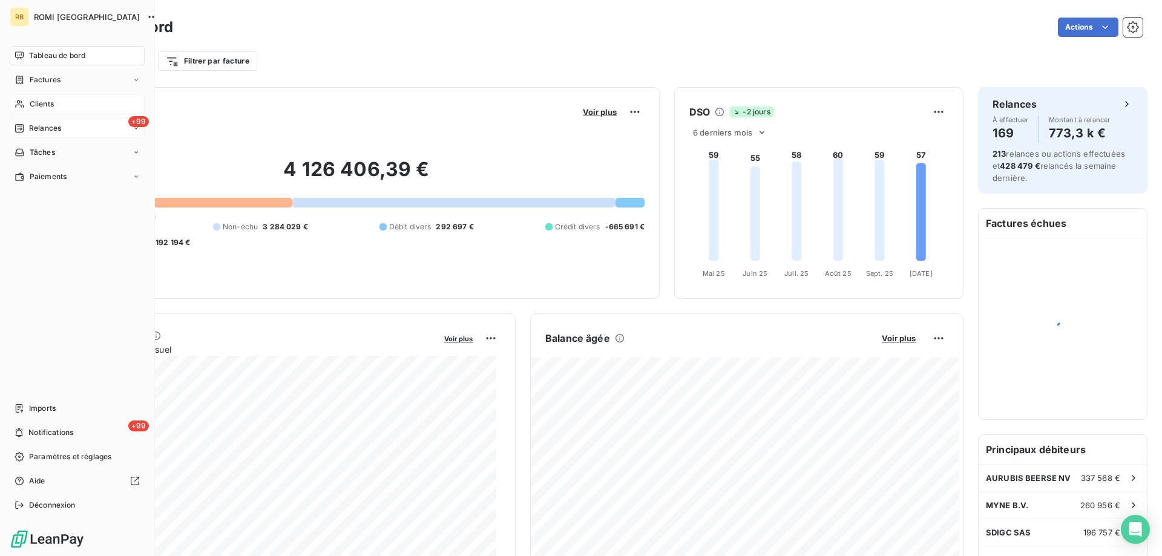
click at [50, 55] on span "Tableau de bord" at bounding box center [57, 55] width 56 height 11
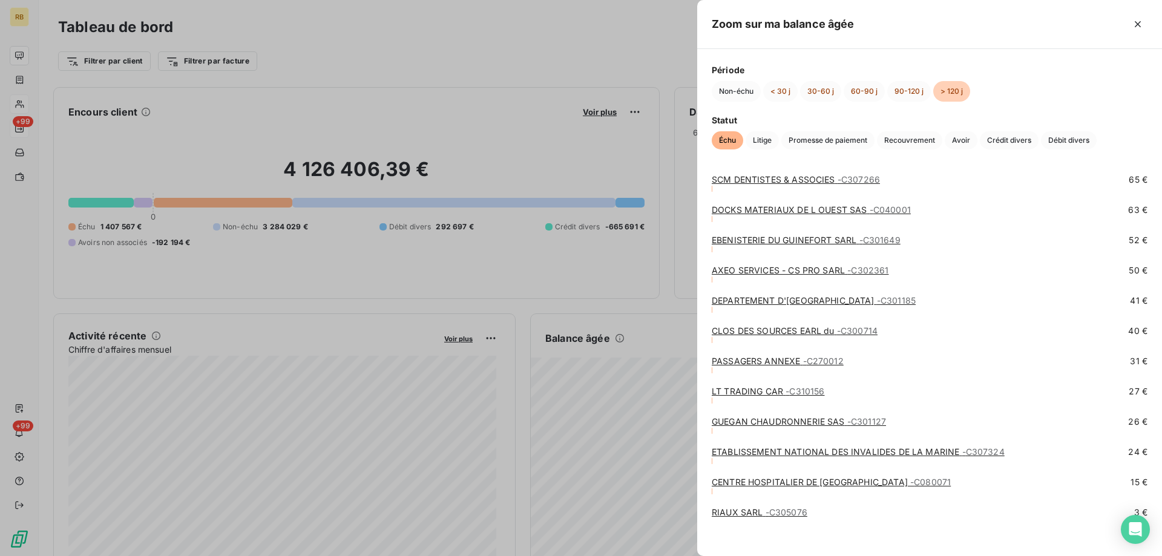
scroll to position [4646, 0]
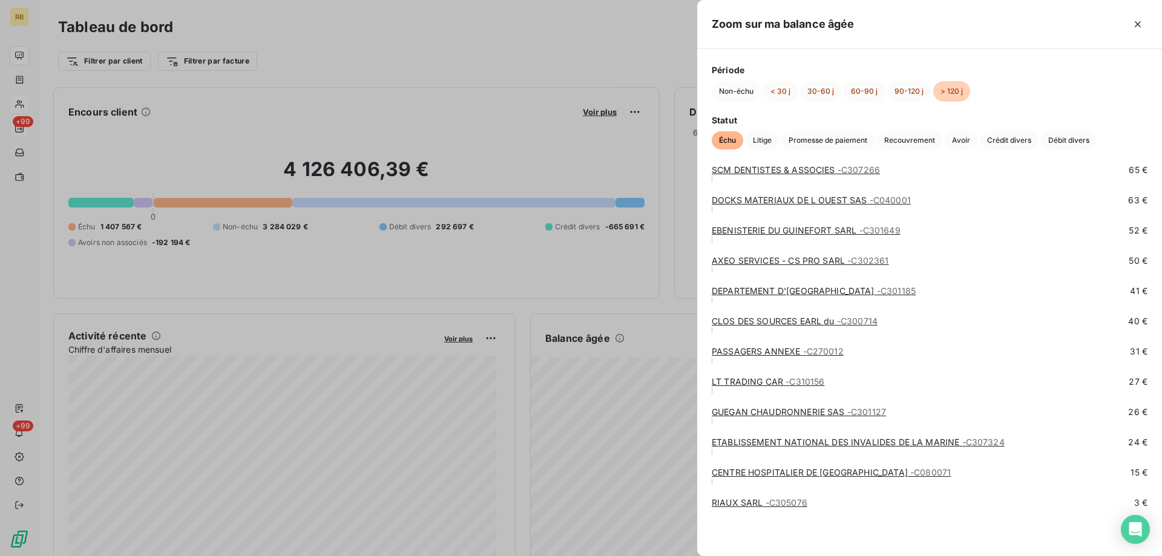
click at [775, 318] on link "CLOS DES SOURCES EARL du - C300714" at bounding box center [795, 321] width 166 height 10
click at [747, 289] on link "DEPARTEMENT D'[GEOGRAPHIC_DATA] - C301185" at bounding box center [814, 291] width 204 height 10
